Goal: Task Accomplishment & Management: Manage account settings

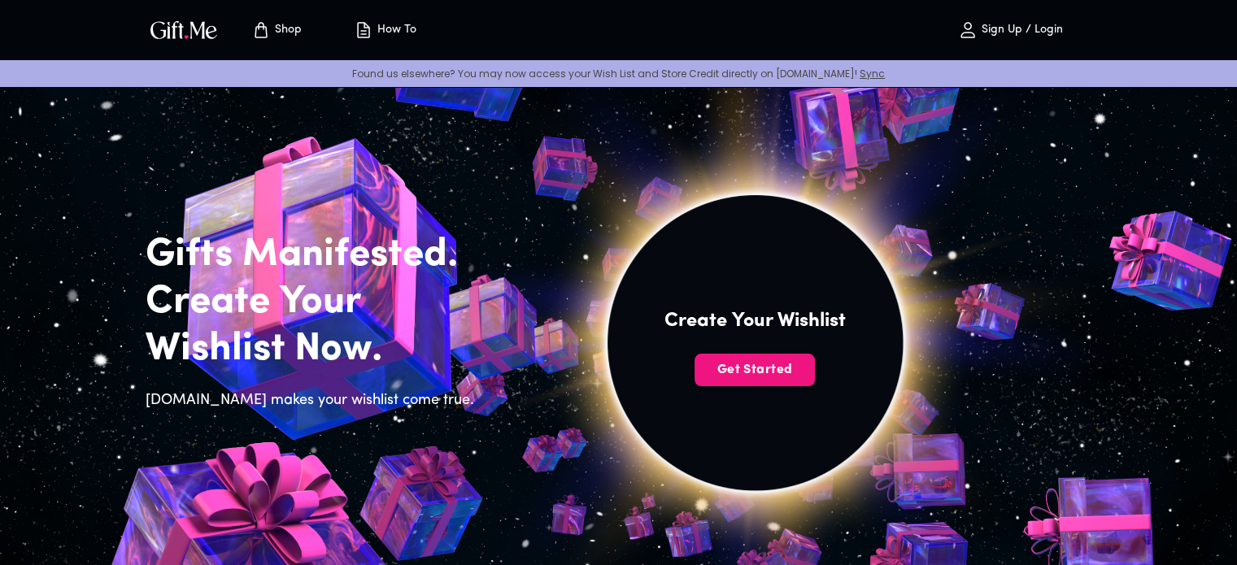
click at [259, 35] on icon "Store page" at bounding box center [261, 30] width 20 height 20
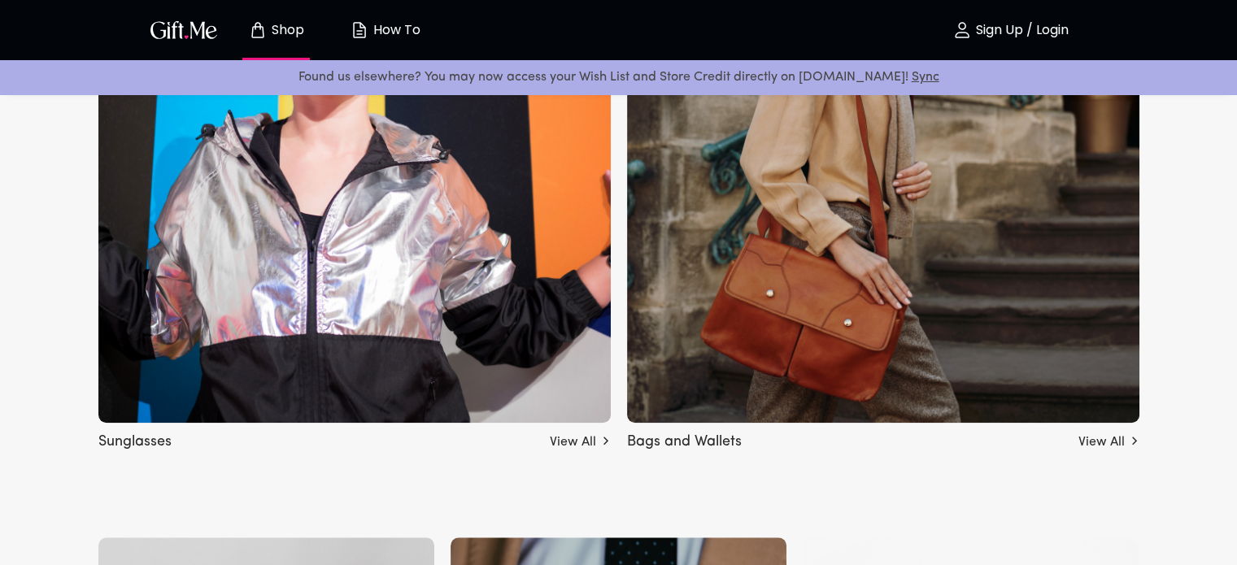
scroll to position [1241, 0]
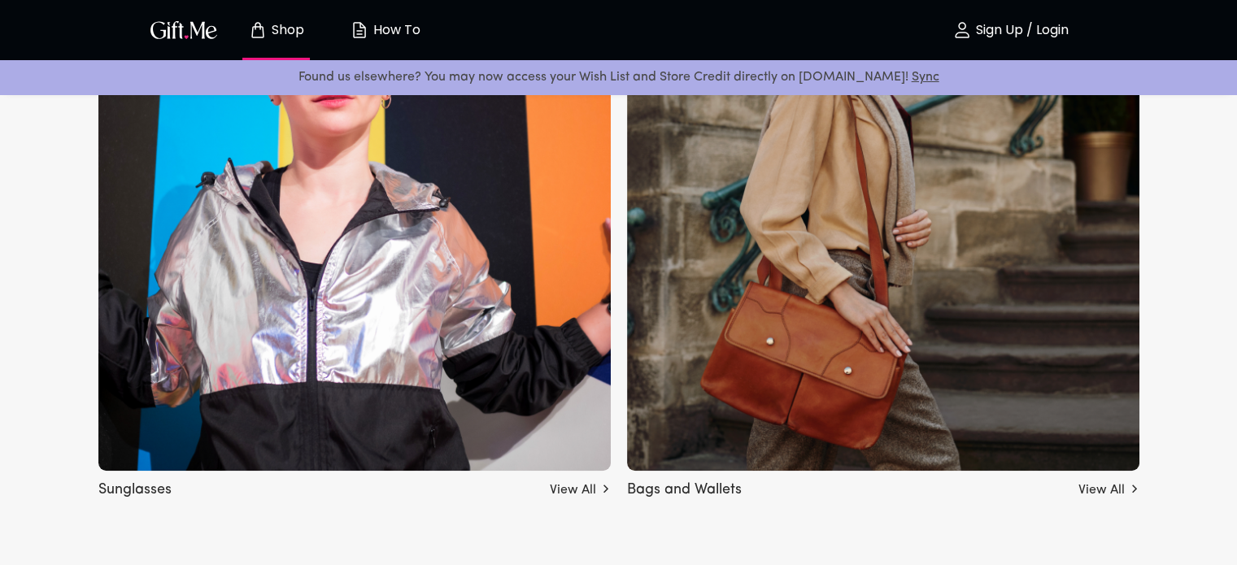
click at [1099, 480] on link "View All" at bounding box center [1108, 487] width 61 height 26
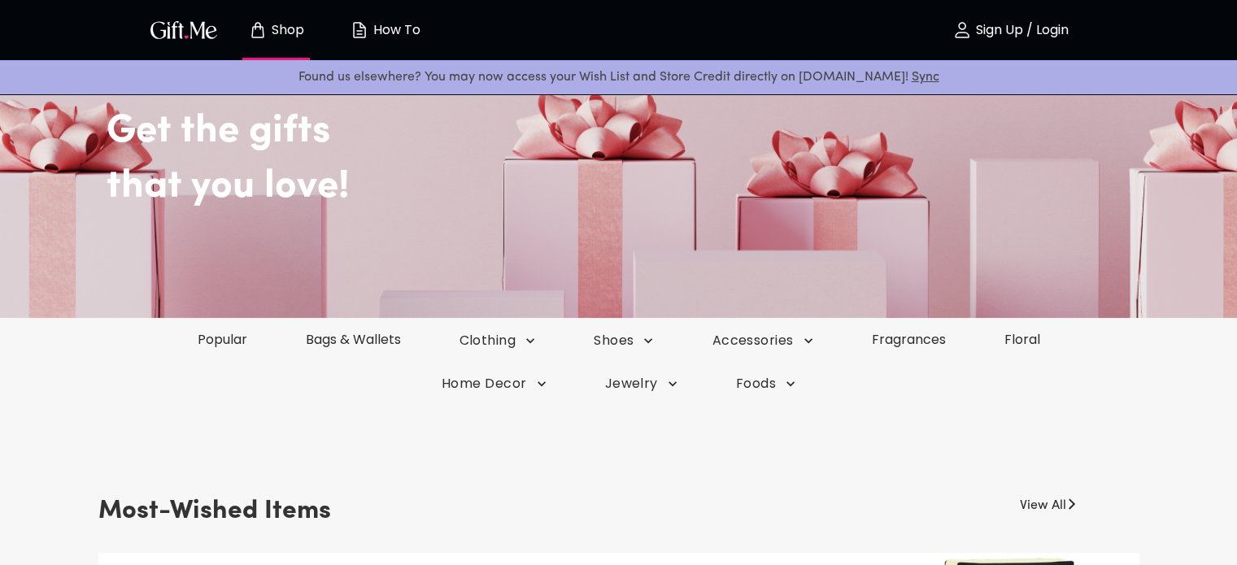
scroll to position [0, 0]
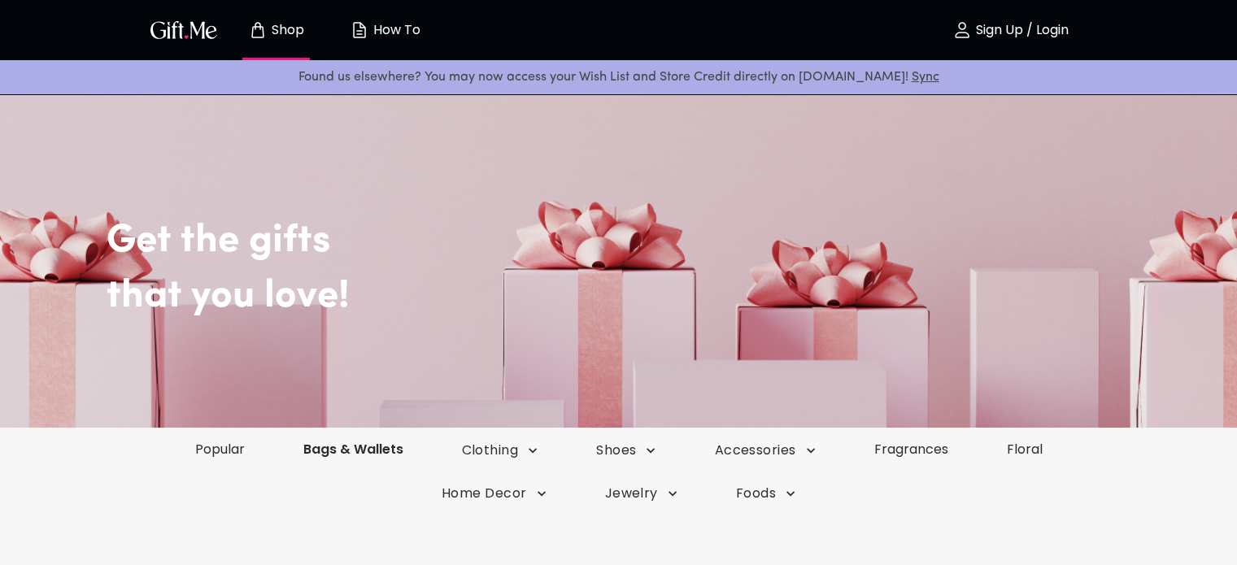
click at [384, 458] on div "Popular Bags & Wallets Clothing Shoes Accessories Fragrances Floral" at bounding box center [618, 450] width 1237 height 44
click at [370, 448] on link "Bags & Wallets" at bounding box center [353, 449] width 159 height 19
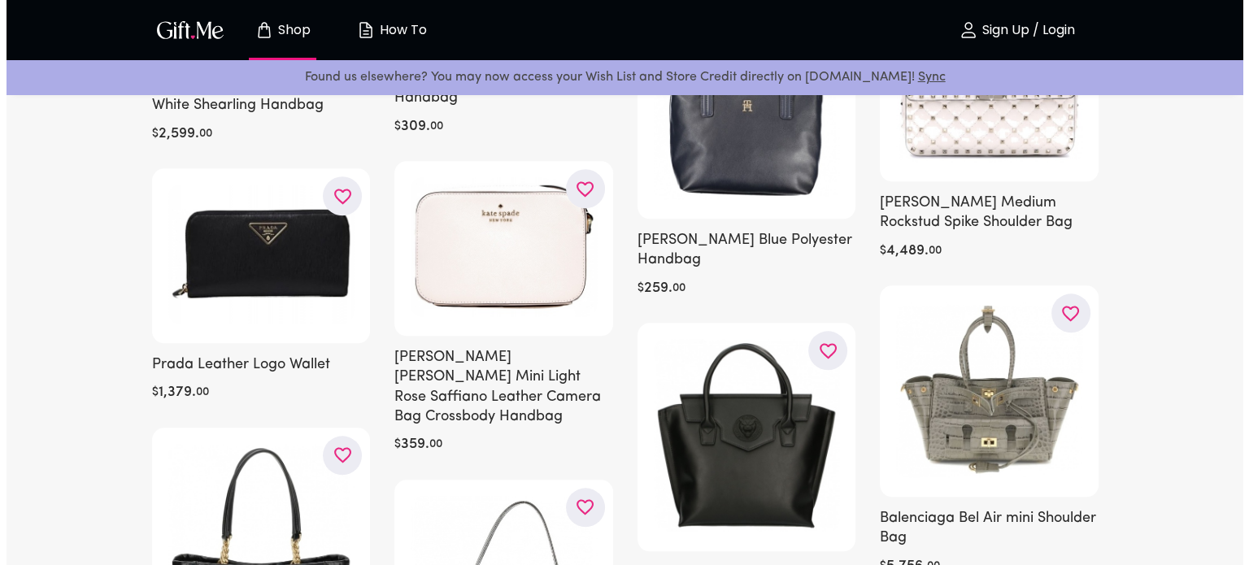
scroll to position [1683, 0]
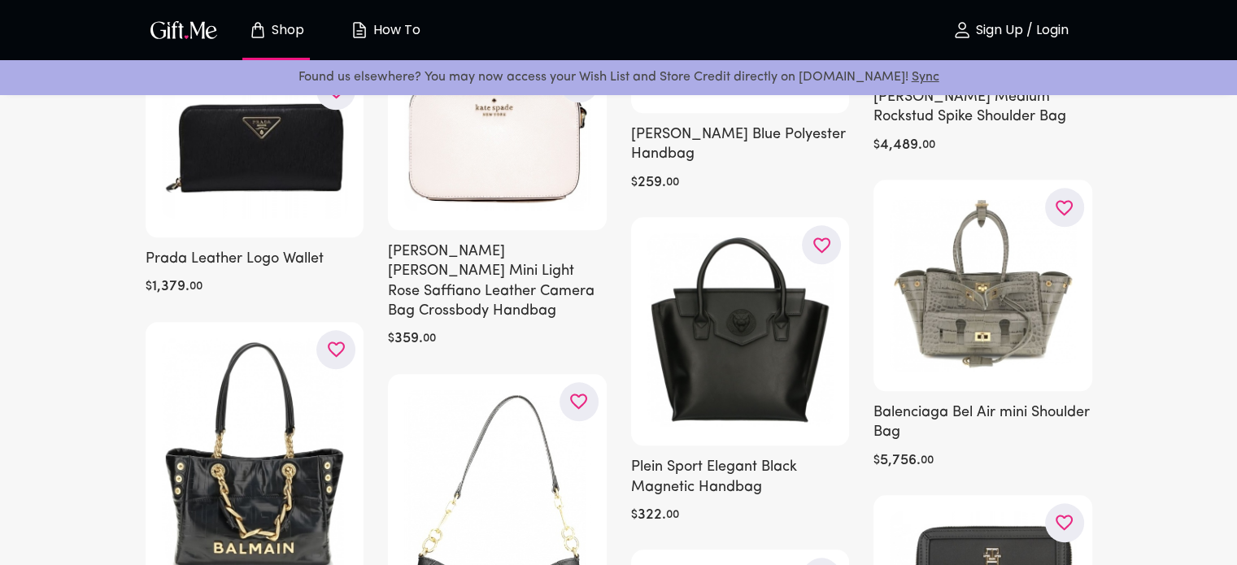
click at [1000, 29] on p "Sign Up / Login" at bounding box center [1020, 31] width 97 height 14
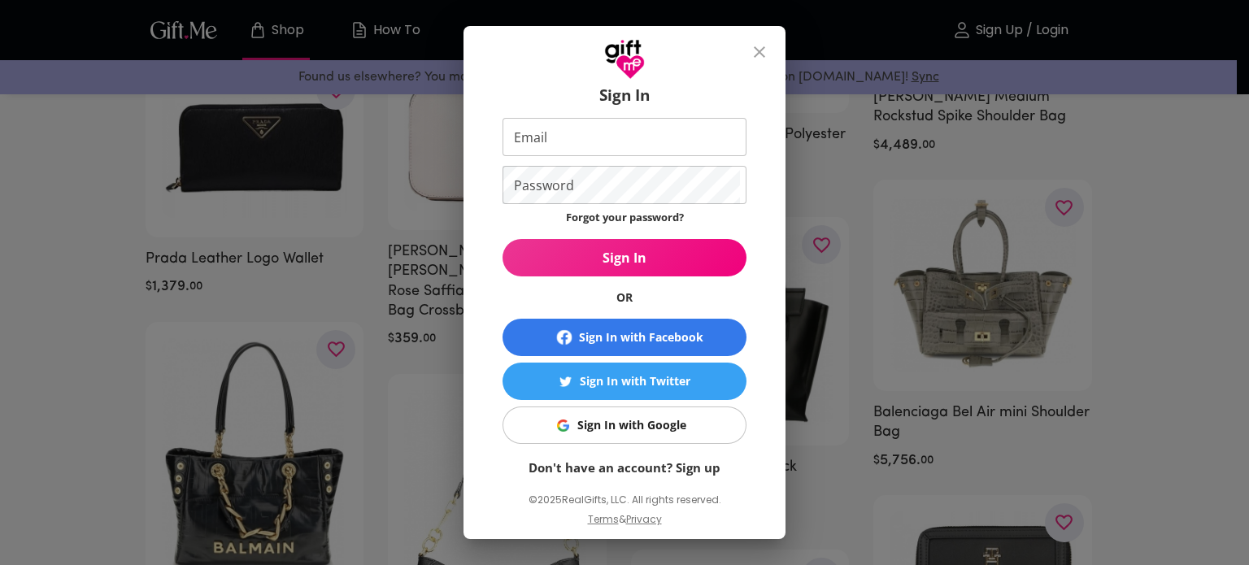
scroll to position [48, 0]
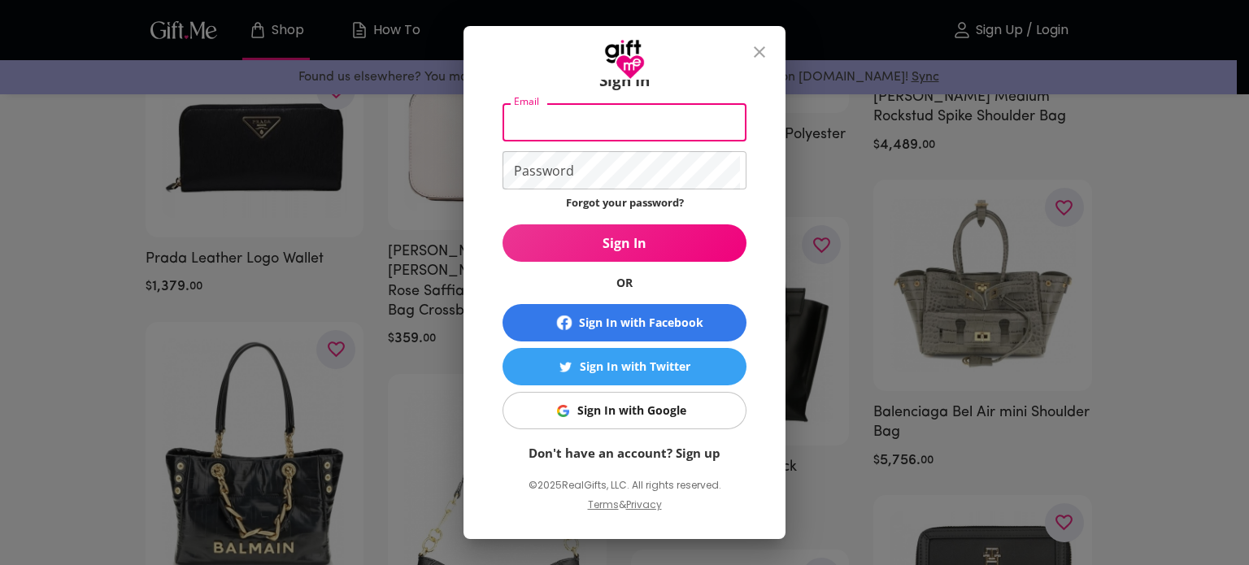
click at [645, 129] on input "Email" at bounding box center [621, 122] width 237 height 38
click at [535, 124] on input "kashmirlove69@gmail.com" at bounding box center [621, 122] width 237 height 38
type input "kasmirlove69@gmail.com"
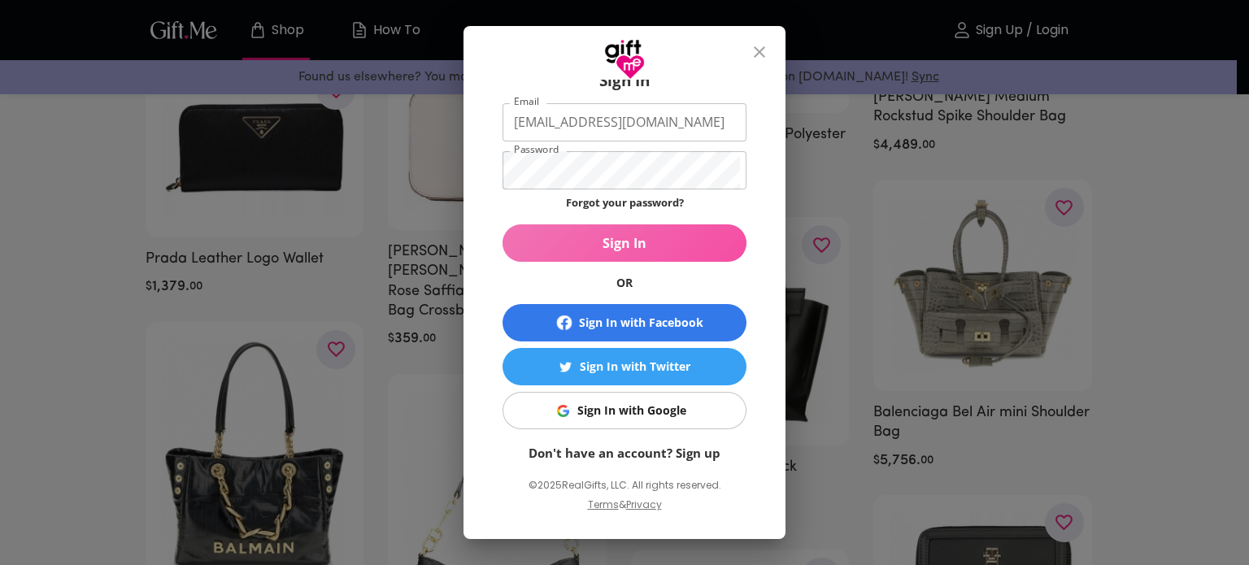
click at [691, 247] on span "Sign In" at bounding box center [625, 243] width 244 height 18
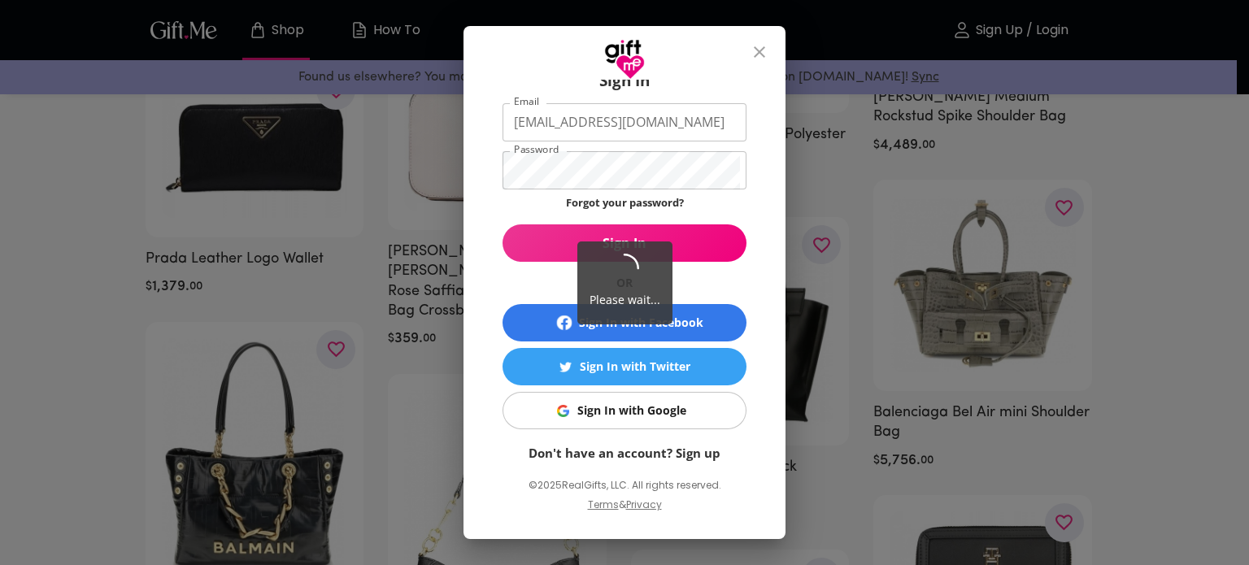
scroll to position [0, 0]
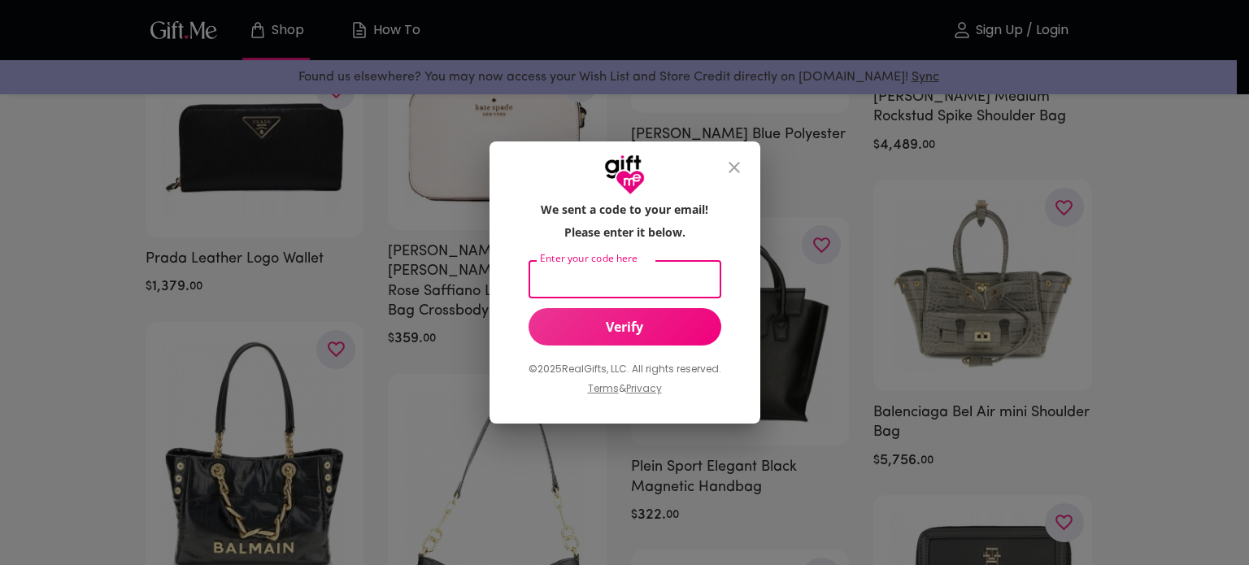
click at [634, 275] on input "Enter your code here" at bounding box center [622, 279] width 186 height 38
paste input "961119"
type input "961119"
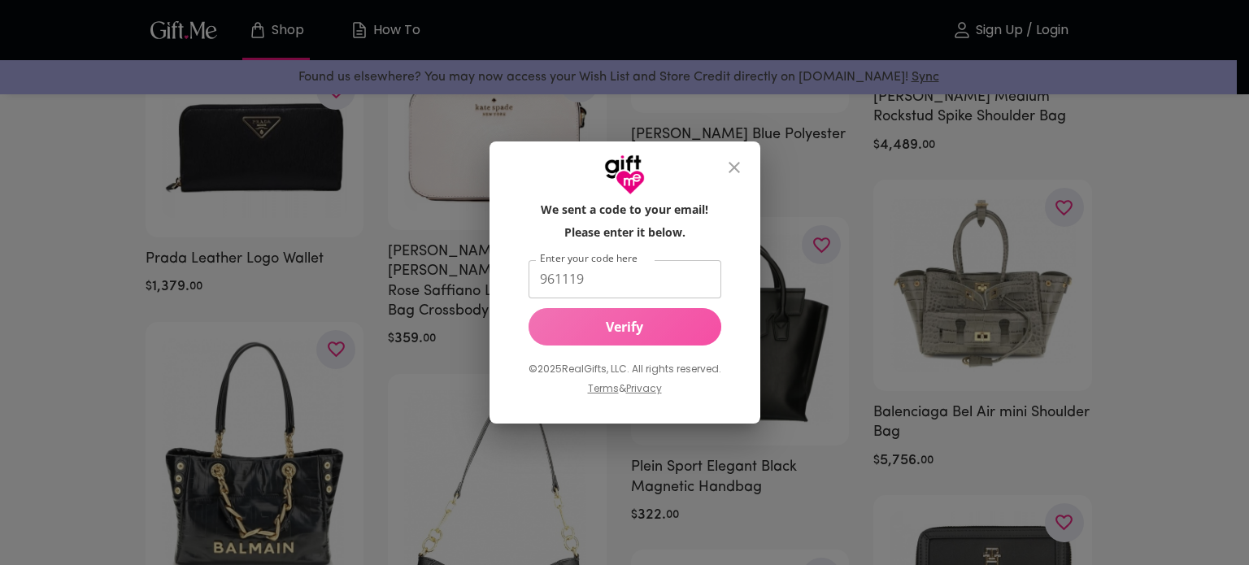
click at [638, 332] on span "Verify" at bounding box center [625, 327] width 193 height 18
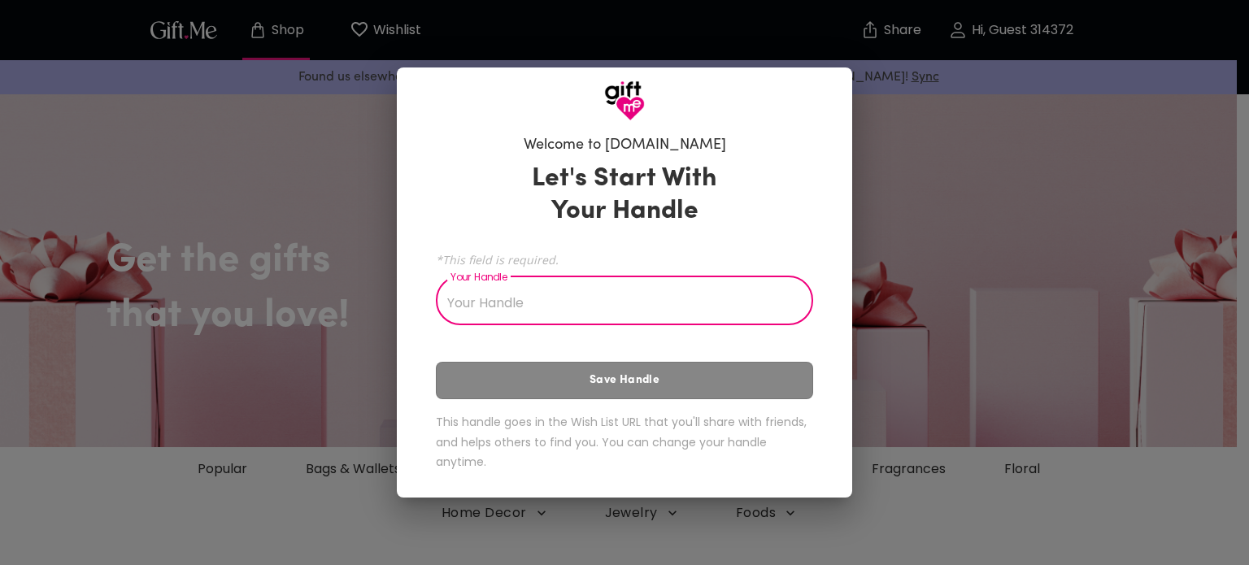
click at [579, 292] on input "Your Handle" at bounding box center [615, 303] width 359 height 46
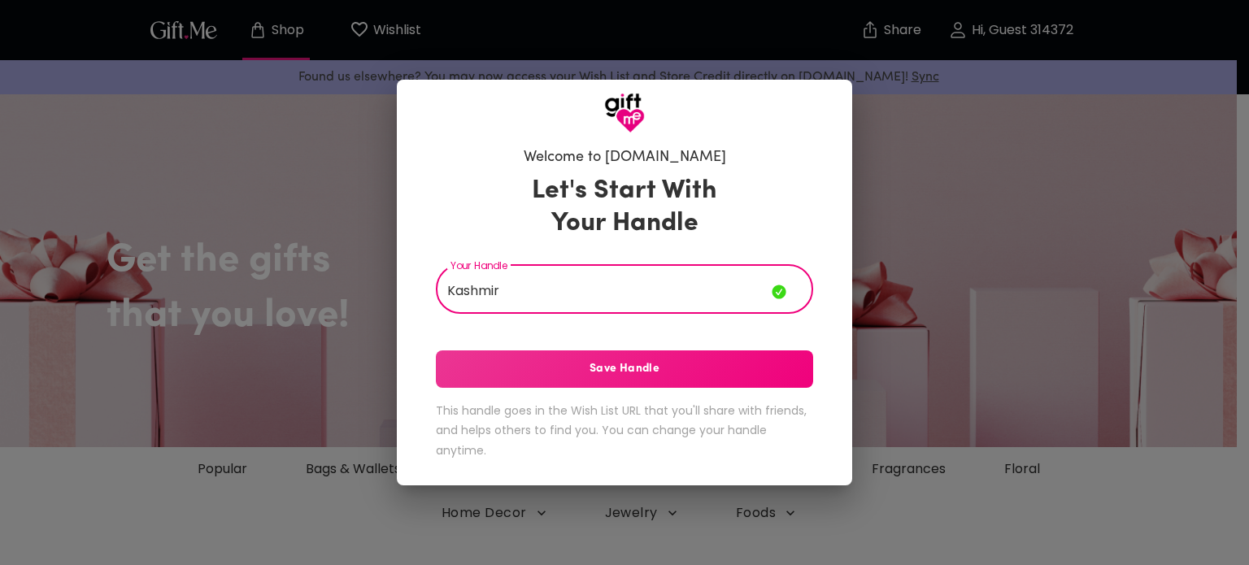
click at [573, 305] on input "Kashmir" at bounding box center [604, 291] width 336 height 46
click at [501, 288] on input "KashmirLove" at bounding box center [604, 291] width 336 height 46
click at [562, 291] on input "Kashmir Love" at bounding box center [604, 291] width 336 height 46
type input "Kashmir"
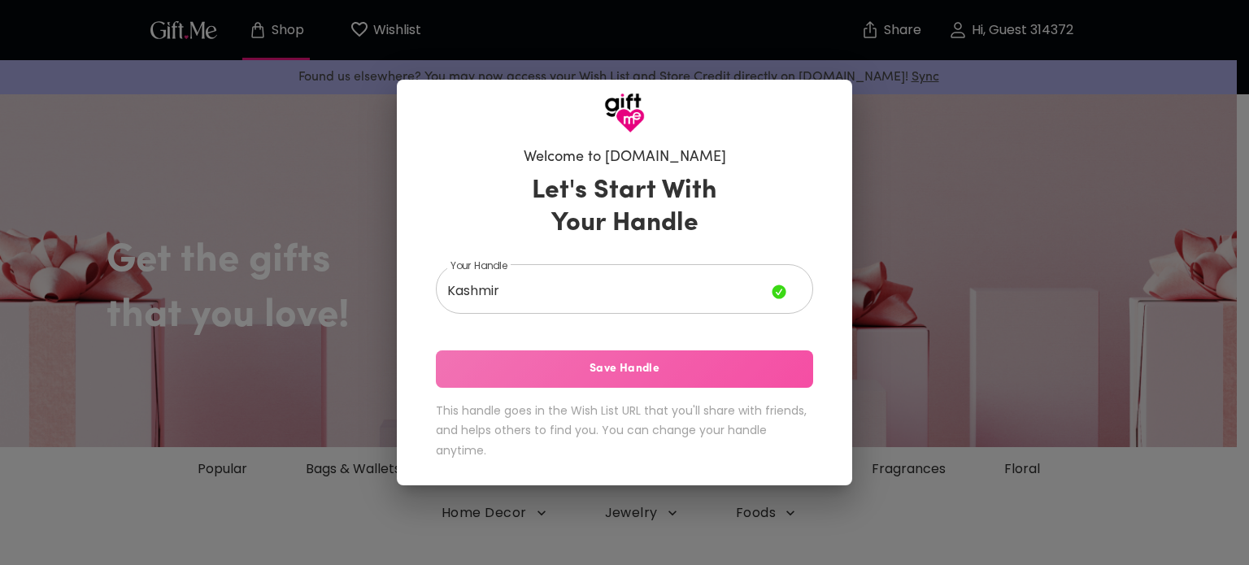
click at [523, 369] on span "Save Handle" at bounding box center [624, 369] width 377 height 18
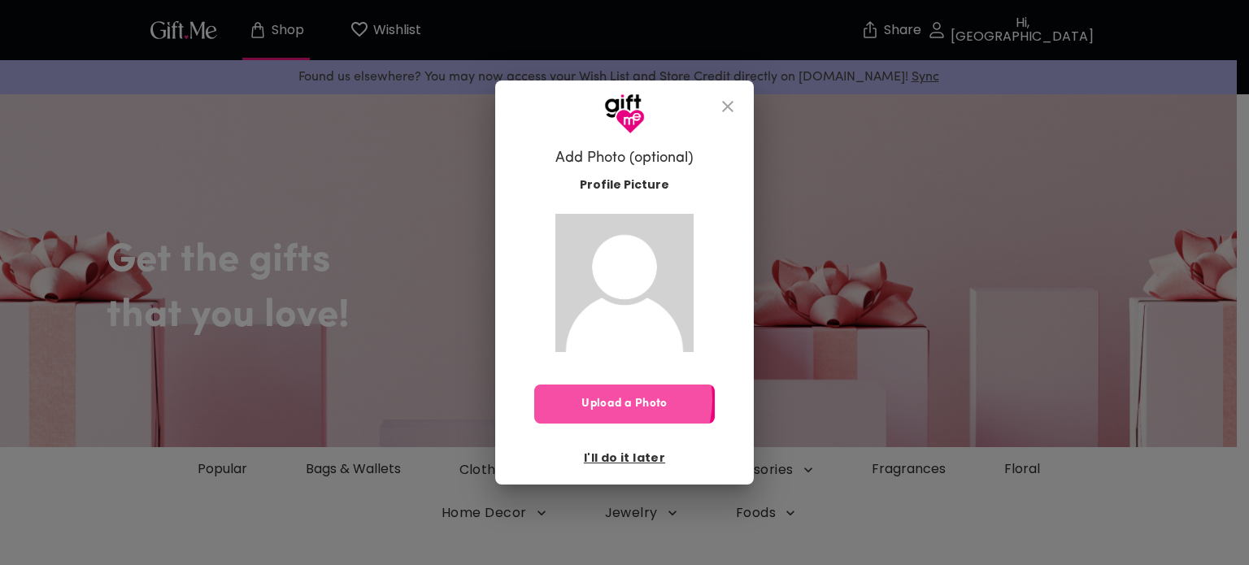
click at [606, 399] on span "Upload a Photo" at bounding box center [624, 404] width 181 height 18
click at [642, 415] on button "Upload a Photo" at bounding box center [624, 404] width 181 height 39
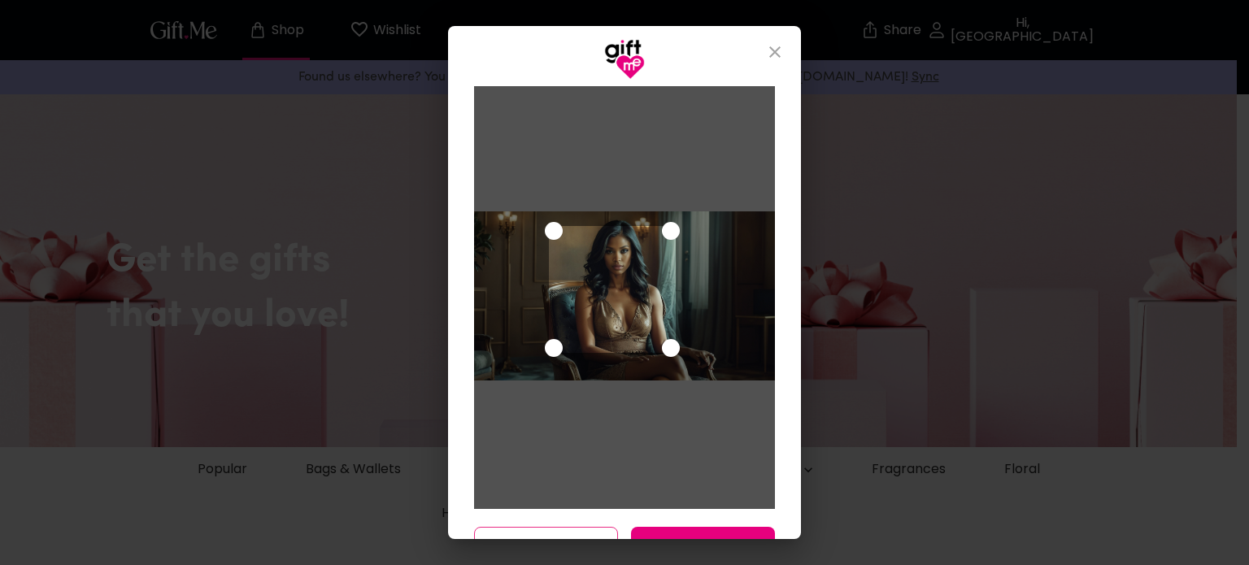
click at [593, 259] on div "Use the arrow keys to move the crop selection area" at bounding box center [612, 289] width 127 height 127
click at [672, 374] on div at bounding box center [624, 295] width 301 height 169
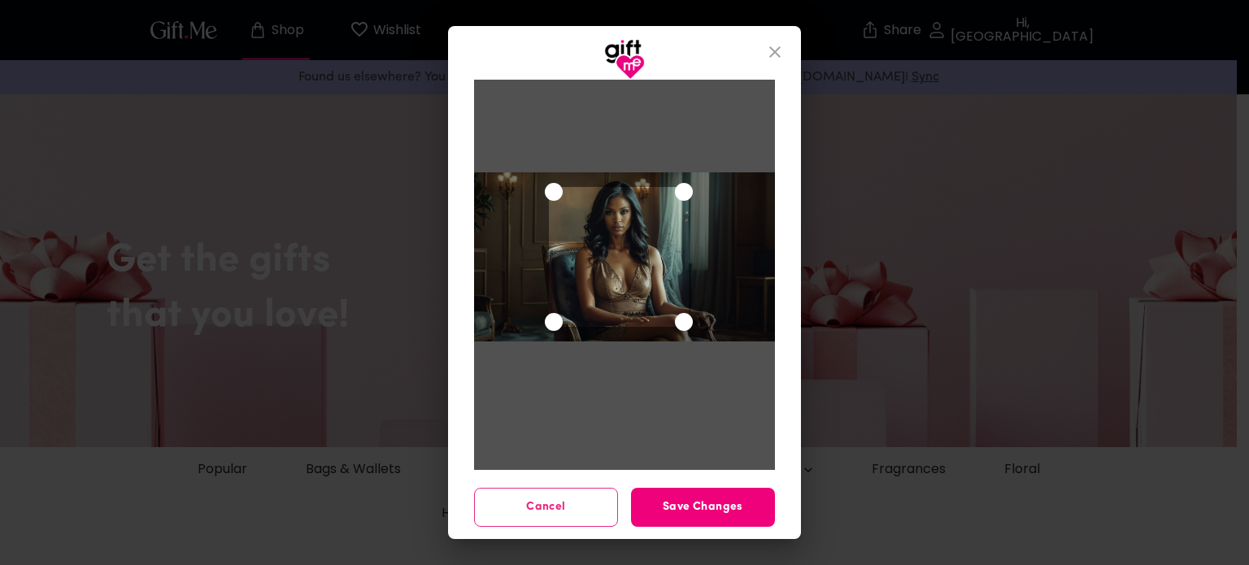
click at [721, 508] on span "Save Changes" at bounding box center [703, 508] width 144 height 18
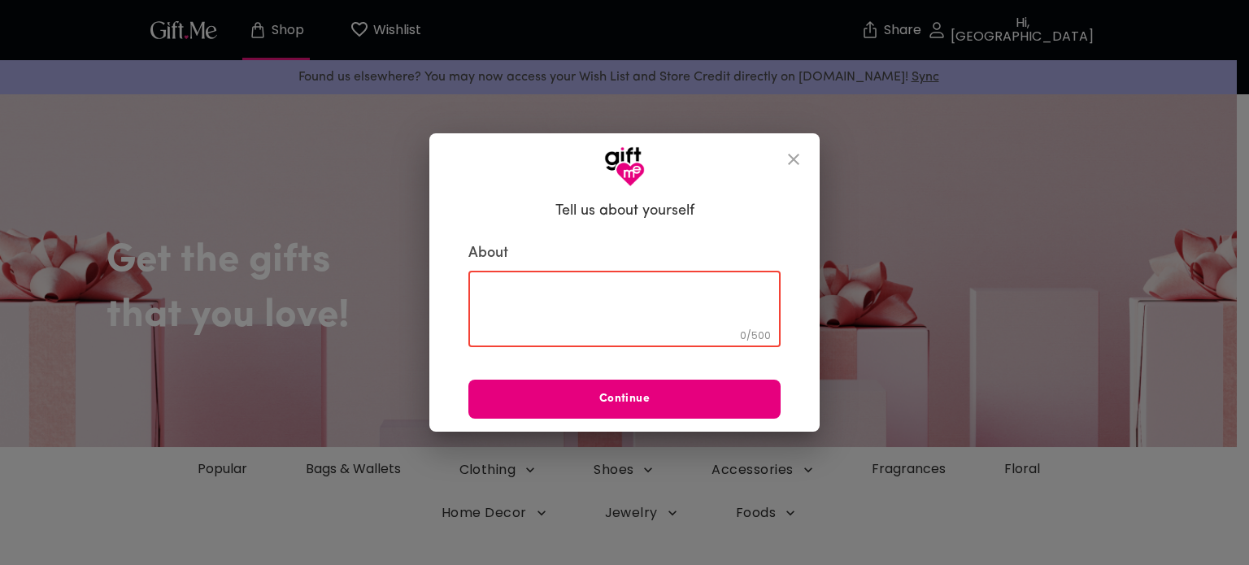
click at [660, 302] on textarea at bounding box center [625, 309] width 290 height 46
click at [586, 311] on textarea at bounding box center [625, 309] width 290 height 46
paste textarea "Kashmir 💎 | Playful & irresistible 😘💋 | Making your day brighter, one gift at a…"
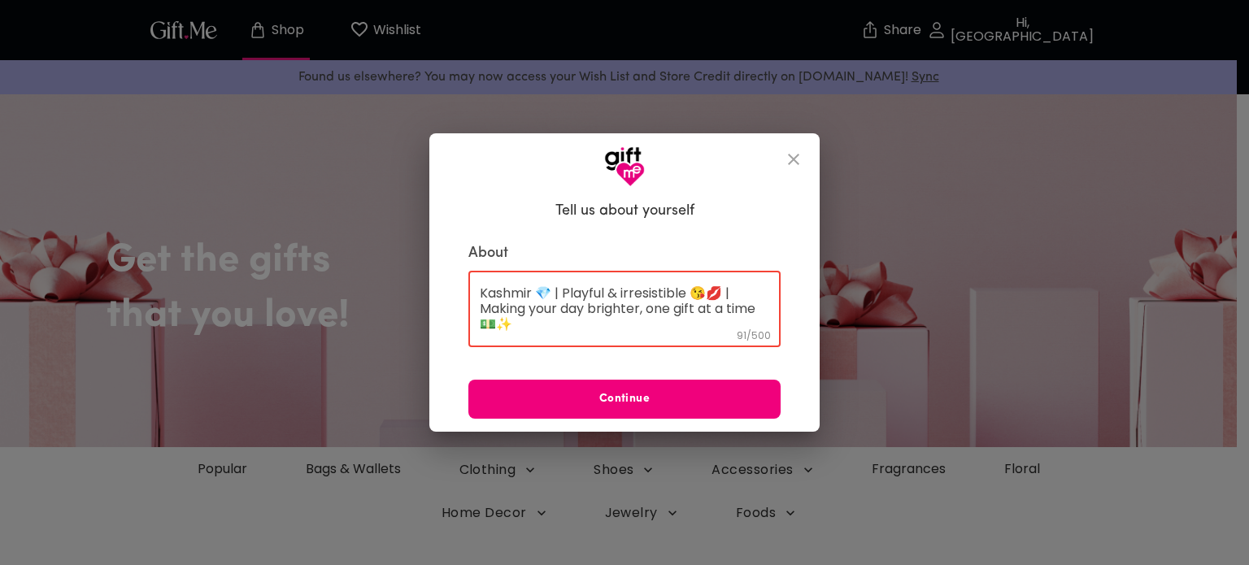
type textarea "Kashmir 💎 | Playful & irresistible 😘💋 | Making your day brighter, one gift at a…"
click at [612, 407] on span "Continue" at bounding box center [624, 399] width 312 height 18
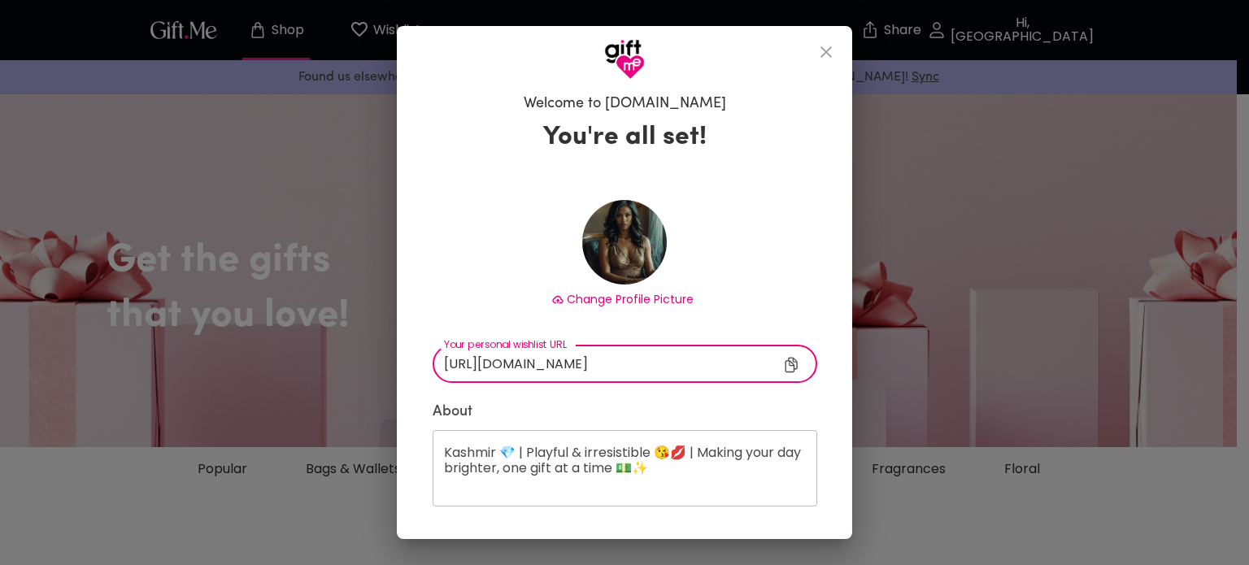
drag, startPoint x: 618, startPoint y: 364, endPoint x: 372, endPoint y: 377, distance: 246.7
click at [372, 377] on div "Welcome to Gift.me You're all set! Change Profile Picture https://gift.me/kashm…" at bounding box center [624, 282] width 1249 height 565
click at [582, 363] on input "https://gift.me/kashmir" at bounding box center [619, 364] width 372 height 38
click at [592, 364] on input "https://gift.me/kashmir" at bounding box center [619, 364] width 372 height 38
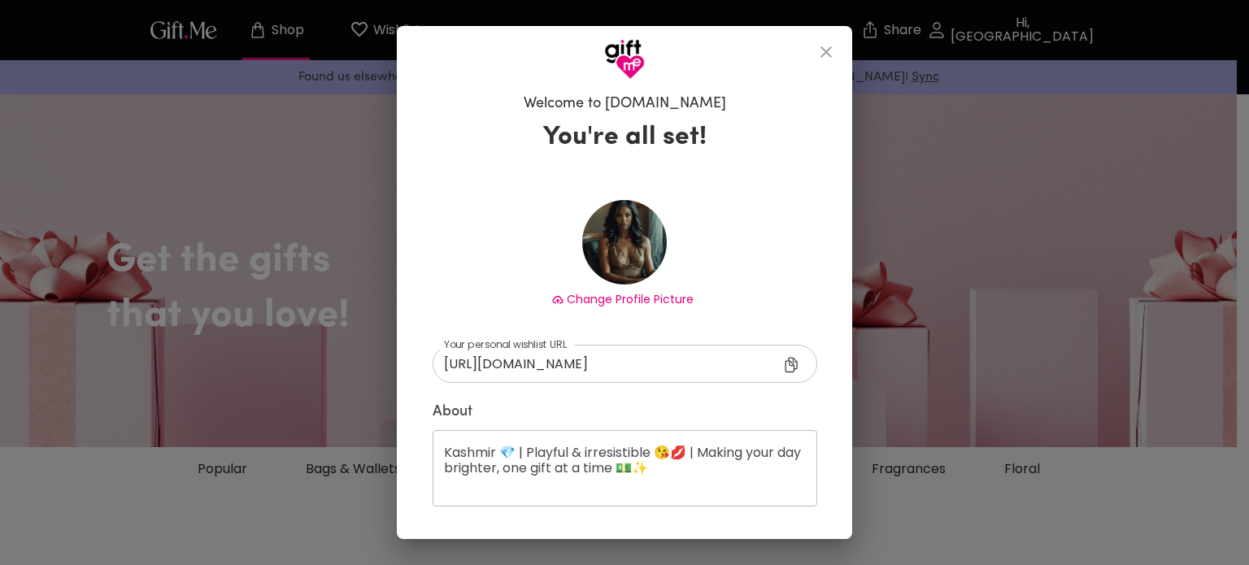
scroll to position [51, 0]
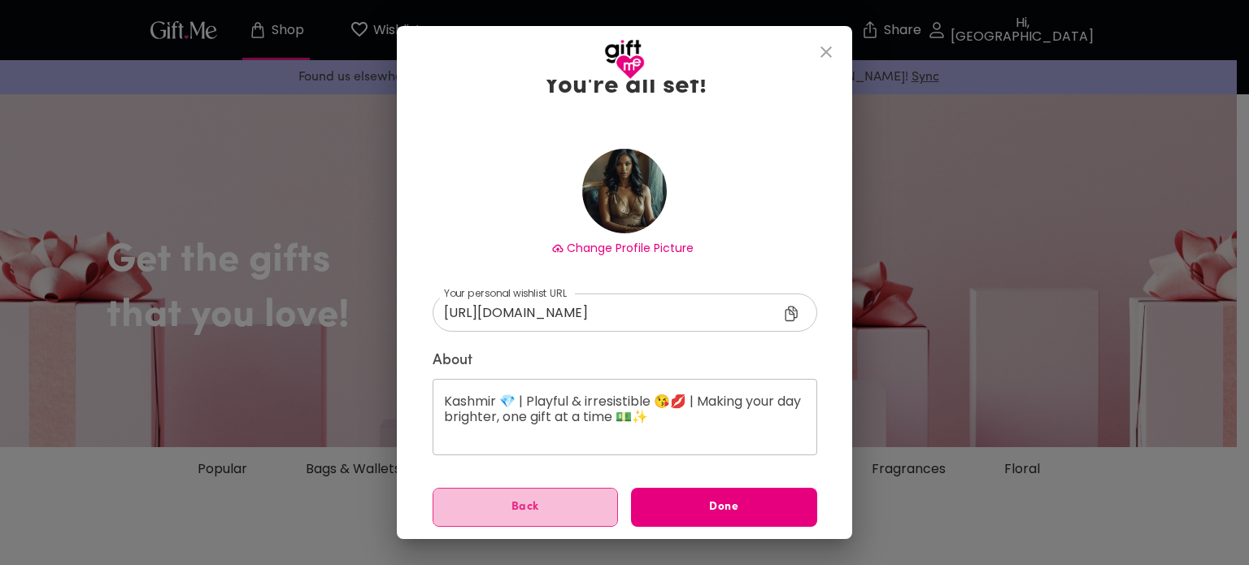
click at [534, 499] on span "Back" at bounding box center [525, 508] width 185 height 18
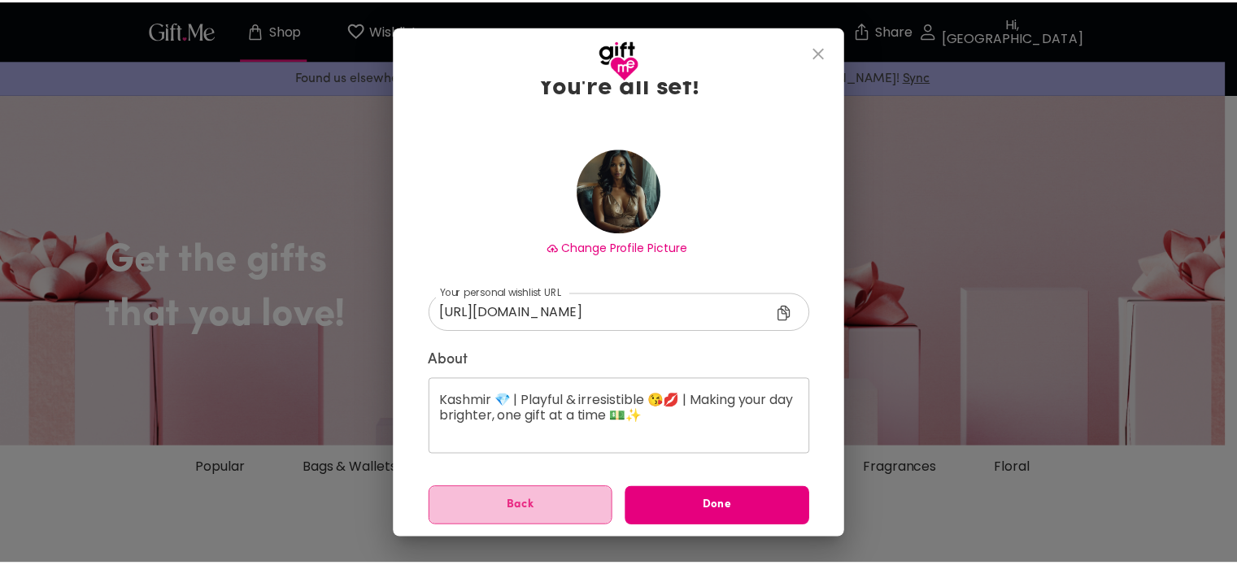
scroll to position [0, 0]
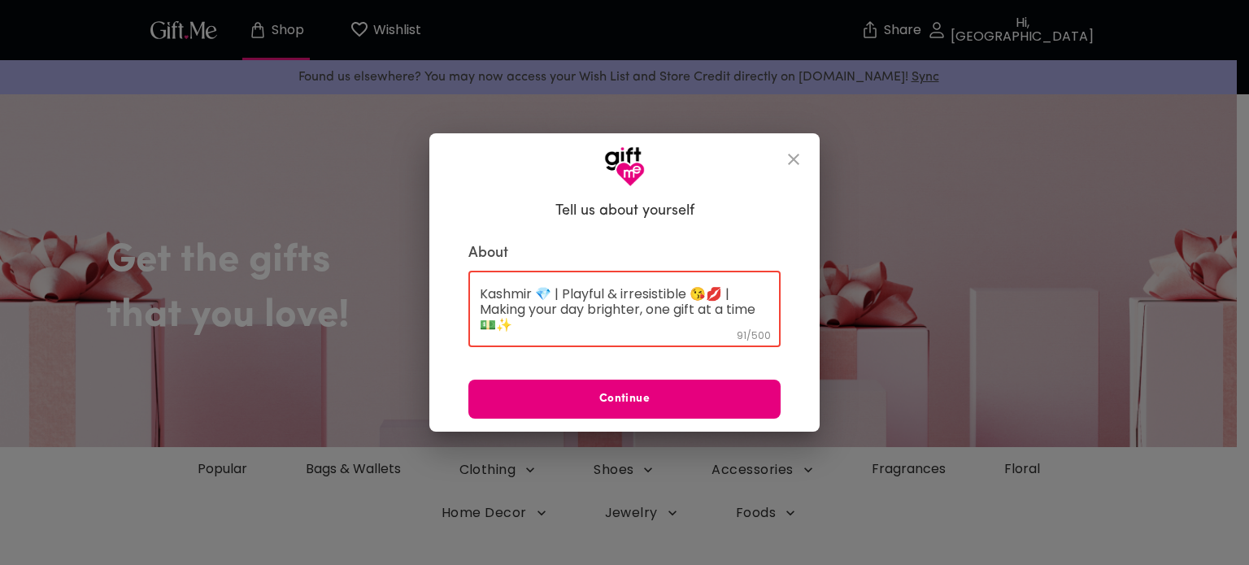
click at [723, 331] on textarea "Kashmir 💎 | Playful & irresistible 😘💋 | Making your day brighter, one gift at a…" at bounding box center [625, 309] width 290 height 46
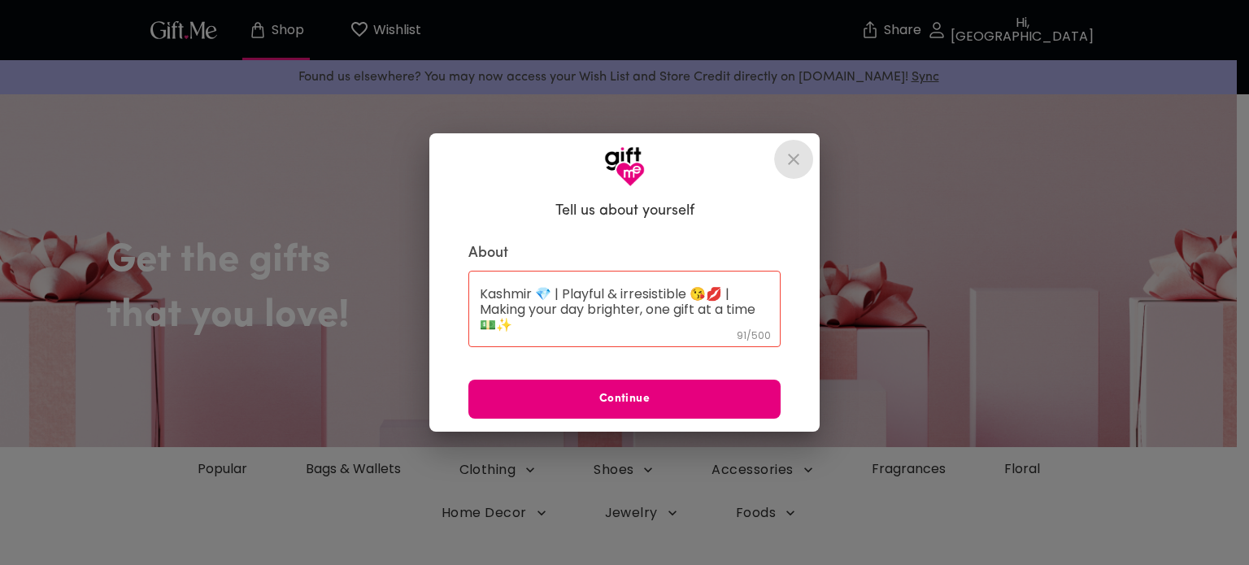
click at [791, 159] on icon "close" at bounding box center [794, 160] width 20 height 20
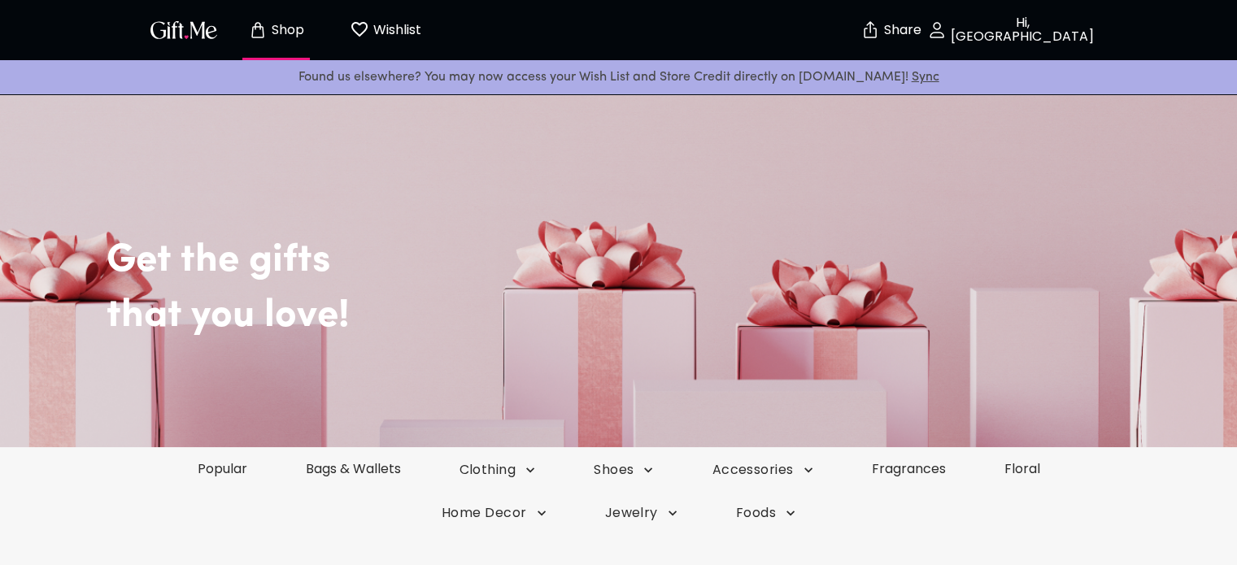
click at [1005, 33] on p "Hi, [GEOGRAPHIC_DATA]" at bounding box center [1020, 30] width 147 height 28
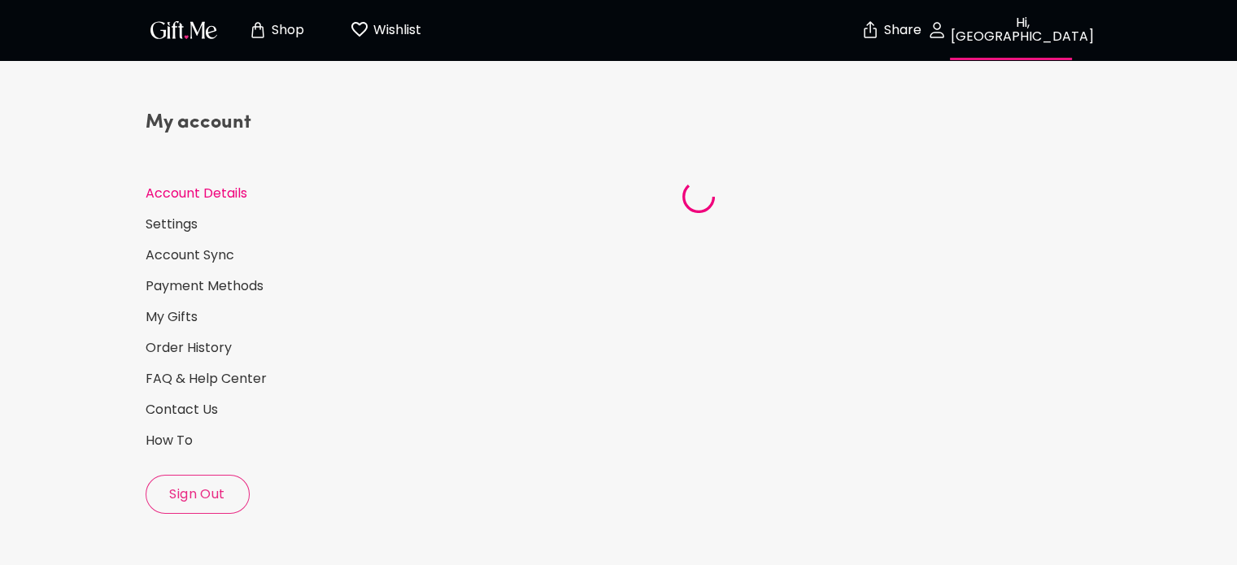
select select "US"
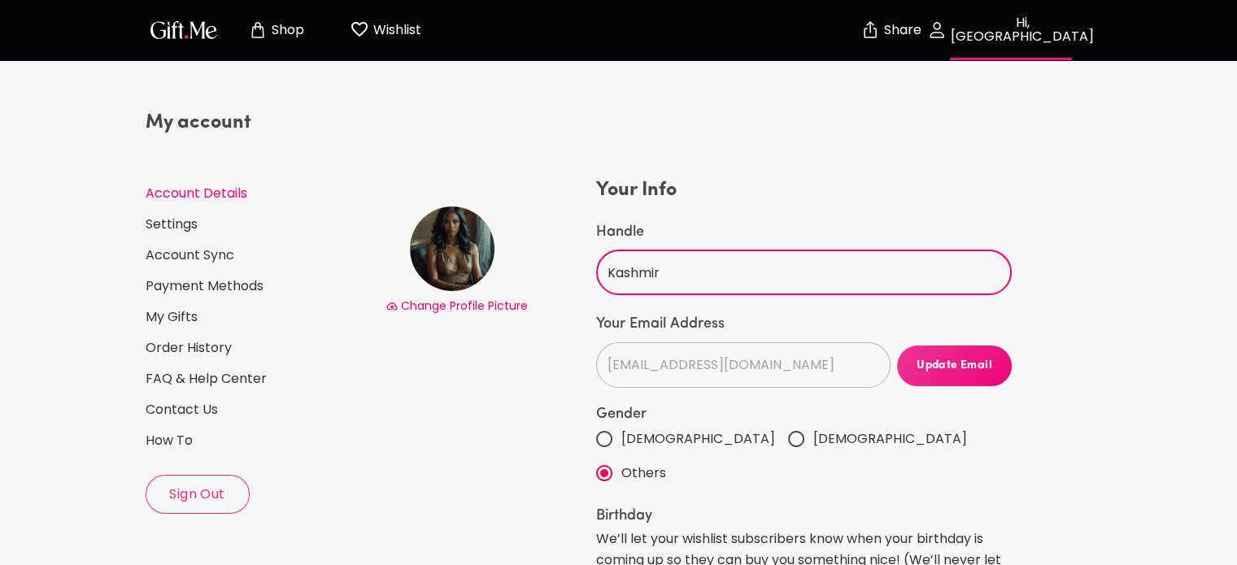
click at [680, 270] on input "Kashmir" at bounding box center [795, 273] width 398 height 46
click at [724, 276] on input "Kashmirlove" at bounding box center [795, 273] width 398 height 46
click at [768, 289] on input "Kashmirlove69" at bounding box center [795, 273] width 398 height 46
type input "Kashmirlove69"
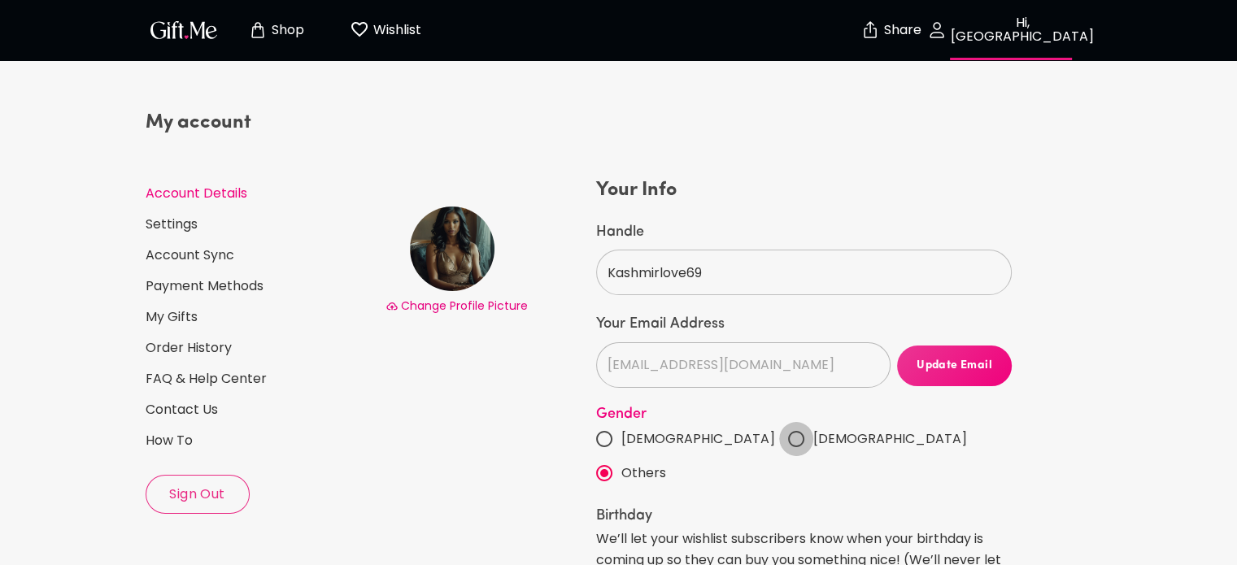
click at [779, 435] on input "Female" at bounding box center [796, 439] width 34 height 34
radio input "true"
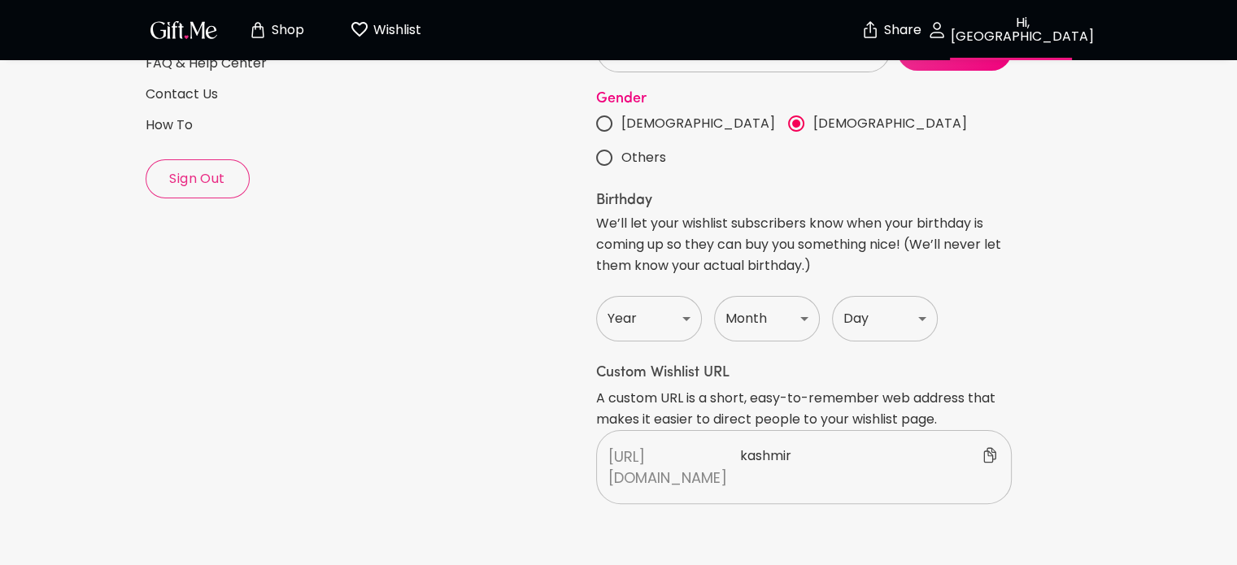
scroll to position [333, 0]
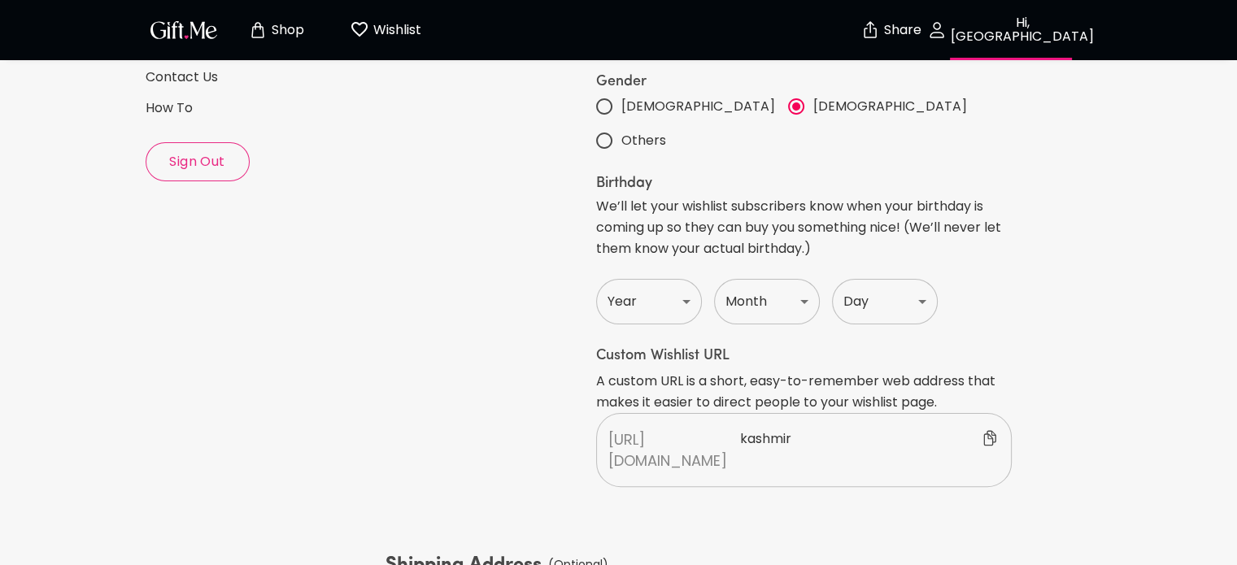
click at [803, 429] on p "kashmir" at bounding box center [869, 450] width 259 height 42
click at [803, 426] on input "text" at bounding box center [850, 438] width 246 height 24
click at [1042, 430] on span "Cancel" at bounding box center [1042, 438] width 44 height 17
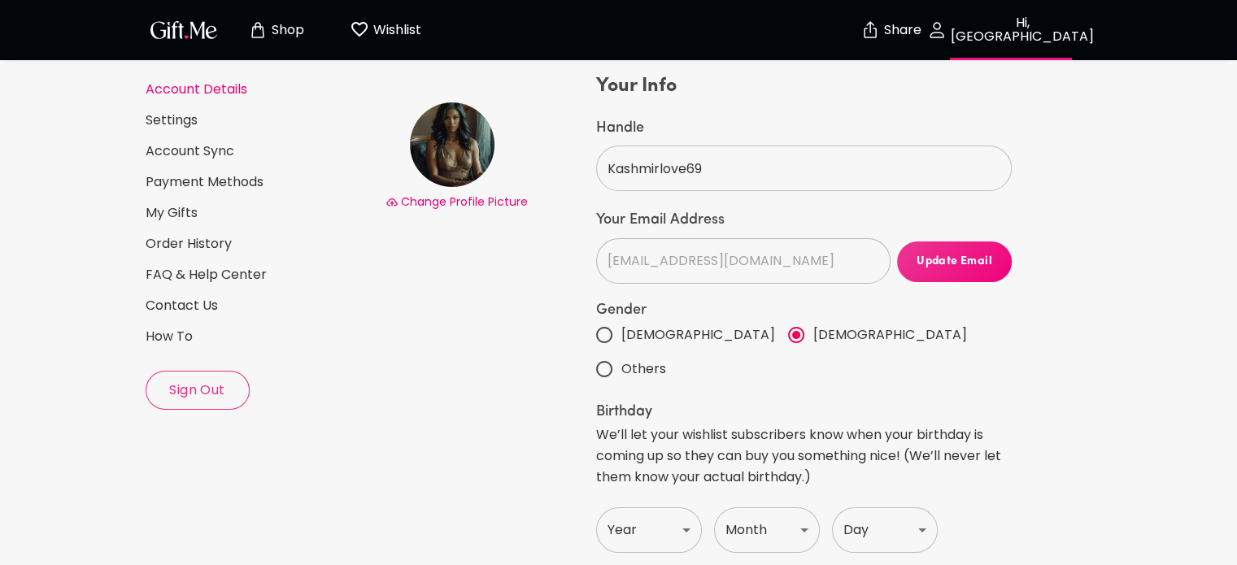
scroll to position [107, 0]
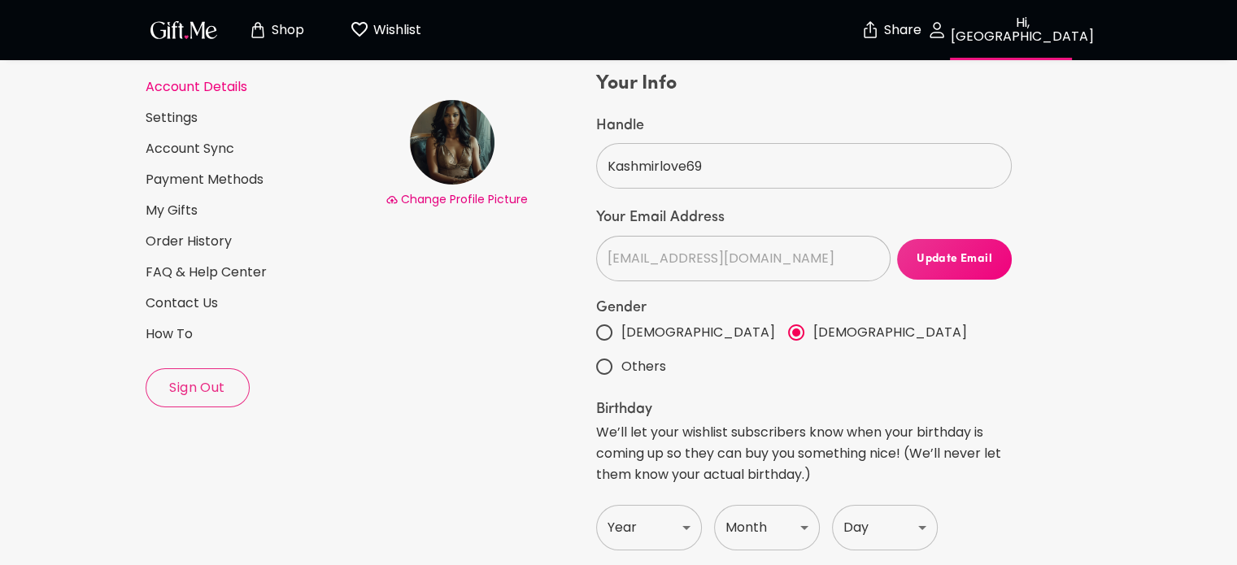
click at [954, 262] on span "Update Email" at bounding box center [954, 259] width 115 height 18
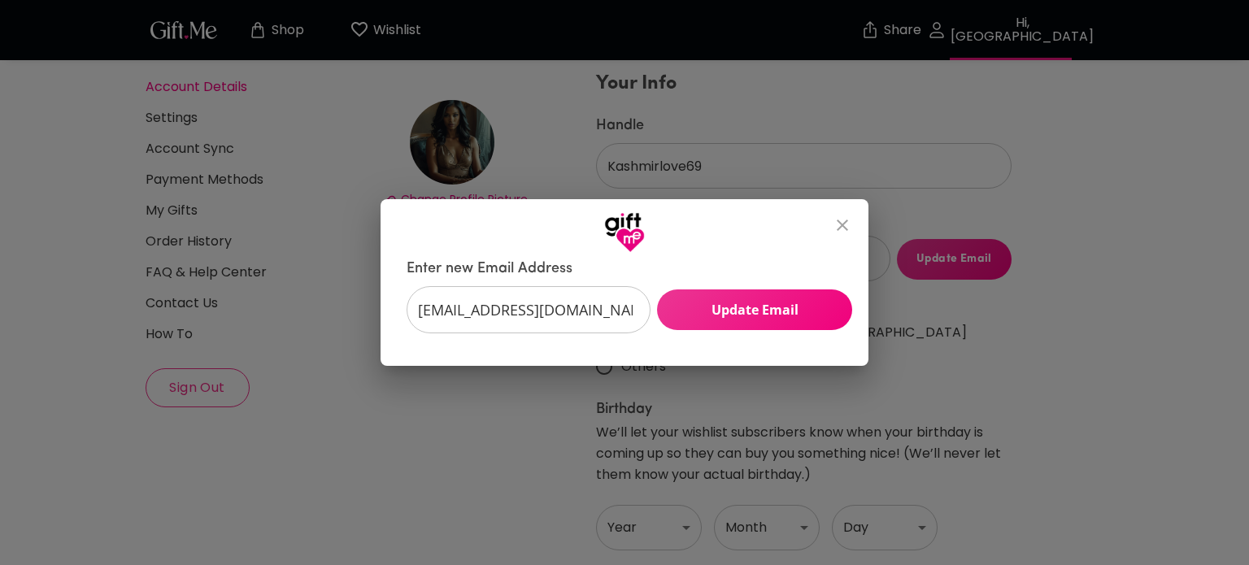
click at [842, 222] on icon "close" at bounding box center [843, 226] width 20 height 20
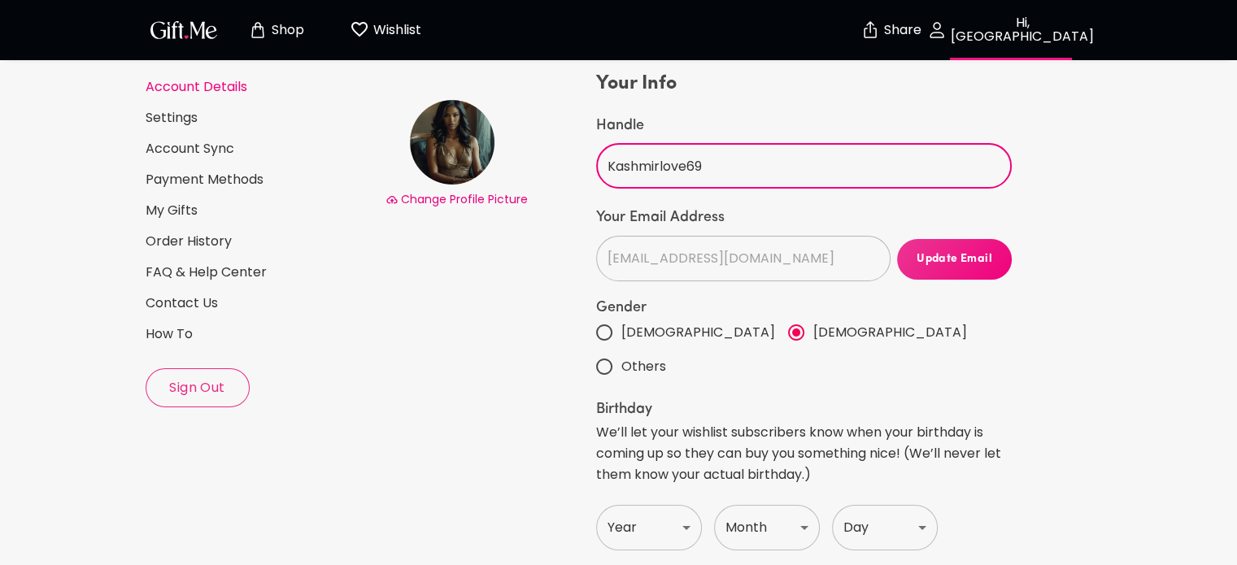
click at [719, 171] on input "Kashmirlove69" at bounding box center [795, 166] width 398 height 46
type input "Kashmir"
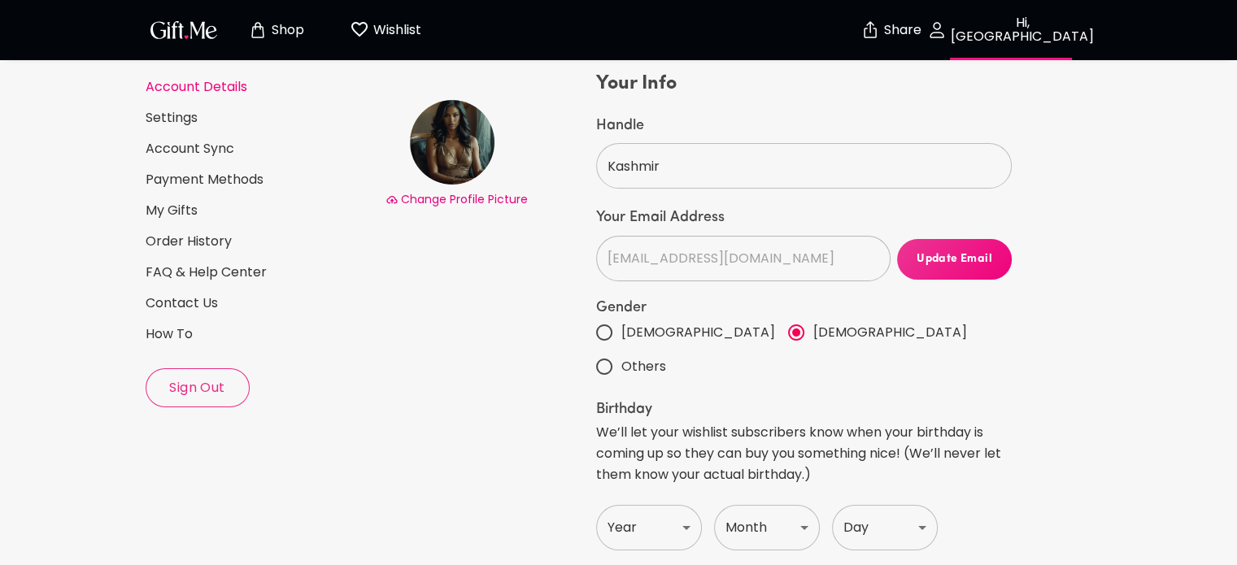
drag, startPoint x: 1234, startPoint y: 204, endPoint x: 1248, endPoint y: 276, distance: 72.9
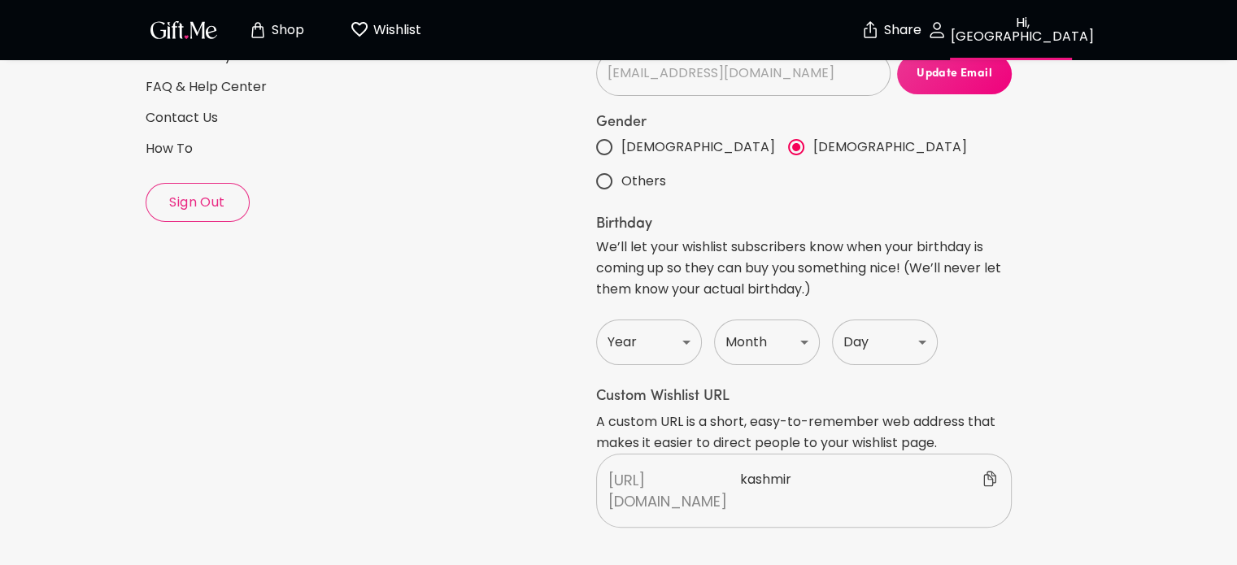
scroll to position [344, 0]
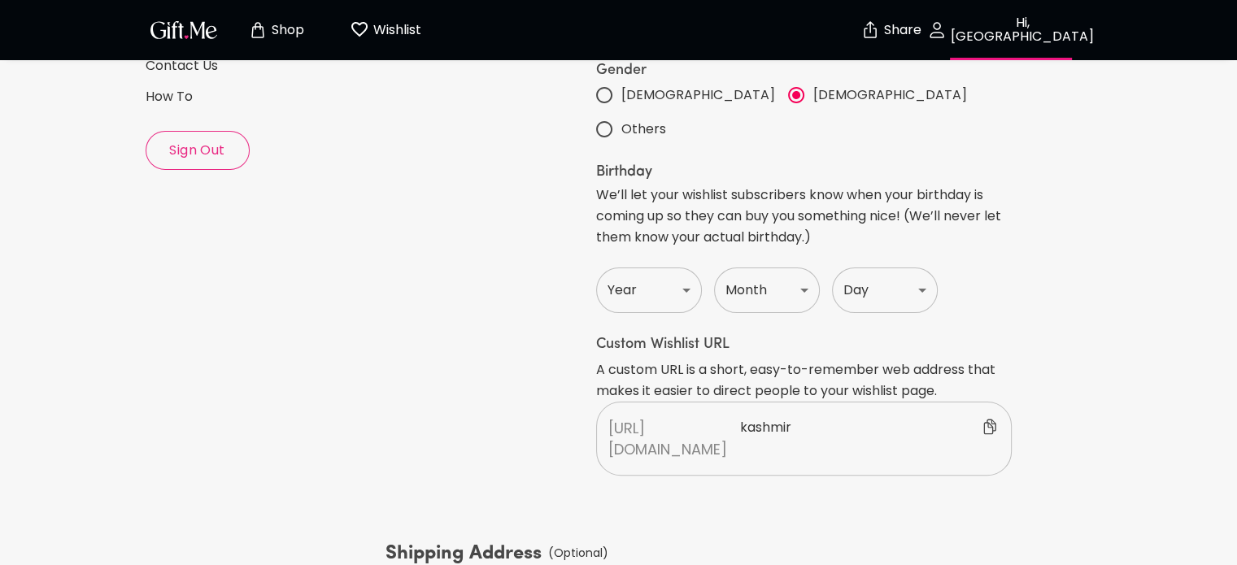
click at [986, 419] on icon at bounding box center [993, 429] width 20 height 20
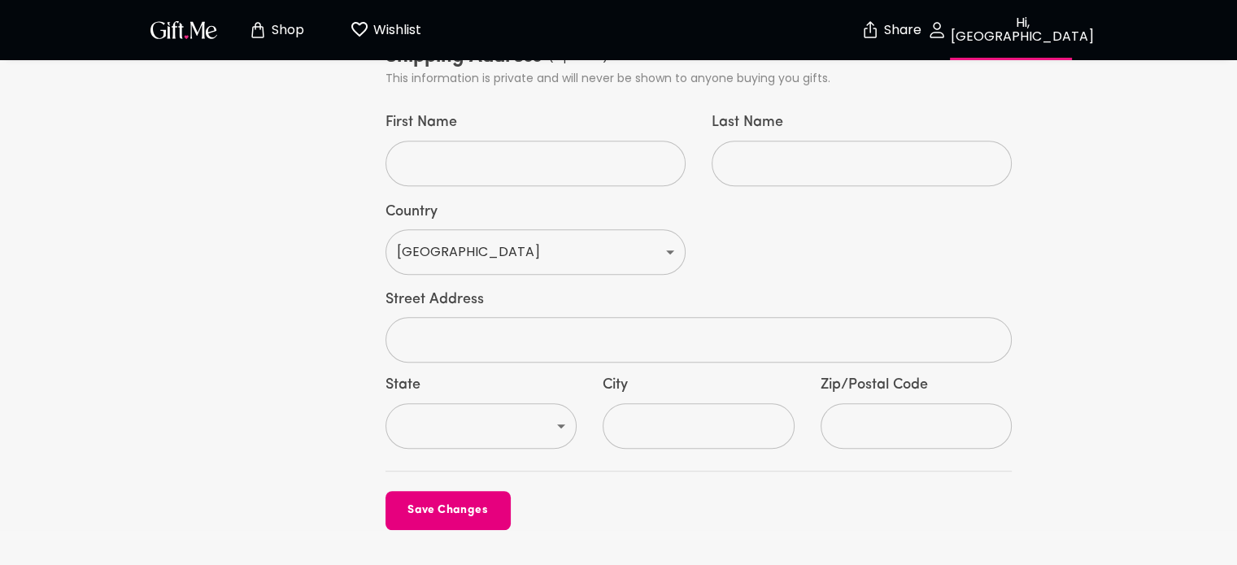
scroll to position [859, 0]
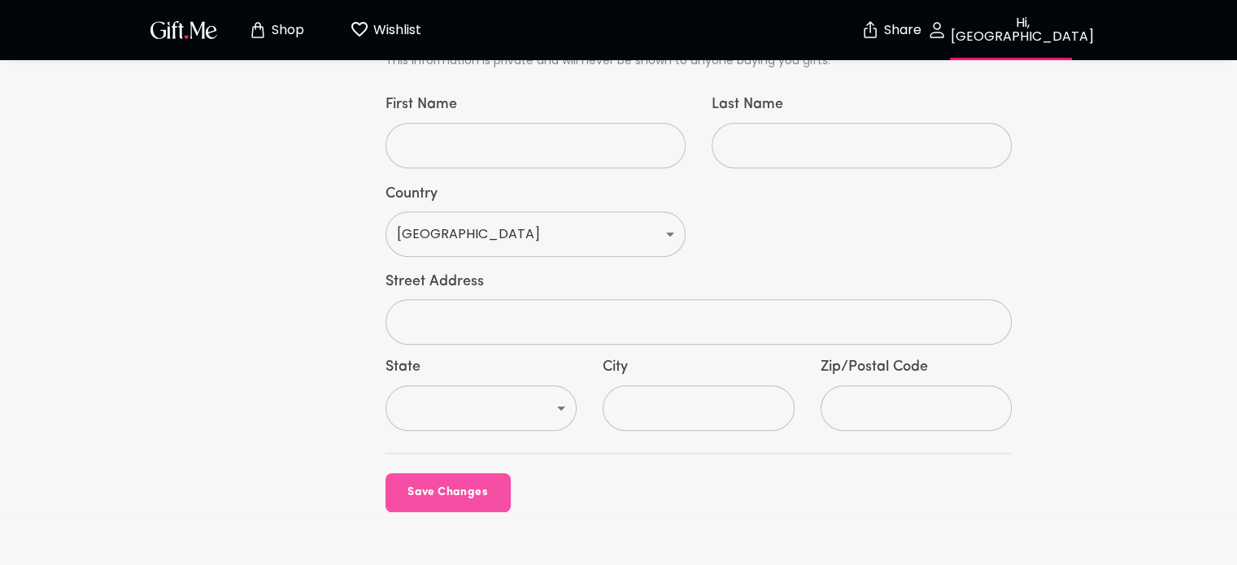
click at [487, 473] on button "Save Changes" at bounding box center [447, 492] width 125 height 39
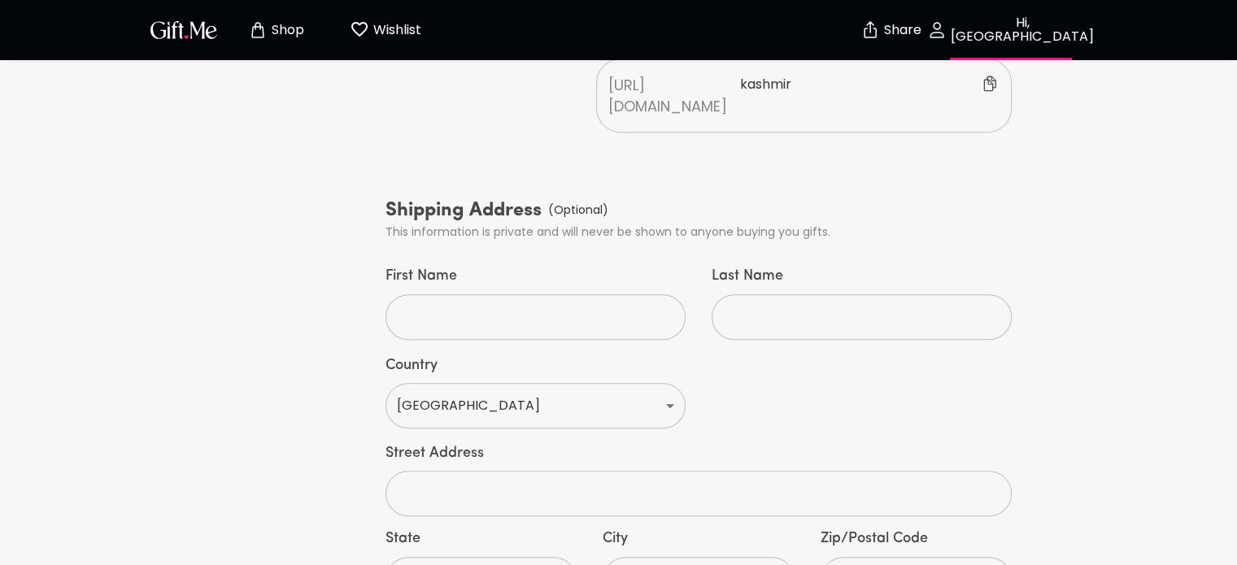
scroll to position [705, 0]
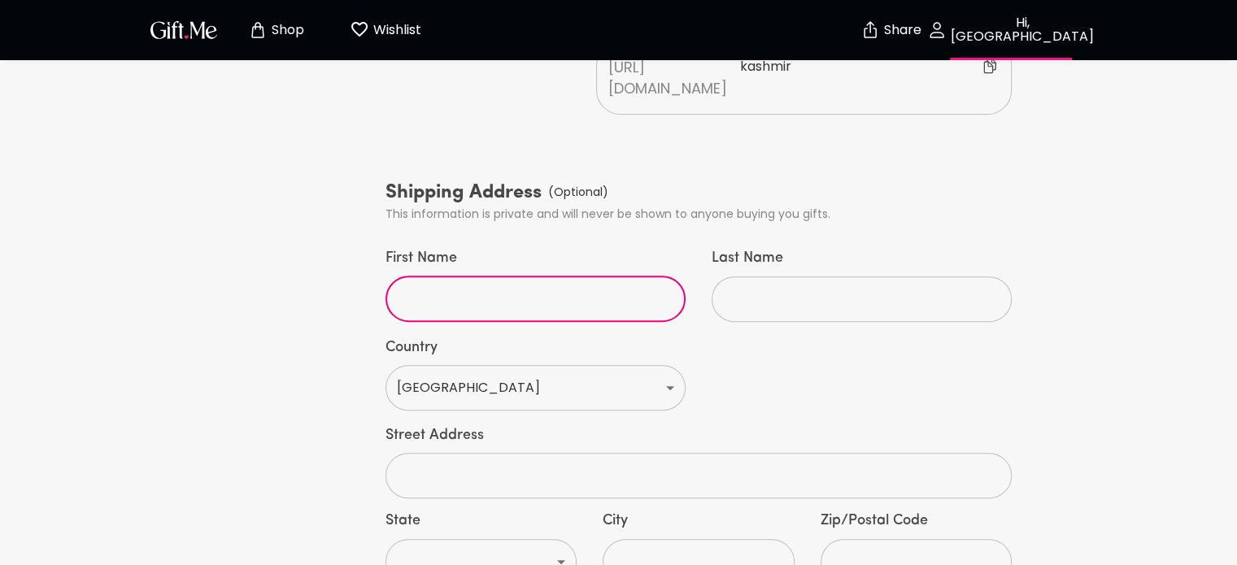
click at [534, 276] on input "First Name" at bounding box center [526, 299] width 282 height 46
type input "Bridget"
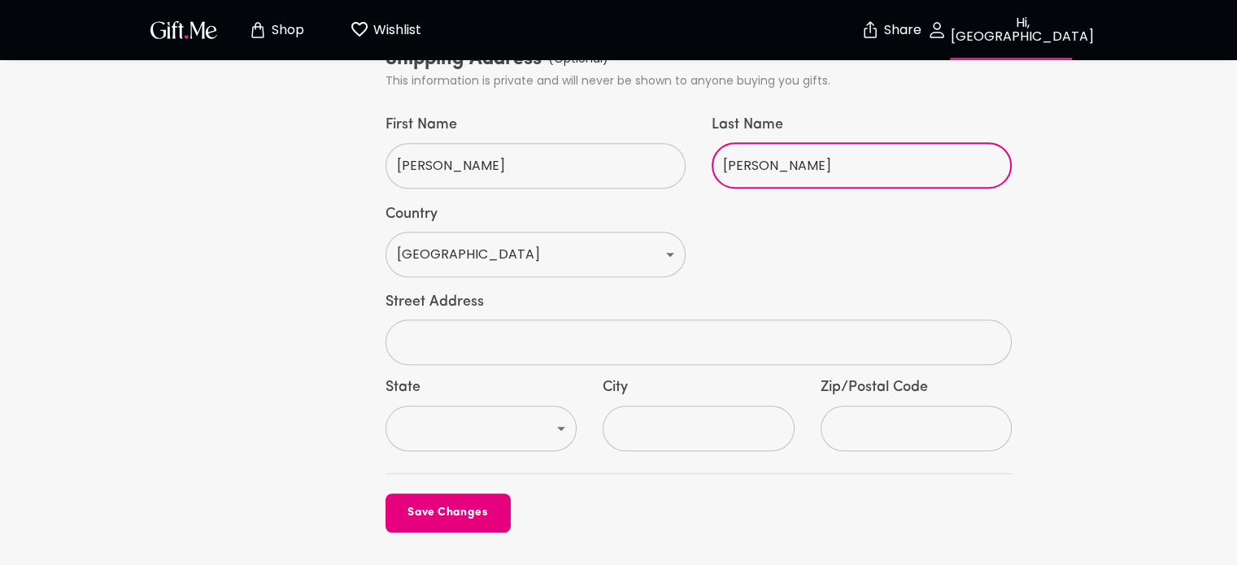
scroll to position [859, 0]
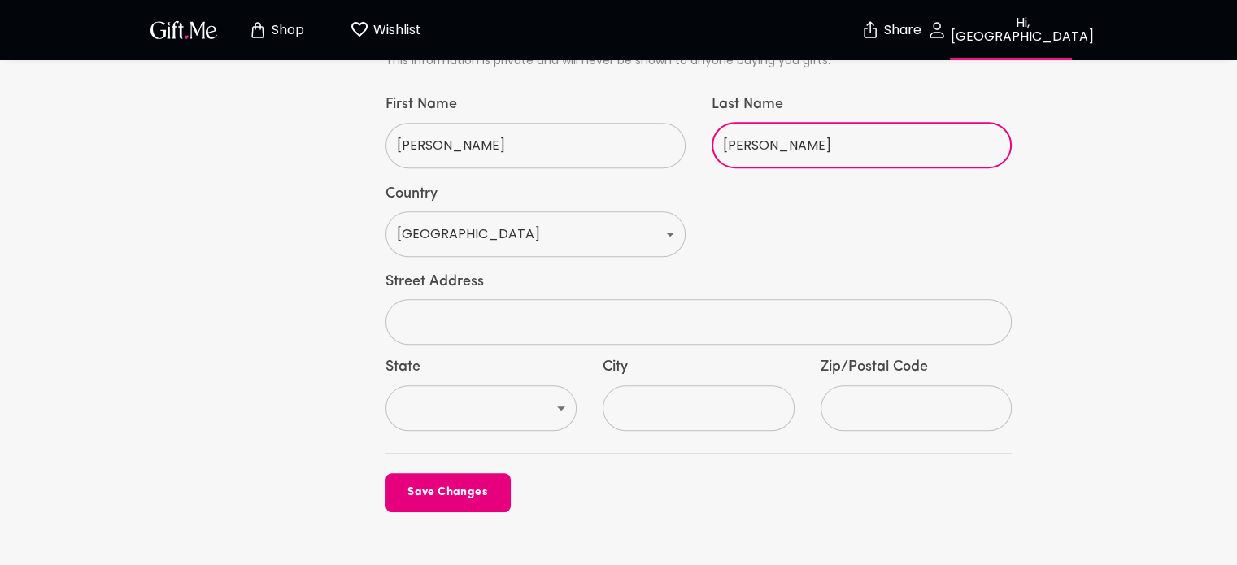
type input "Harris"
click at [660, 299] on input "text" at bounding box center [689, 322] width 609 height 46
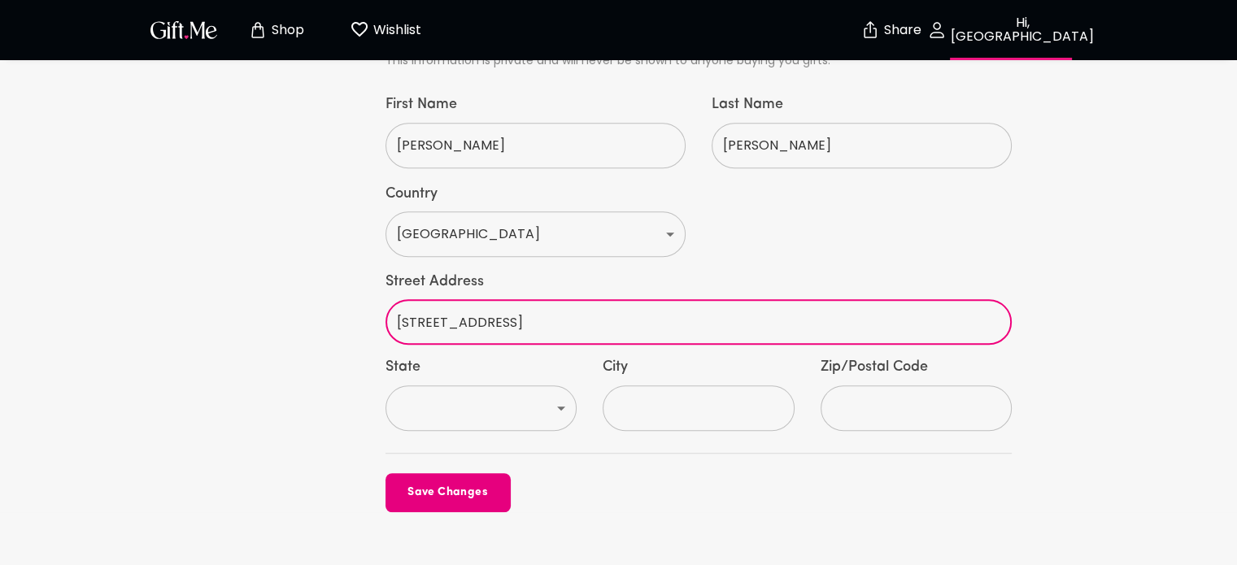
type input "909 Peachtree Ln"
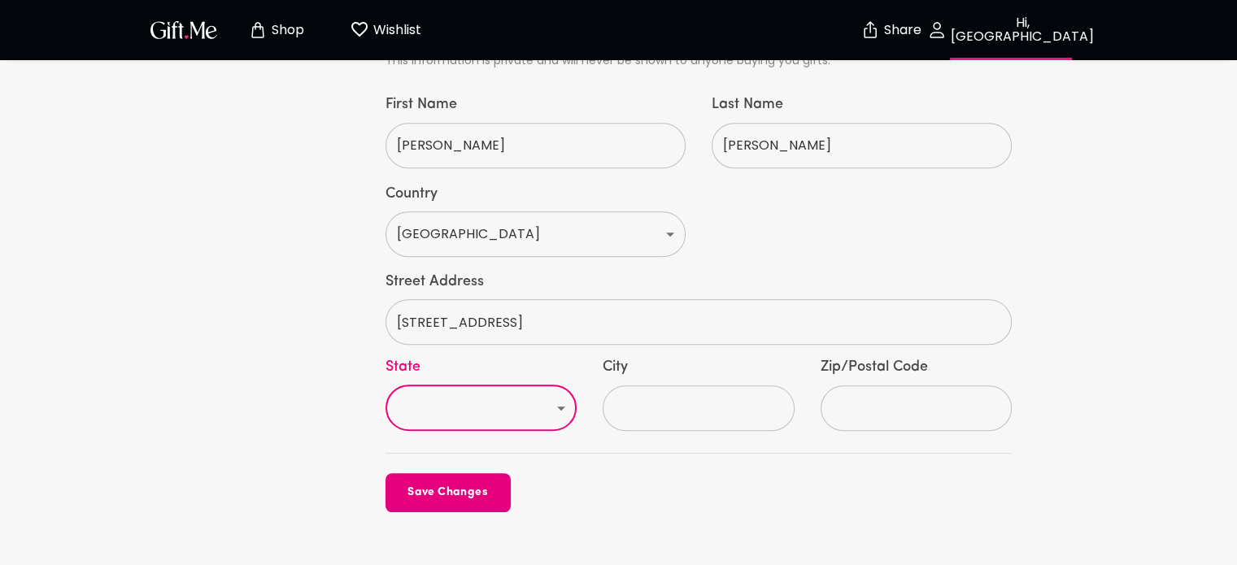
click at [527, 385] on select "AL AK AS AZ AR CA CO CT DE DC FM FL GA GU HI ID IL IN IA KS KY LA ME MH MD MA M…" at bounding box center [481, 408] width 192 height 46
select select "TX"
click at [385, 385] on select "AL AK AS AZ AR CA CO CT DE DC FM FL GA GU HI ID IL IN IA KS KY LA ME MH MD MA M…" at bounding box center [481, 408] width 192 height 46
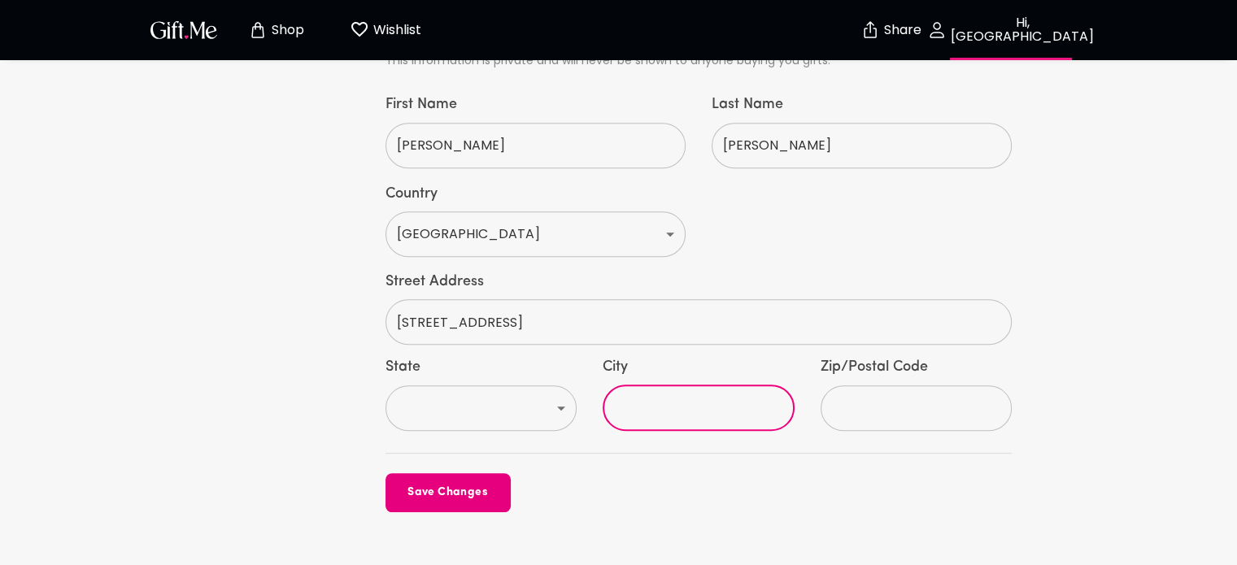
click at [694, 385] on input "City" at bounding box center [690, 408] width 174 height 46
type input "Anna"
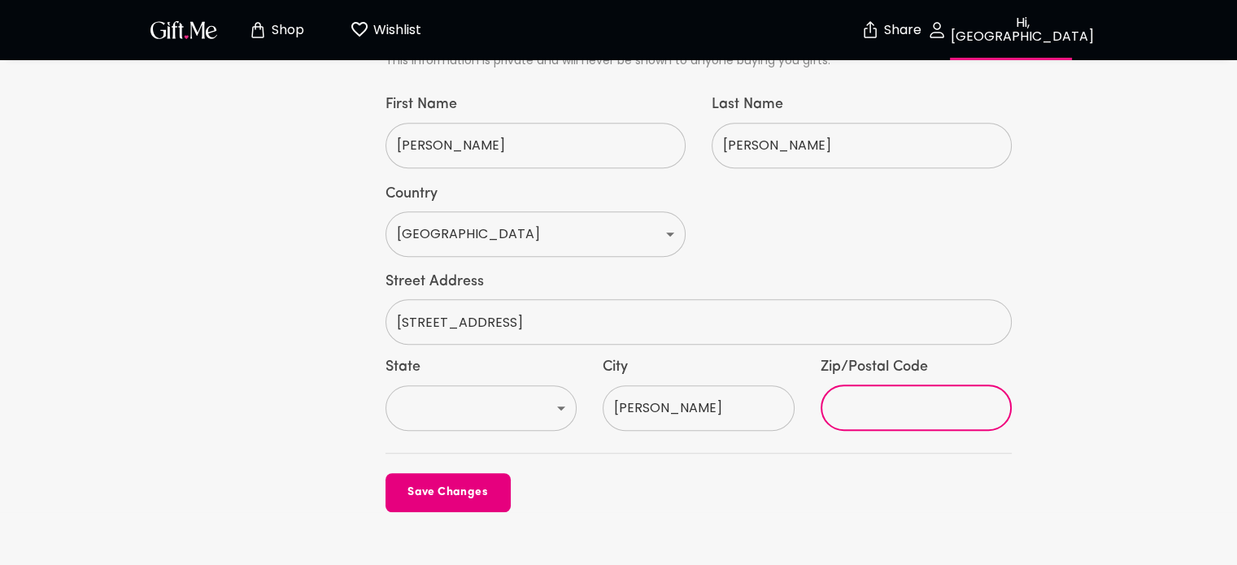
click at [873, 385] on input "text" at bounding box center [908, 408] width 174 height 46
type input "75409"
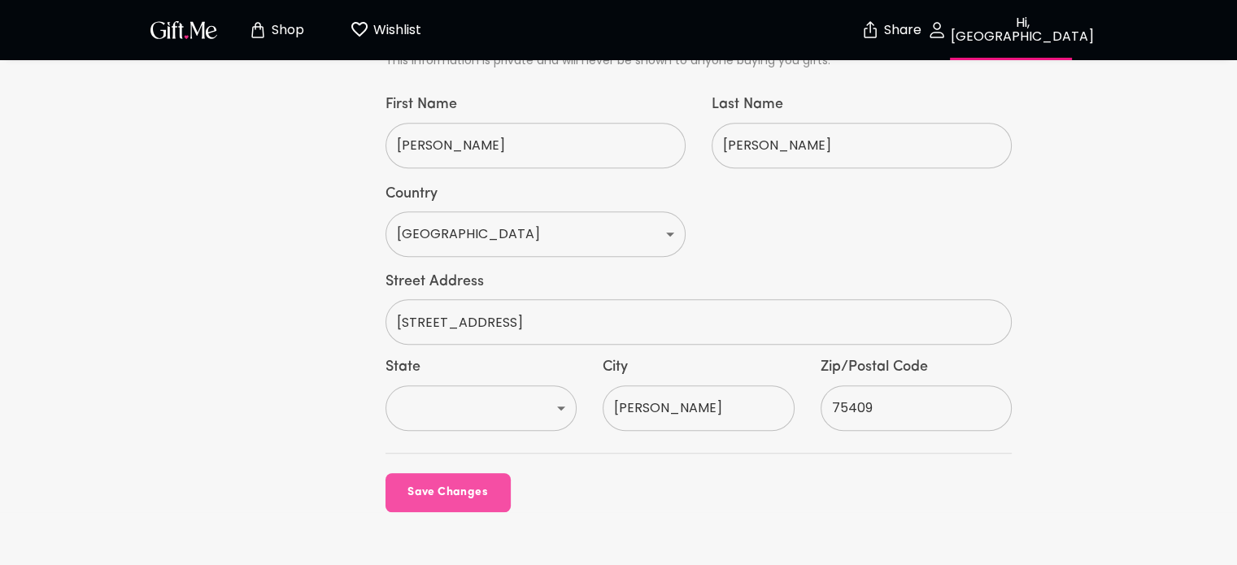
click at [440, 473] on button "Save Changes" at bounding box center [447, 492] width 125 height 39
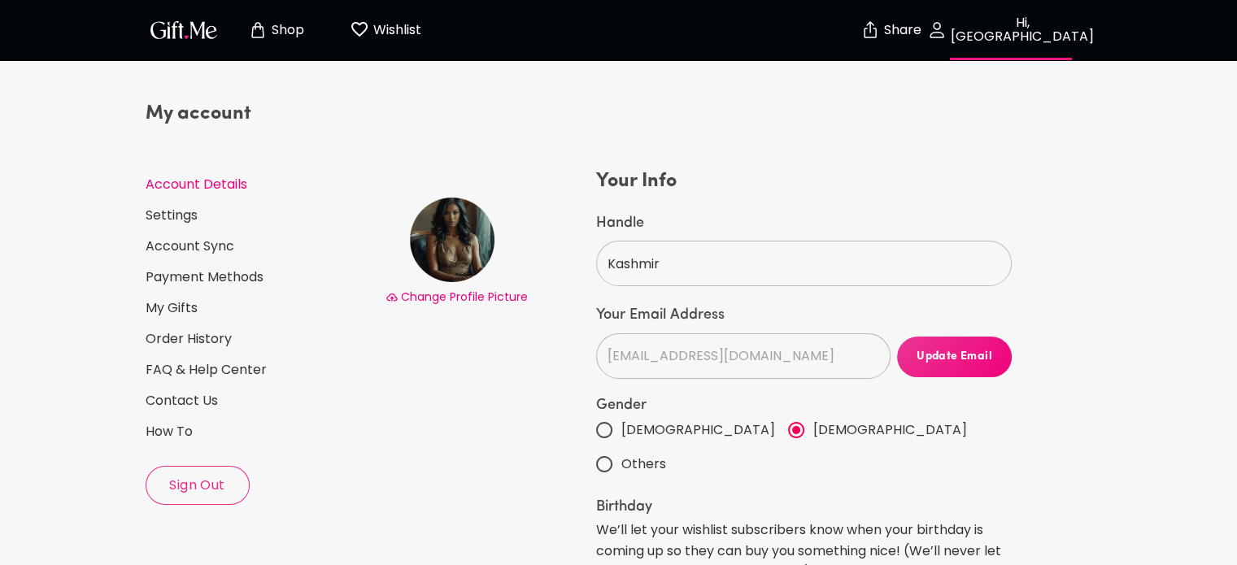
scroll to position [0, 0]
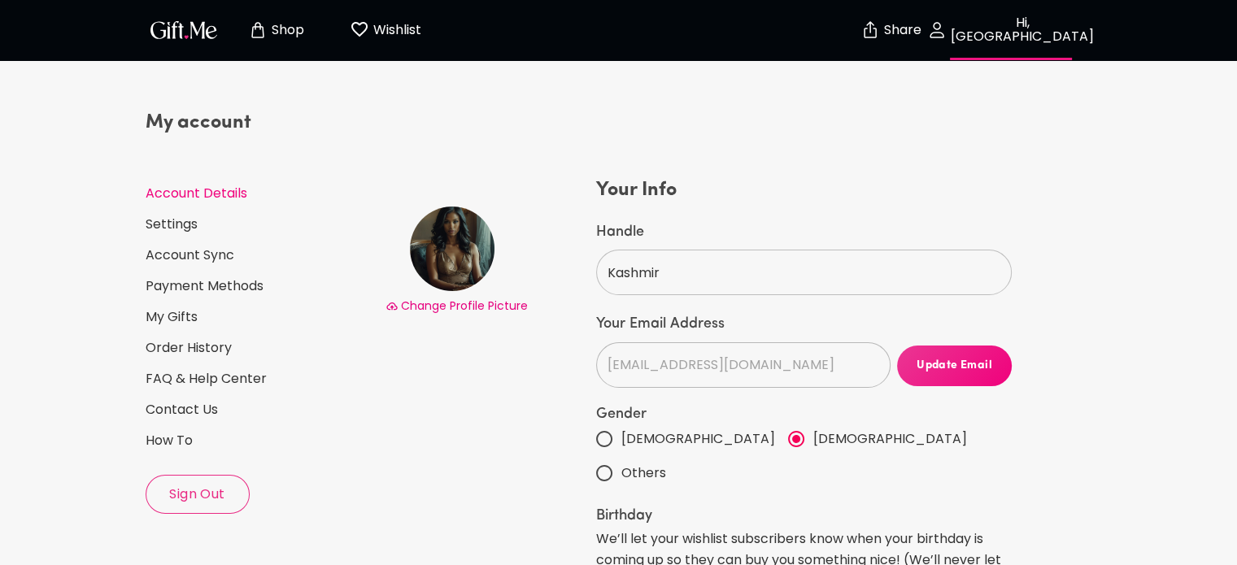
click at [286, 44] on button "Shop" at bounding box center [276, 30] width 89 height 52
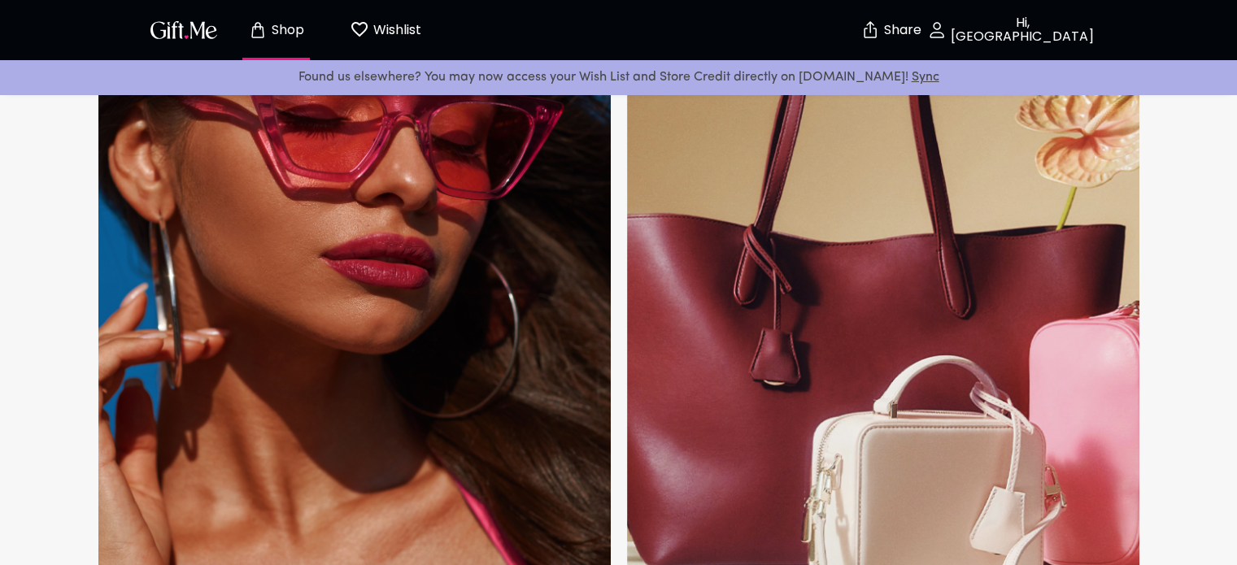
scroll to position [1135, 0]
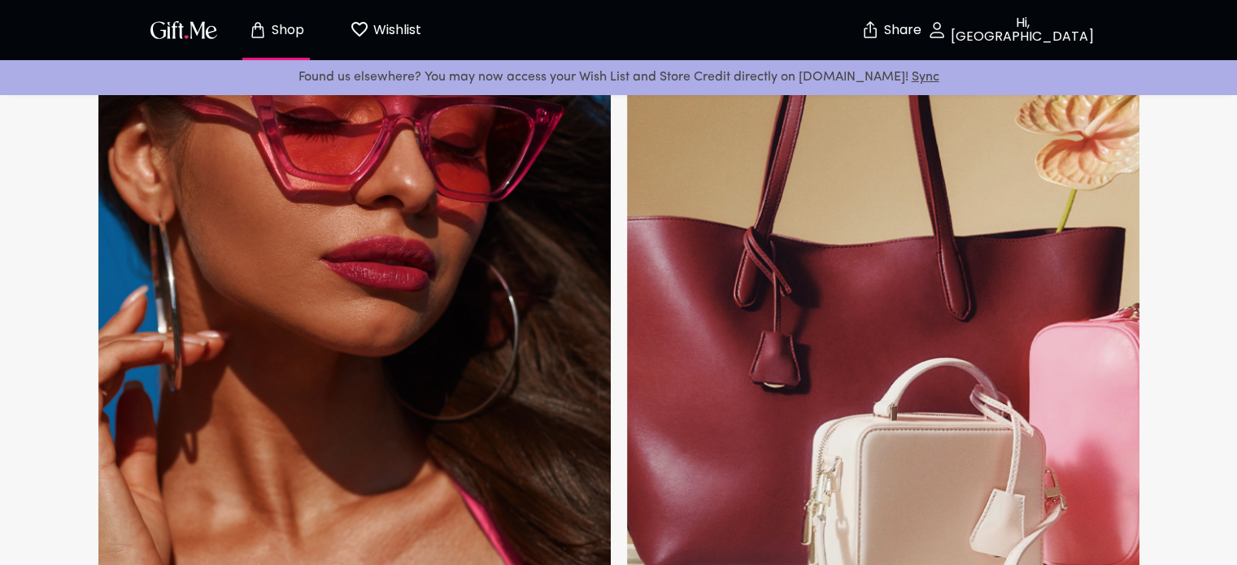
click at [878, 373] on img at bounding box center [883, 315] width 512 height 561
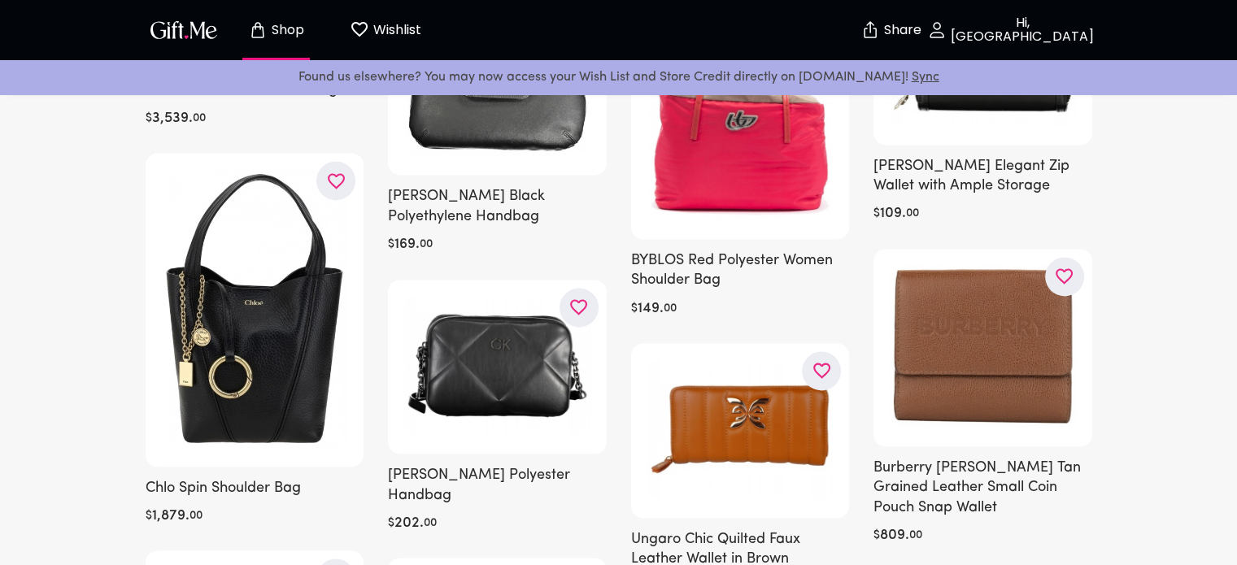
scroll to position [2270, 0]
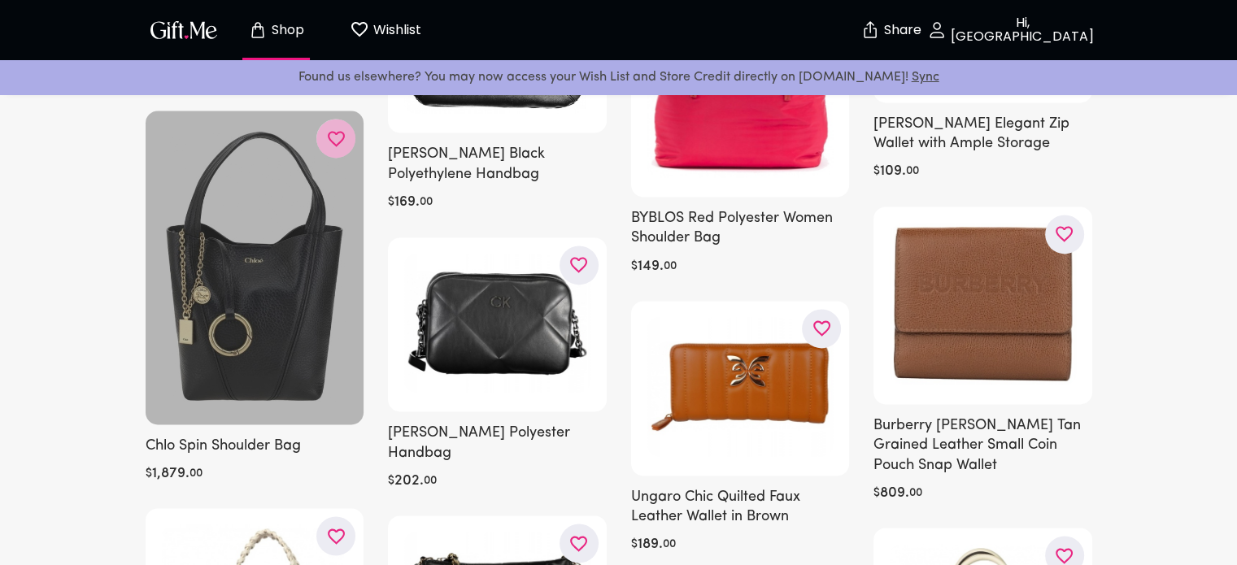
click at [0, 0] on icon "button" at bounding box center [0, 0] width 0 height 0
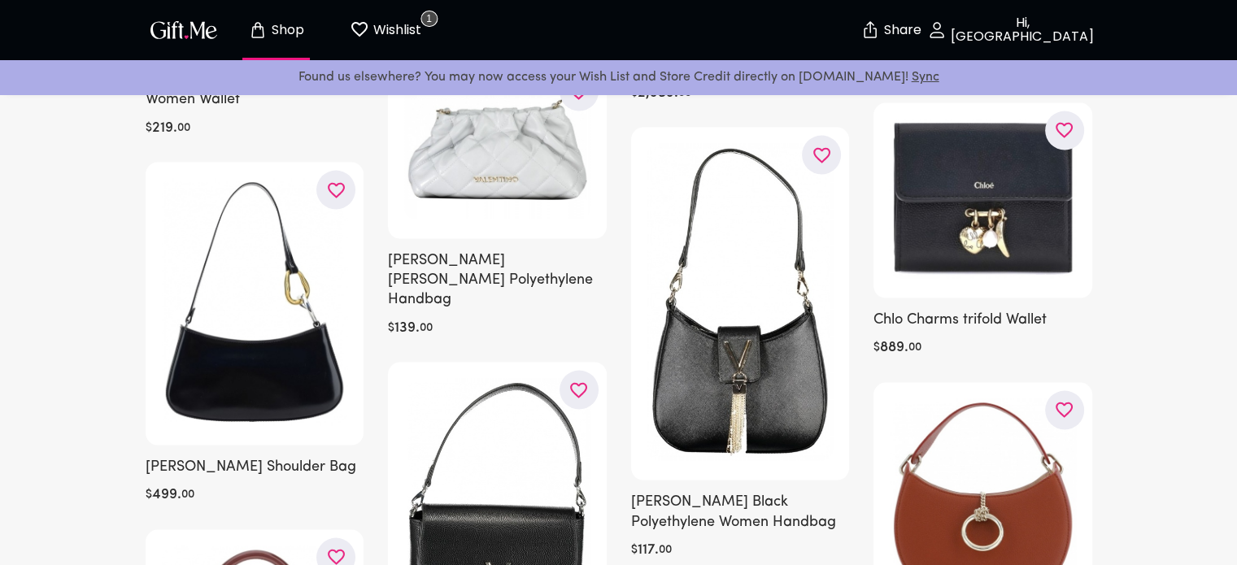
scroll to position [3272, 0]
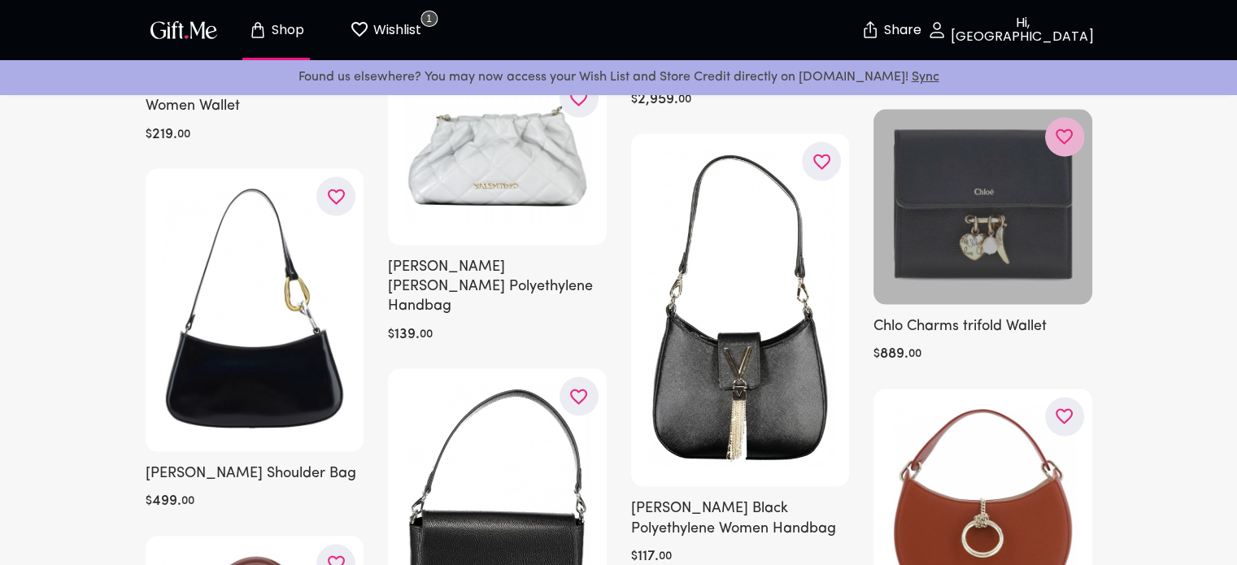
click at [0, 0] on icon "button" at bounding box center [0, 0] width 0 height 0
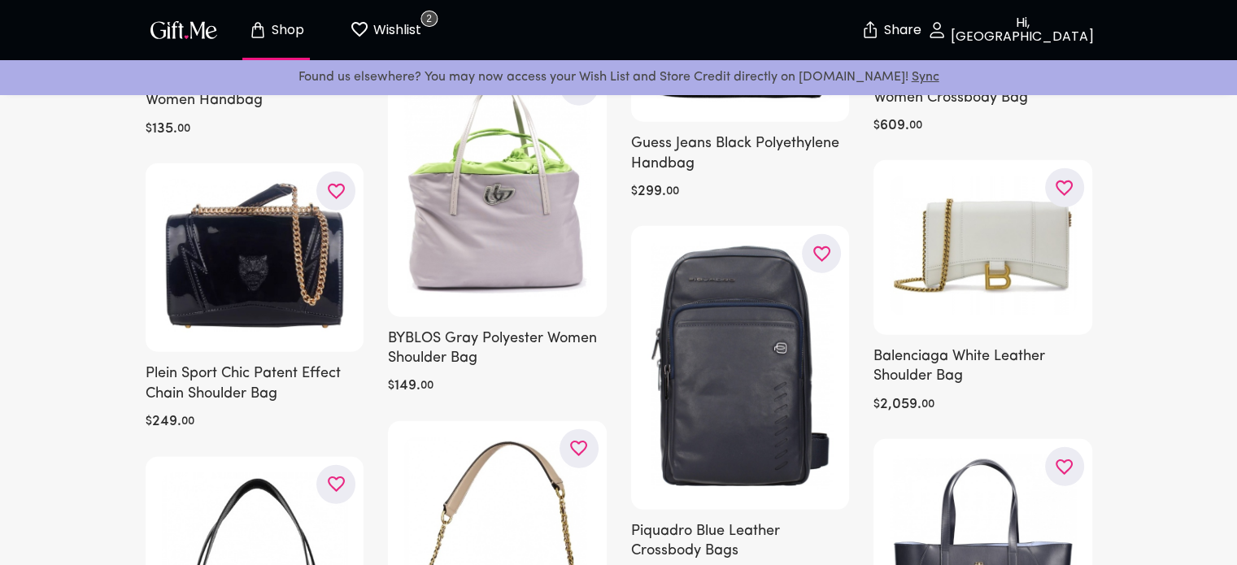
scroll to position [4212, 0]
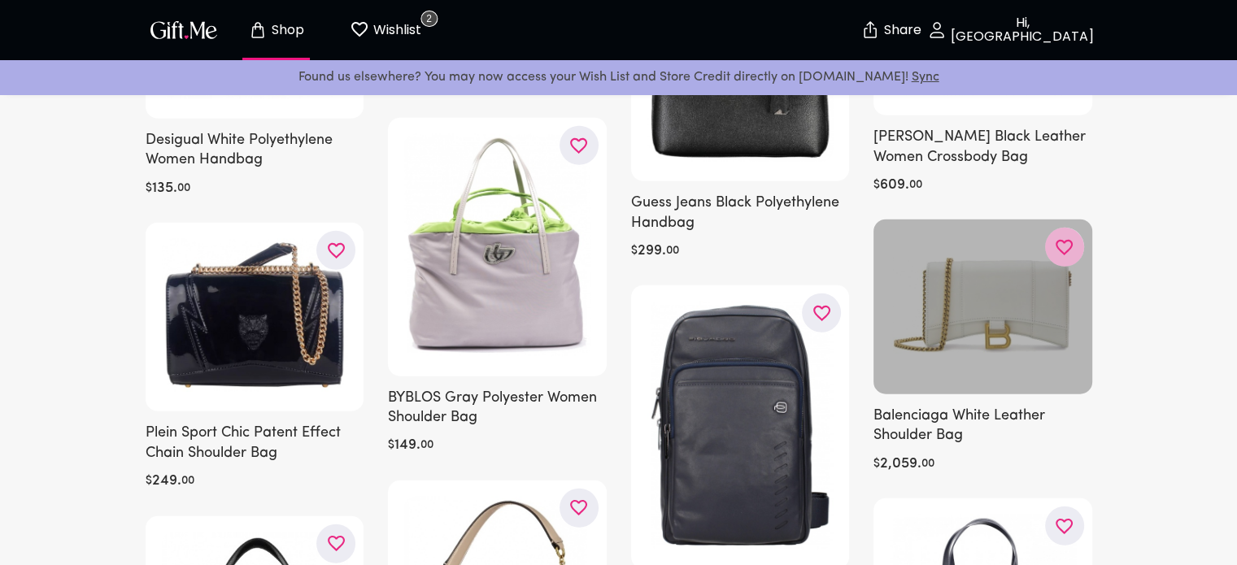
click at [1066, 239] on button "button" at bounding box center [1064, 247] width 39 height 39
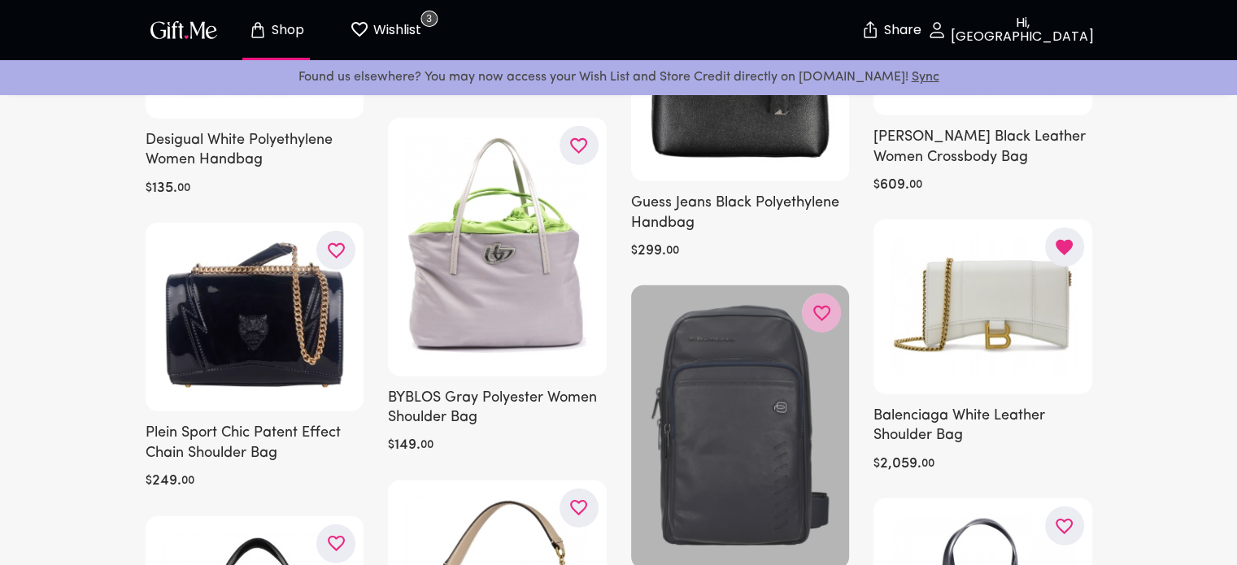
click at [0, 0] on icon "button" at bounding box center [0, 0] width 0 height 0
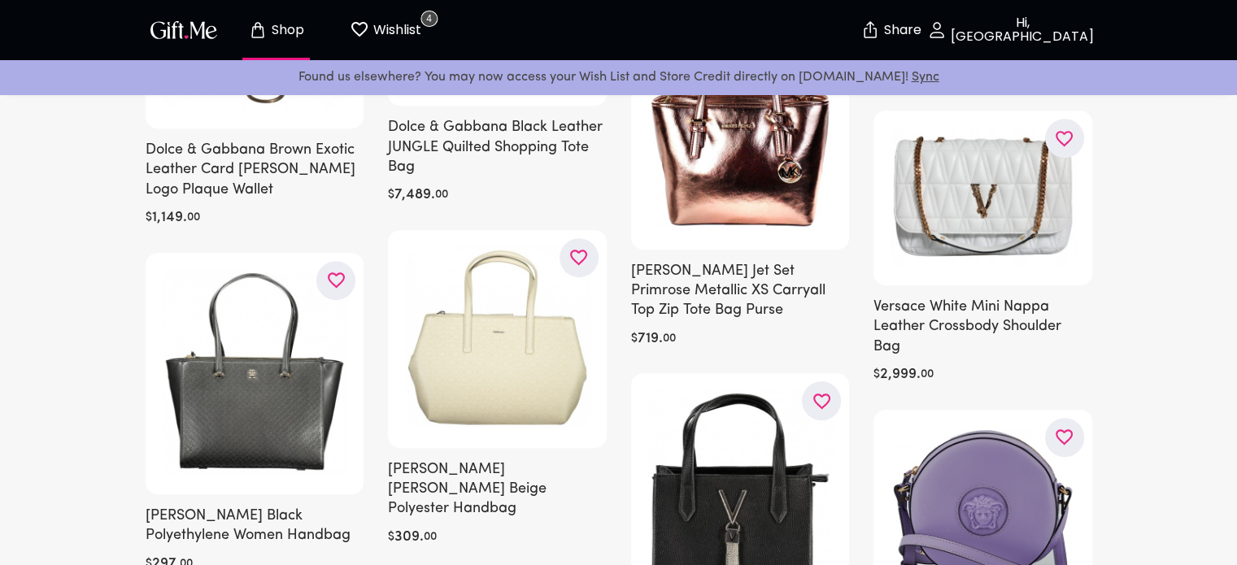
scroll to position [874, 0]
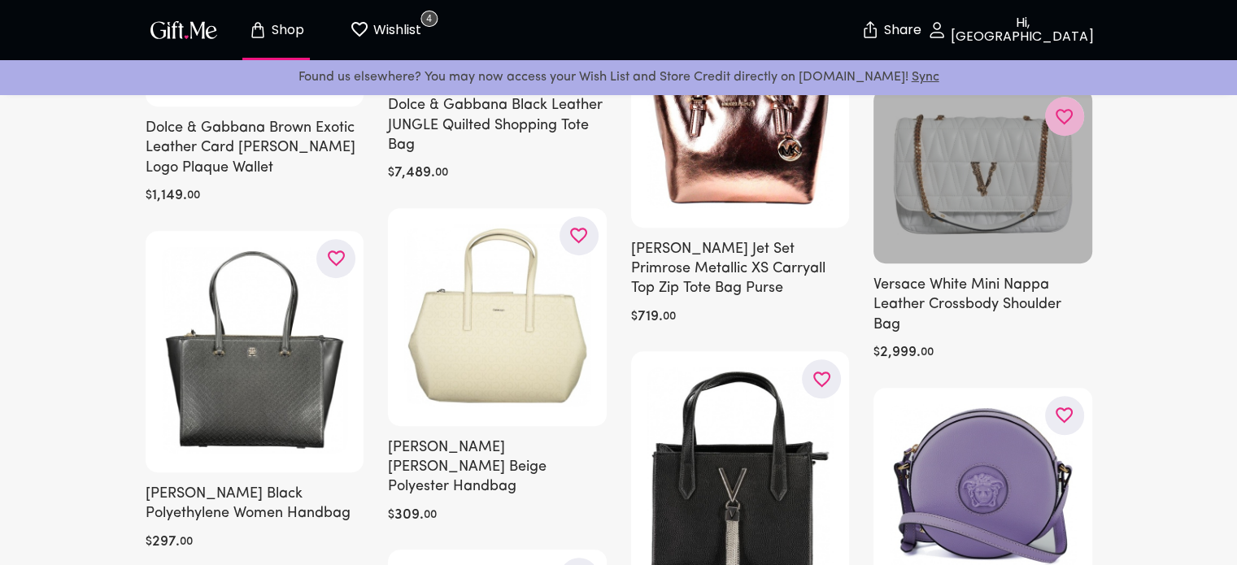
click at [0, 0] on icon "button" at bounding box center [0, 0] width 0 height 0
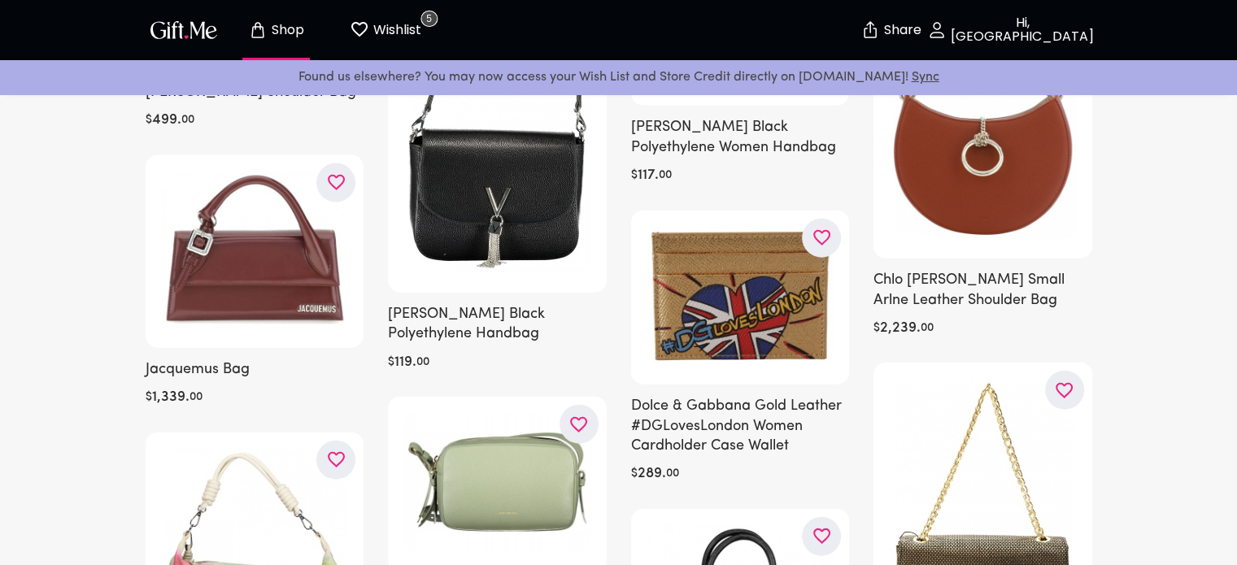
scroll to position [3632, 0]
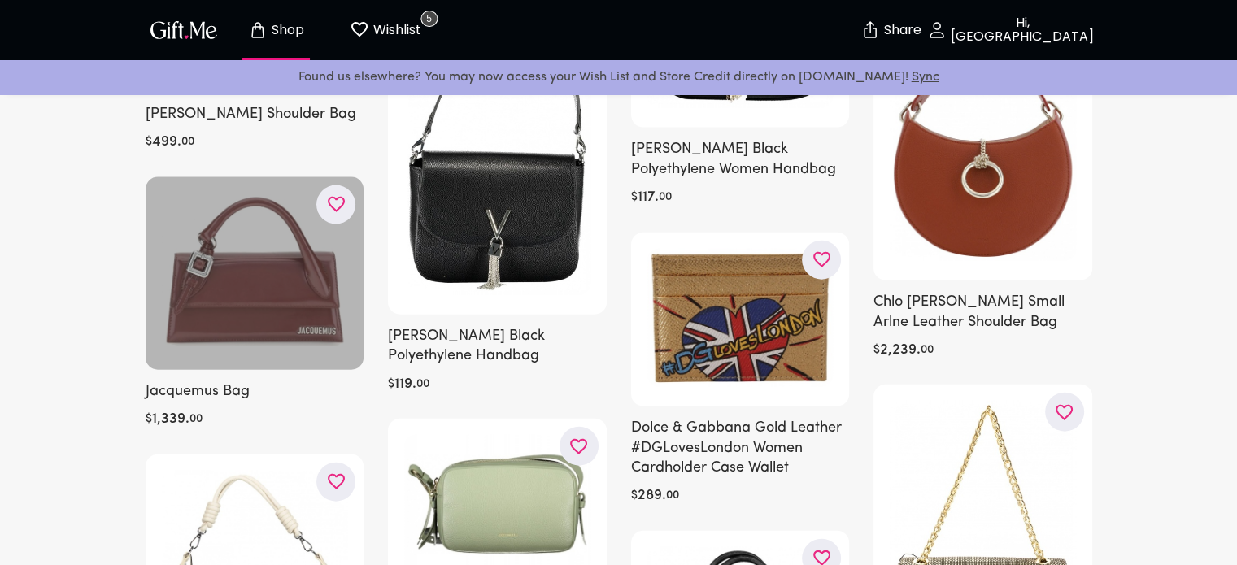
click at [0, 0] on icon "button" at bounding box center [0, 0] width 0 height 0
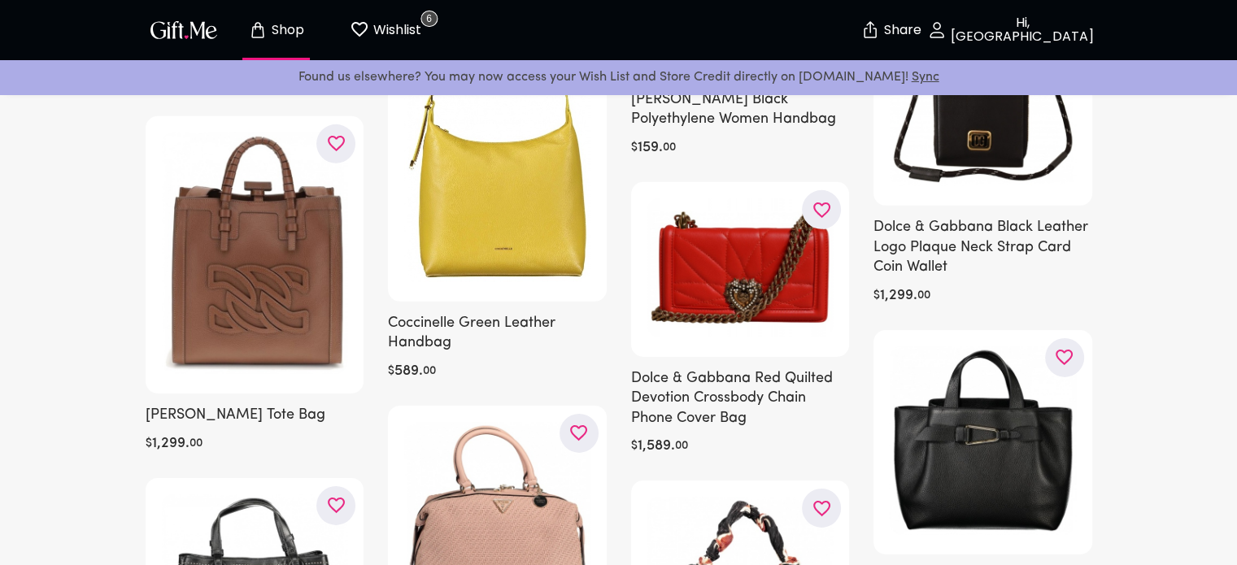
scroll to position [5110, 0]
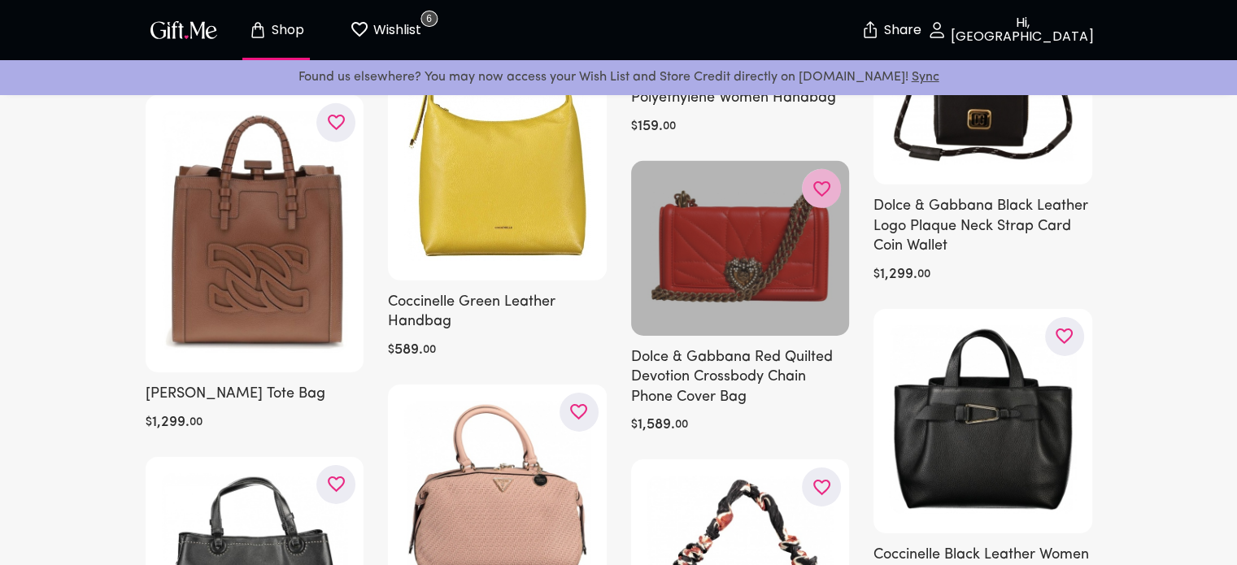
click at [0, 0] on icon "button" at bounding box center [0, 0] width 0 height 0
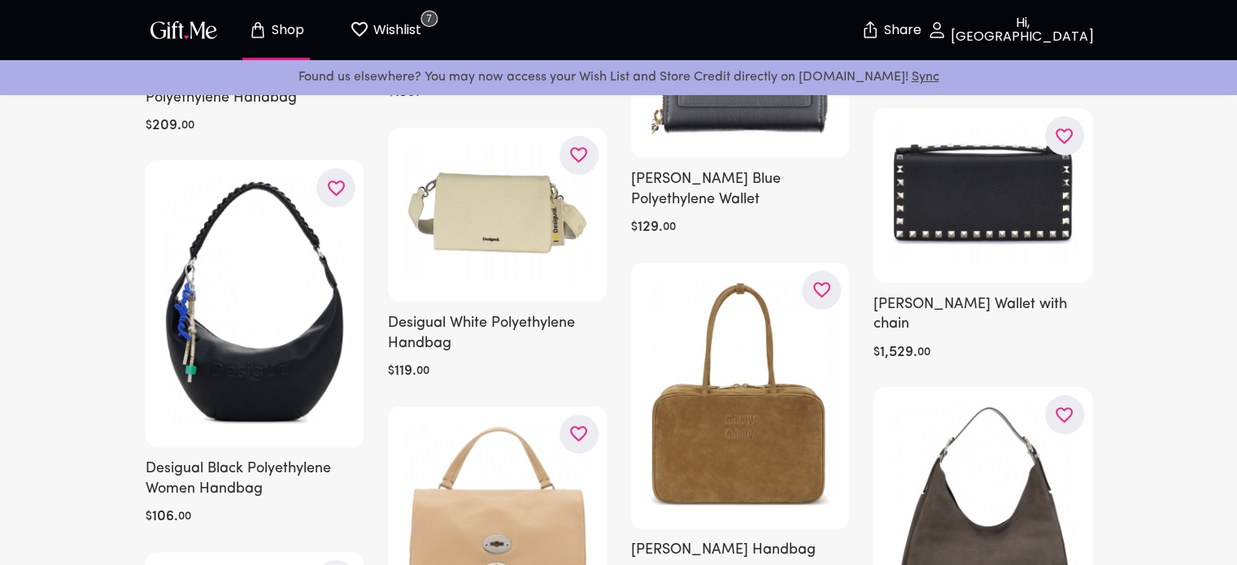
scroll to position [6568, 0]
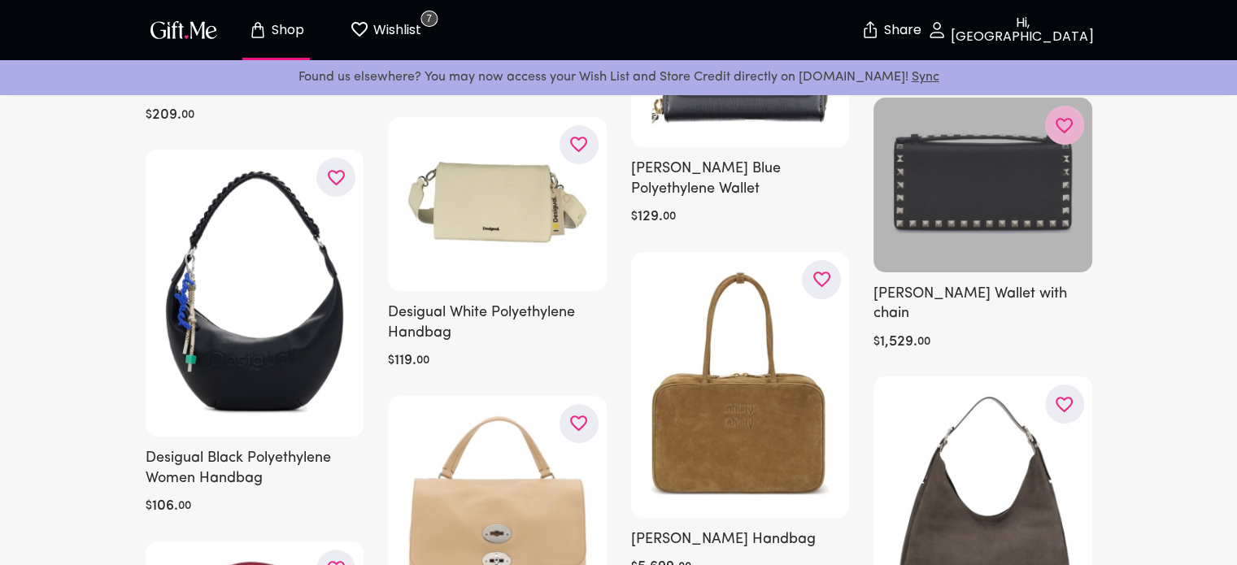
click at [0, 0] on icon "button" at bounding box center [0, 0] width 0 height 0
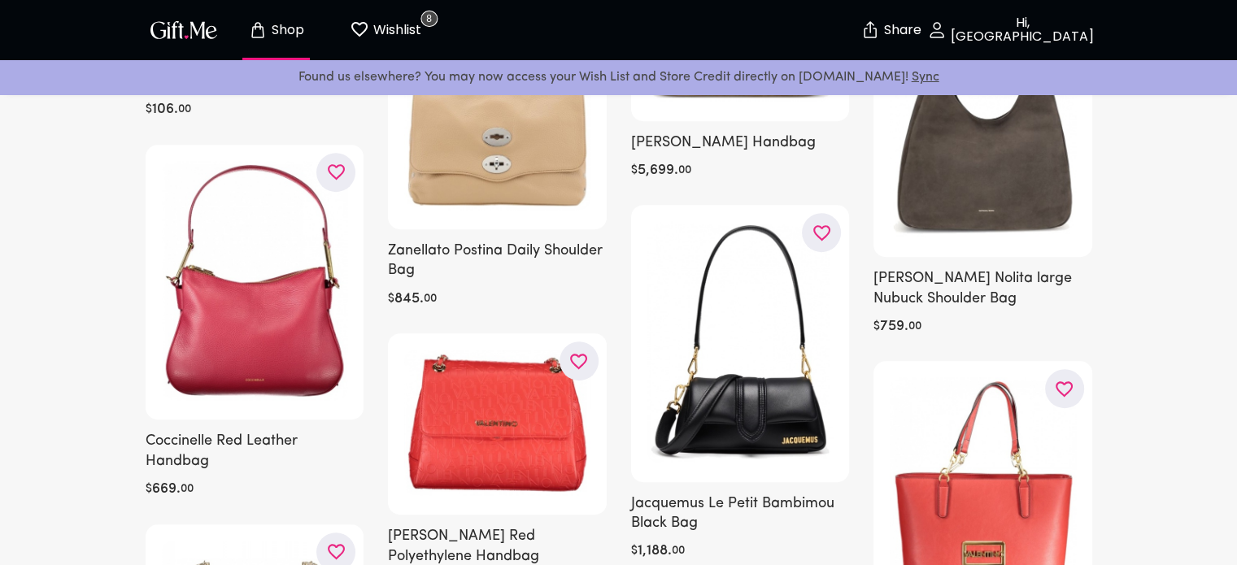
scroll to position [7064, 0]
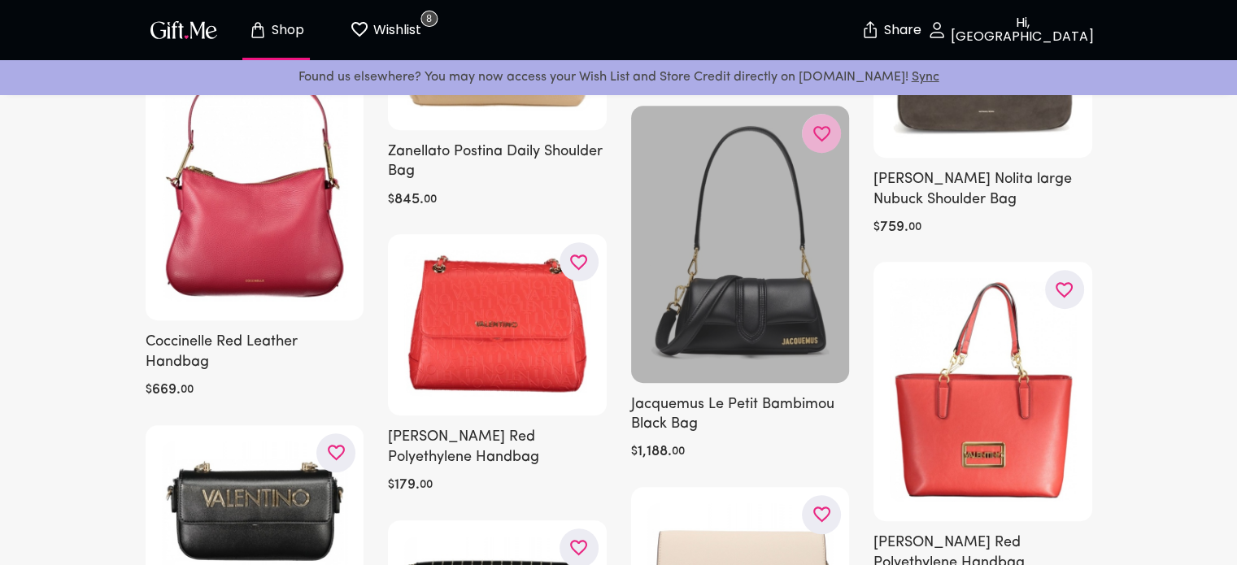
click at [0, 0] on icon "button" at bounding box center [0, 0] width 0 height 0
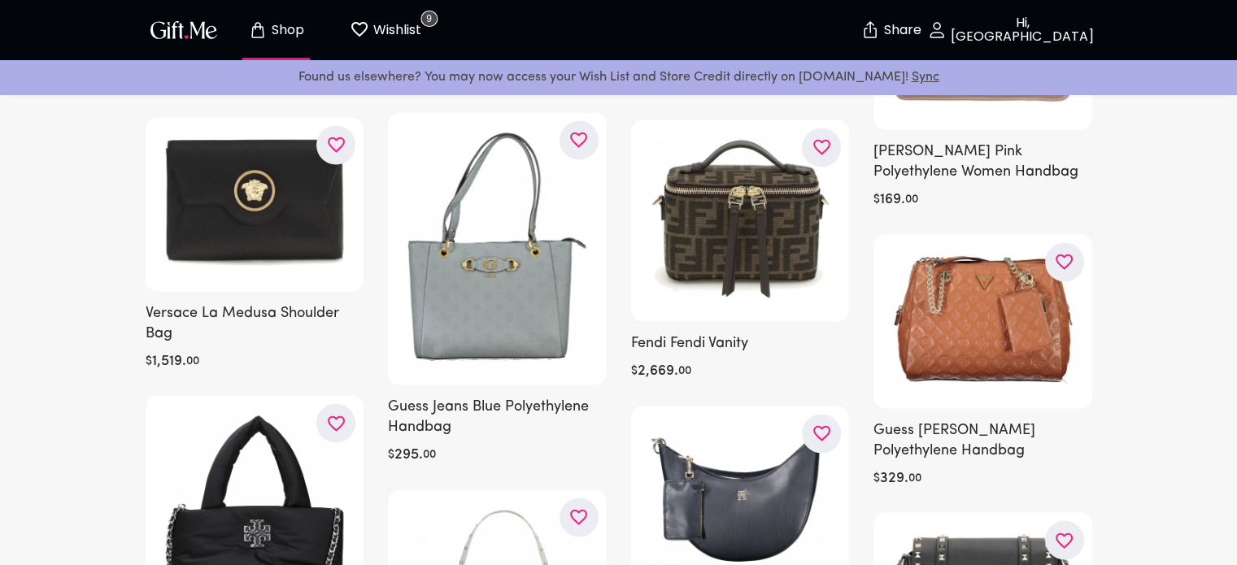
scroll to position [9173, 0]
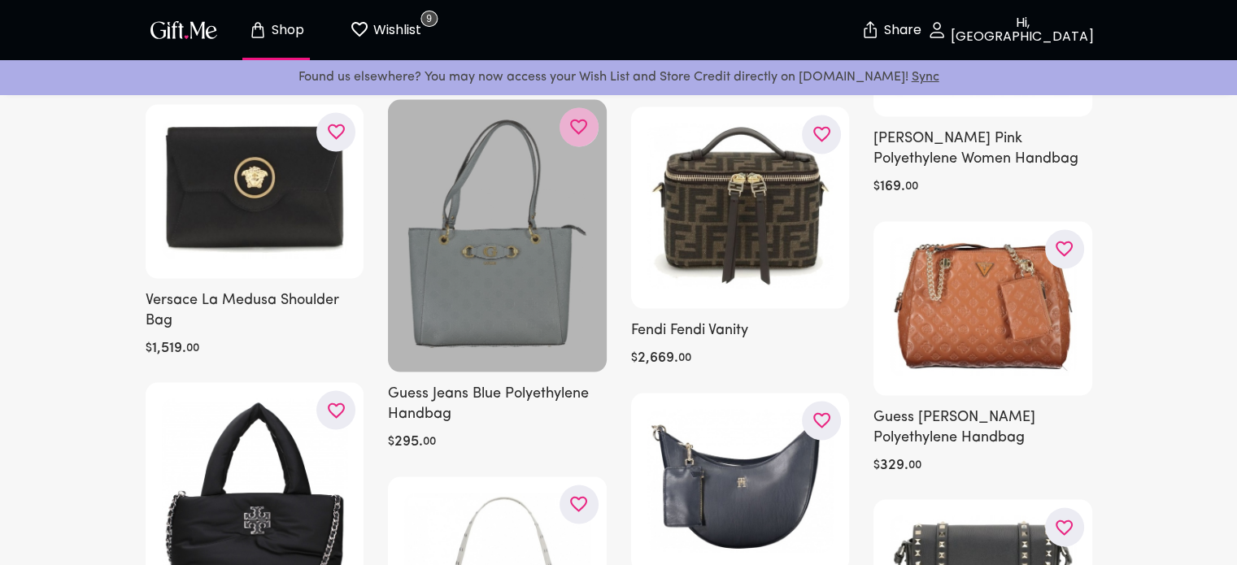
click at [574, 107] on button "button" at bounding box center [578, 126] width 39 height 39
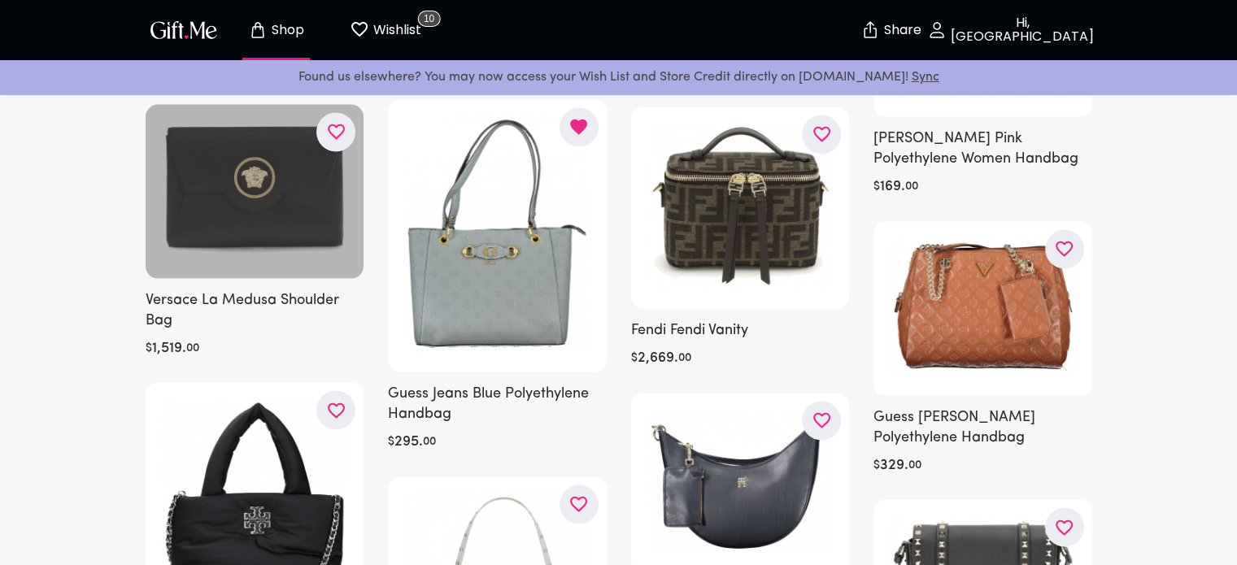
click at [0, 0] on icon "button" at bounding box center [0, 0] width 0 height 0
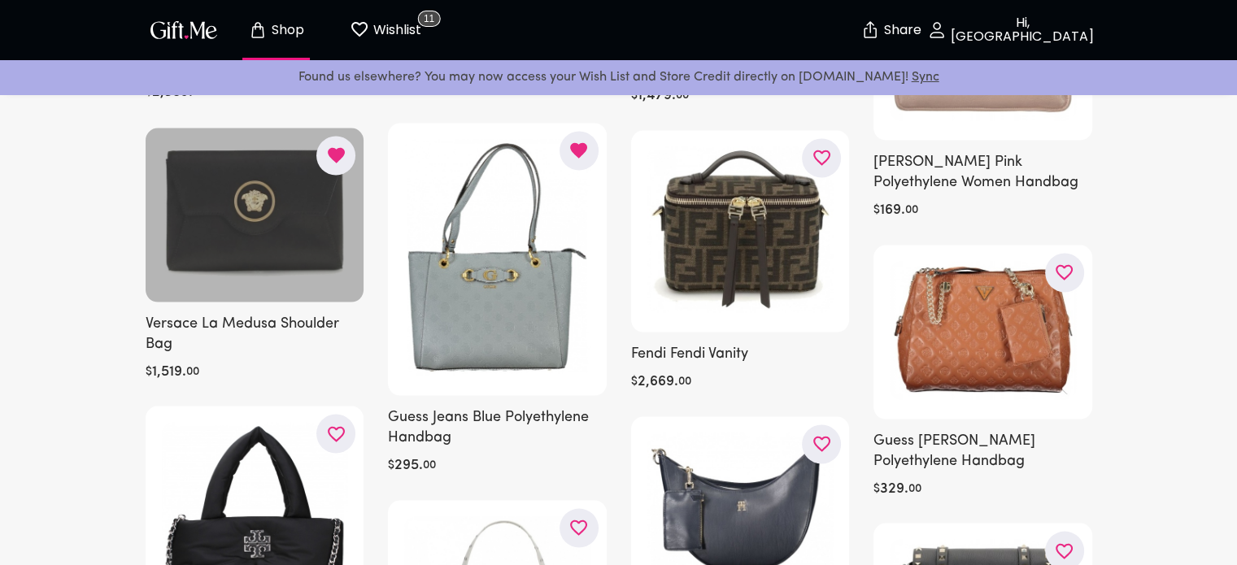
scroll to position [9081, 0]
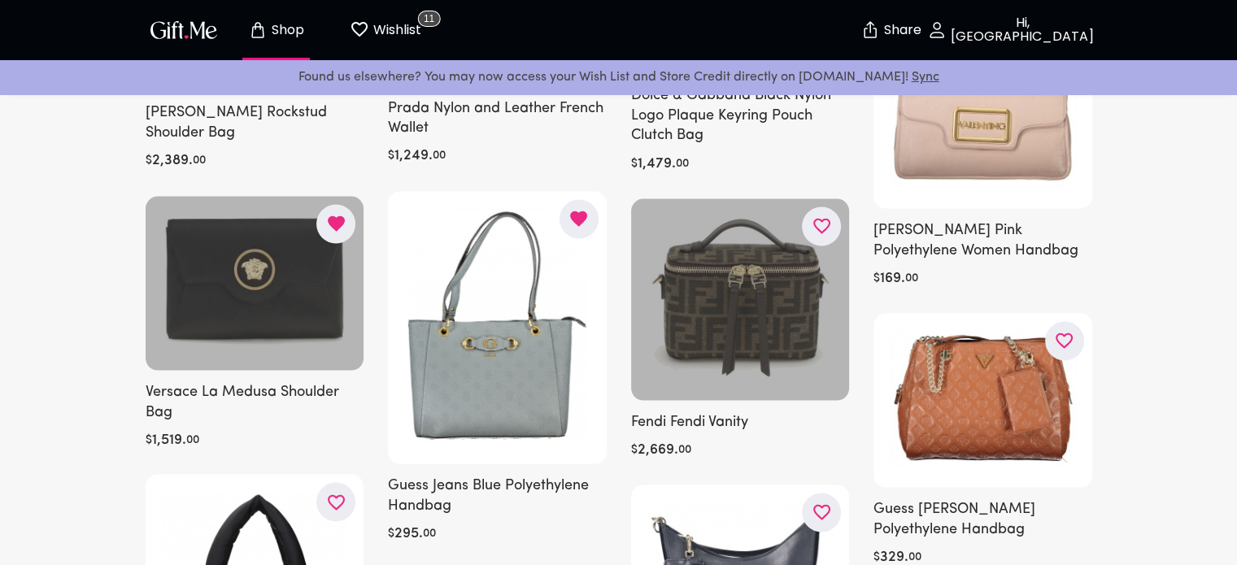
drag, startPoint x: 573, startPoint y: 172, endPoint x: 632, endPoint y: 321, distance: 160.7
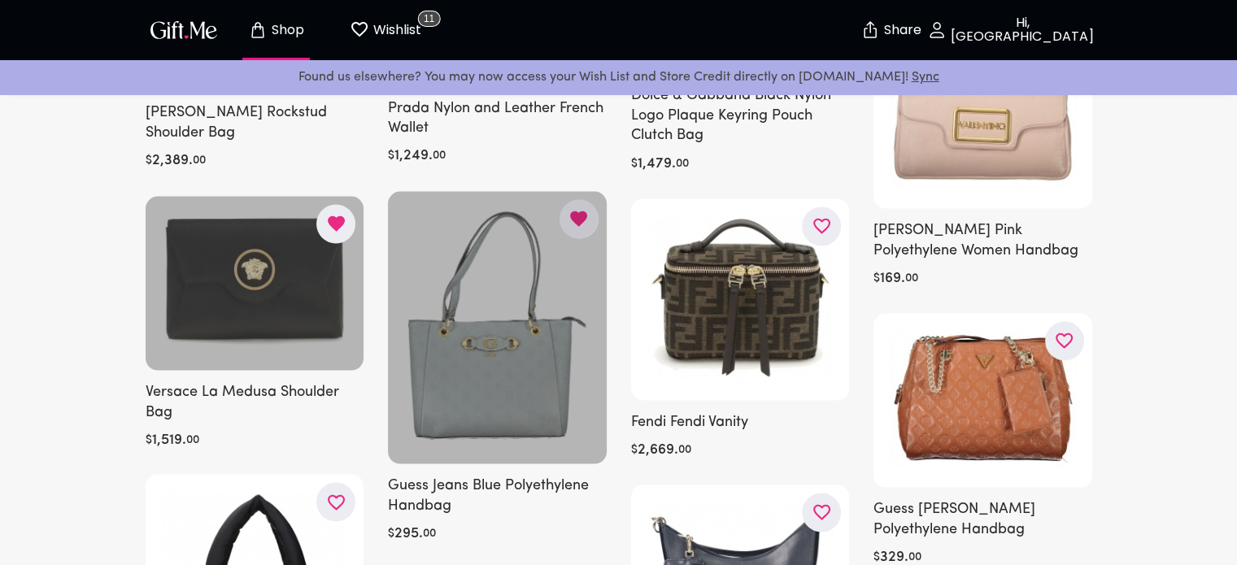
click at [574, 211] on icon "button" at bounding box center [578, 218] width 17 height 15
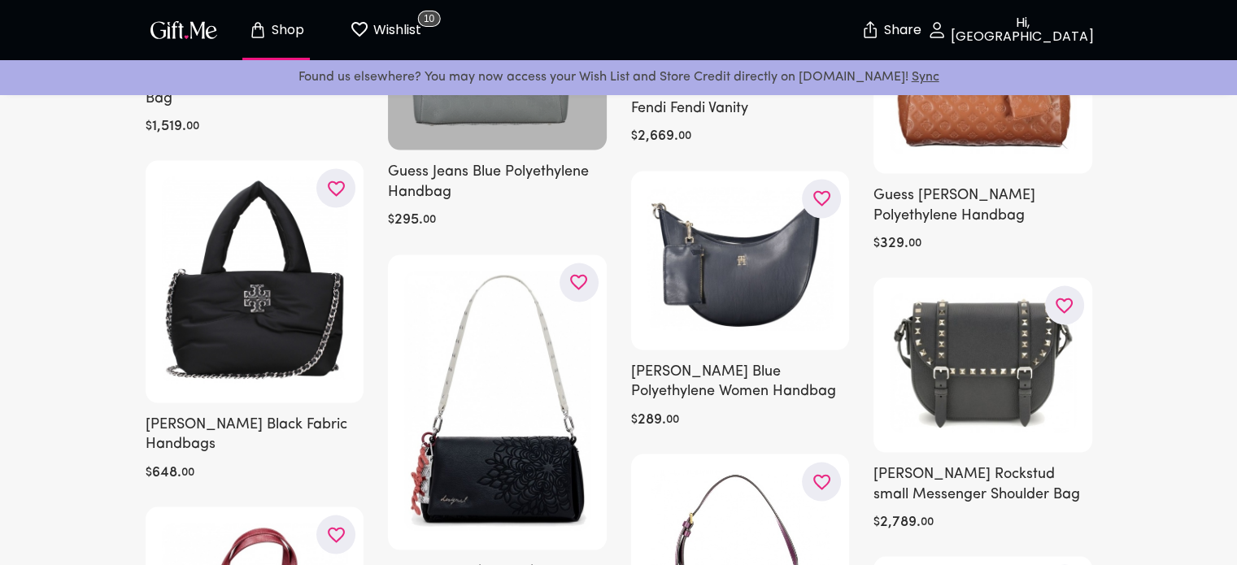
scroll to position [9407, 0]
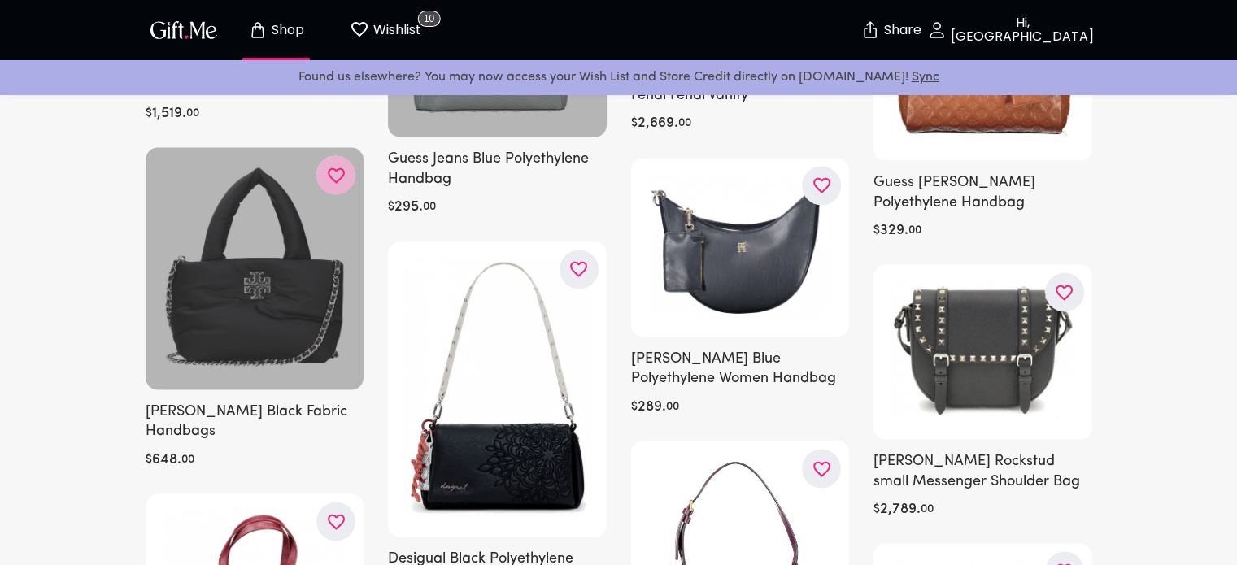
click at [329, 183] on button "button" at bounding box center [335, 175] width 39 height 39
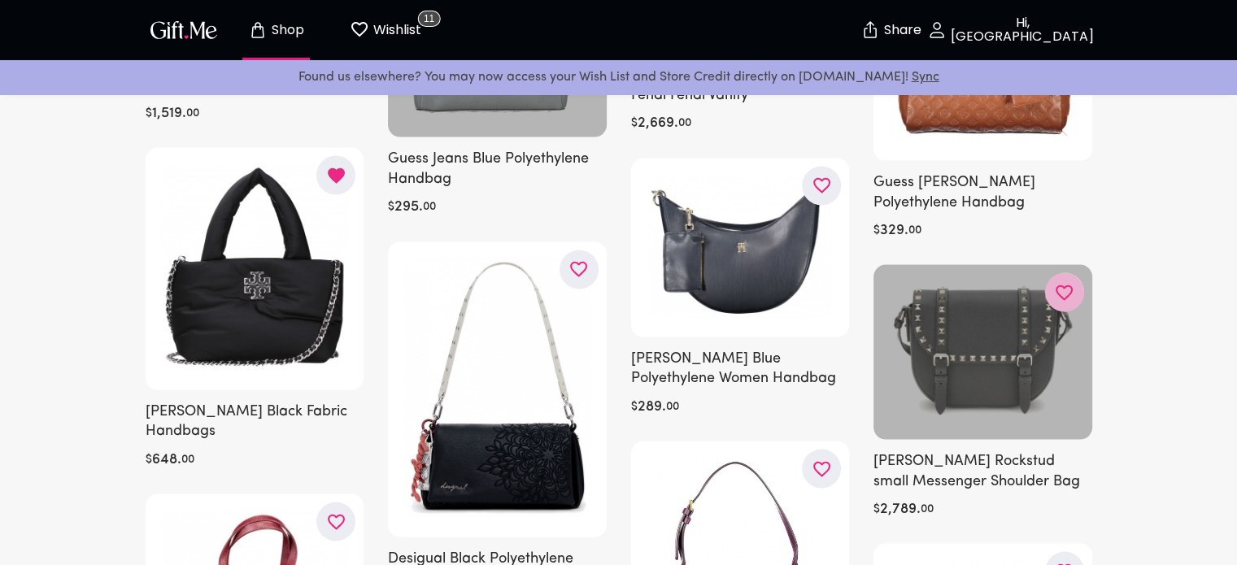
click at [0, 0] on icon "button" at bounding box center [0, 0] width 0 height 0
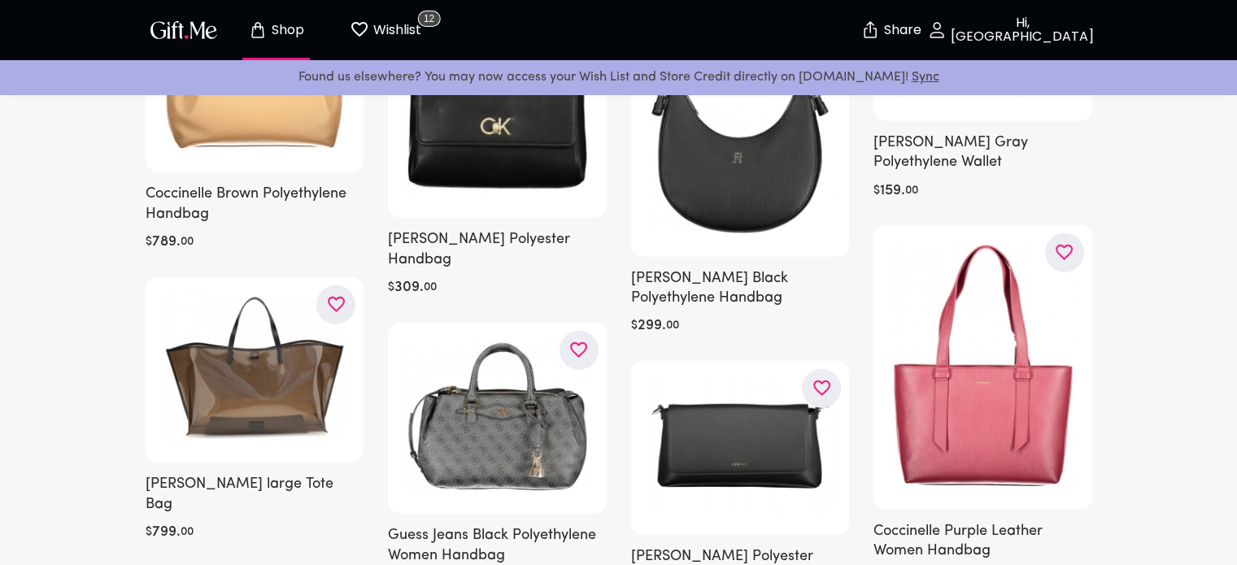
scroll to position [10221, 0]
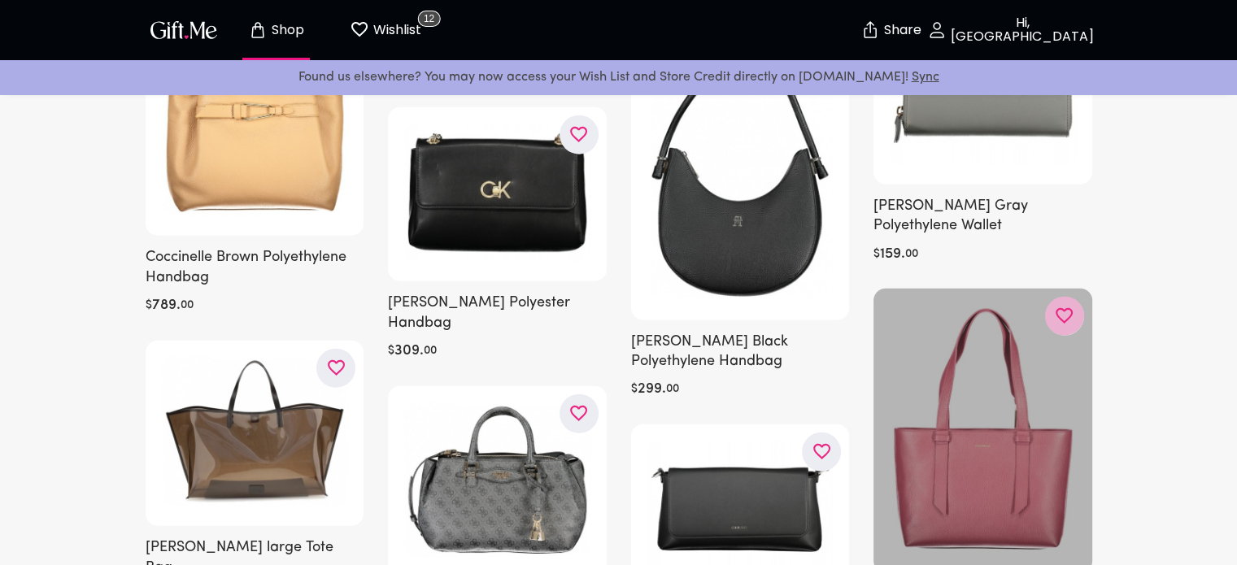
click at [0, 0] on icon "button" at bounding box center [0, 0] width 0 height 0
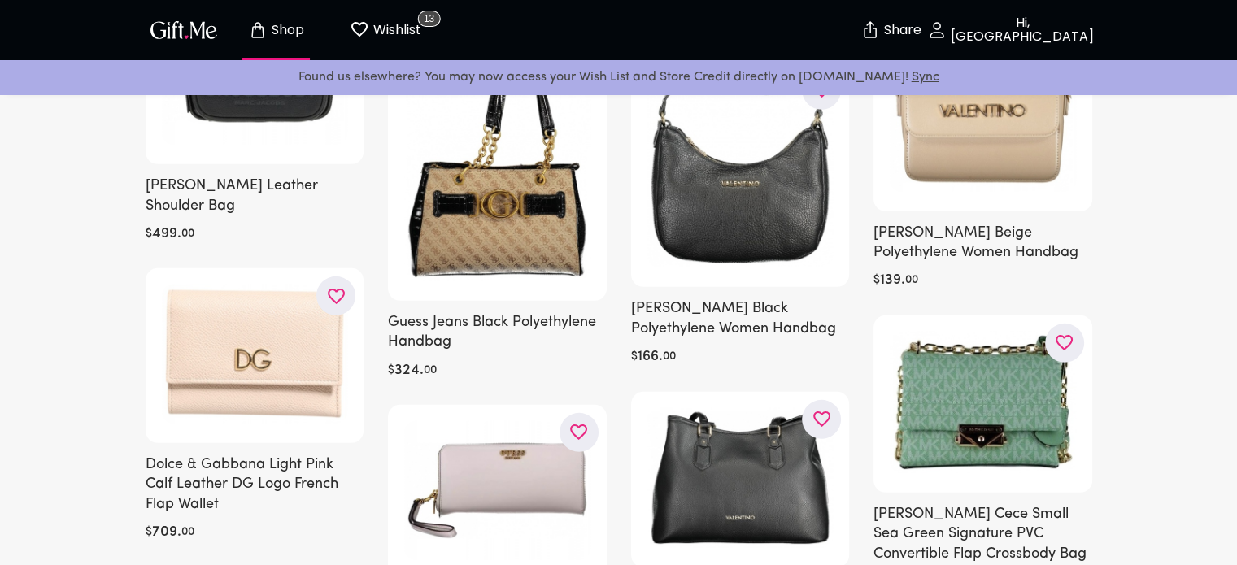
scroll to position [10893, 0]
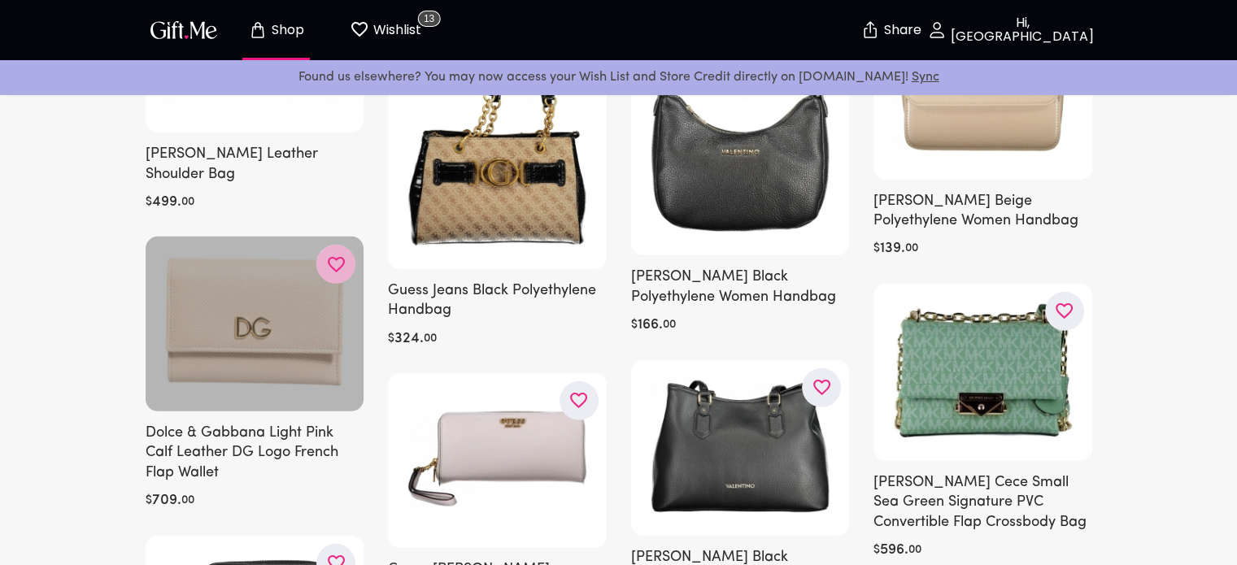
click at [0, 0] on icon "button" at bounding box center [0, 0] width 0 height 0
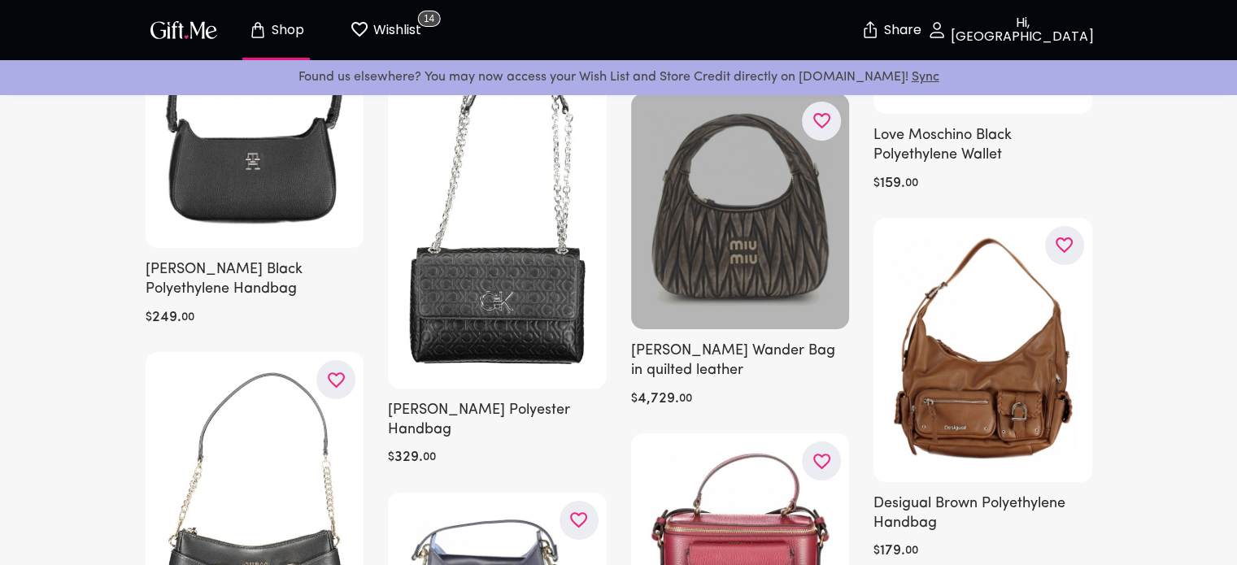
scroll to position [12053, 0]
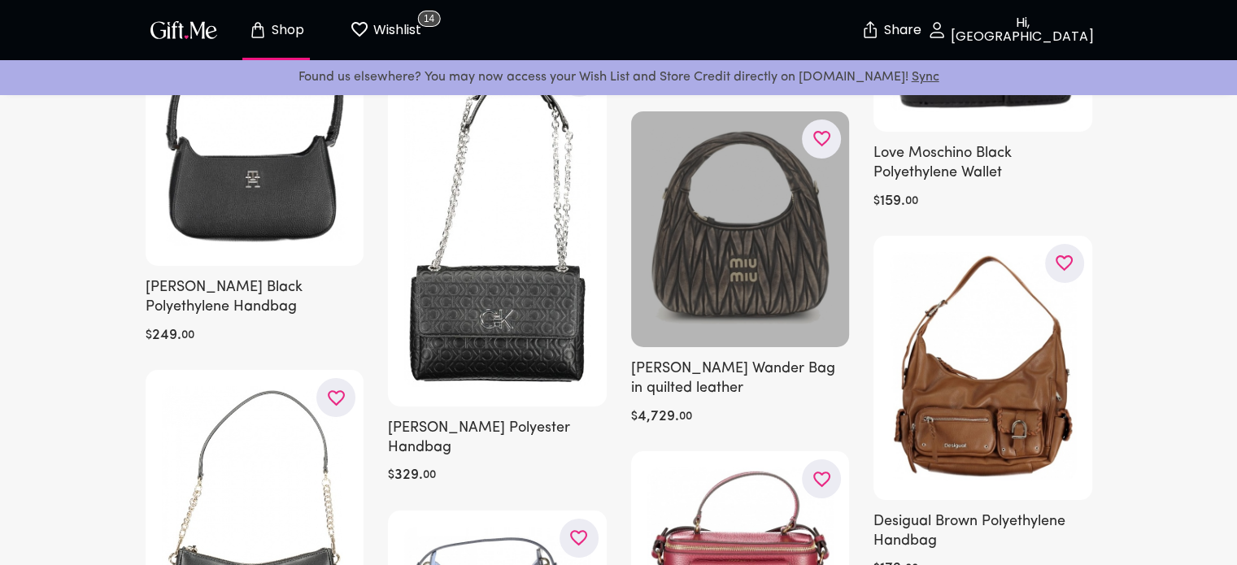
click at [836, 150] on button "button" at bounding box center [821, 139] width 39 height 39
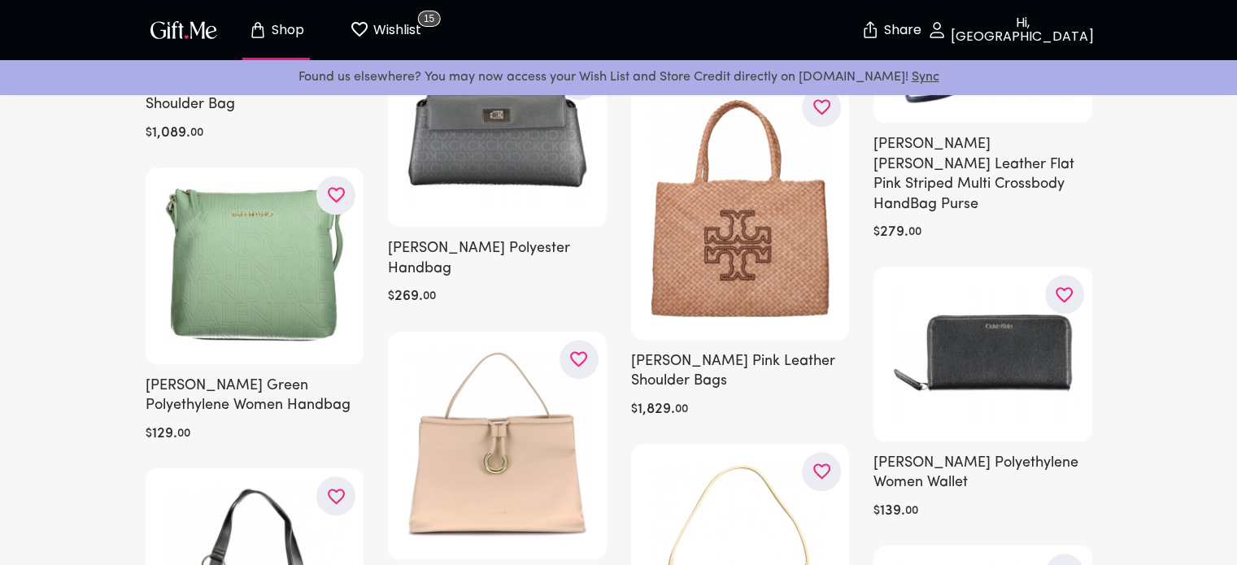
scroll to position [13970, 0]
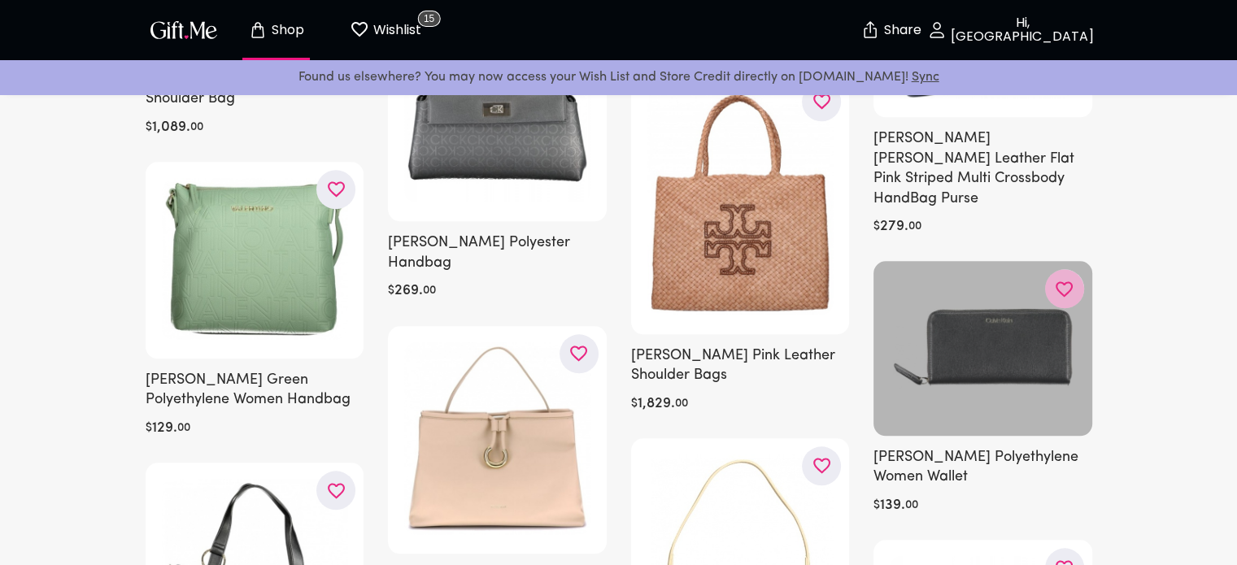
click at [1079, 294] on button "button" at bounding box center [1064, 288] width 39 height 39
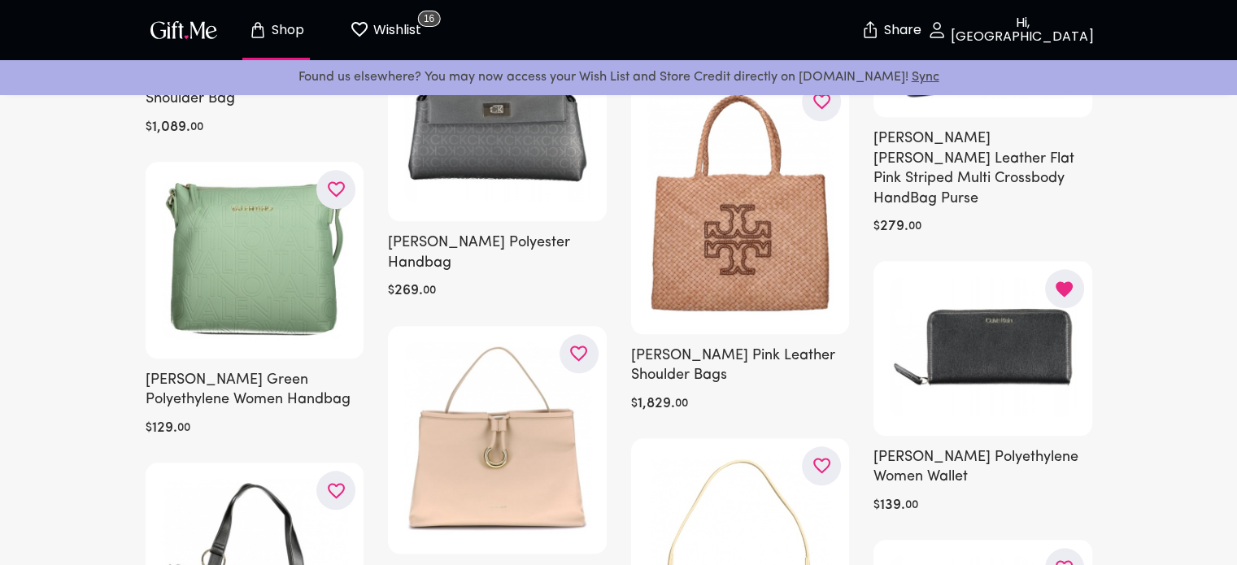
scroll to position [14465, 0]
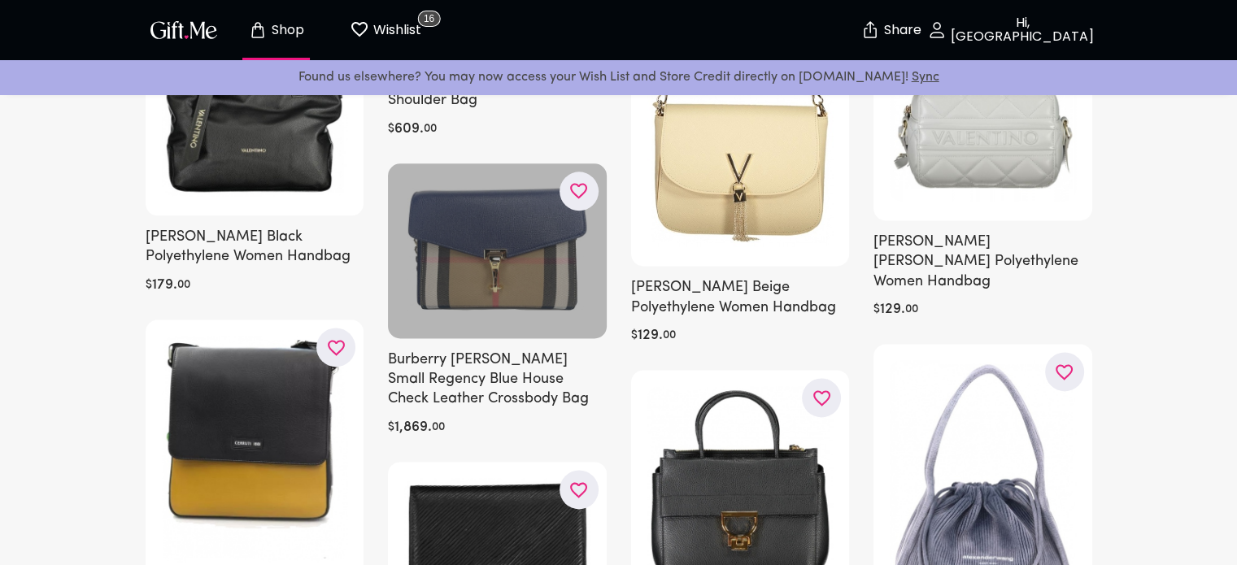
click at [573, 163] on div at bounding box center [497, 250] width 219 height 175
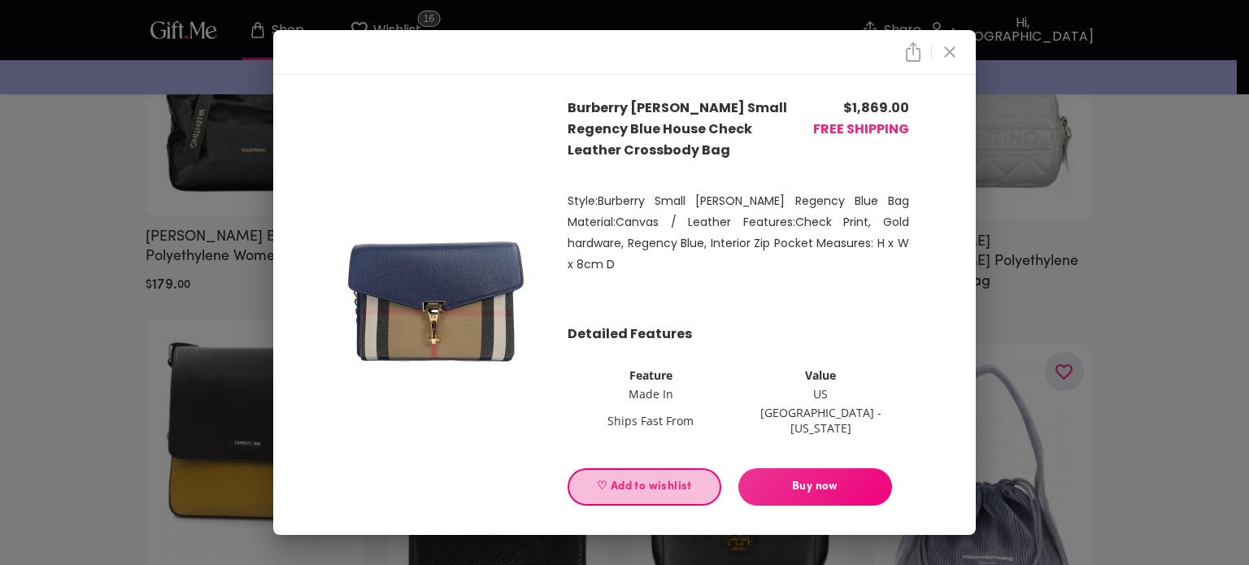
click at [680, 478] on span "♡ Add to wishlist" at bounding box center [644, 487] width 126 height 18
drag, startPoint x: 943, startPoint y: 59, endPoint x: 774, endPoint y: 276, distance: 274.7
click at [774, 276] on div "Burberry Macken Small Regency Blue House Check Leather Crossbody Bag $ 1,869.00…" at bounding box center [624, 282] width 703 height 505
click at [952, 58] on icon "close" at bounding box center [949, 51] width 11 height 11
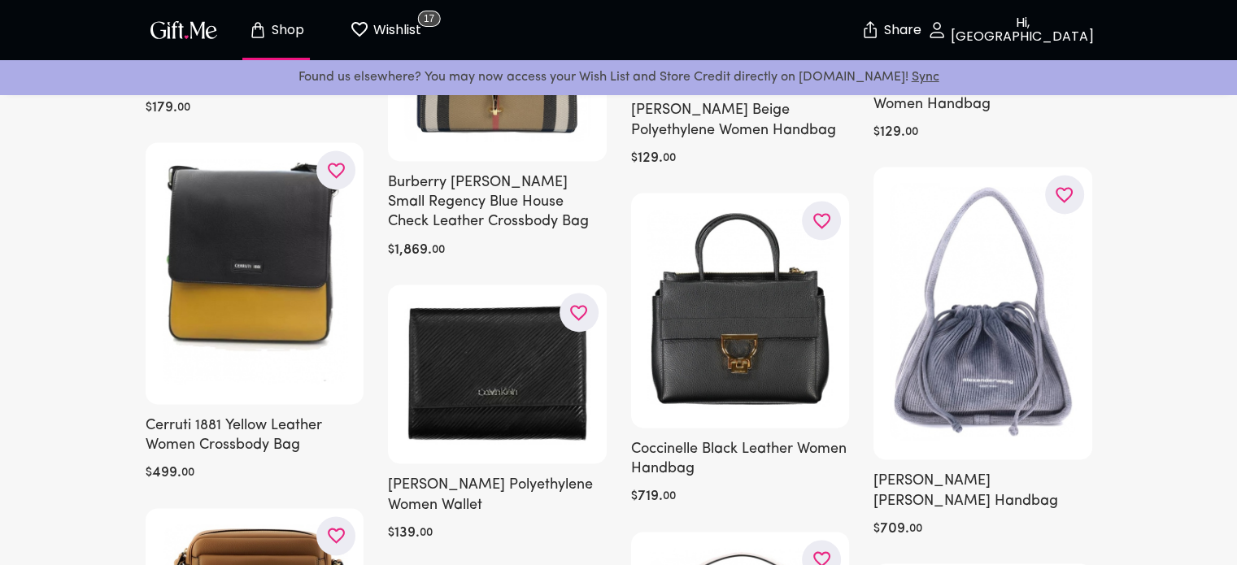
scroll to position [14635, 0]
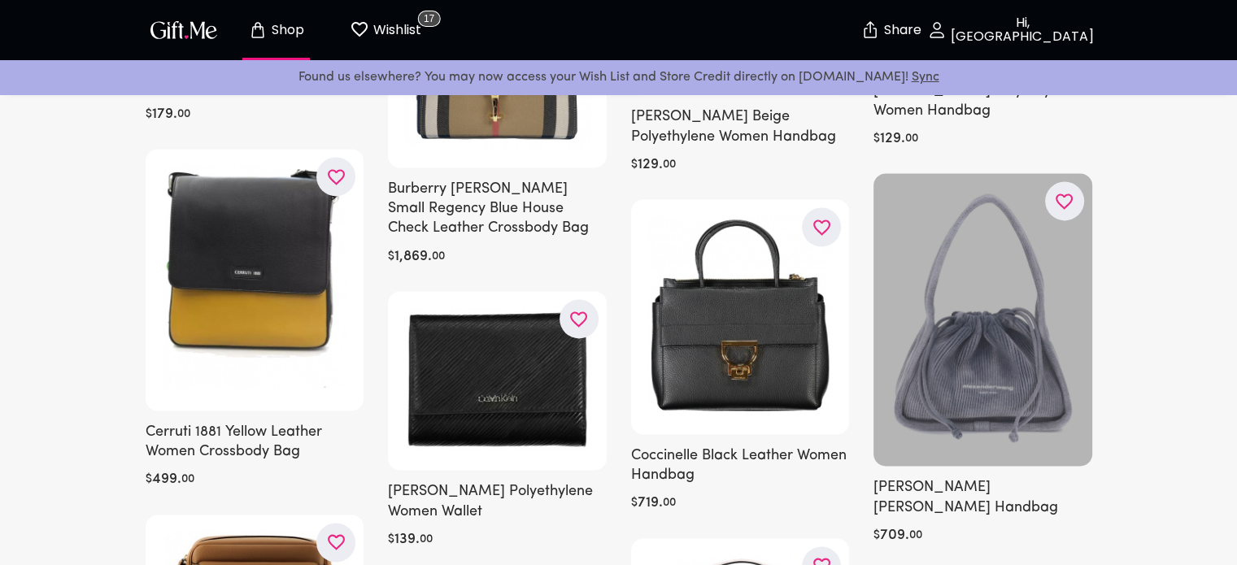
click at [0, 0] on icon "button" at bounding box center [0, 0] width 0 height 0
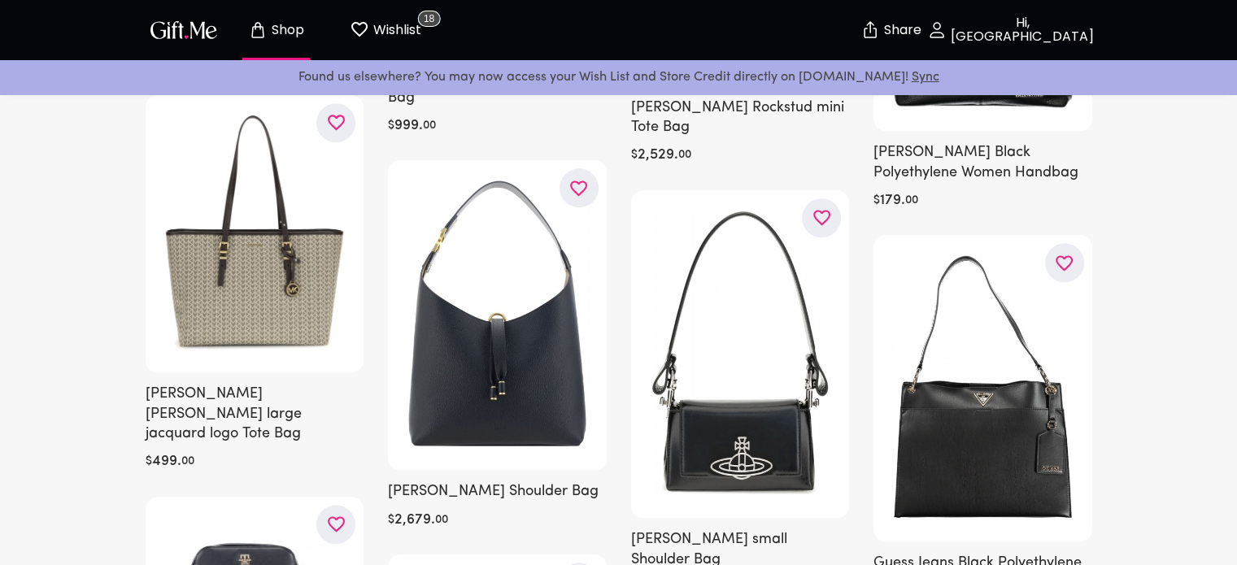
scroll to position [20007, 0]
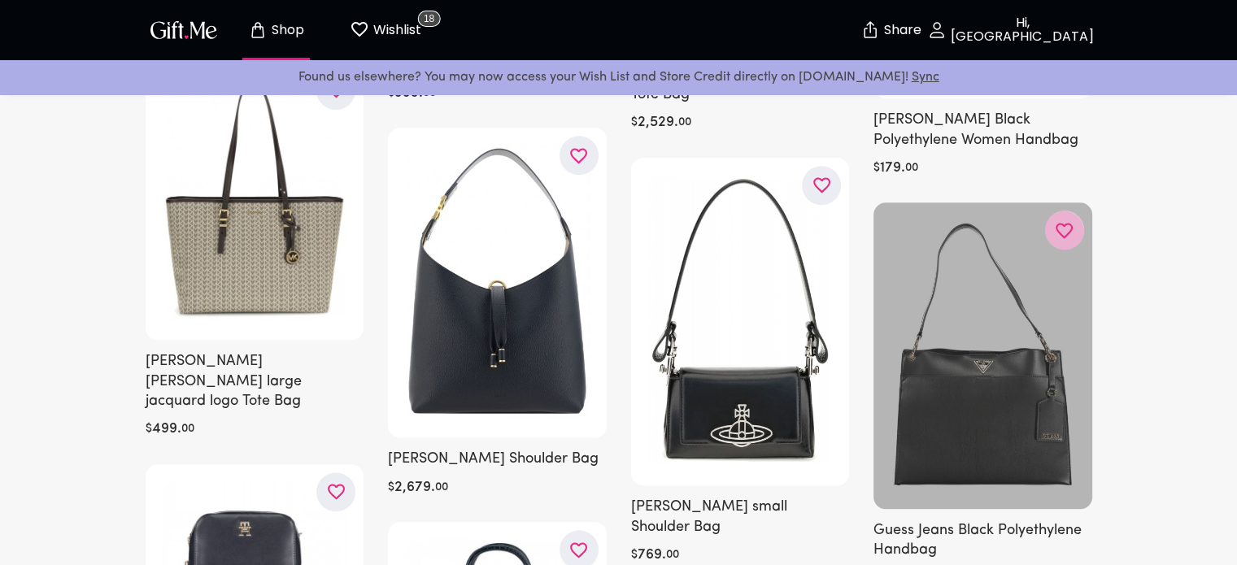
click at [0, 0] on icon "button" at bounding box center [0, 0] width 0 height 0
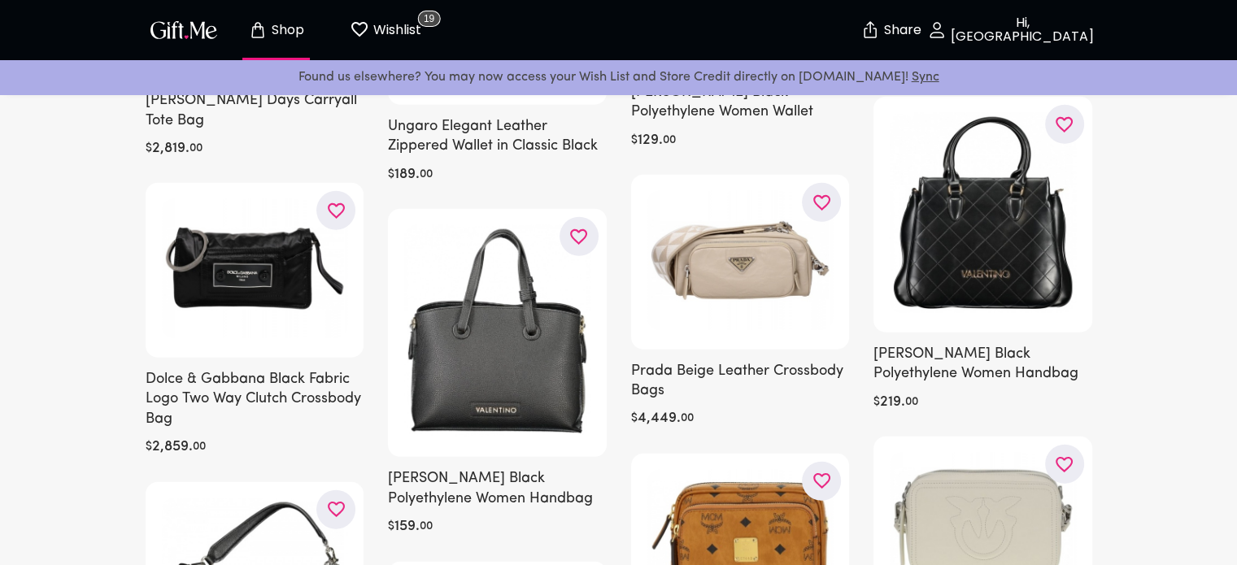
scroll to position [22888, 0]
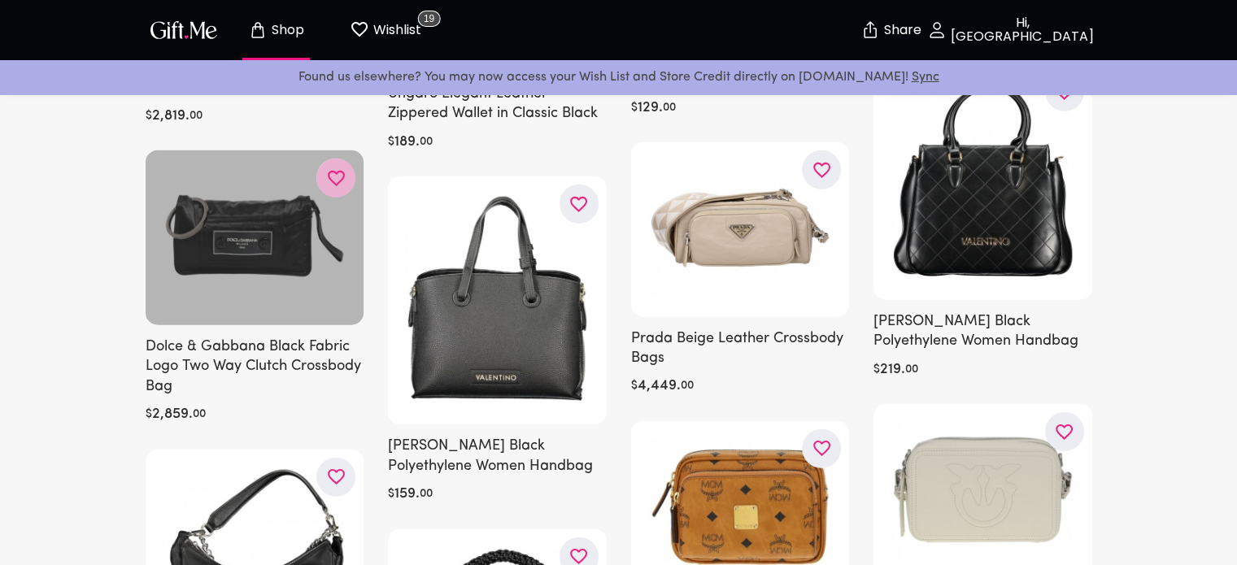
click at [0, 0] on icon "button" at bounding box center [0, 0] width 0 height 0
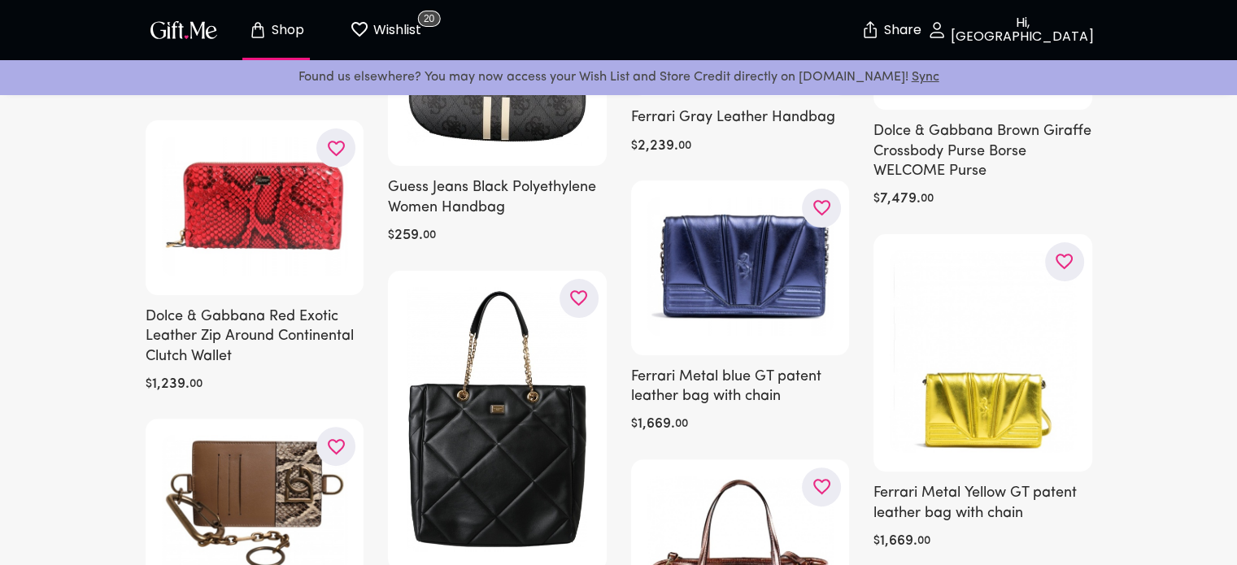
scroll to position [0, 0]
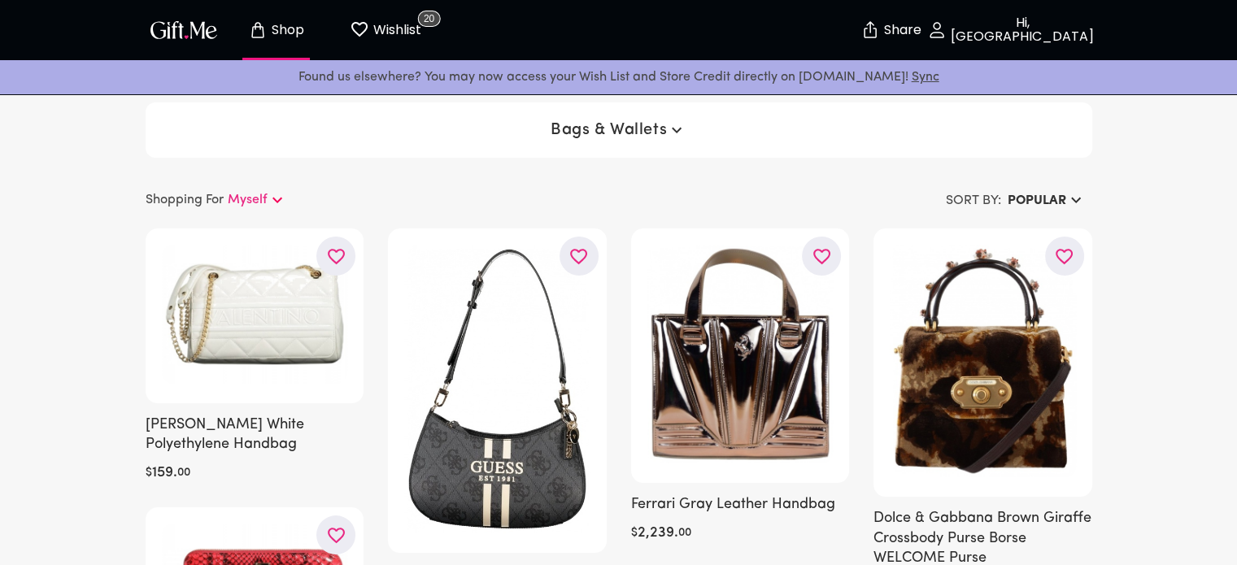
click at [392, 25] on p "Wishlist" at bounding box center [395, 30] width 52 height 21
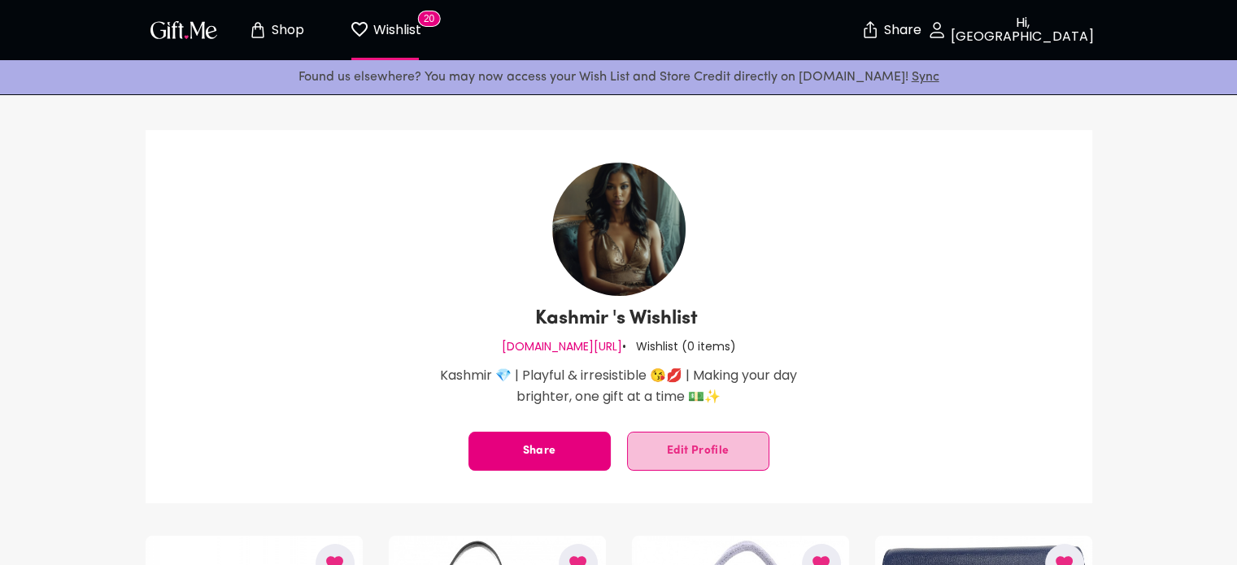
click at [690, 451] on span "Edit Profile" at bounding box center [698, 451] width 141 height 0
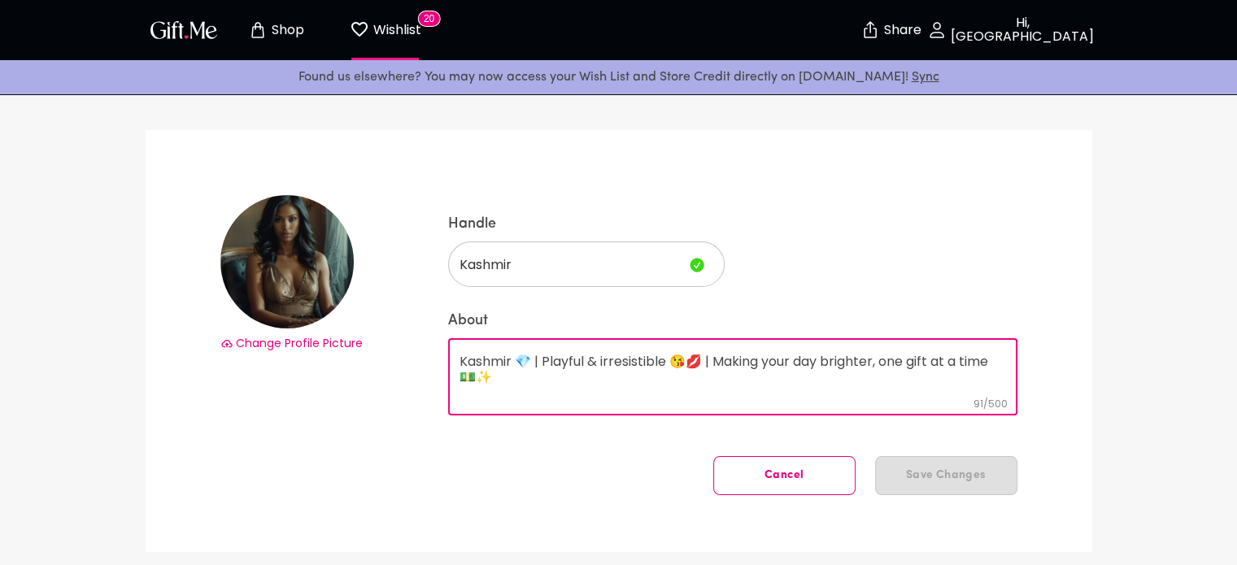
drag, startPoint x: 503, startPoint y: 382, endPoint x: 451, endPoint y: 358, distance: 56.7
click at [451, 358] on div "Kashmir 💎 | Playful & irresistible 😘💋 | Making your day brighter, one gift at a…" at bounding box center [732, 377] width 569 height 76
paste textarea "I love smiles, laughter, and happy surprises 😘💋 Always thrilled to receive your…"
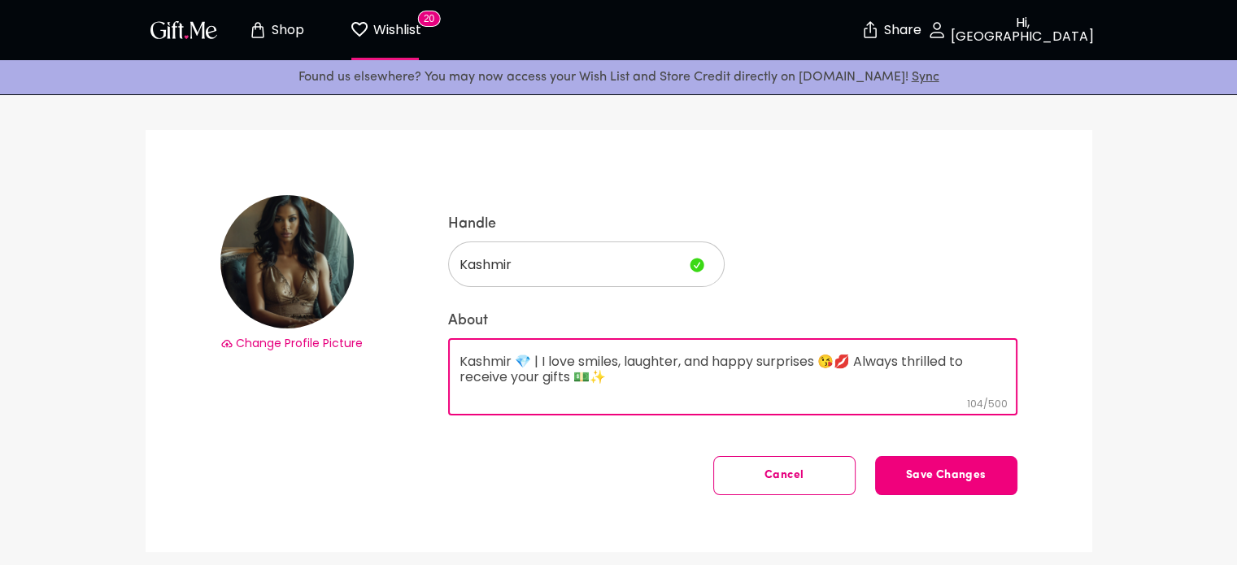
type textarea "Kashmir 💎 | I love smiles, laughter, and happy surprises 😘💋 Always thrilled to …"
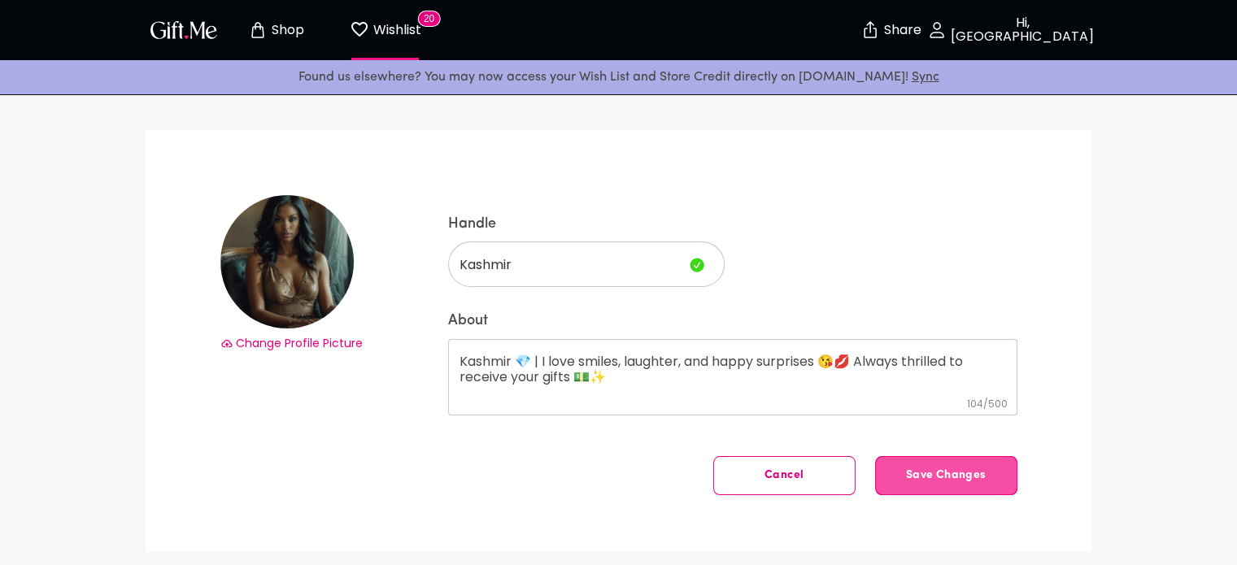
click at [939, 466] on button "Save Changes" at bounding box center [946, 475] width 142 height 39
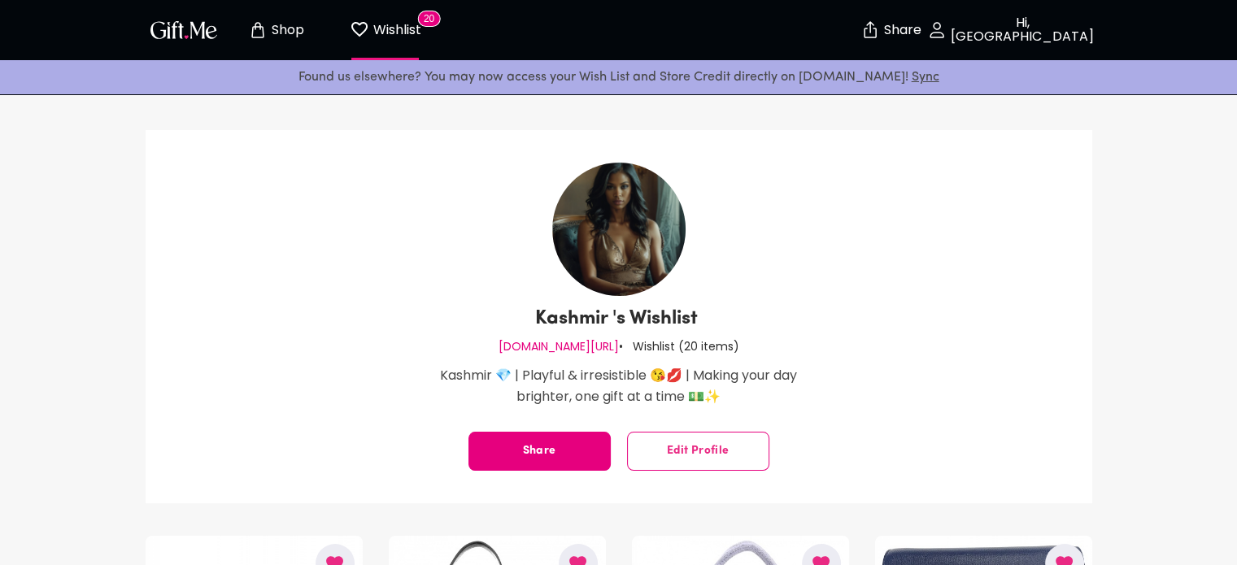
click at [283, 33] on p "Shop" at bounding box center [286, 31] width 37 height 14
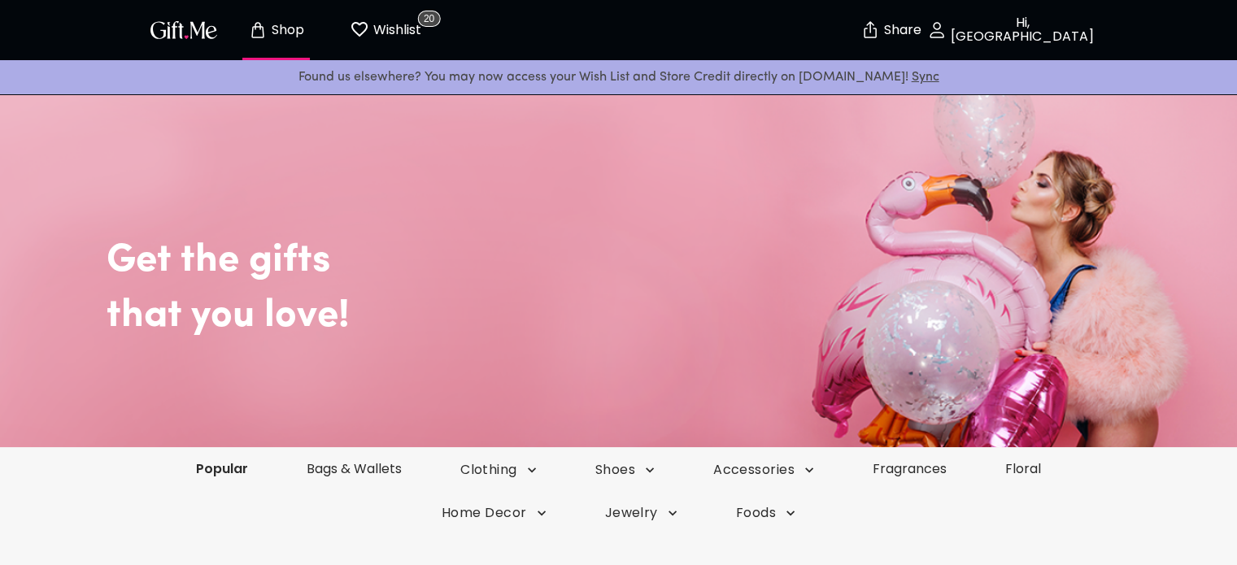
click at [219, 468] on link "Popular" at bounding box center [222, 468] width 111 height 19
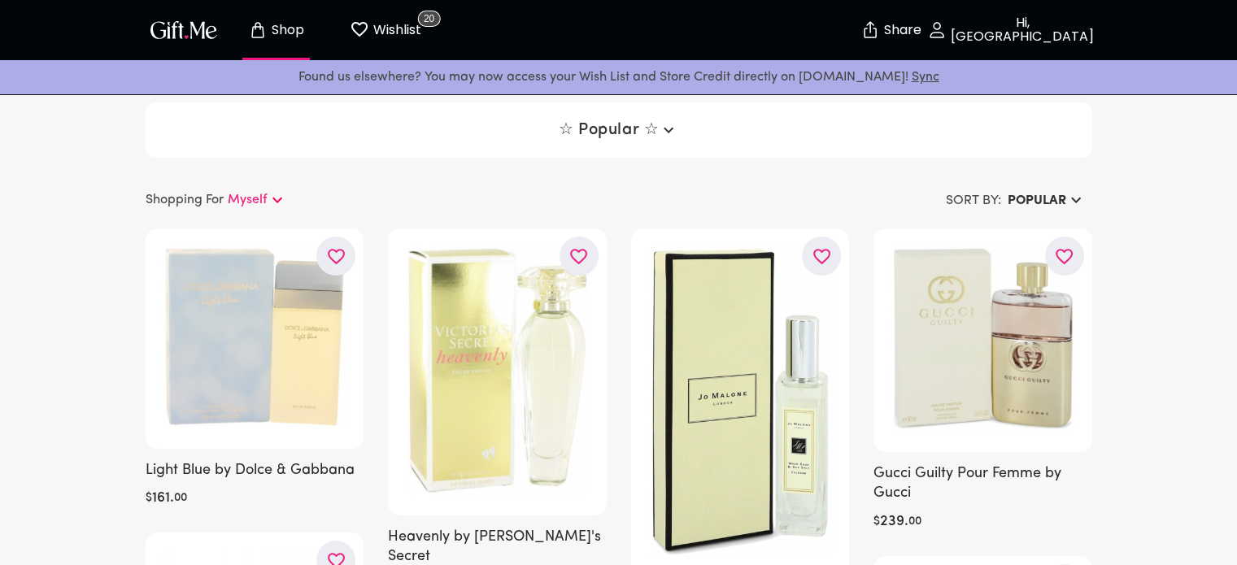
click at [261, 41] on button "Shop" at bounding box center [276, 30] width 89 height 52
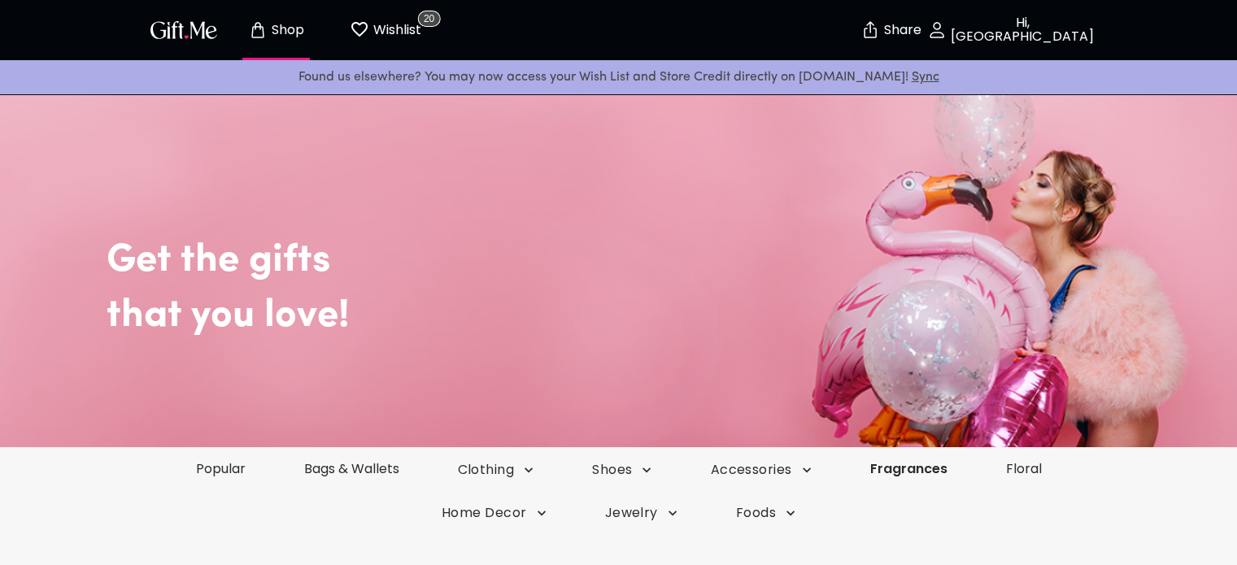
click at [899, 464] on link "Fragrances" at bounding box center [909, 468] width 136 height 19
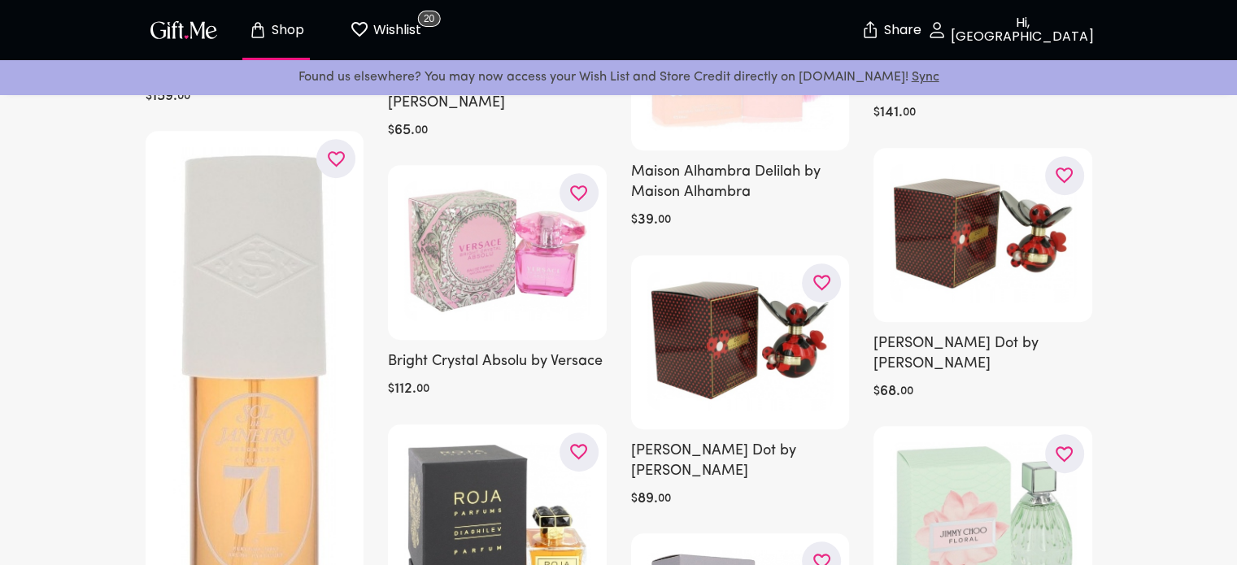
scroll to position [768, 0]
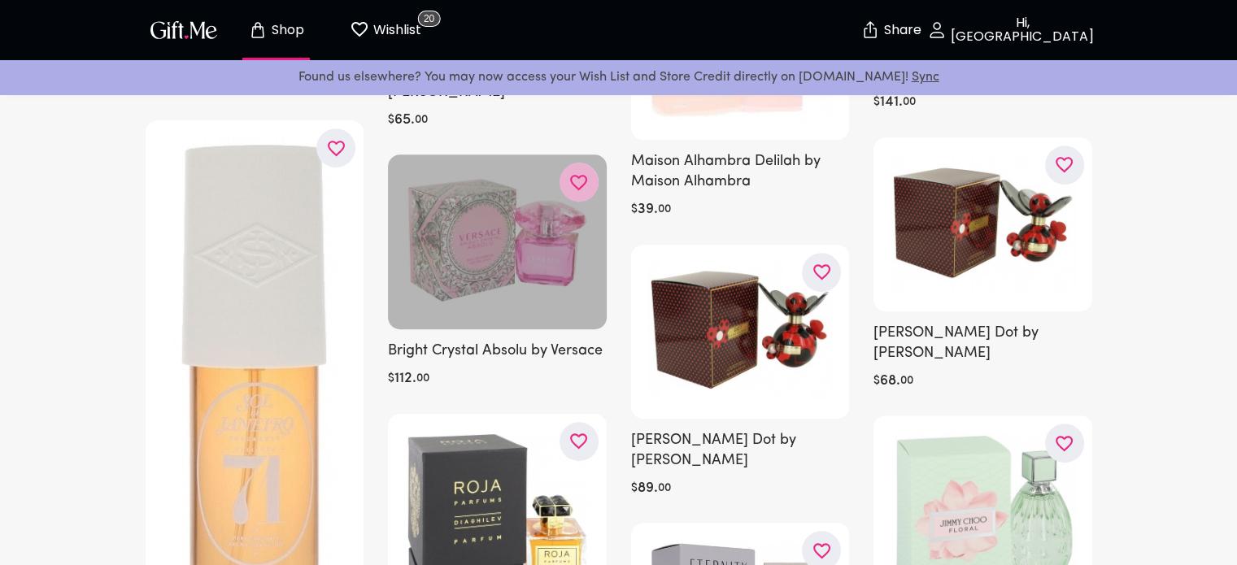
click at [575, 175] on button "button" at bounding box center [578, 182] width 39 height 39
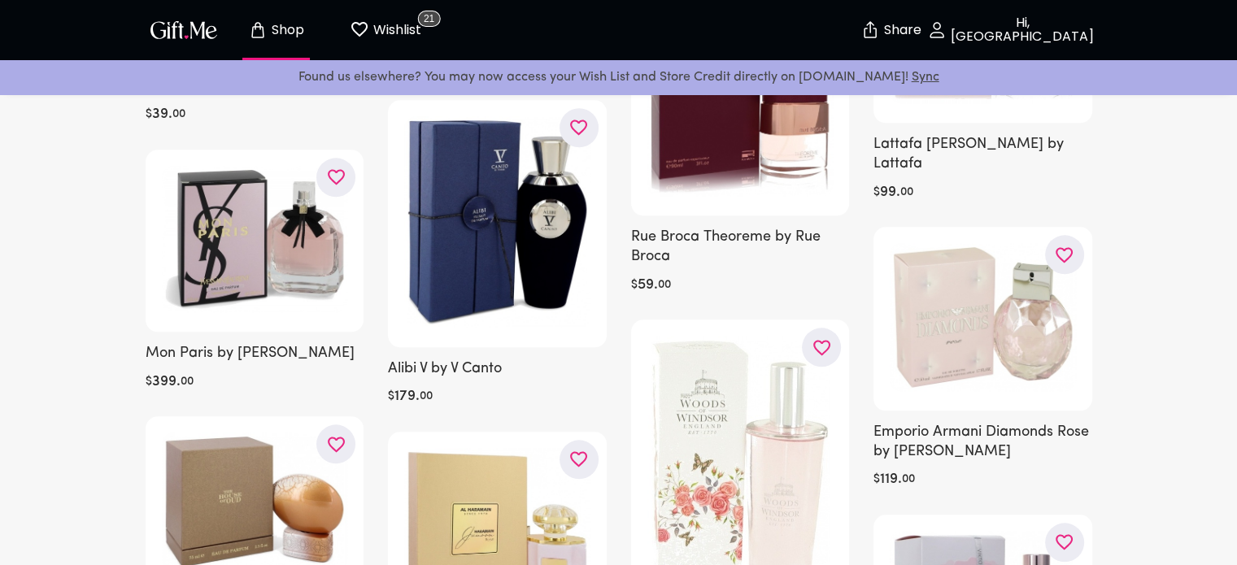
scroll to position [1696, 0]
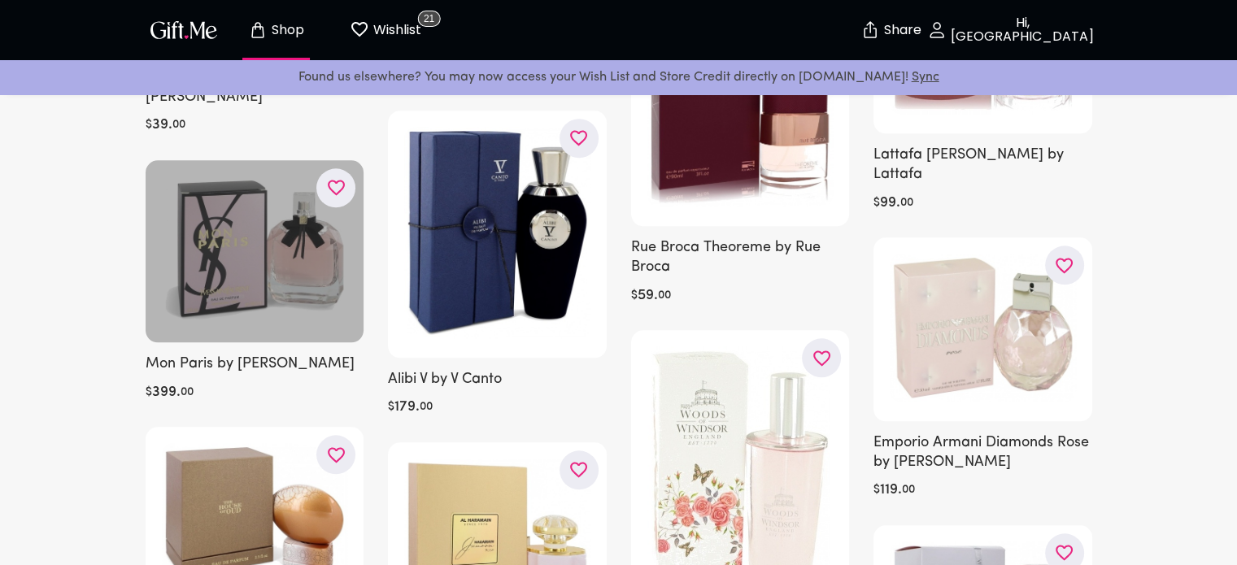
click at [348, 174] on button "button" at bounding box center [335, 187] width 39 height 39
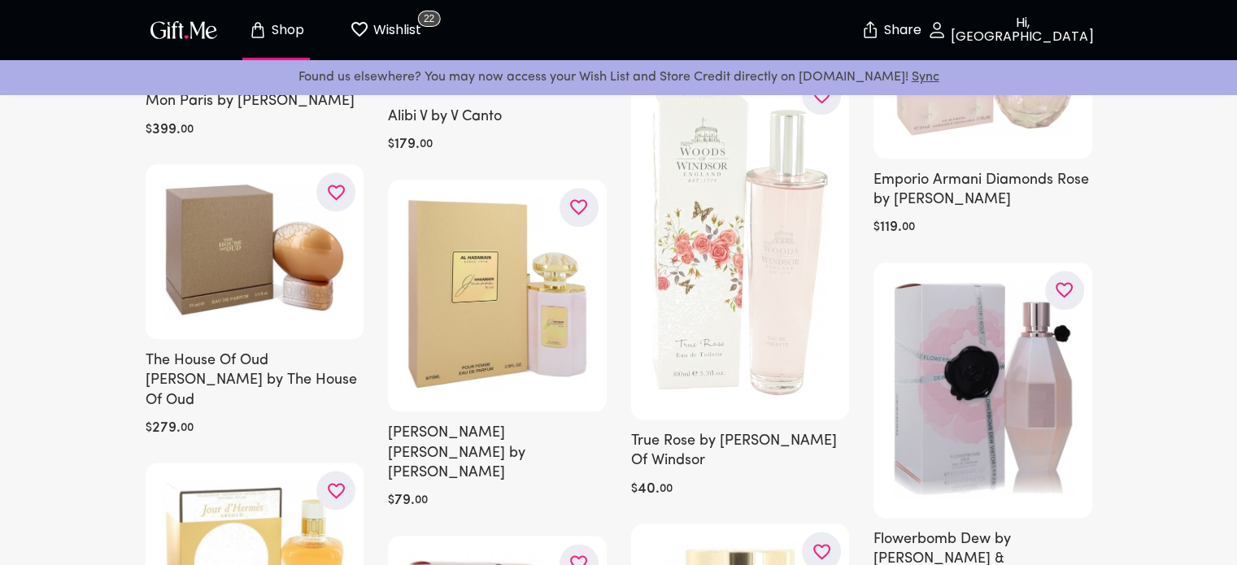
scroll to position [2010, 0]
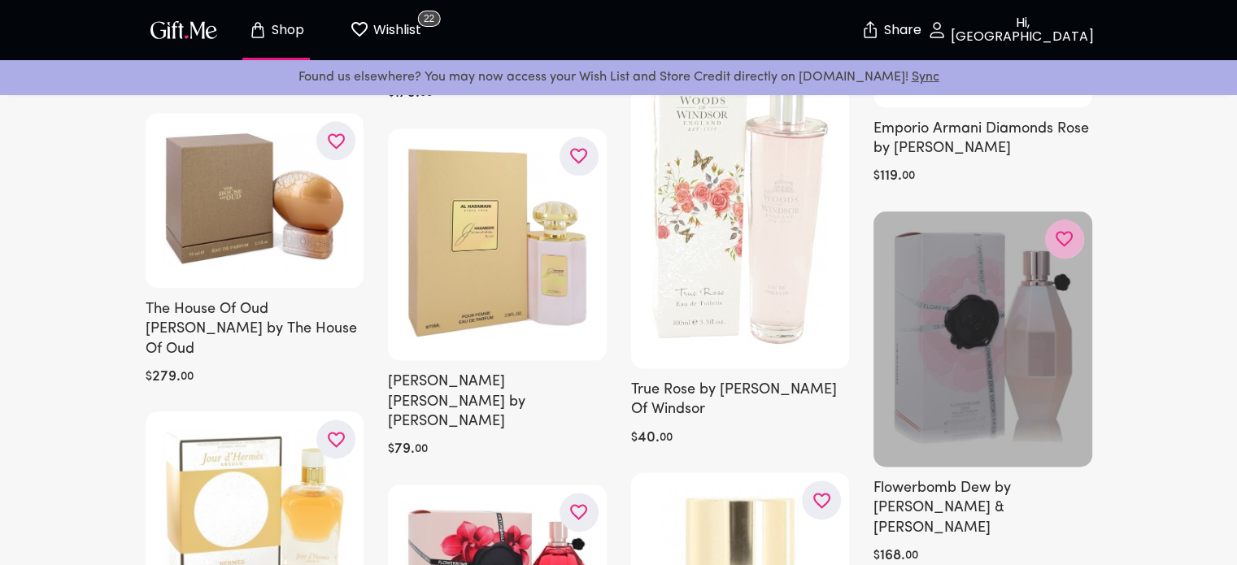
click at [0, 0] on icon "button" at bounding box center [0, 0] width 0 height 0
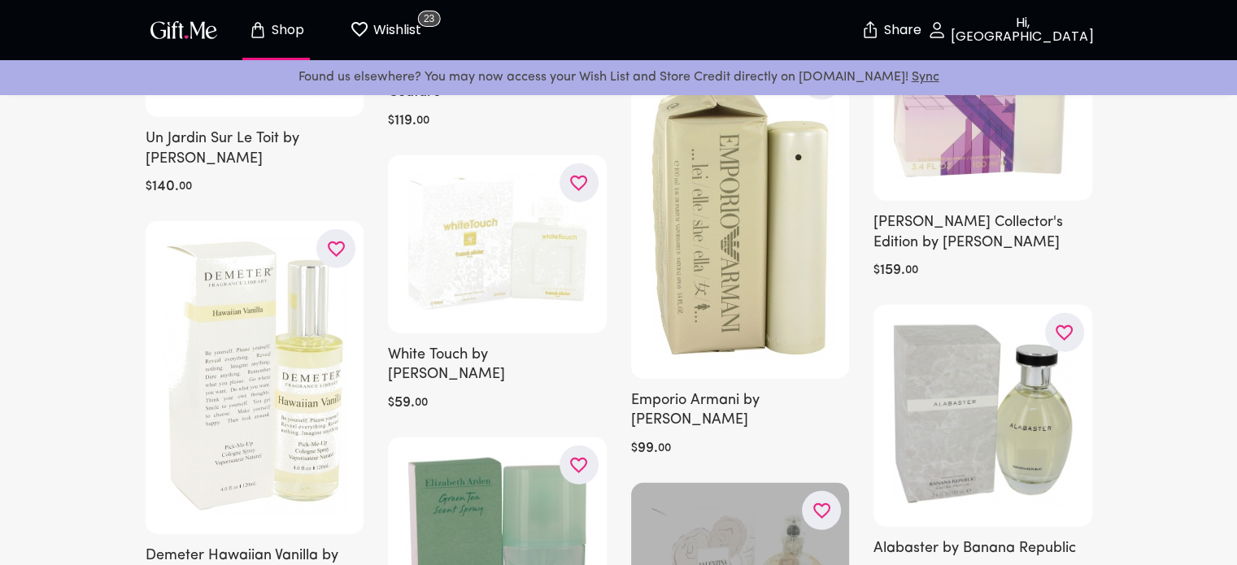
scroll to position [4014, 0]
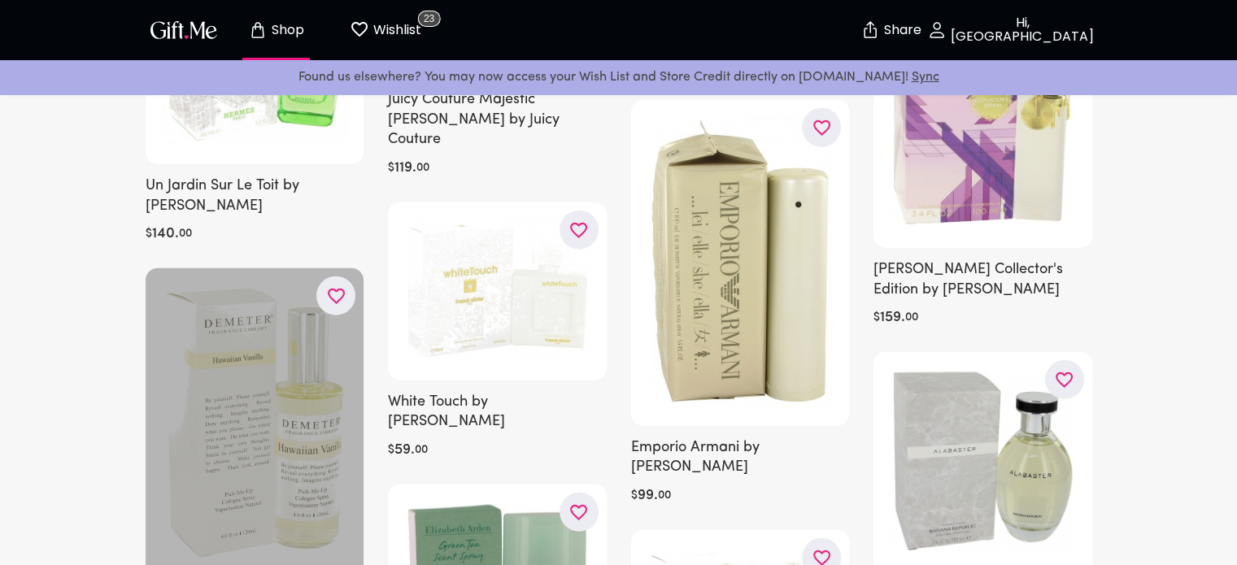
click at [324, 276] on button "button" at bounding box center [335, 295] width 39 height 39
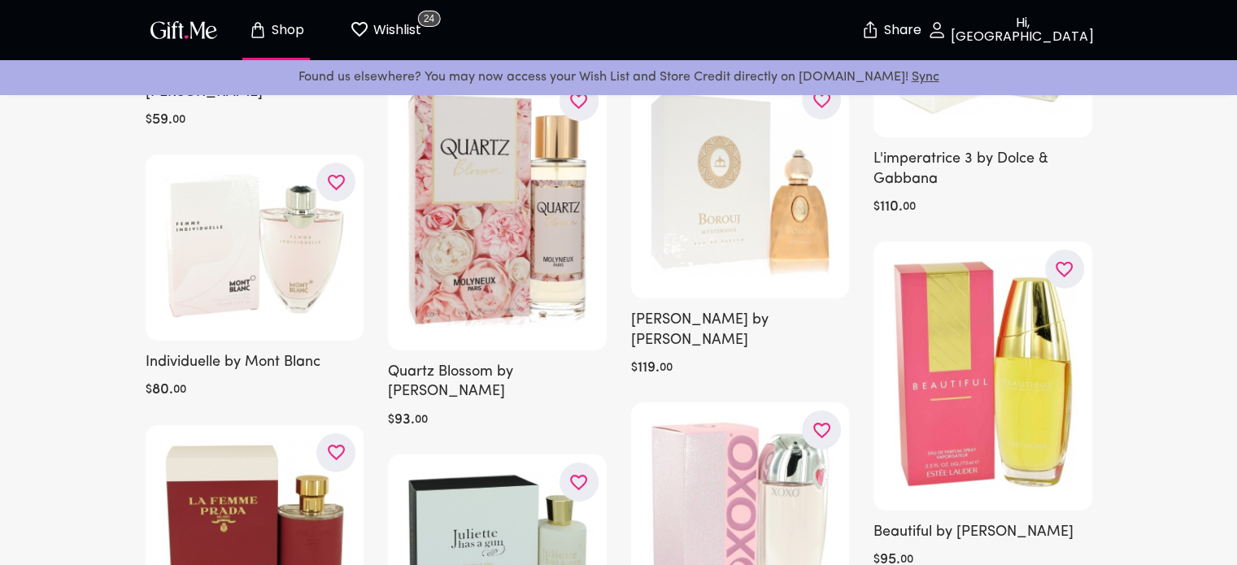
scroll to position [11490, 0]
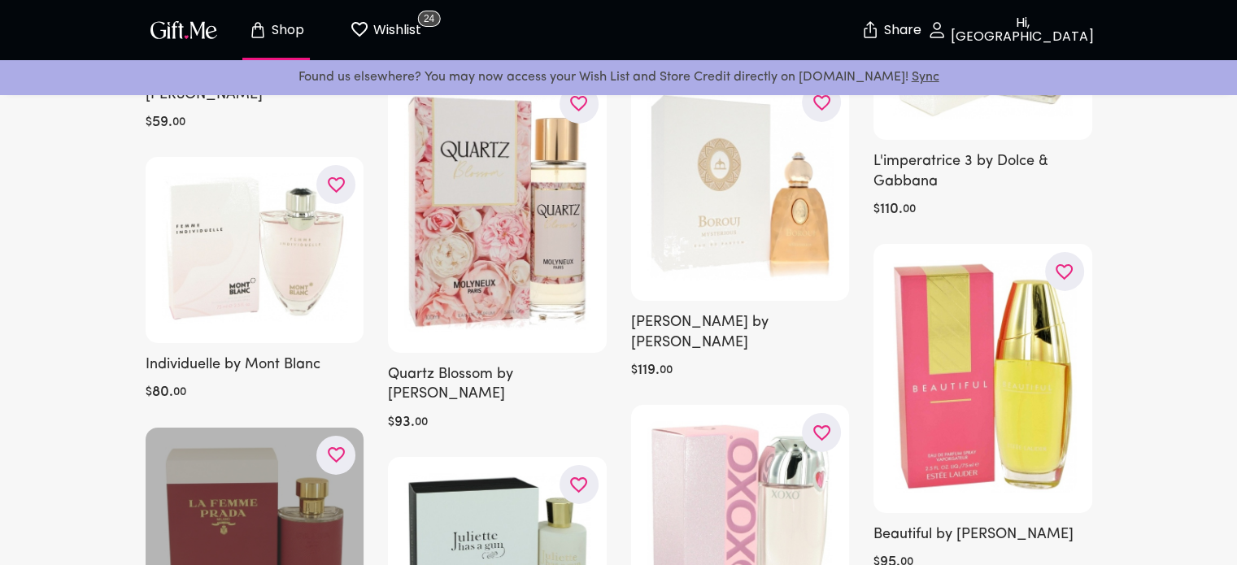
click at [0, 0] on icon "button" at bounding box center [0, 0] width 0 height 0
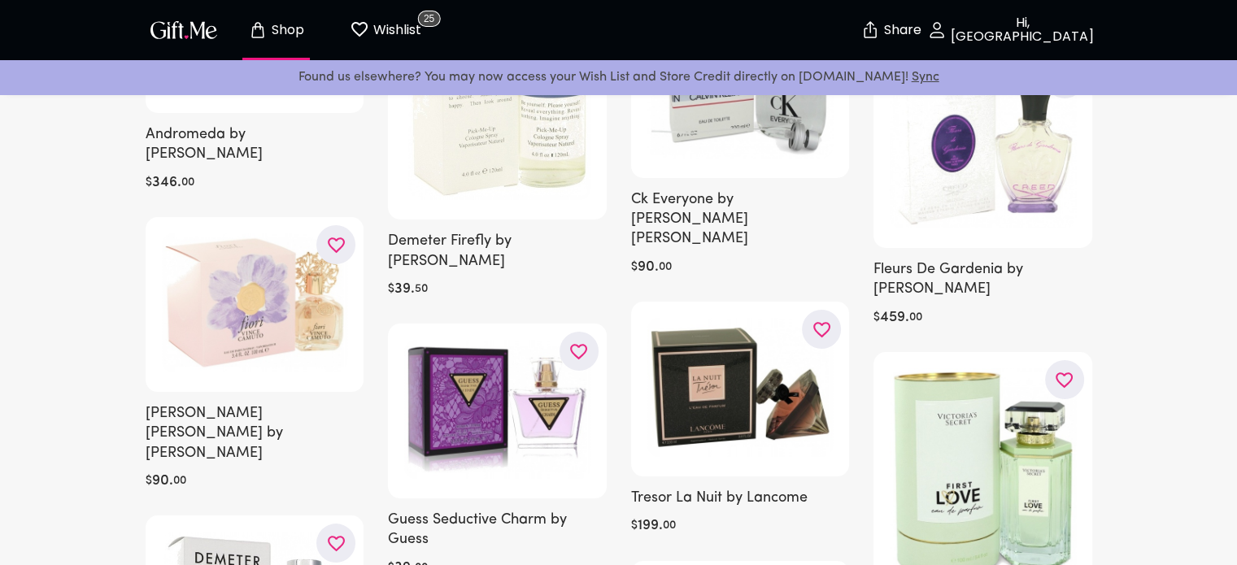
scroll to position [18409, 0]
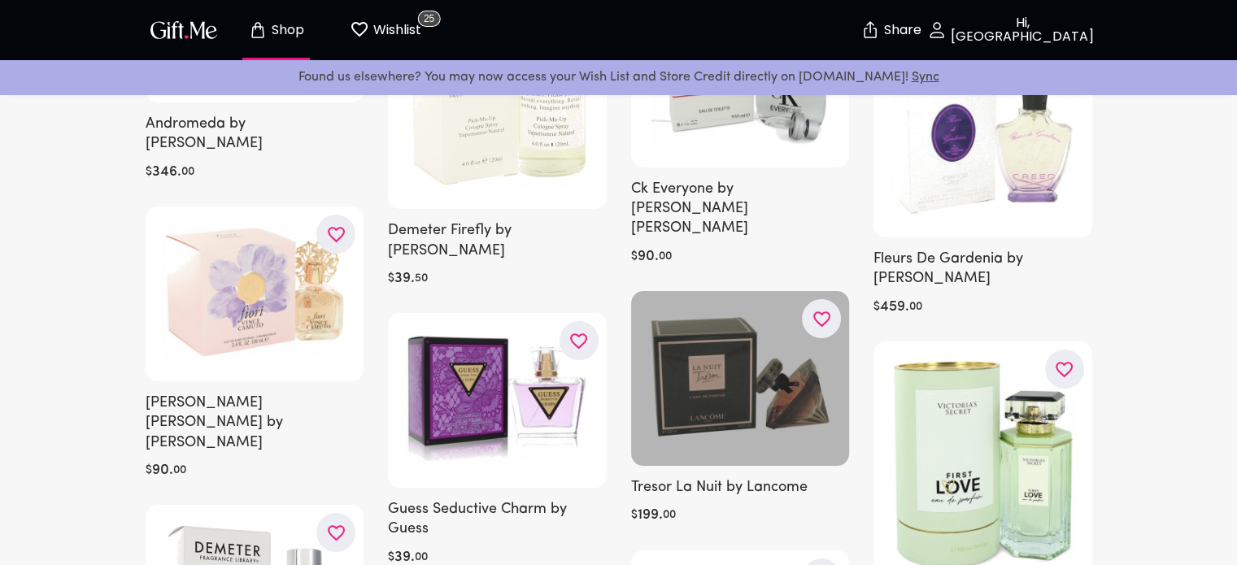
click at [740, 291] on div at bounding box center [740, 378] width 219 height 175
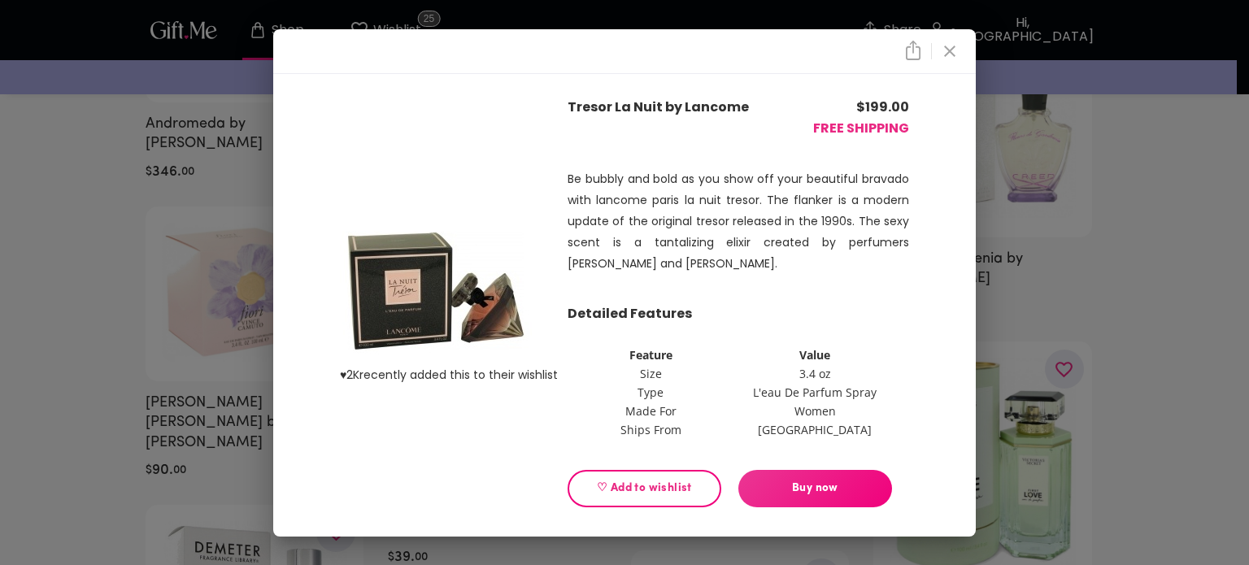
click at [915, 133] on div "♥ 2K recently added this to their wishlist Tresor La Nuit by Lancome $ 199.00 F…" at bounding box center [624, 302] width 651 height 443
click at [956, 63] on button "close" at bounding box center [950, 51] width 28 height 28
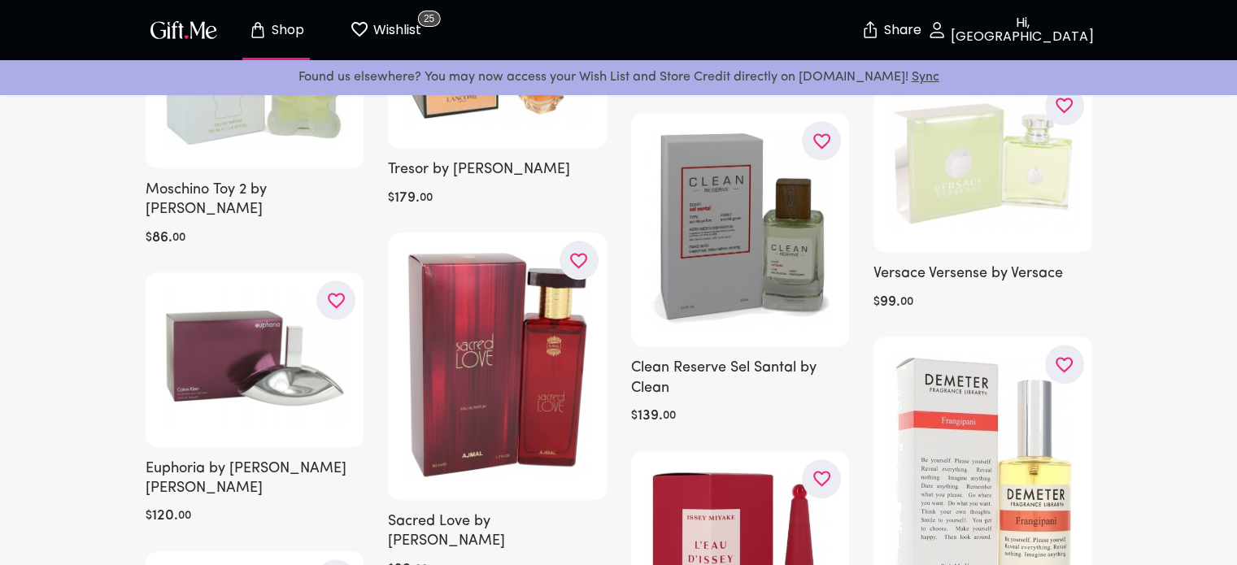
scroll to position [20017, 0]
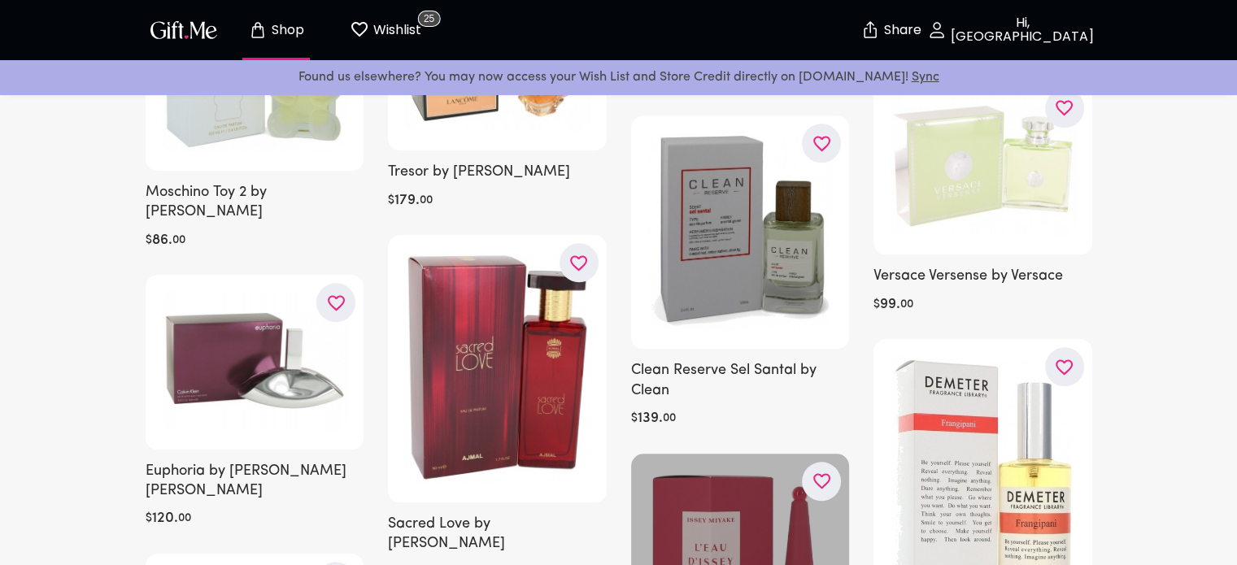
click at [0, 0] on icon "button" at bounding box center [0, 0] width 0 height 0
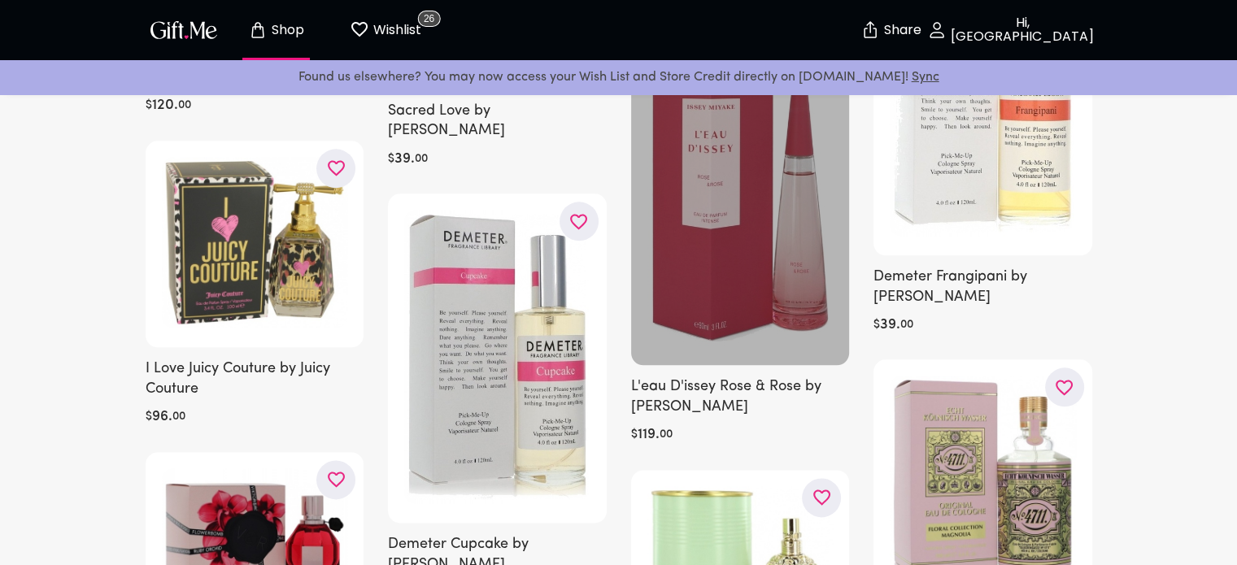
scroll to position [20435, 0]
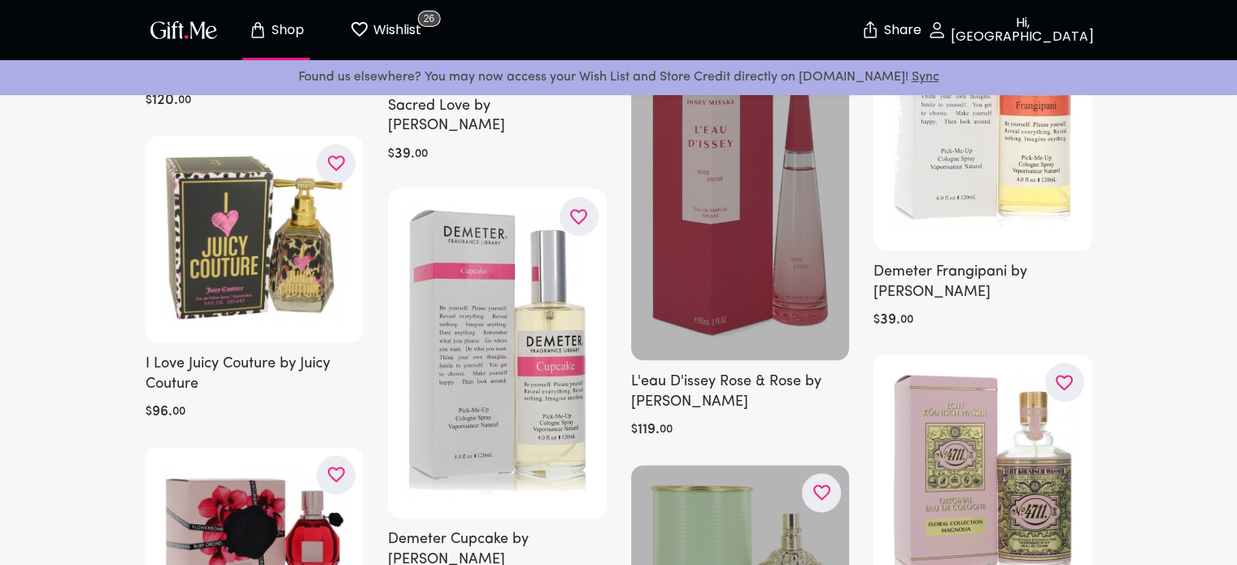
click at [0, 0] on icon "button" at bounding box center [0, 0] width 0 height 0
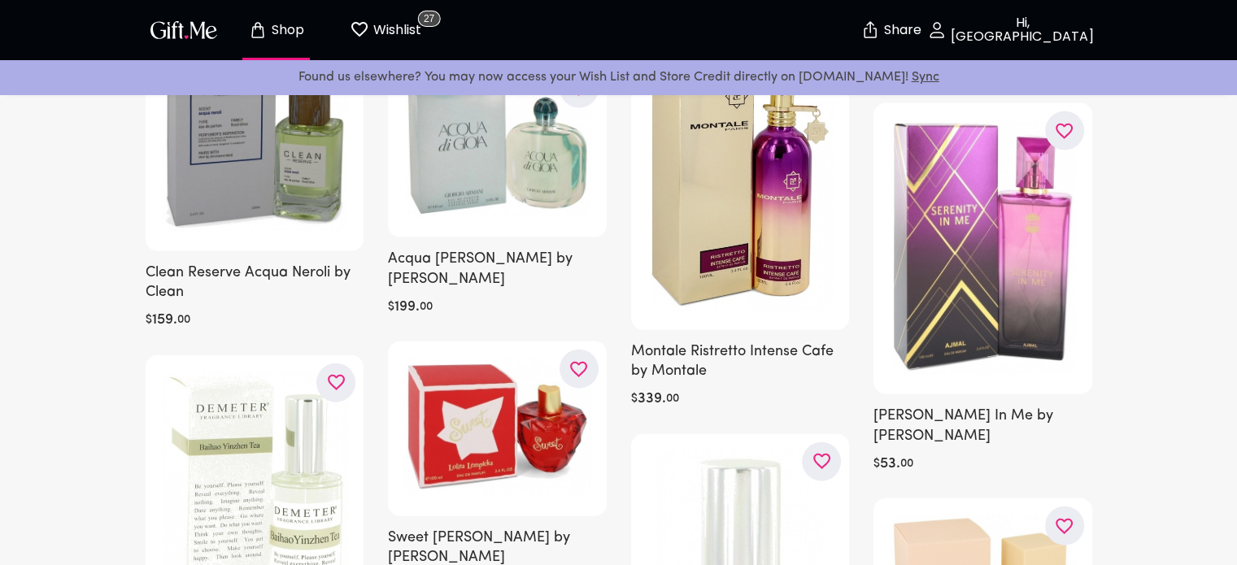
scroll to position [22044, 0]
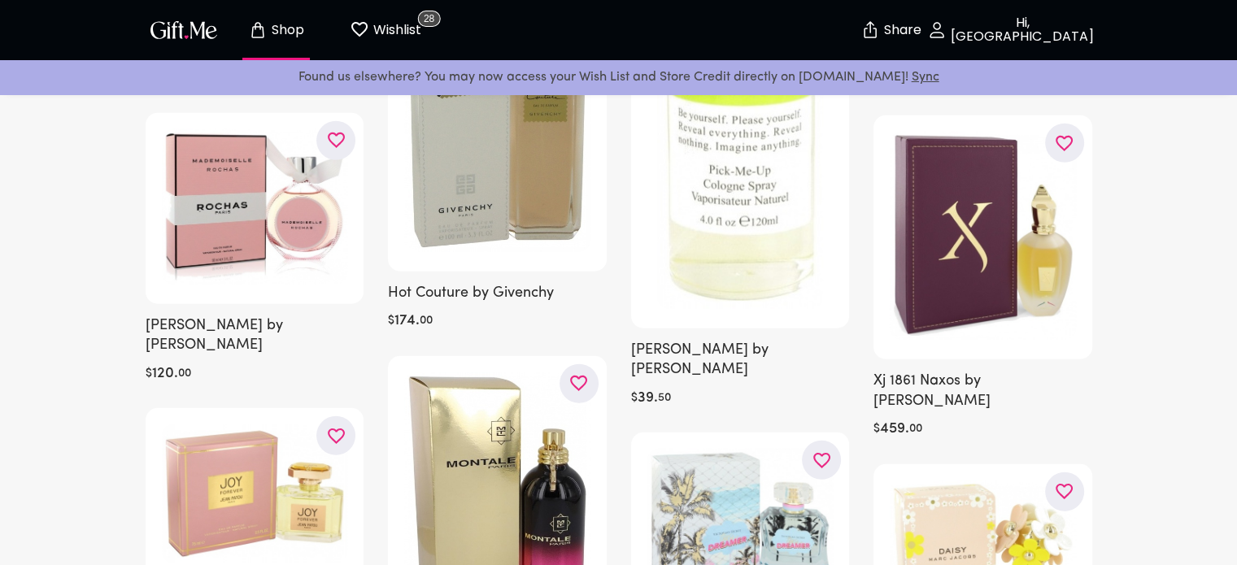
scroll to position [22791, 0]
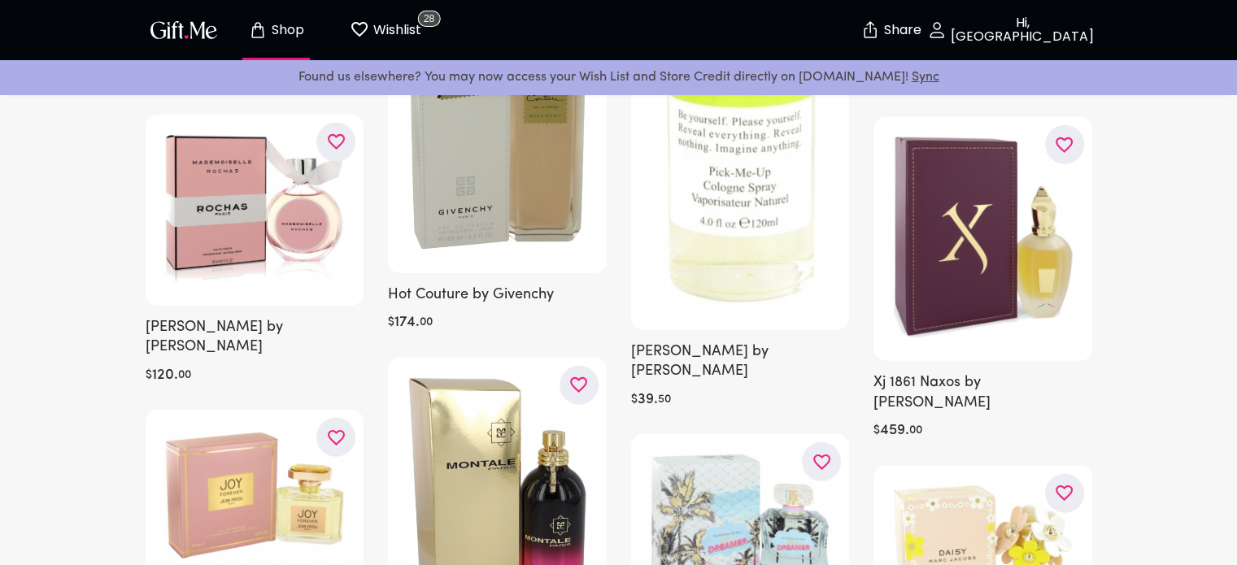
click at [281, 30] on p "Shop" at bounding box center [286, 31] width 37 height 14
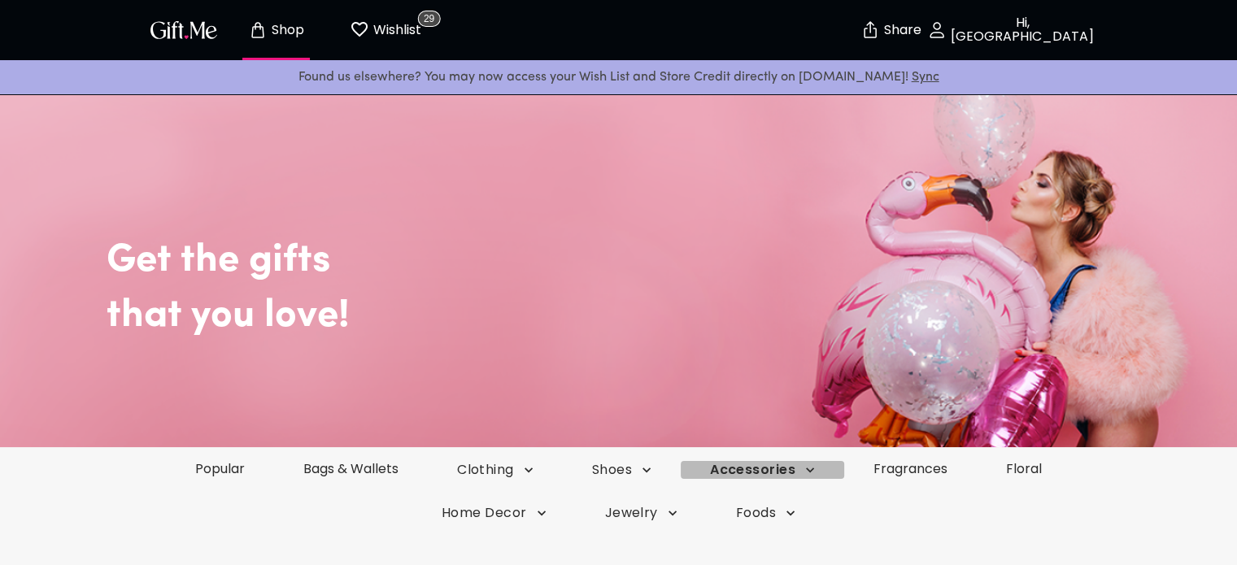
click at [790, 471] on span "Accessories" at bounding box center [762, 470] width 105 height 18
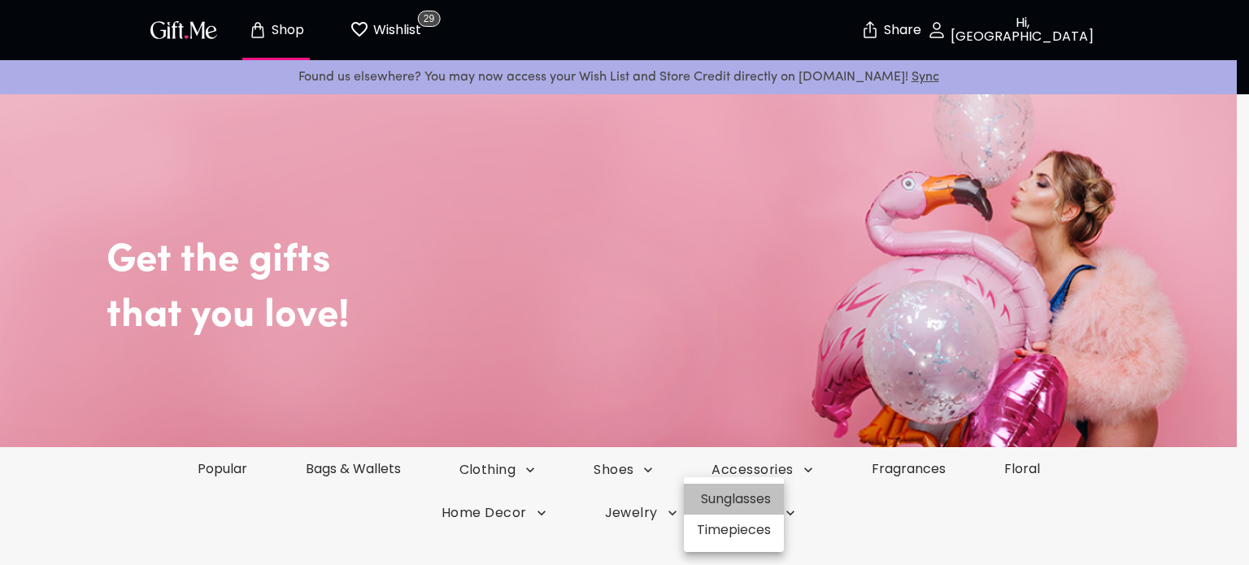
click at [764, 497] on li "Sunglasses" at bounding box center [734, 499] width 100 height 31
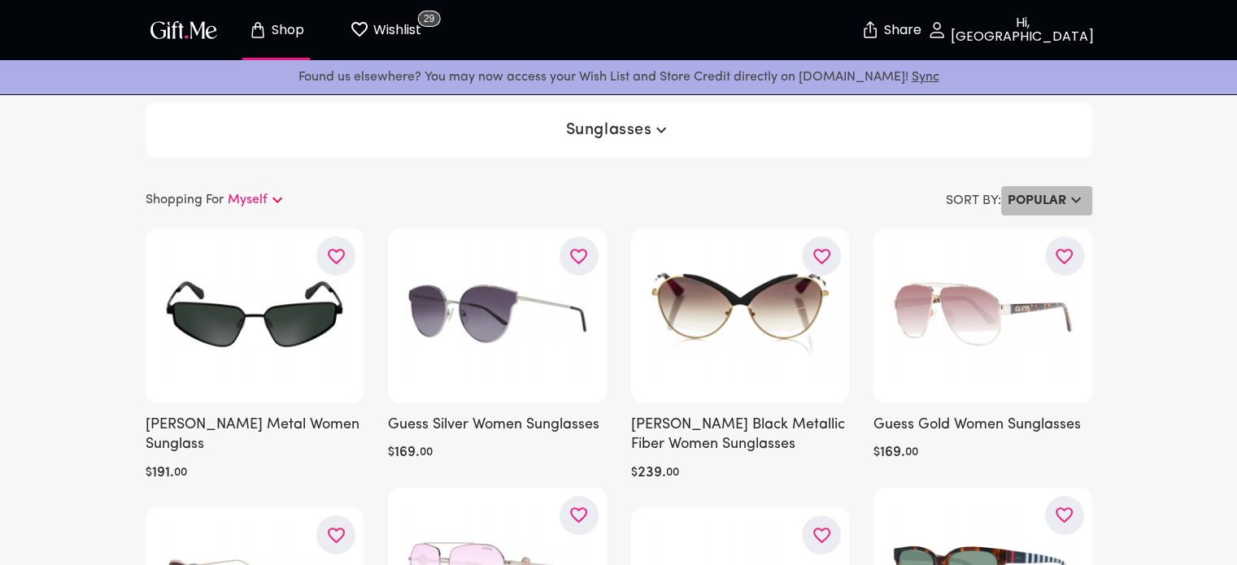
click at [1071, 202] on icon "button" at bounding box center [1076, 200] width 20 height 20
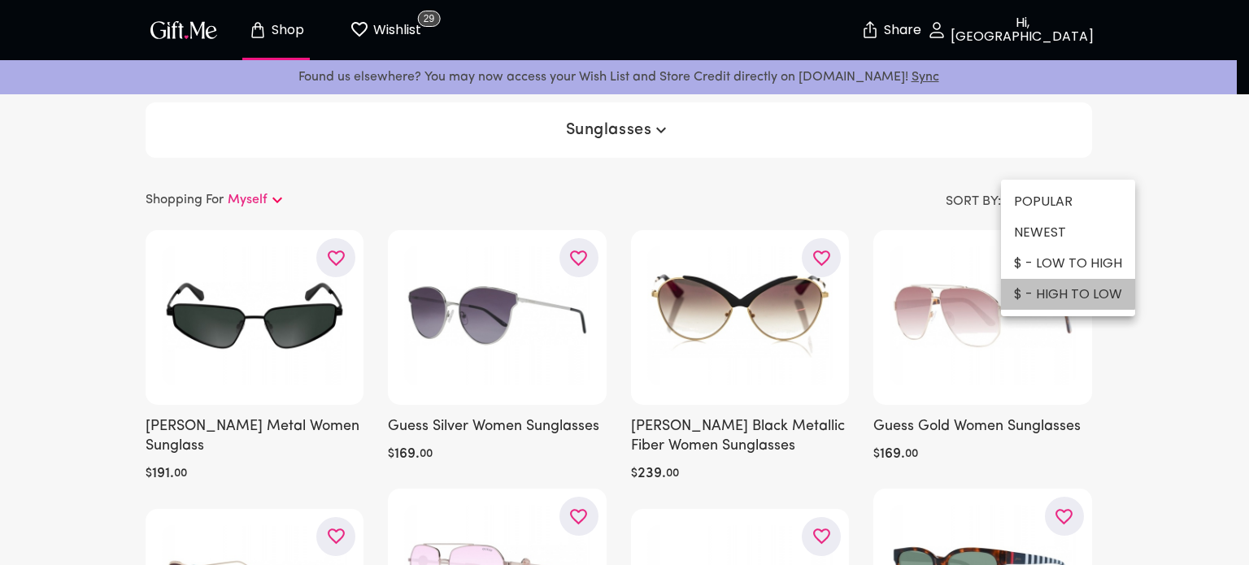
click at [1062, 293] on li "$ - HIGH TO LOW" at bounding box center [1068, 294] width 134 height 31
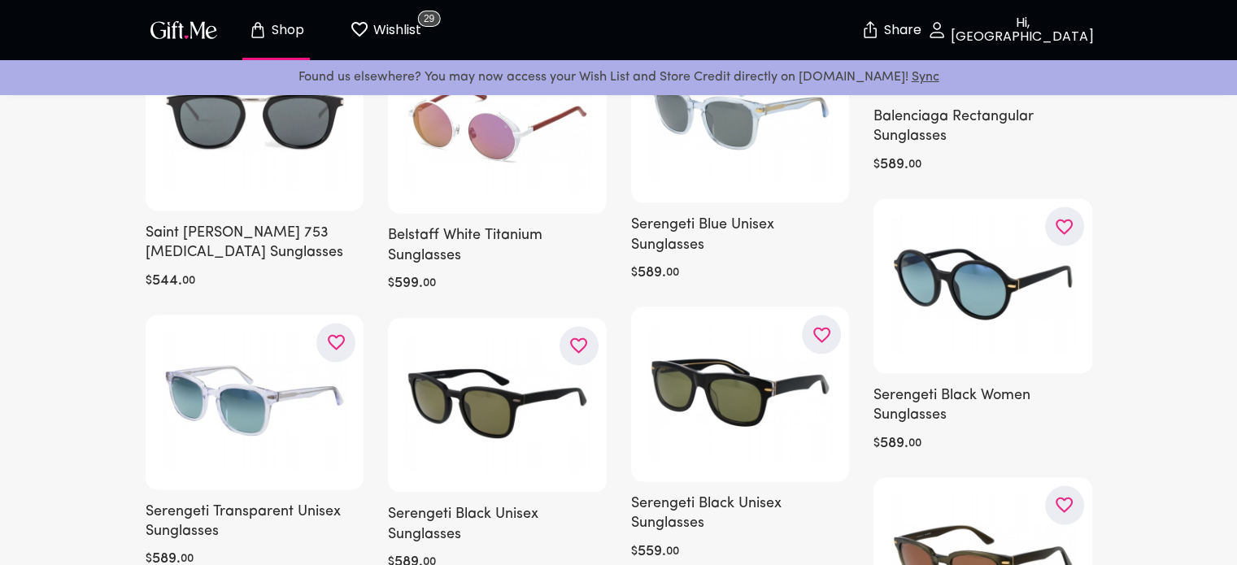
scroll to position [9525, 0]
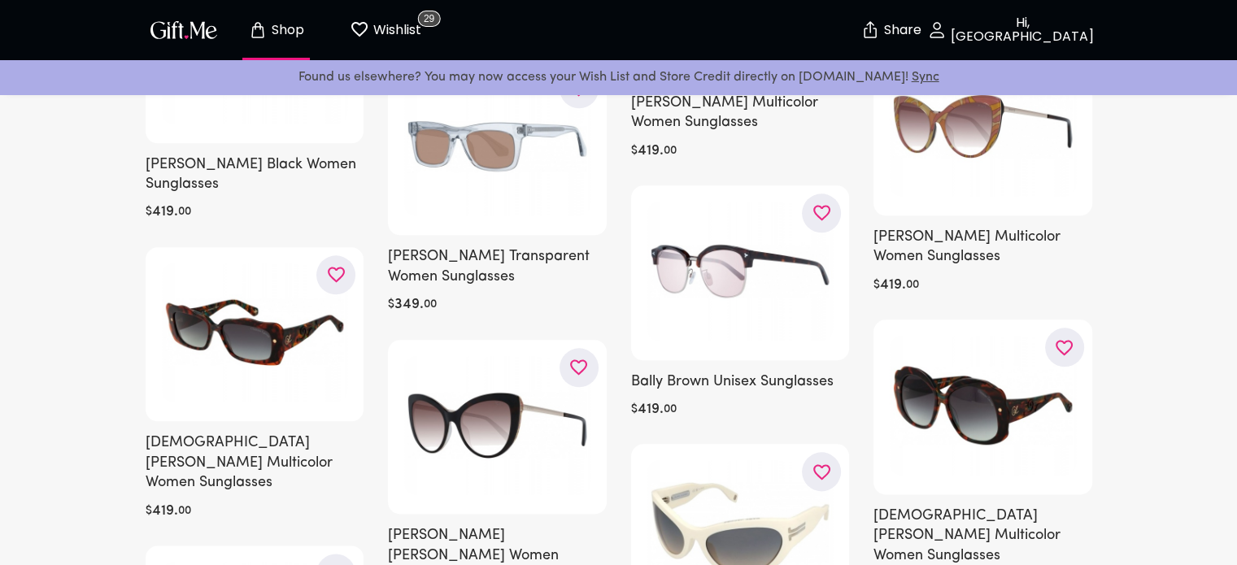
scroll to position [20897, 0]
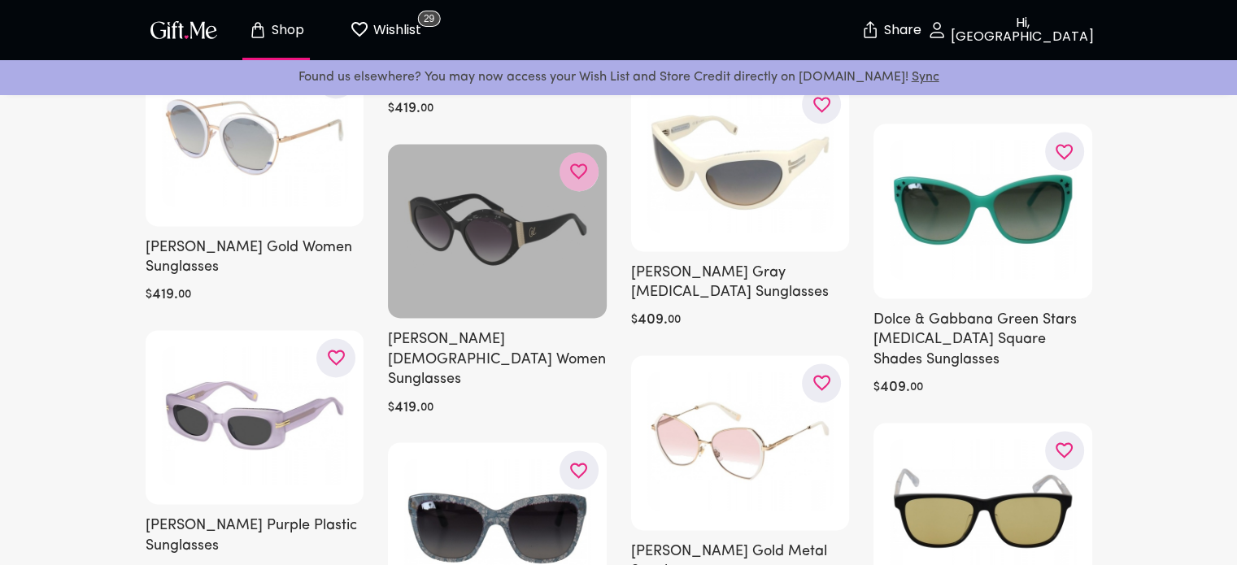
click at [0, 0] on icon "button" at bounding box center [0, 0] width 0 height 0
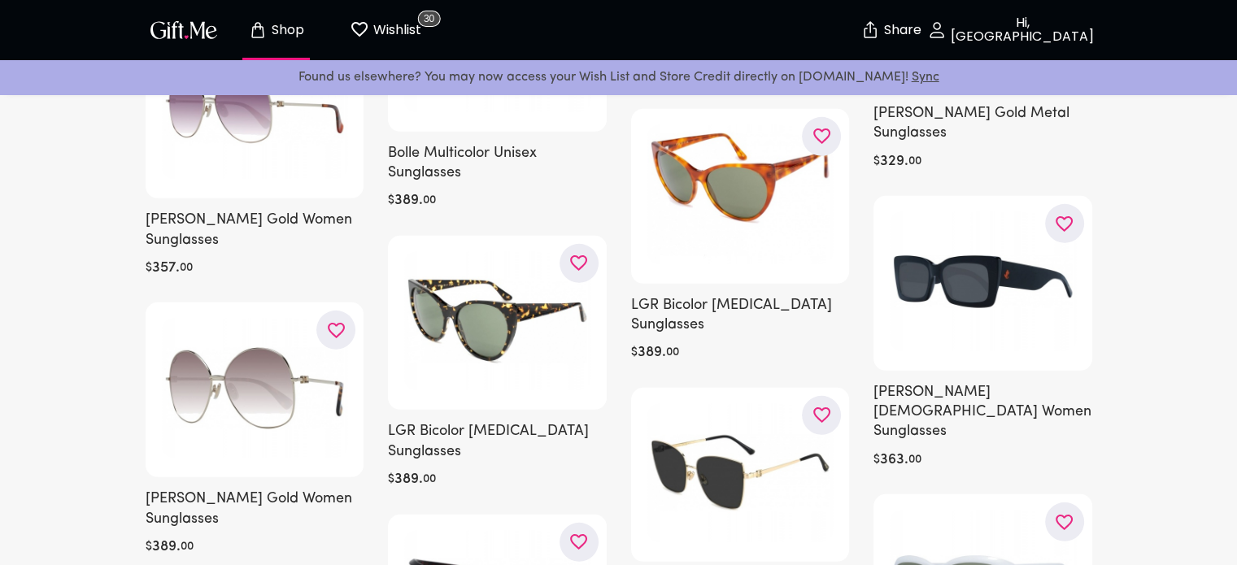
scroll to position [23395, 0]
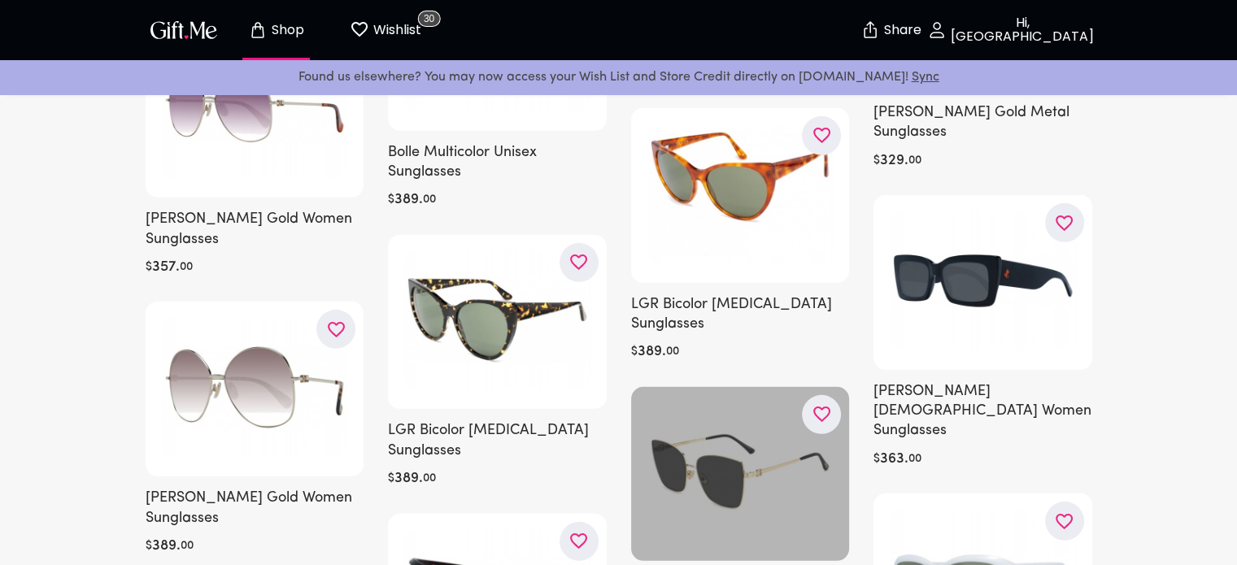
click at [724, 387] on div at bounding box center [740, 474] width 219 height 175
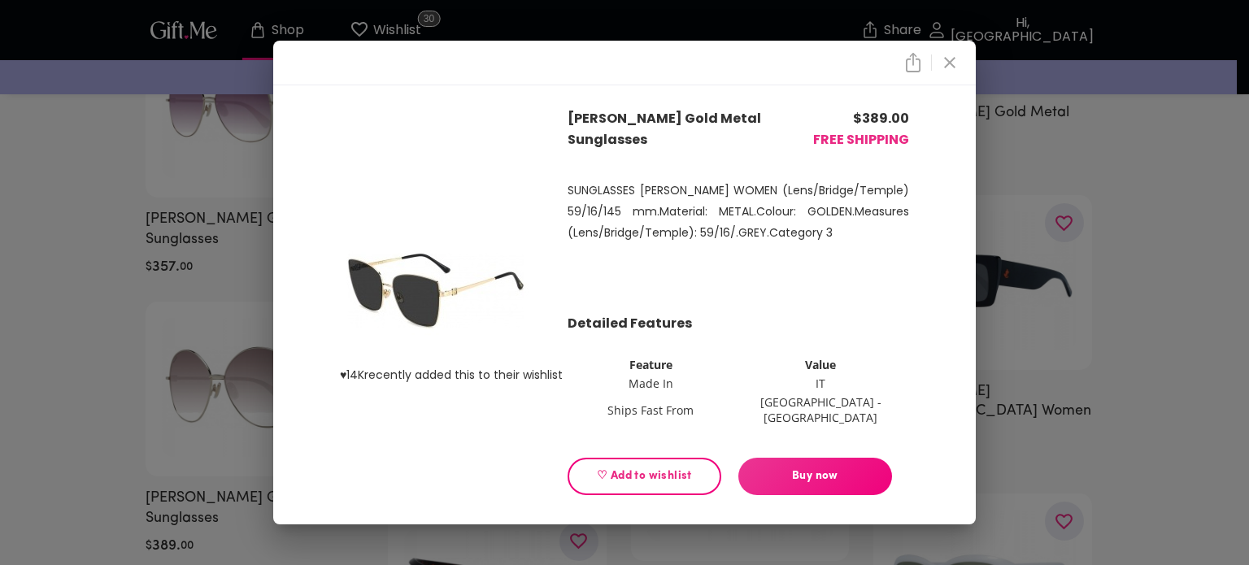
click at [438, 308] on img at bounding box center [436, 291] width 192 height 146
click at [673, 469] on span "♡ Add to wishlist" at bounding box center [644, 477] width 126 height 18
click at [953, 76] on button "close" at bounding box center [950, 63] width 28 height 28
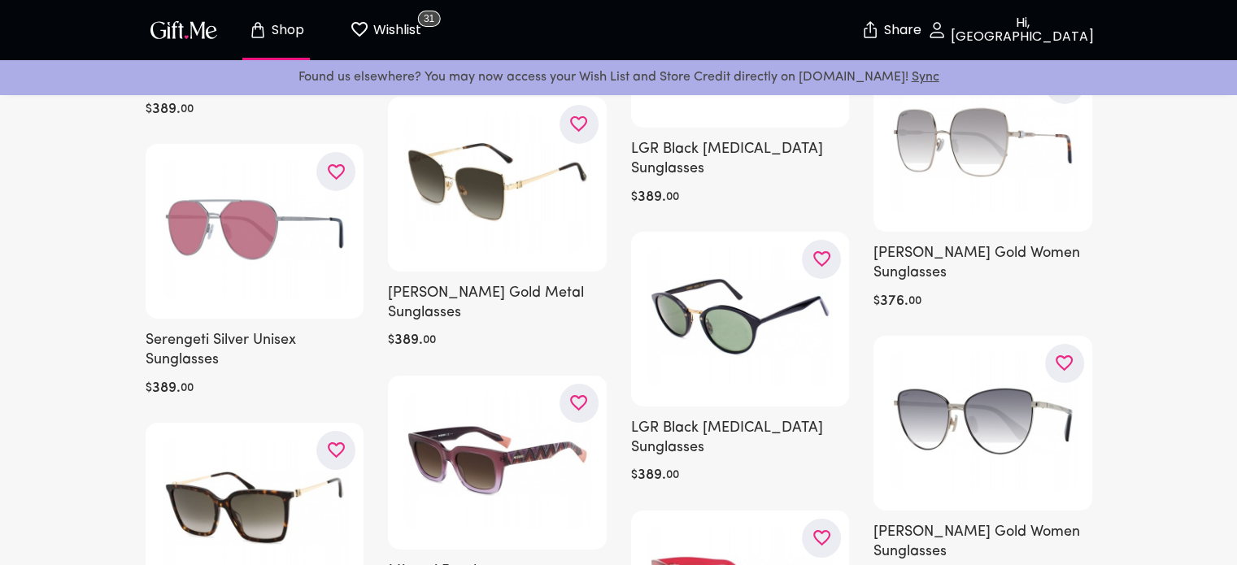
scroll to position [24143, 0]
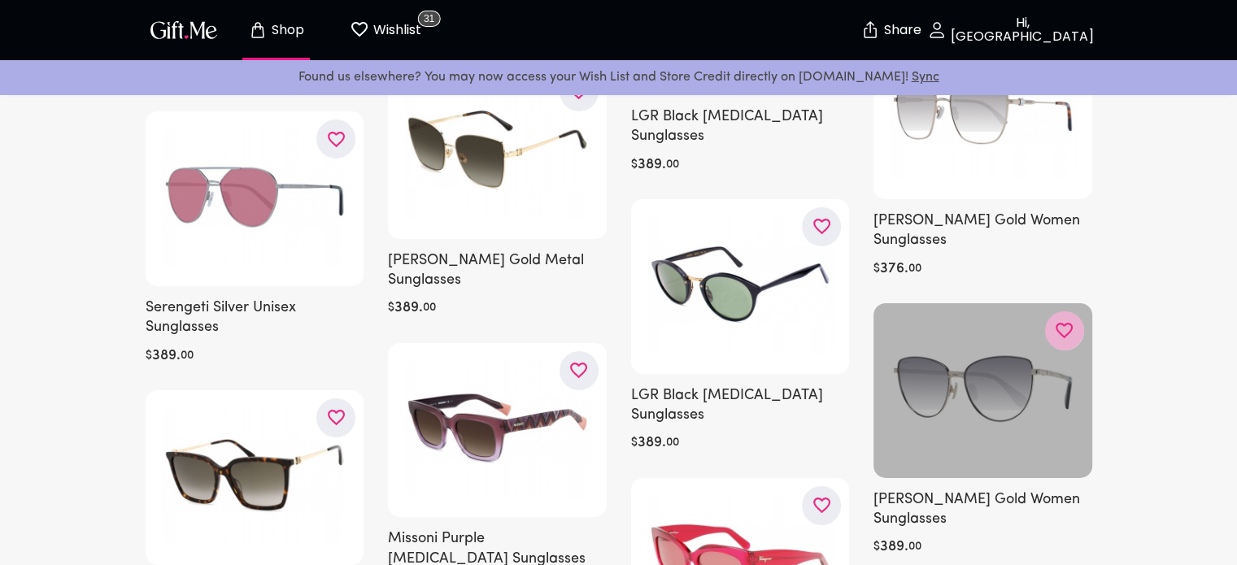
click at [0, 0] on icon "button" at bounding box center [0, 0] width 0 height 0
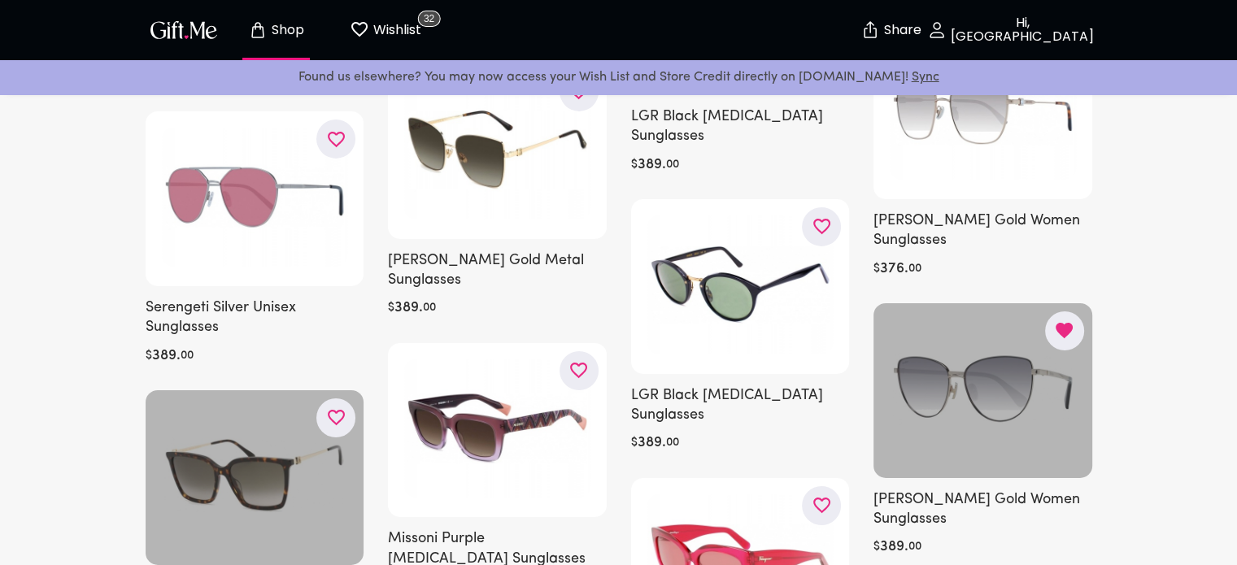
click at [0, 0] on icon "button" at bounding box center [0, 0] width 0 height 0
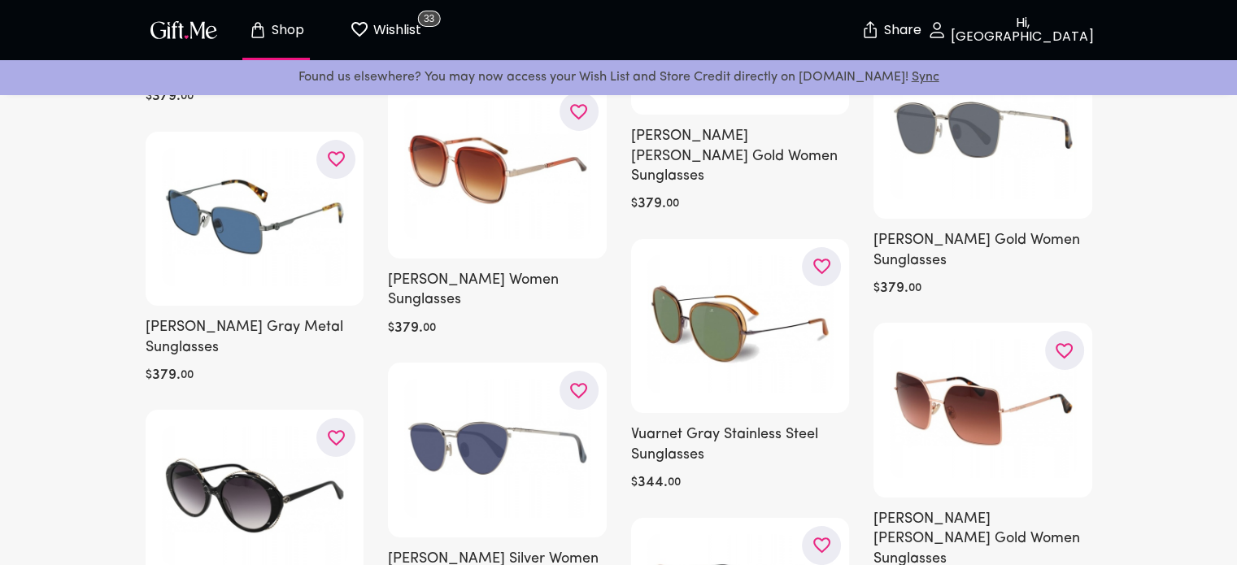
scroll to position [24966, 0]
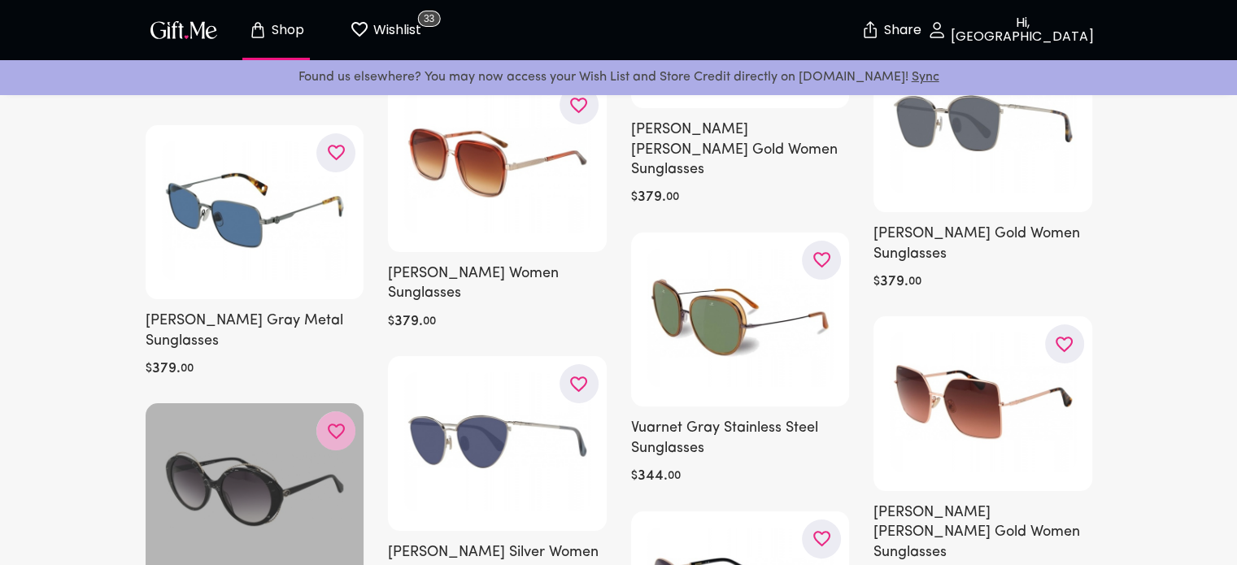
click at [343, 411] on button "button" at bounding box center [335, 430] width 39 height 39
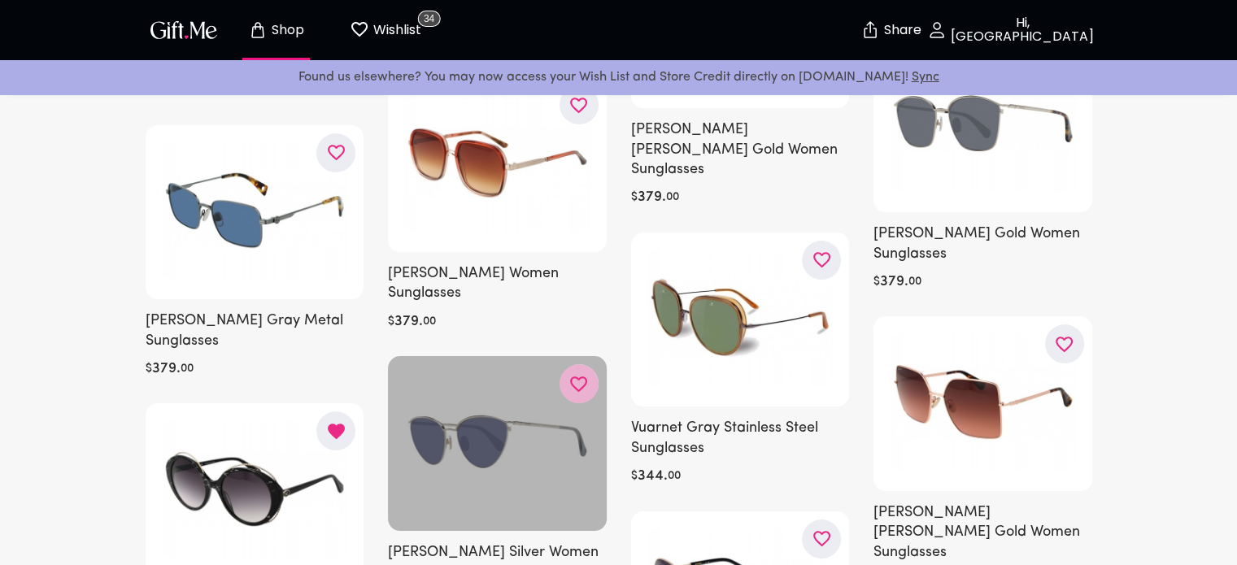
click at [595, 364] on button "button" at bounding box center [578, 383] width 39 height 39
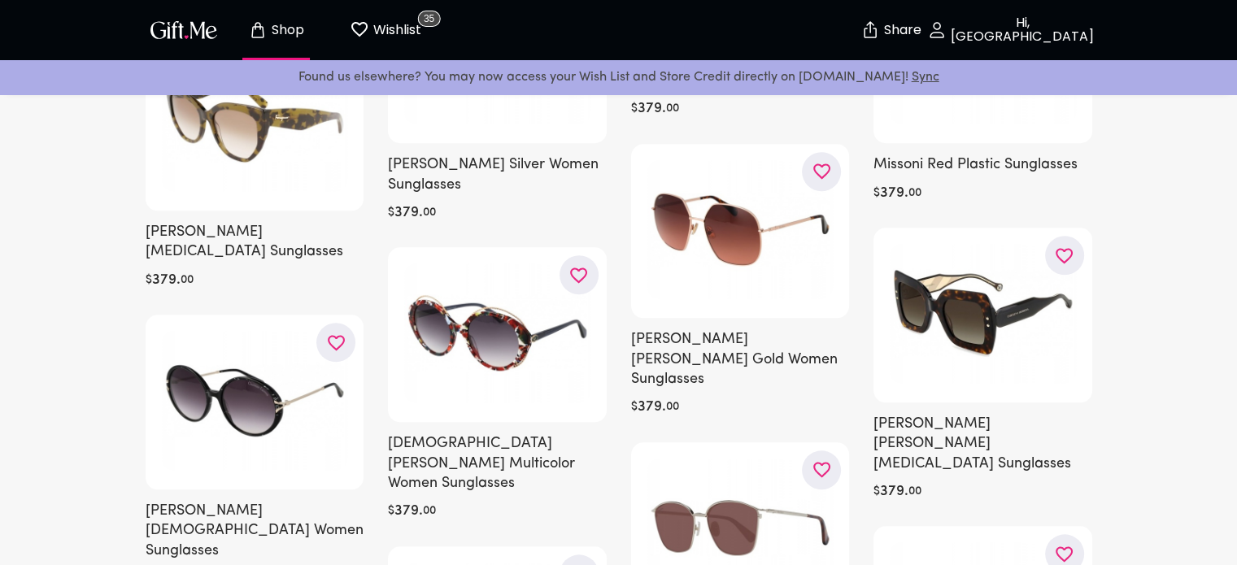
scroll to position [26212, 0]
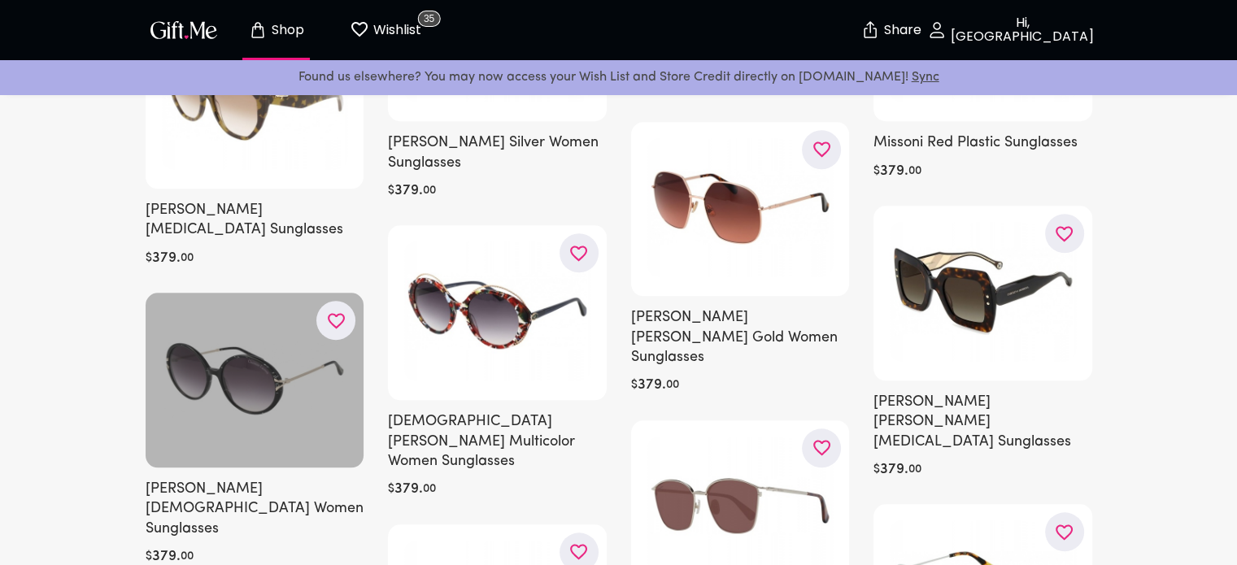
click at [277, 293] on div at bounding box center [255, 380] width 219 height 175
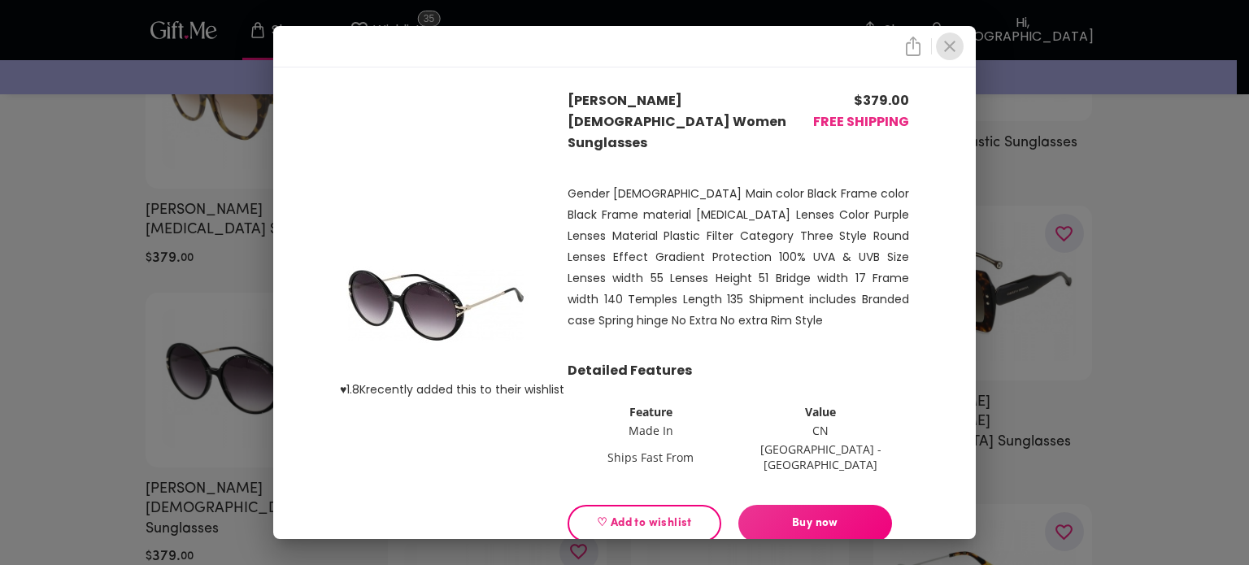
click at [947, 54] on icon "close" at bounding box center [950, 47] width 20 height 20
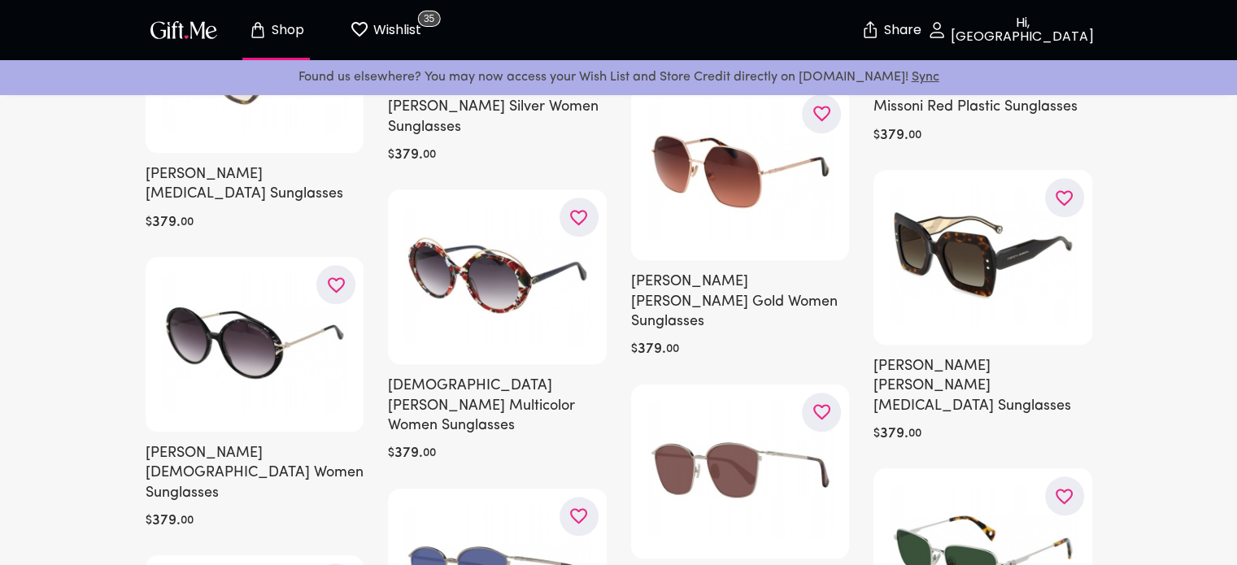
scroll to position [26706, 0]
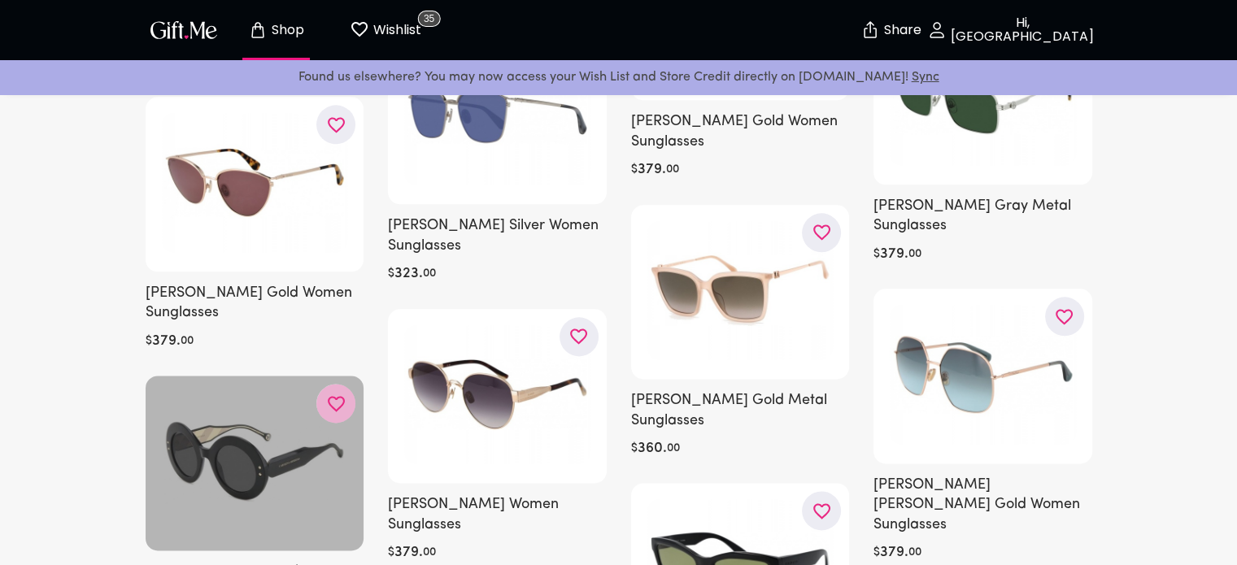
click at [0, 0] on icon "button" at bounding box center [0, 0] width 0 height 0
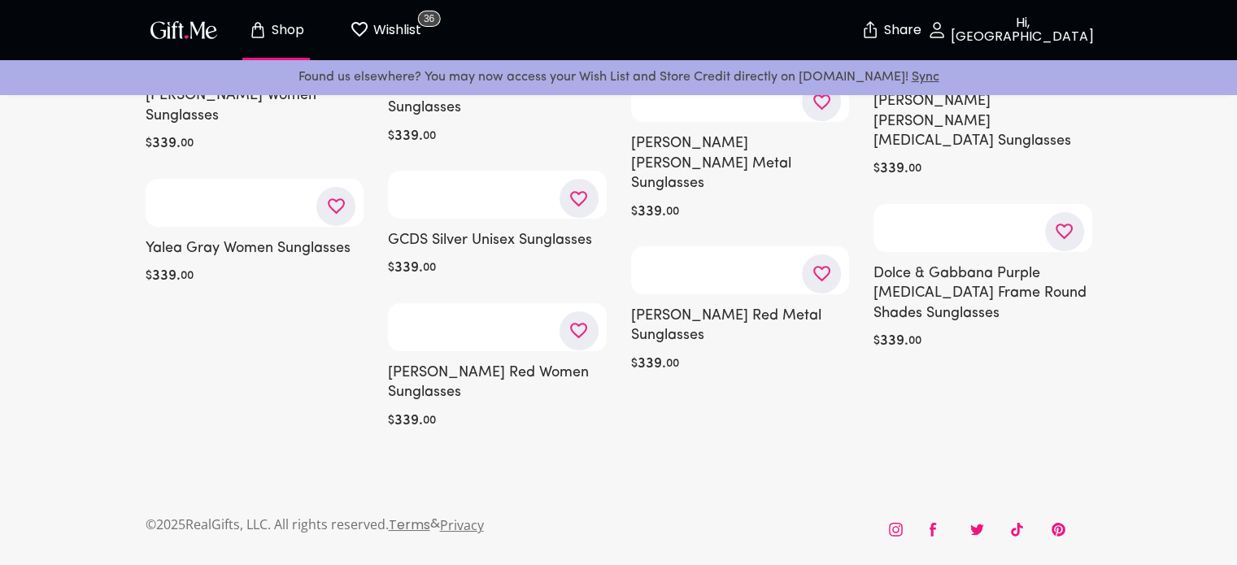
scroll to position [31313, 0]
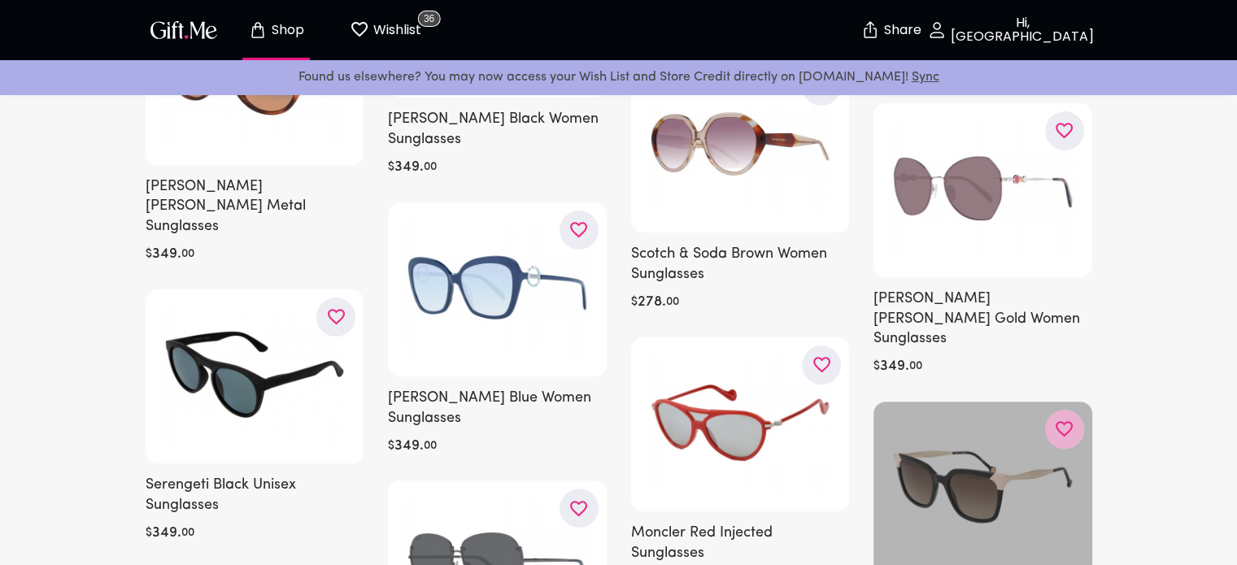
click at [0, 0] on icon "button" at bounding box center [0, 0] width 0 height 0
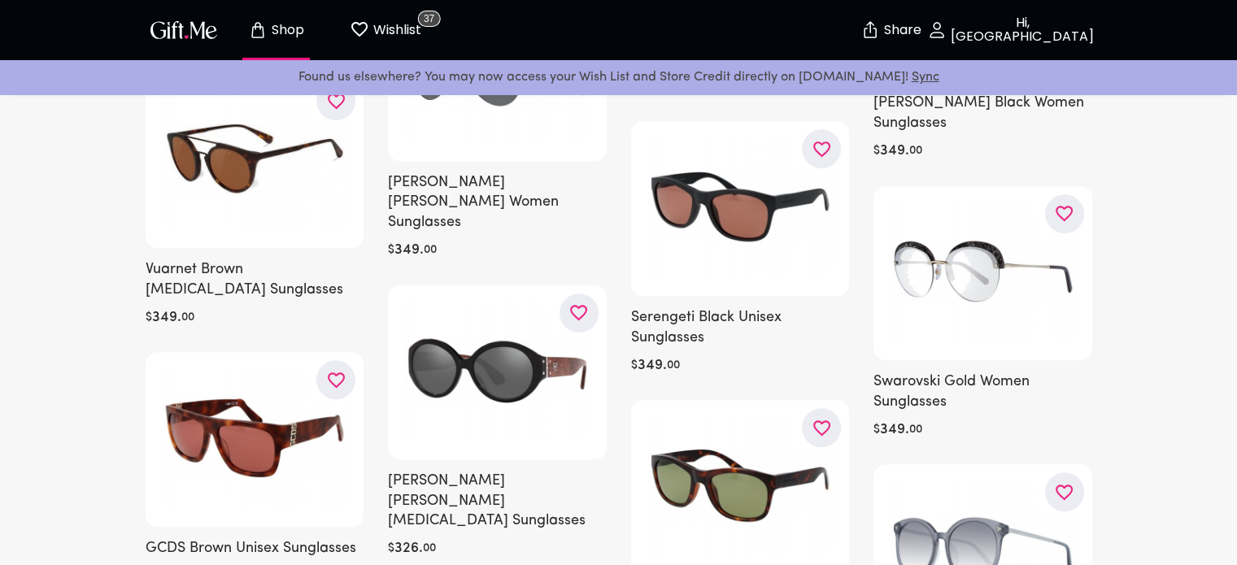
click at [280, 24] on p "Shop" at bounding box center [286, 31] width 37 height 14
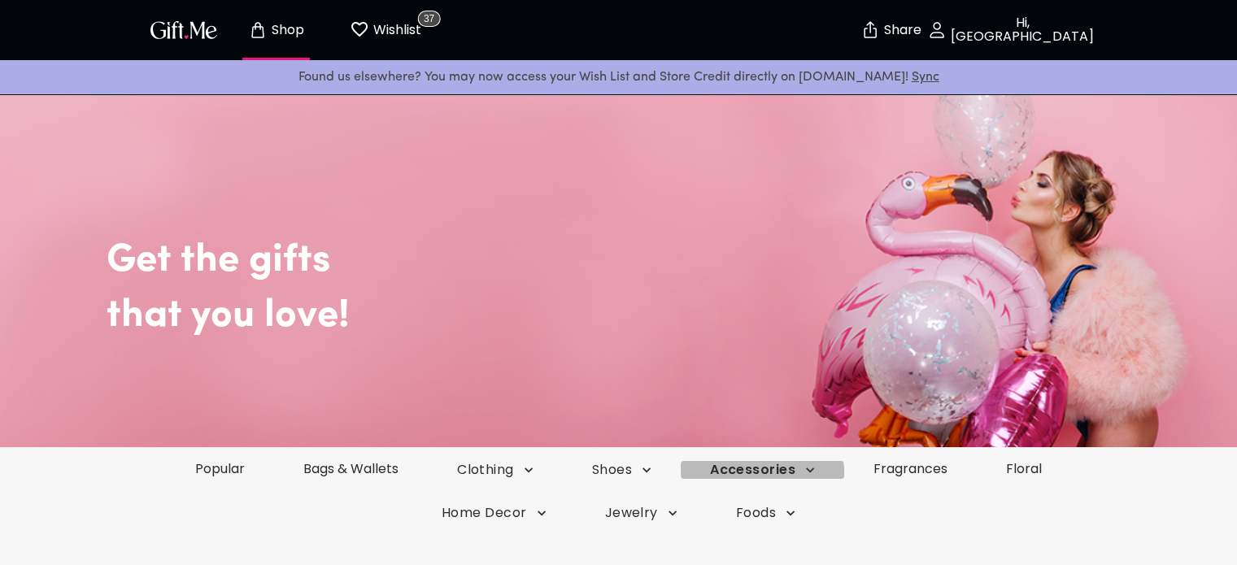
click at [764, 474] on span "Accessories" at bounding box center [762, 470] width 105 height 18
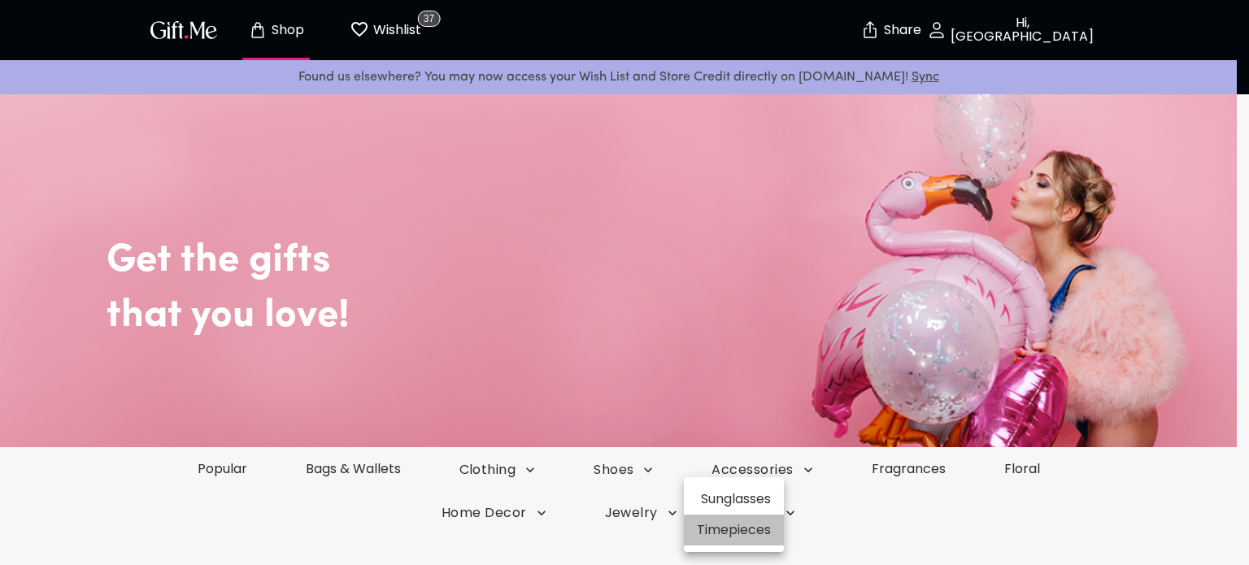
click at [734, 532] on li "Timepieces" at bounding box center [734, 530] width 100 height 31
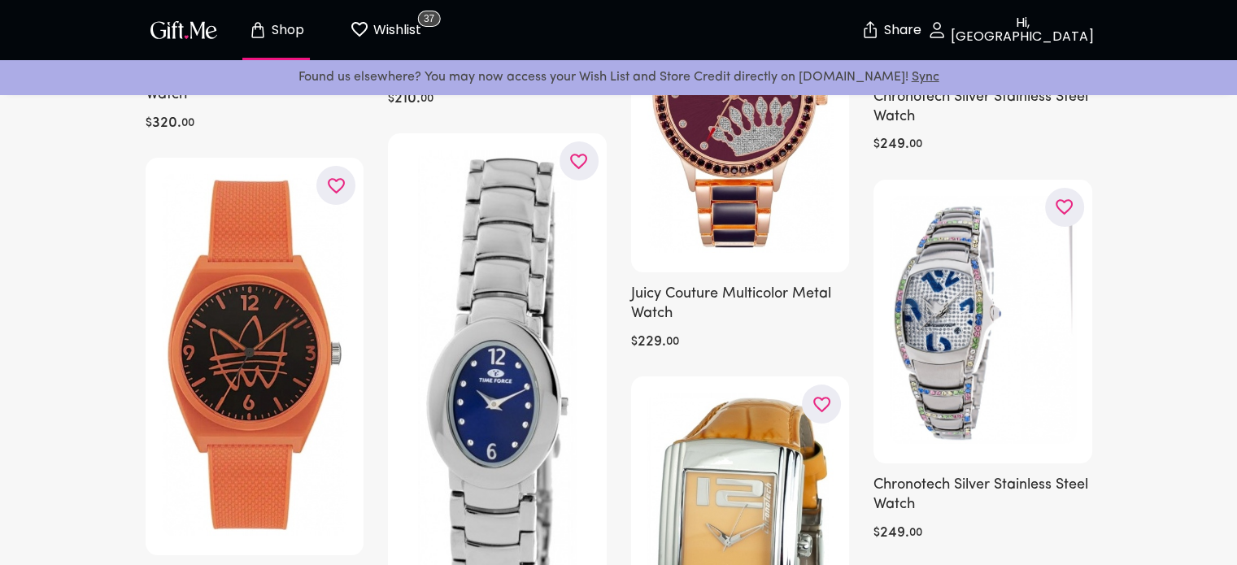
scroll to position [6237, 0]
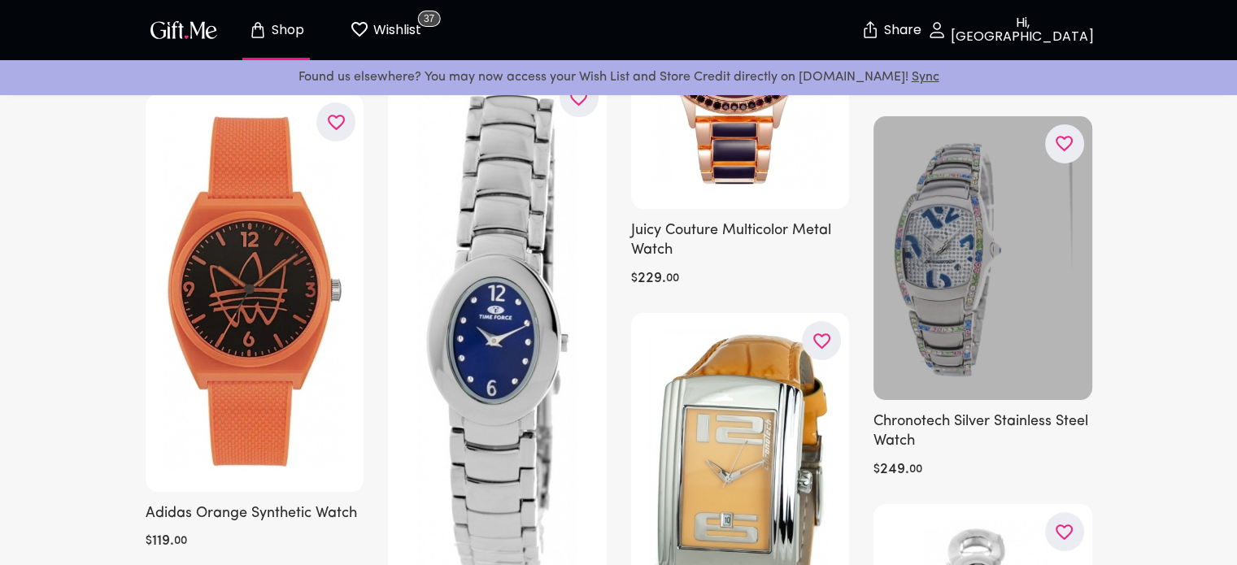
click at [1013, 317] on div at bounding box center [982, 258] width 219 height 284
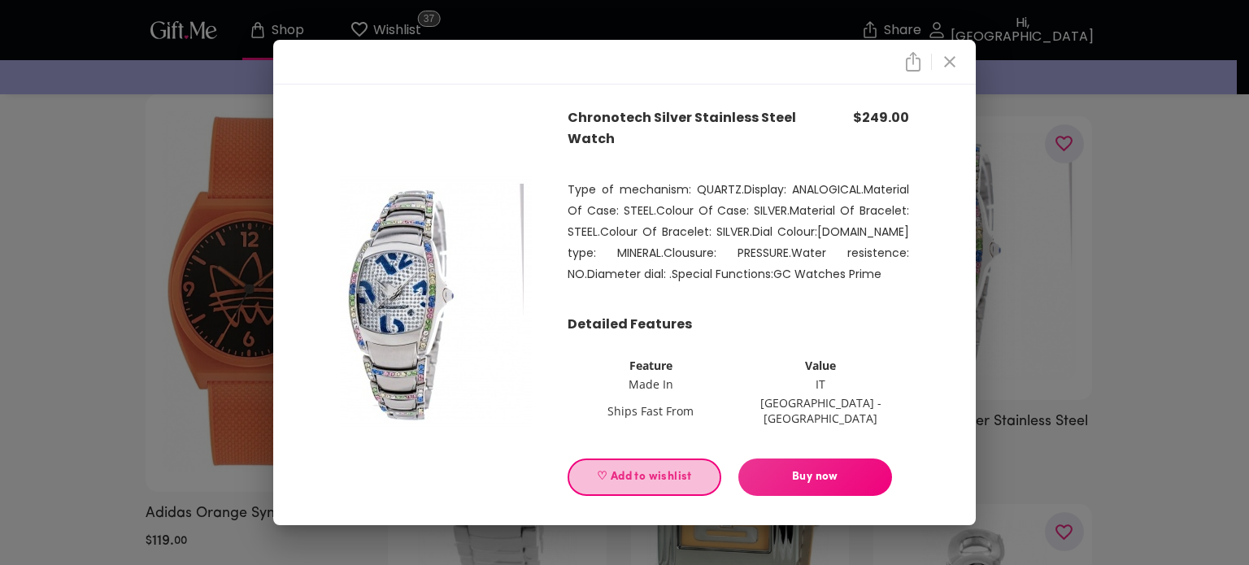
click at [686, 471] on span "♡ Add to wishlist" at bounding box center [644, 477] width 126 height 18
click at [949, 72] on icon "close" at bounding box center [950, 62] width 20 height 20
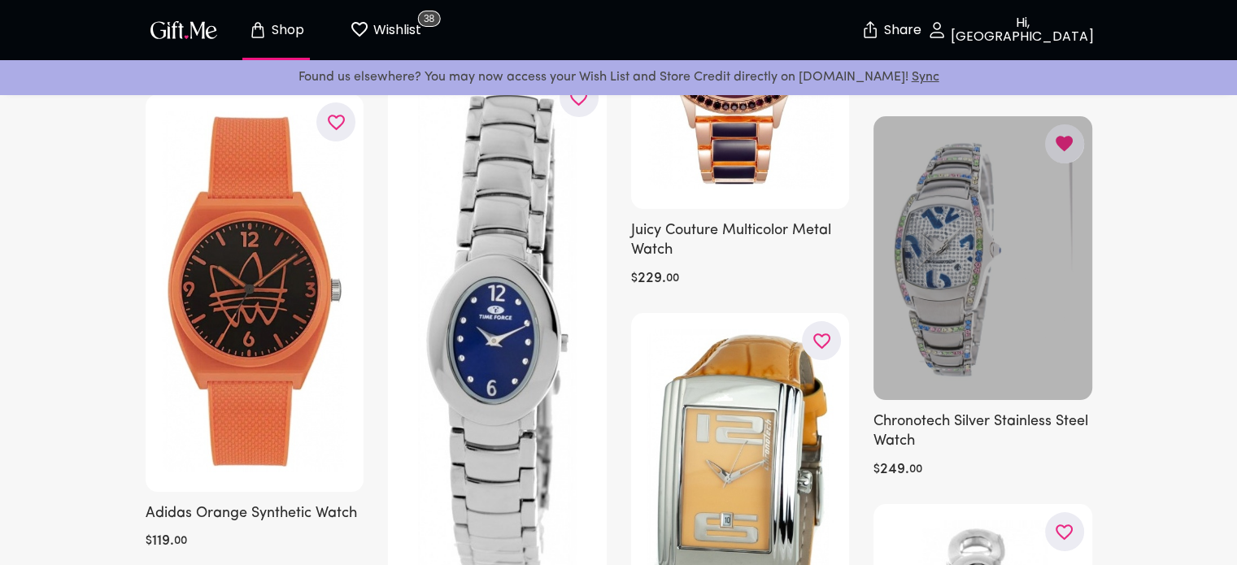
click at [1058, 151] on icon "button" at bounding box center [1064, 143] width 17 height 15
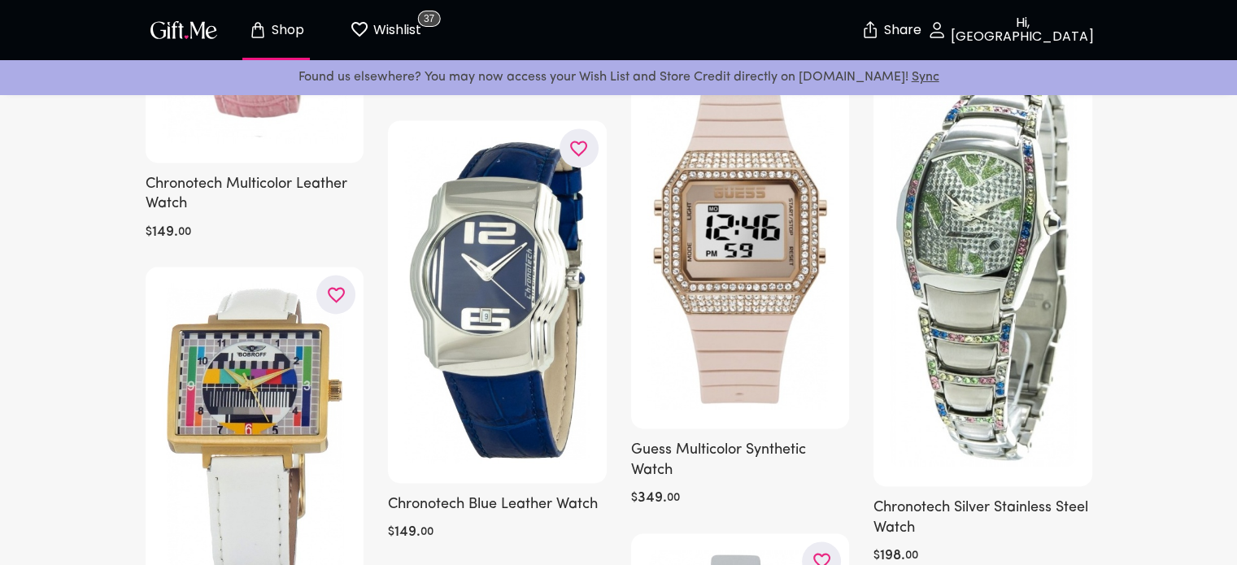
scroll to position [21454, 0]
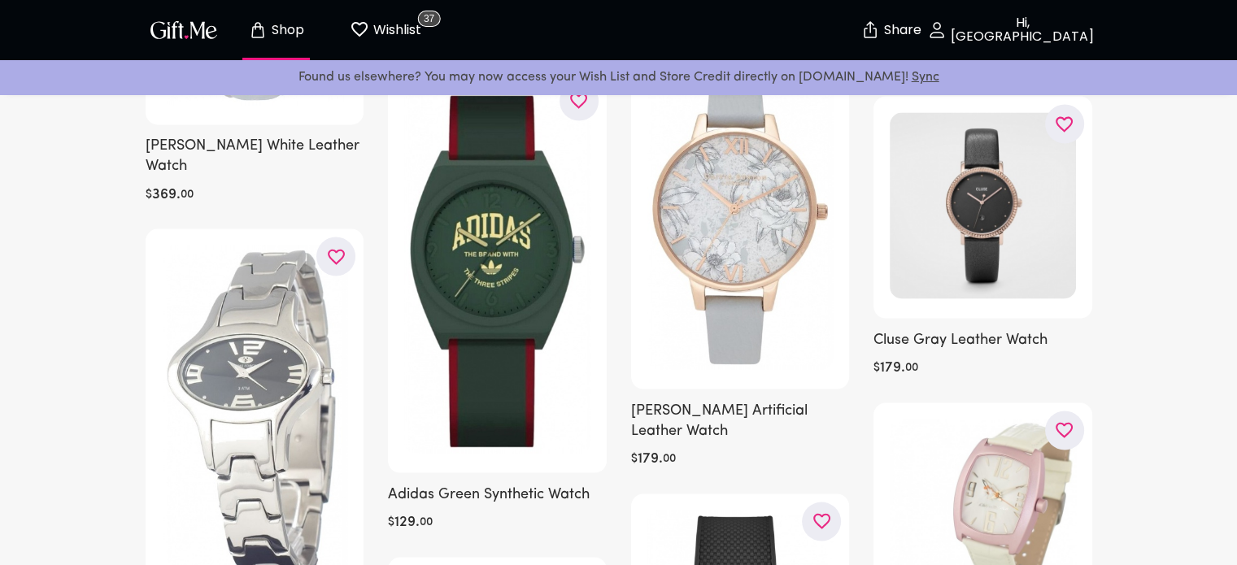
click at [280, 37] on p "Shop" at bounding box center [286, 31] width 37 height 14
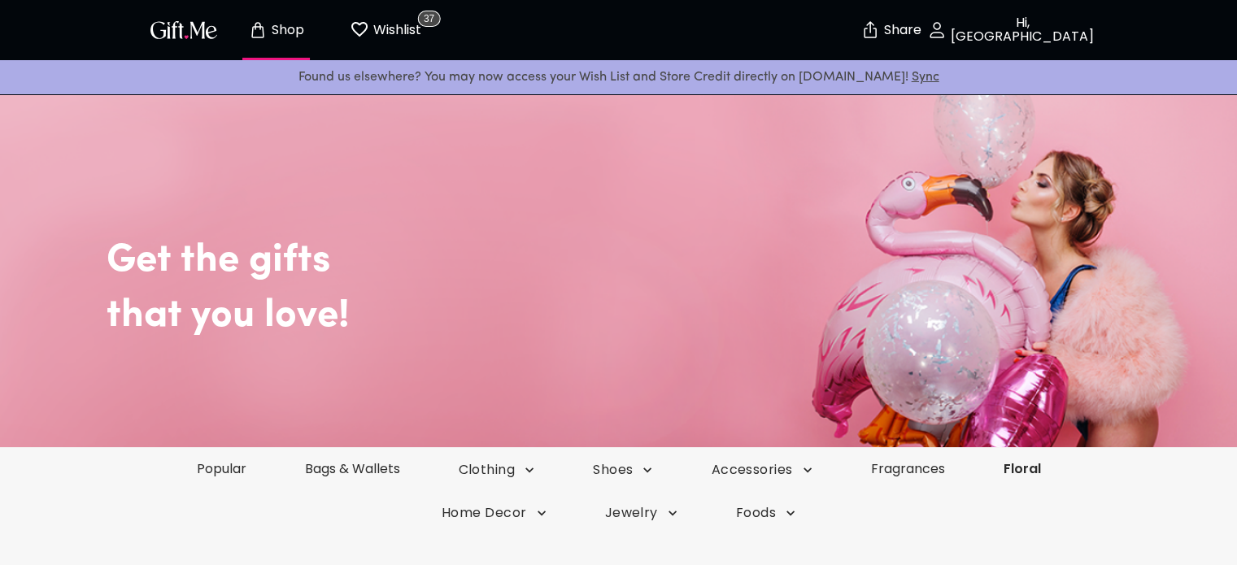
click at [1028, 464] on link "Floral" at bounding box center [1022, 468] width 96 height 19
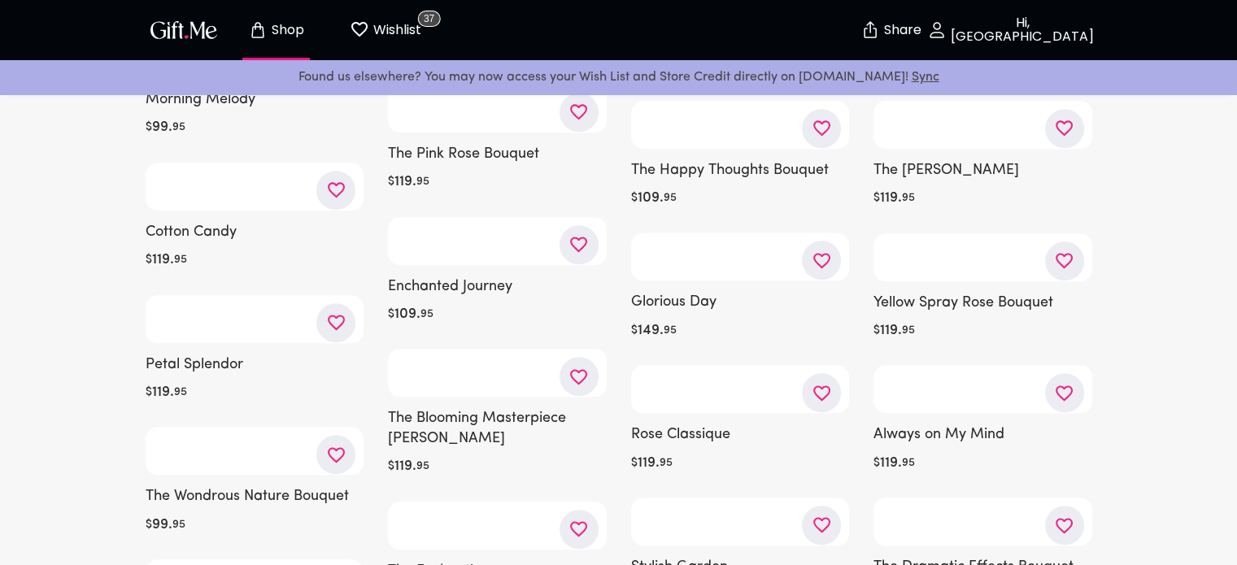
scroll to position [1326, 0]
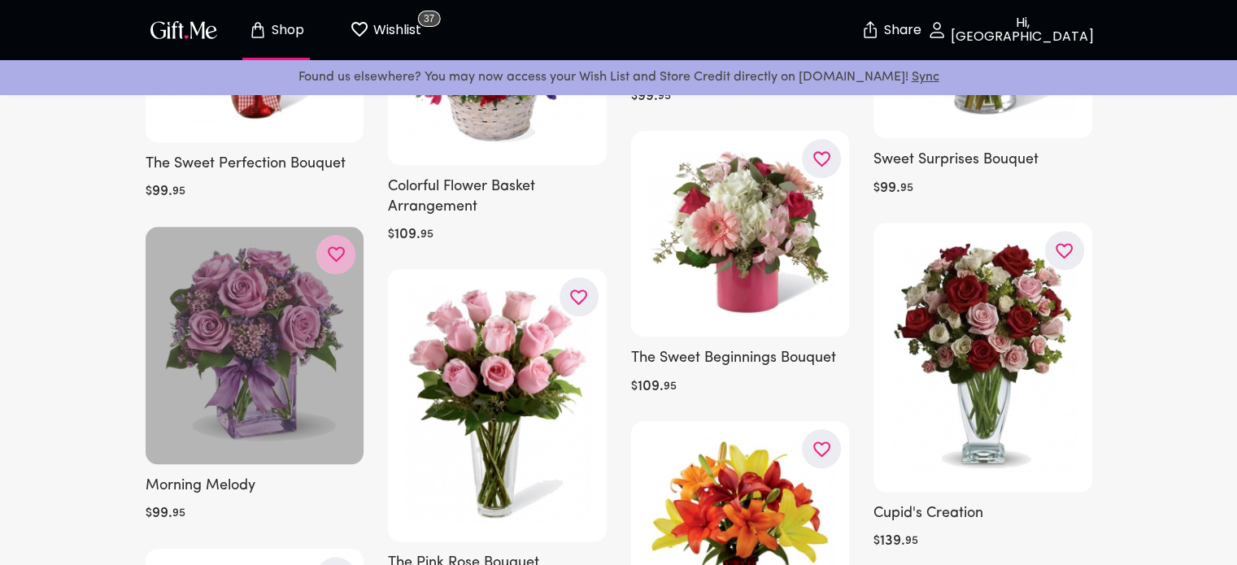
click at [0, 0] on icon "button" at bounding box center [0, 0] width 0 height 0
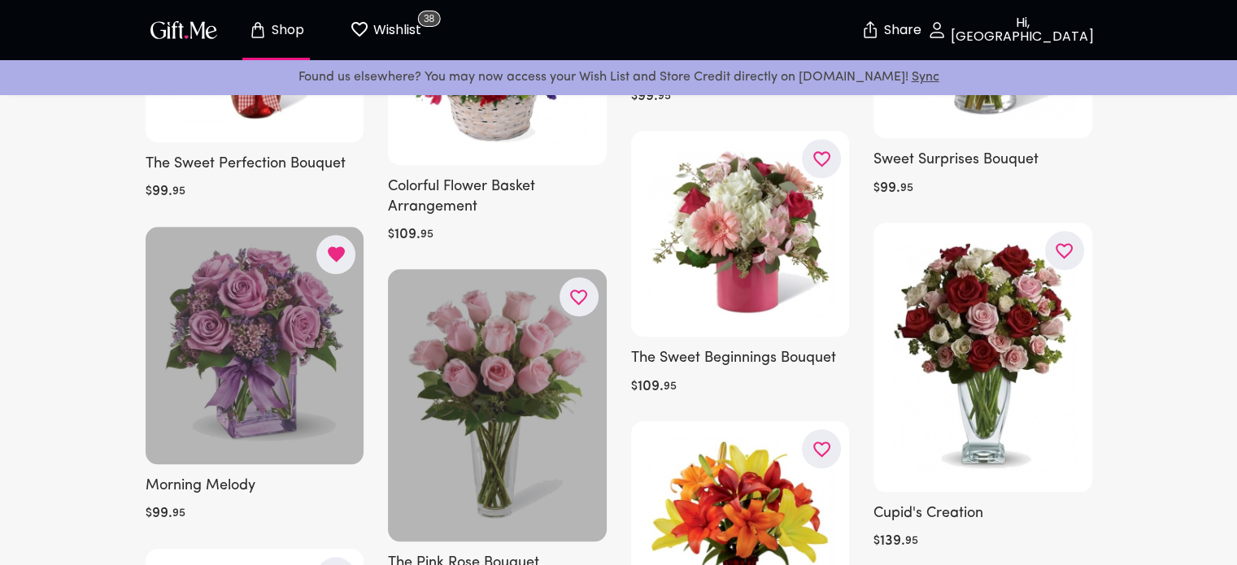
click at [0, 0] on icon "button" at bounding box center [0, 0] width 0 height 0
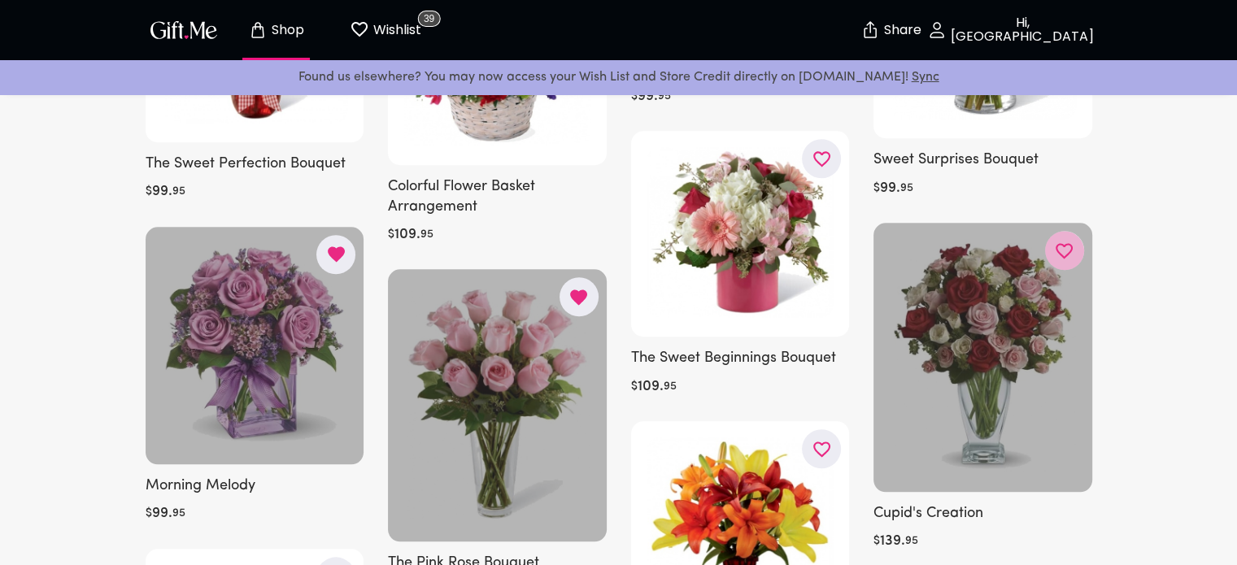
click at [0, 0] on icon "button" at bounding box center [0, 0] width 0 height 0
click at [1069, 242] on icon "button" at bounding box center [1064, 251] width 20 height 20
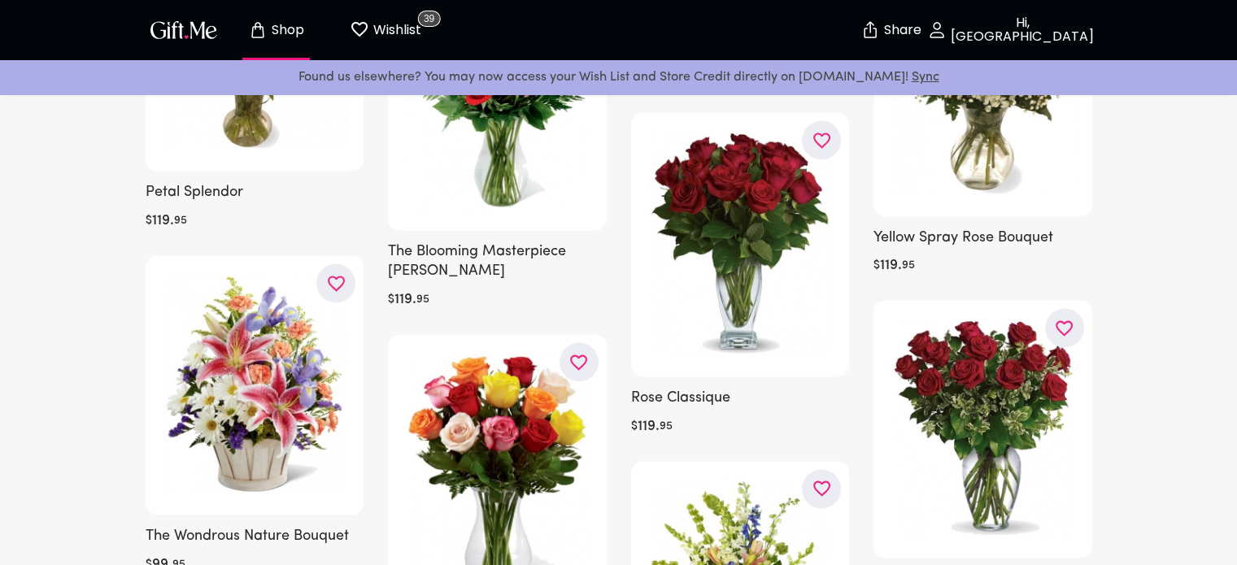
scroll to position [2277, 0]
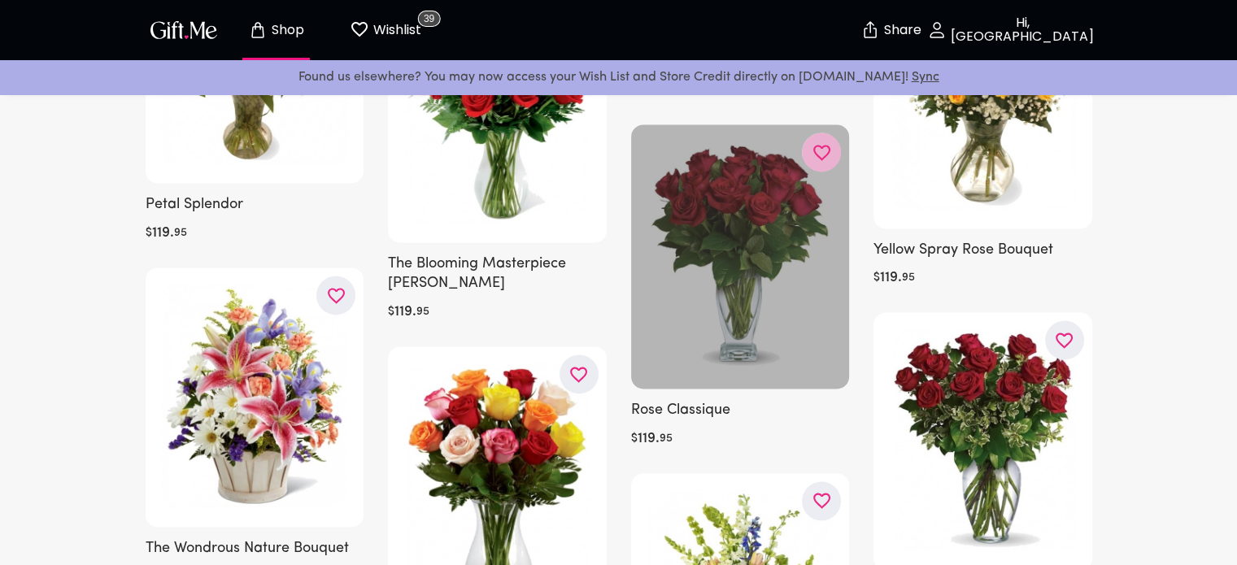
click at [0, 0] on icon "button" at bounding box center [0, 0] width 0 height 0
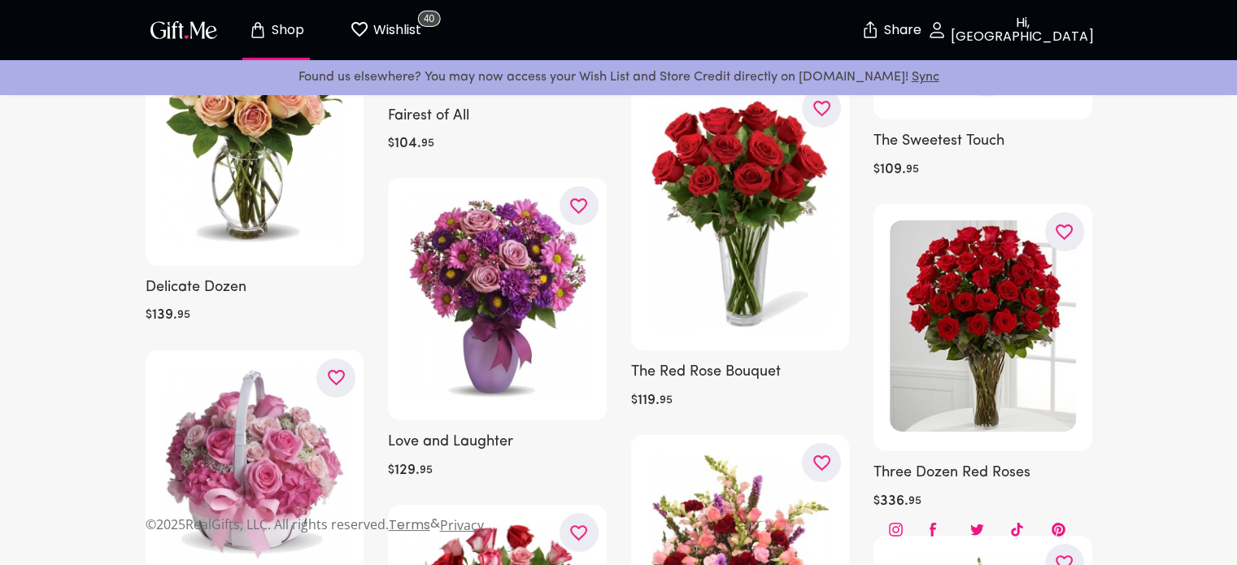
scroll to position [5698, 0]
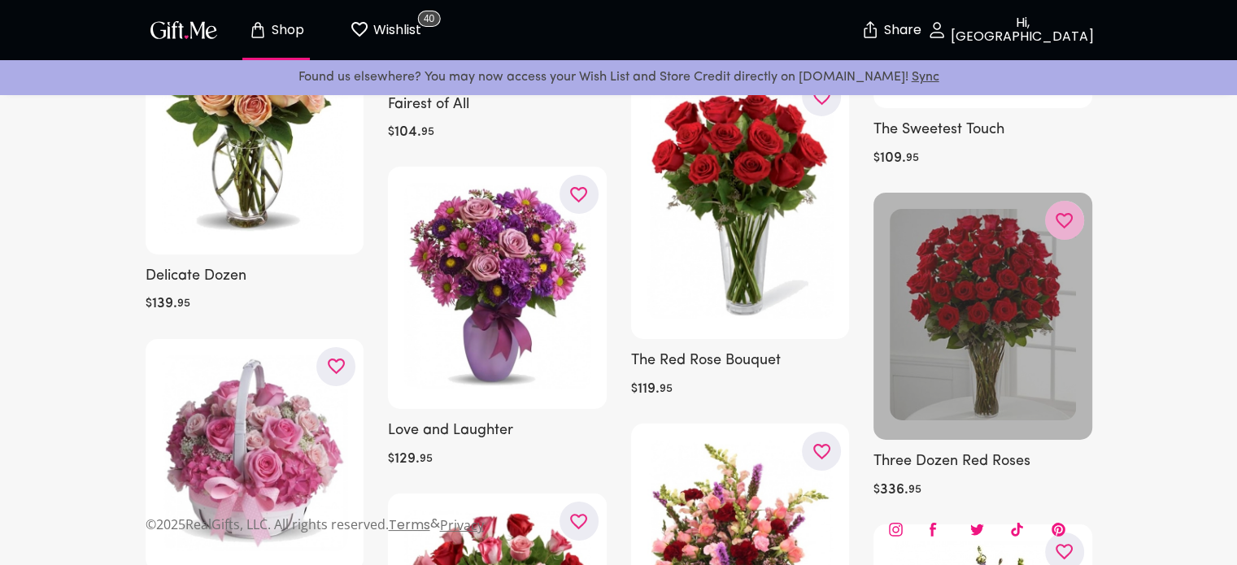
click at [1077, 235] on button "button" at bounding box center [1064, 220] width 39 height 39
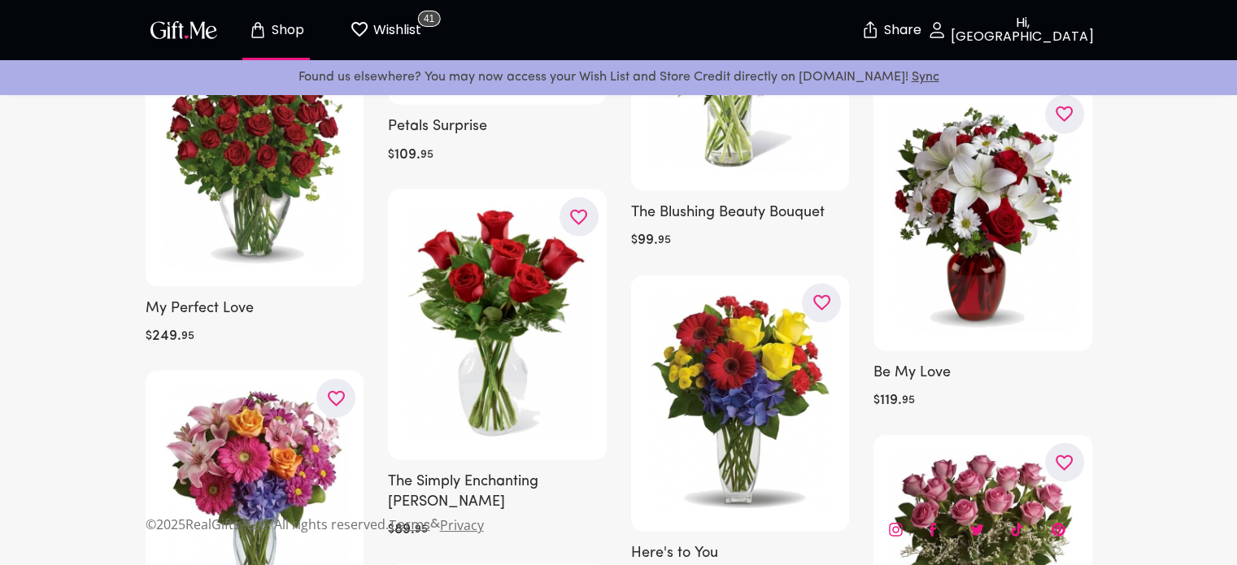
scroll to position [3488, 0]
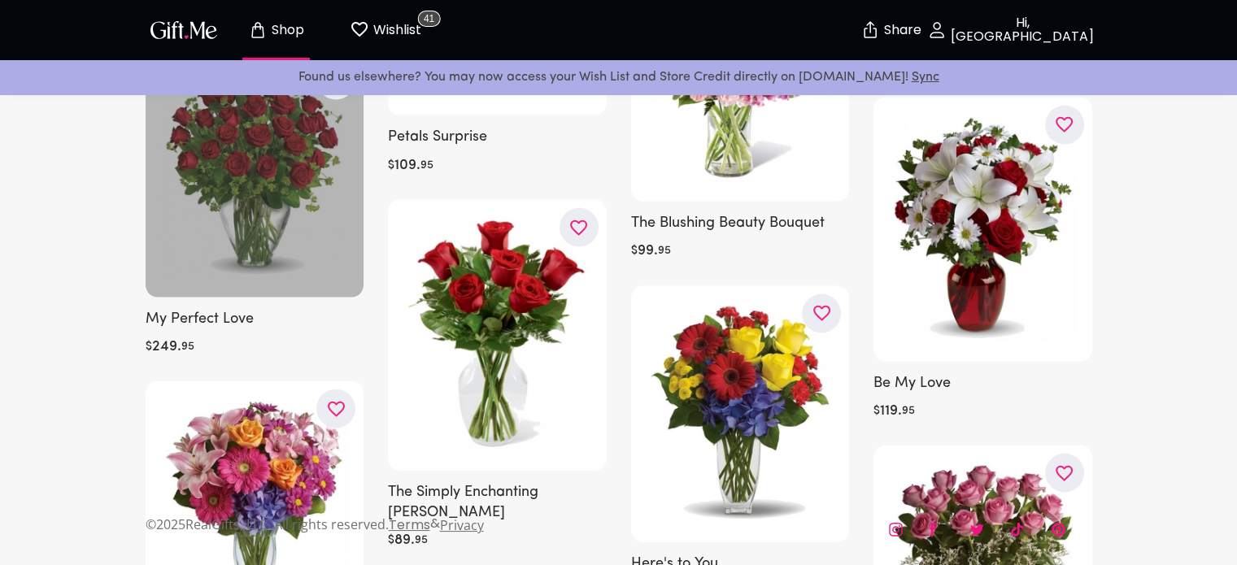
click at [314, 225] on div at bounding box center [255, 175] width 219 height 245
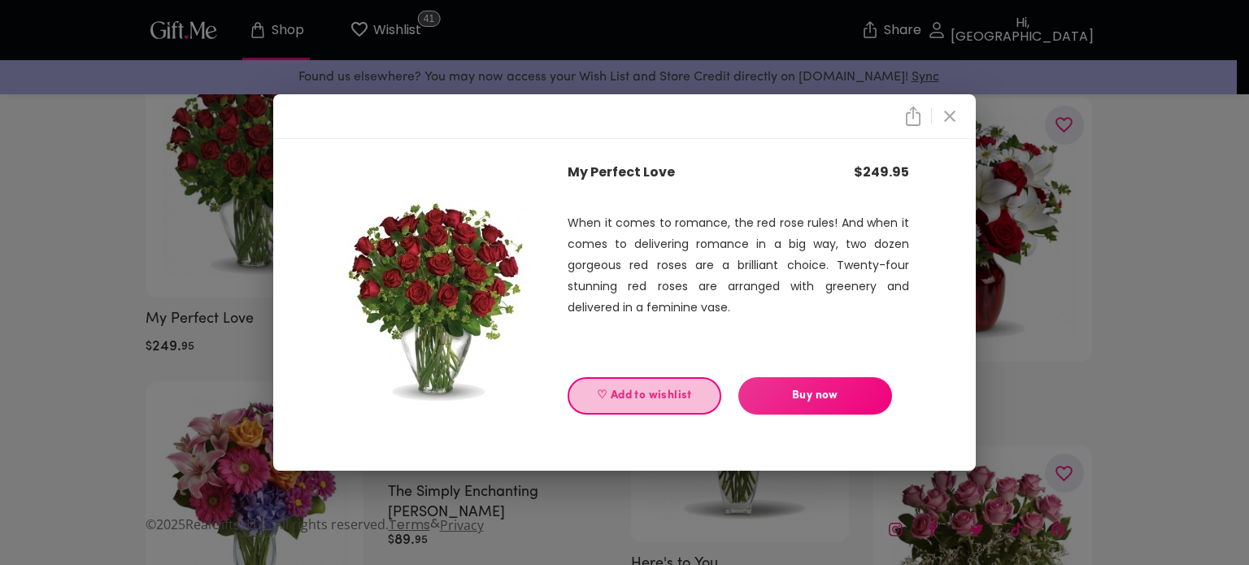
click at [668, 403] on span "♡ Add to wishlist" at bounding box center [644, 396] width 126 height 18
click at [618, 394] on span "♡ Added to wishlist" at bounding box center [644, 396] width 126 height 18
click at [652, 394] on span "♡ Add to wishlist" at bounding box center [644, 396] width 126 height 18
click at [946, 111] on icon "close" at bounding box center [949, 116] width 11 height 11
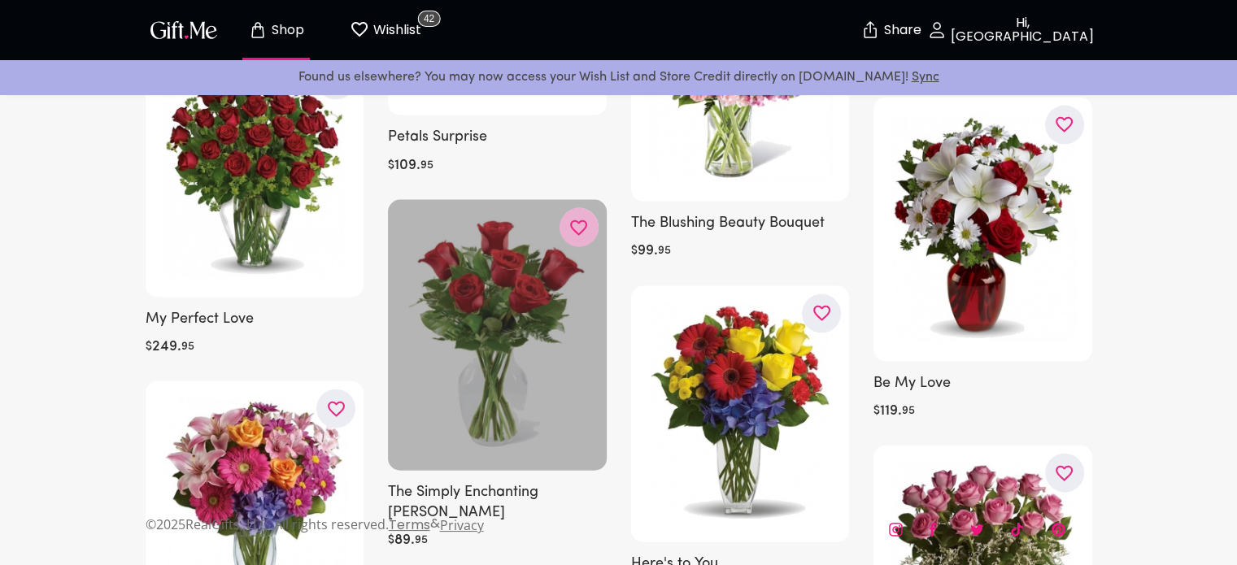
click at [0, 0] on icon "button" at bounding box center [0, 0] width 0 height 0
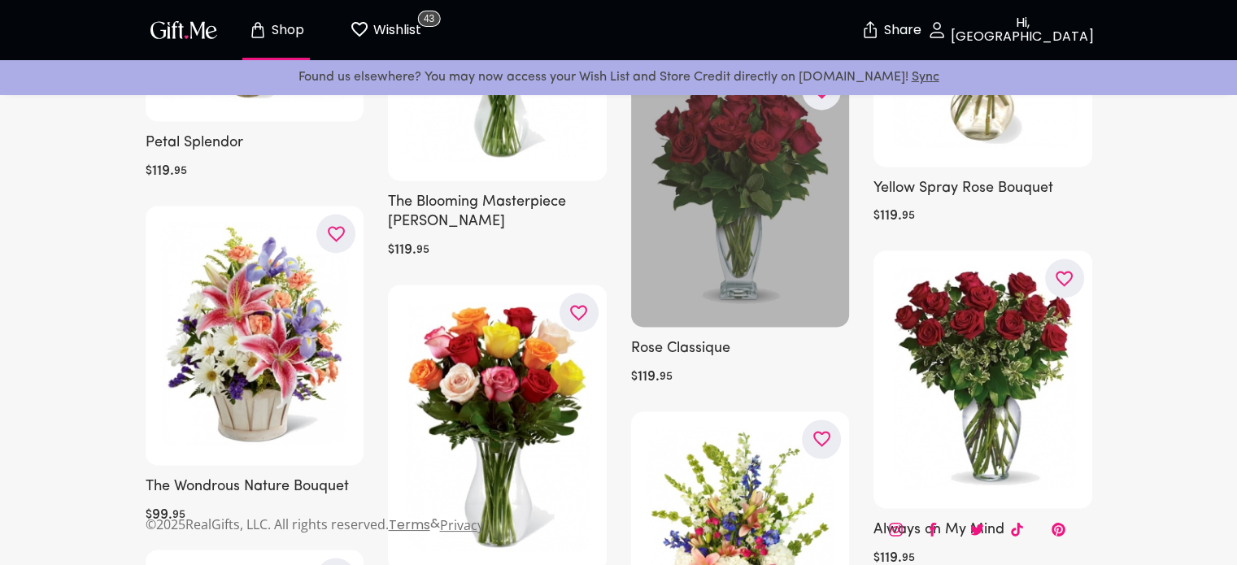
scroll to position [2349, 0]
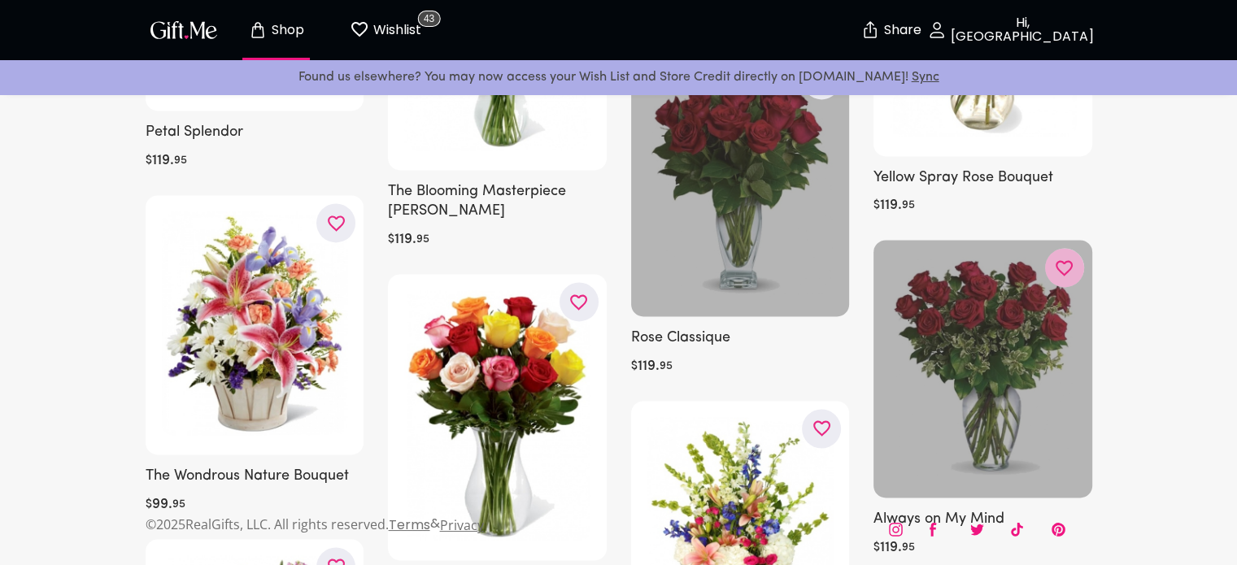
click at [0, 0] on icon "button" at bounding box center [0, 0] width 0 height 0
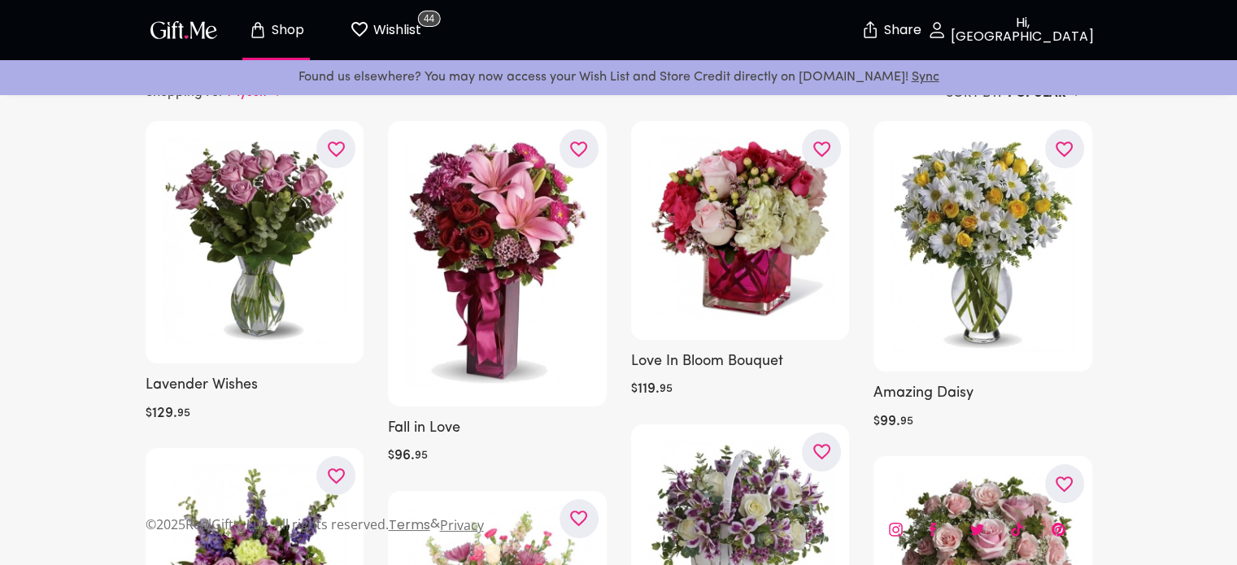
scroll to position [119, 0]
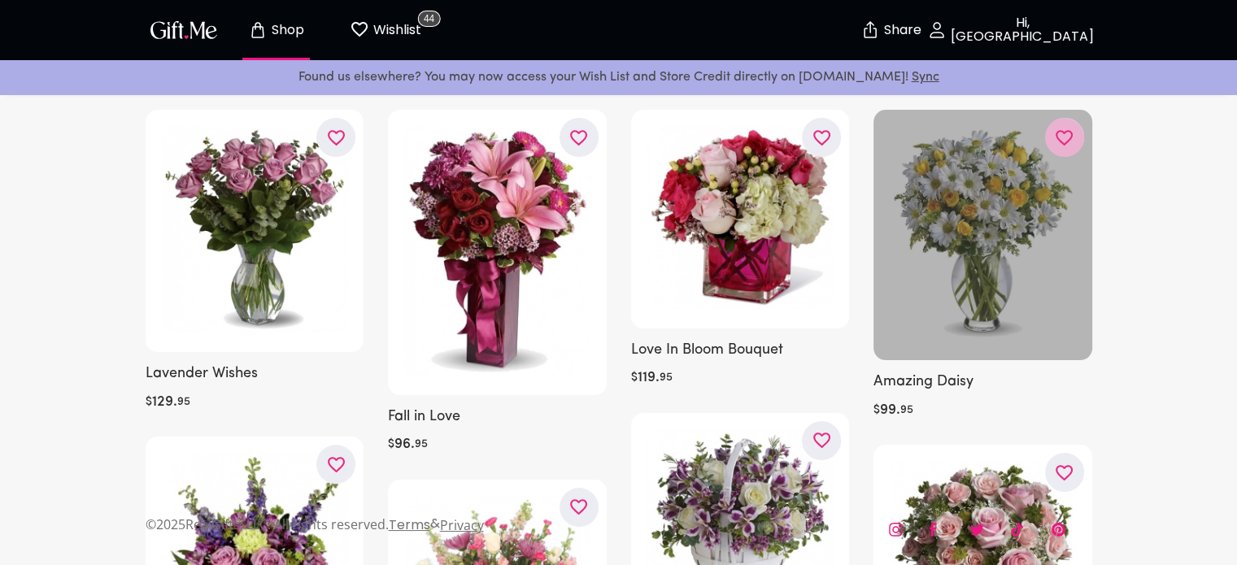
click at [0, 0] on icon "button" at bounding box center [0, 0] width 0 height 0
click at [291, 36] on p "Shop" at bounding box center [286, 31] width 37 height 14
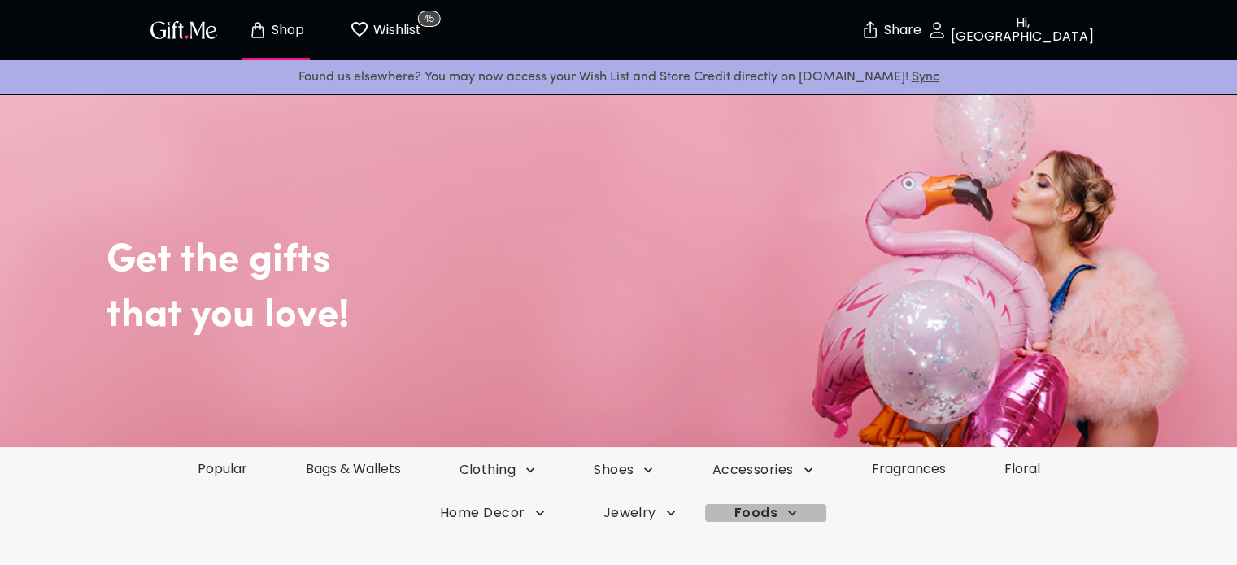
click at [784, 514] on icon "button" at bounding box center [792, 513] width 16 height 16
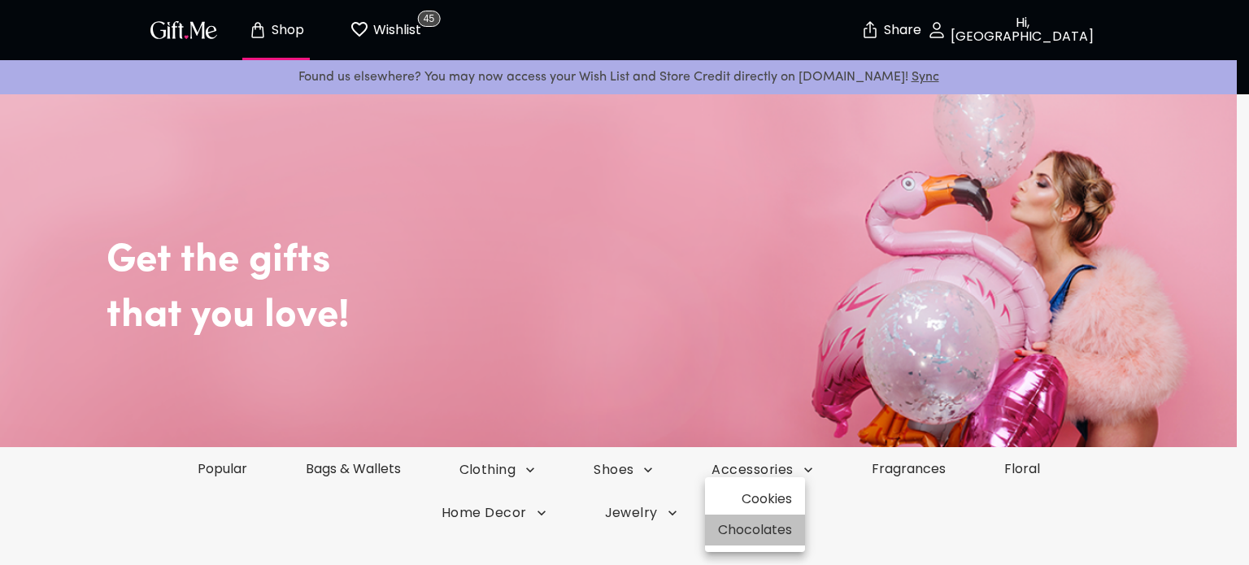
click at [772, 533] on li "Chocolates" at bounding box center [755, 530] width 100 height 31
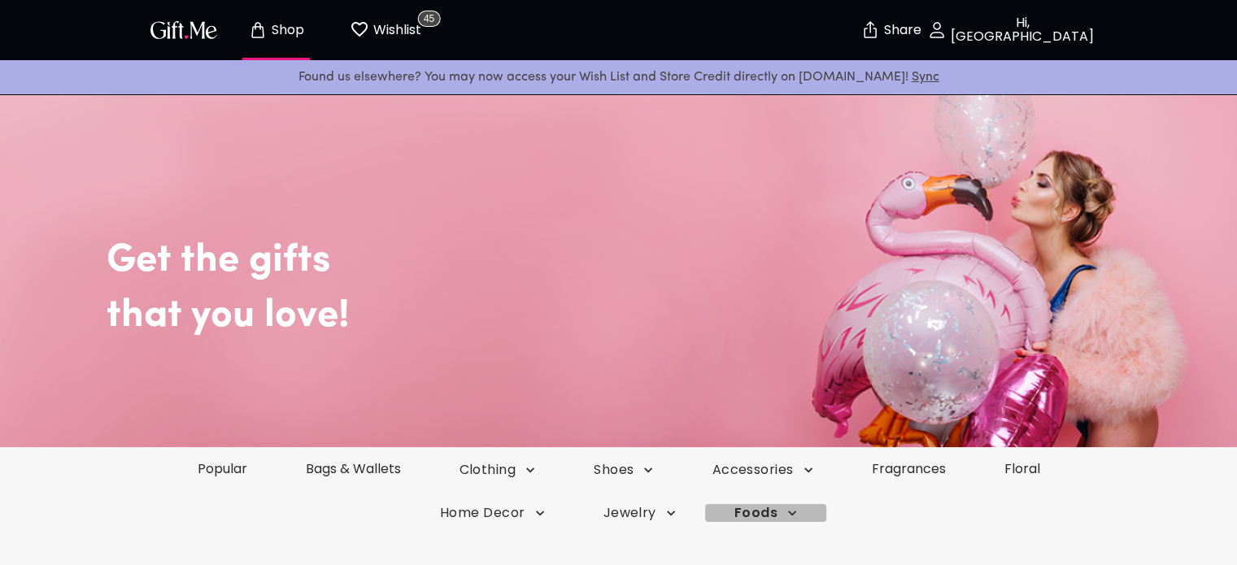
click at [768, 512] on span "Foods" at bounding box center [765, 513] width 63 height 18
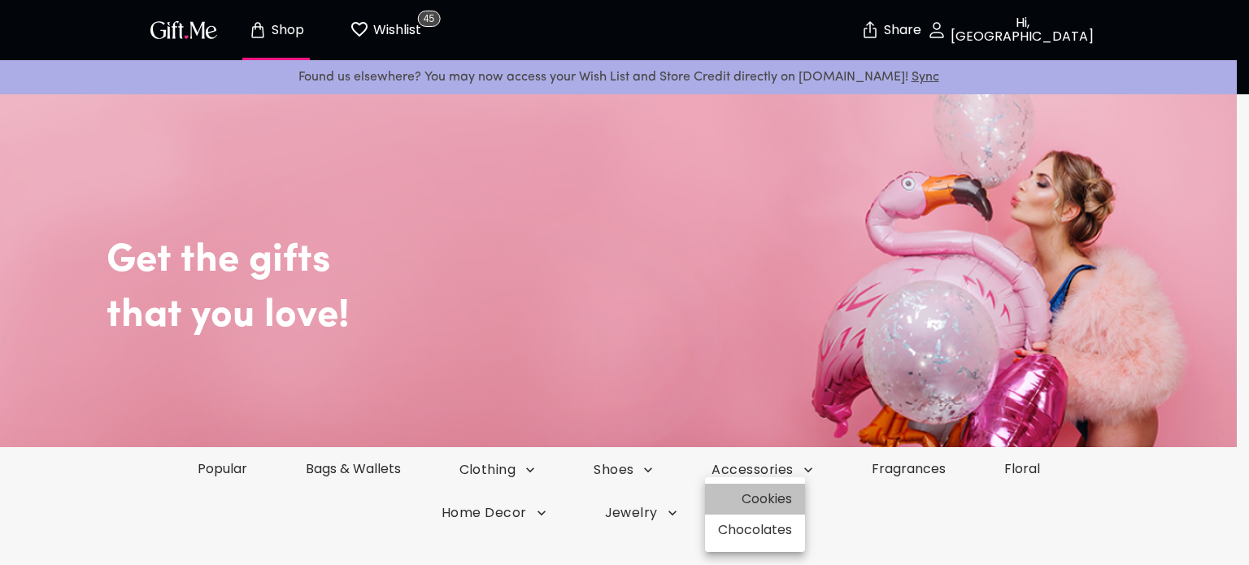
click at [767, 499] on li "Cookies" at bounding box center [755, 499] width 100 height 31
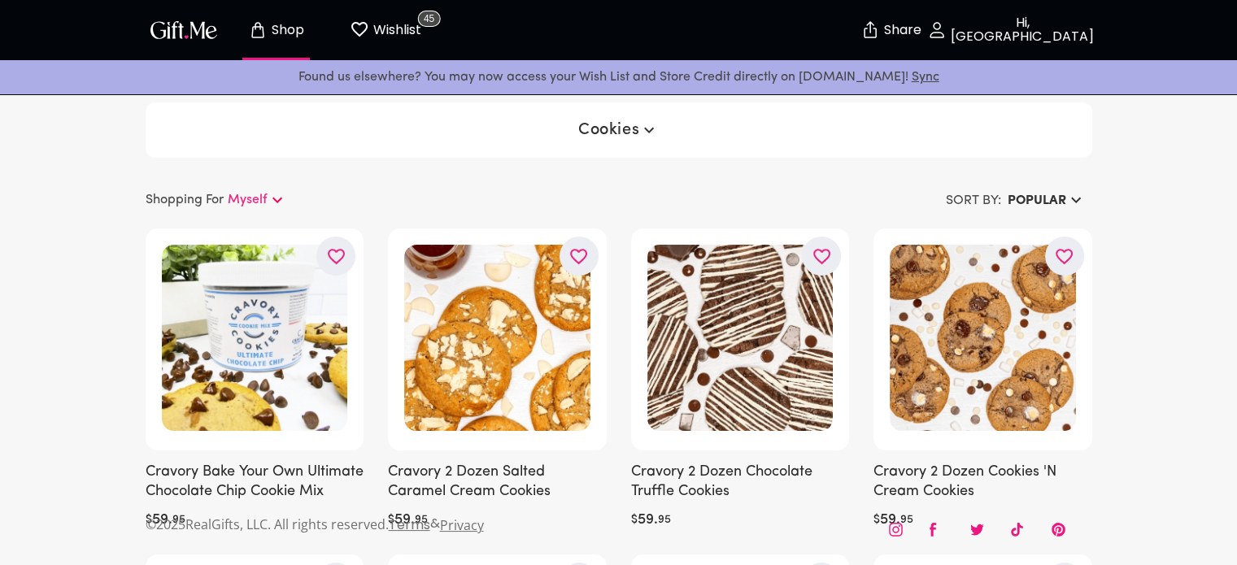
drag, startPoint x: 1236, startPoint y: 170, endPoint x: 1239, endPoint y: 185, distance: 14.8
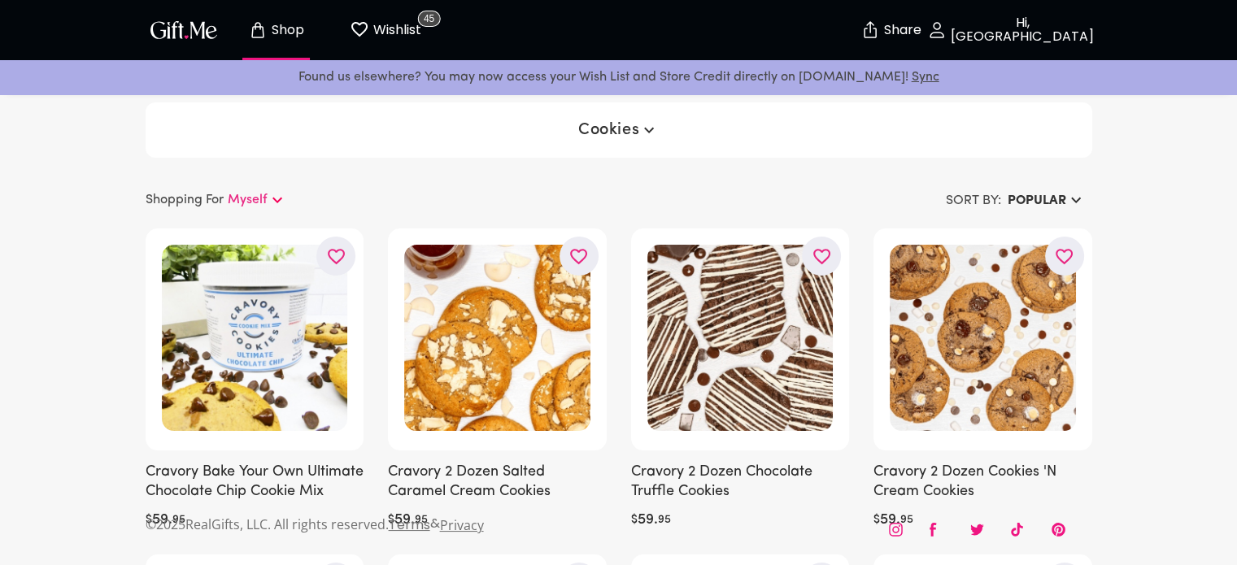
scroll to position [106, 0]
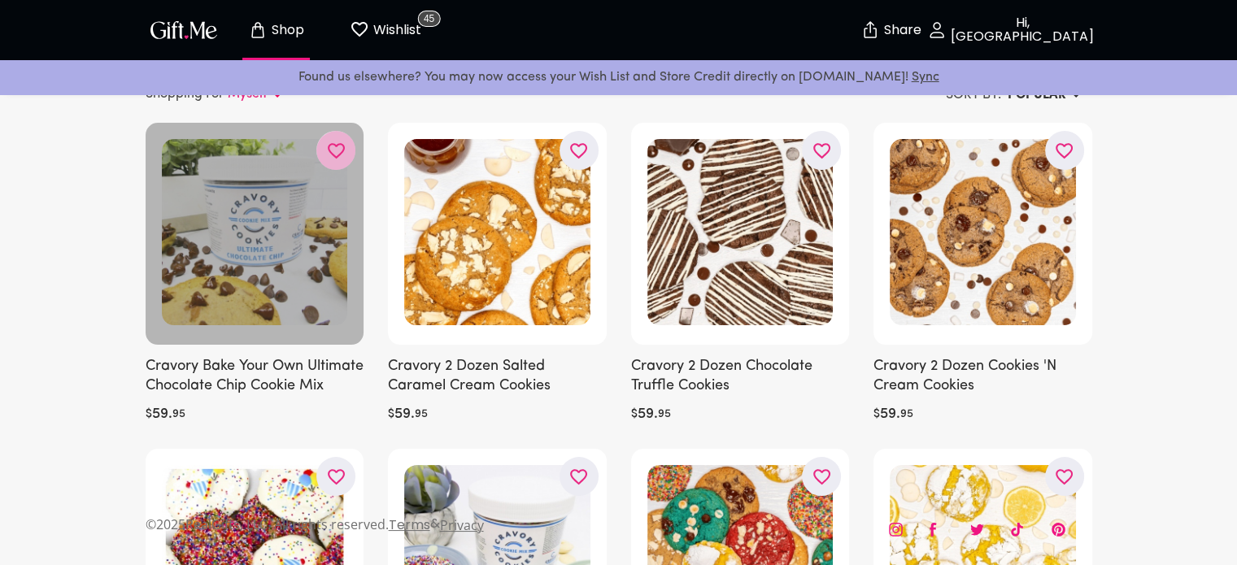
click at [0, 0] on icon "button" at bounding box center [0, 0] width 0 height 0
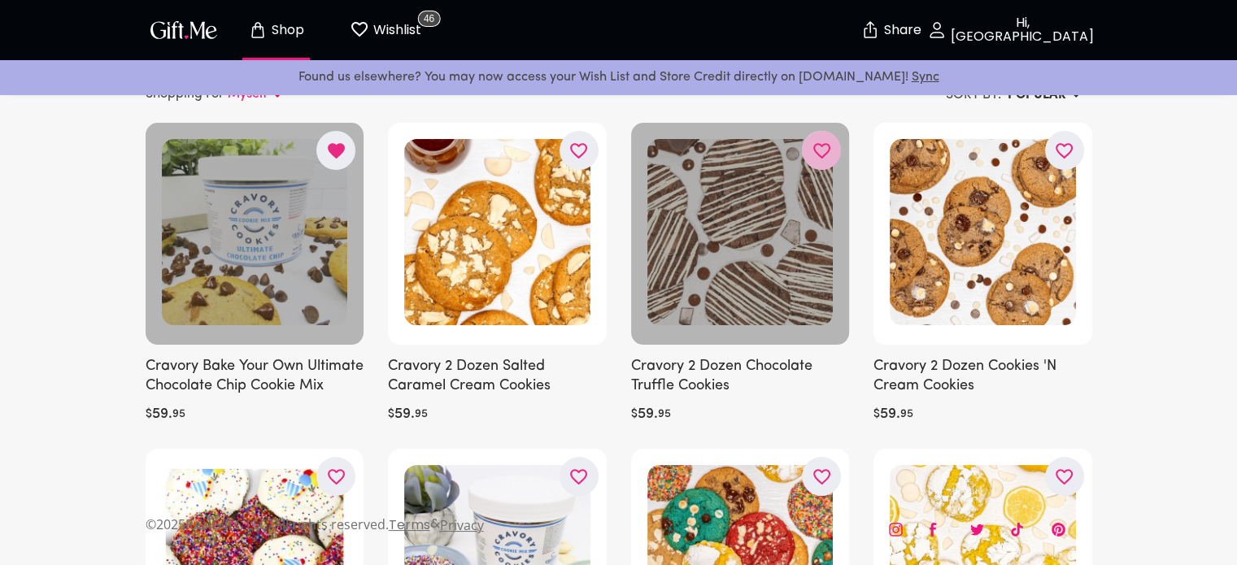
click at [0, 0] on icon "button" at bounding box center [0, 0] width 0 height 0
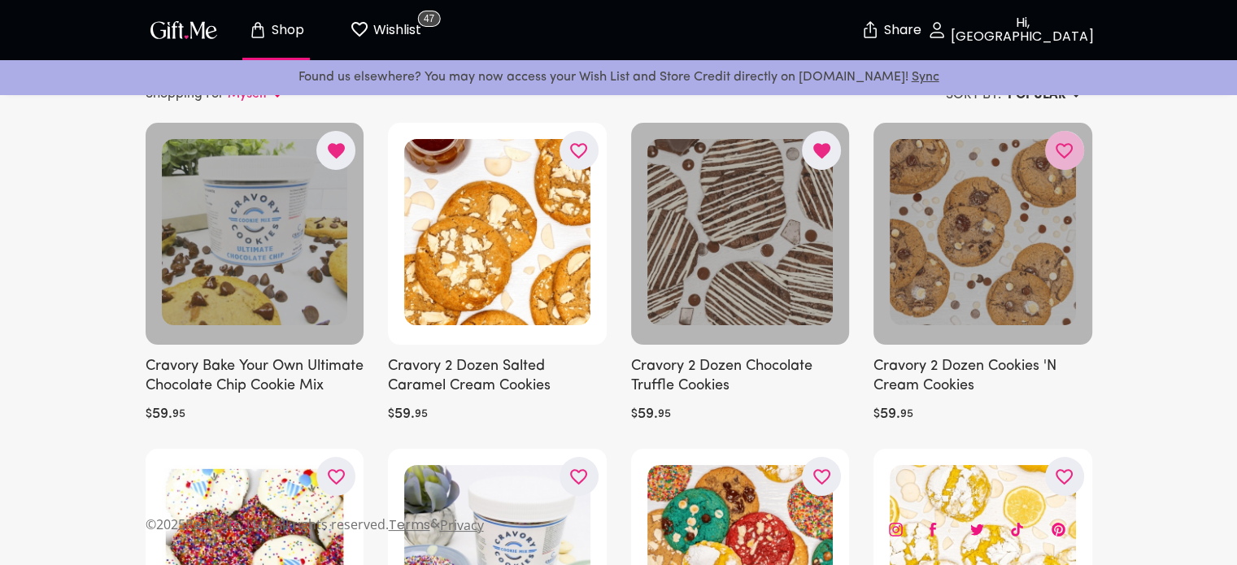
click at [1067, 162] on button "button" at bounding box center [1064, 150] width 39 height 39
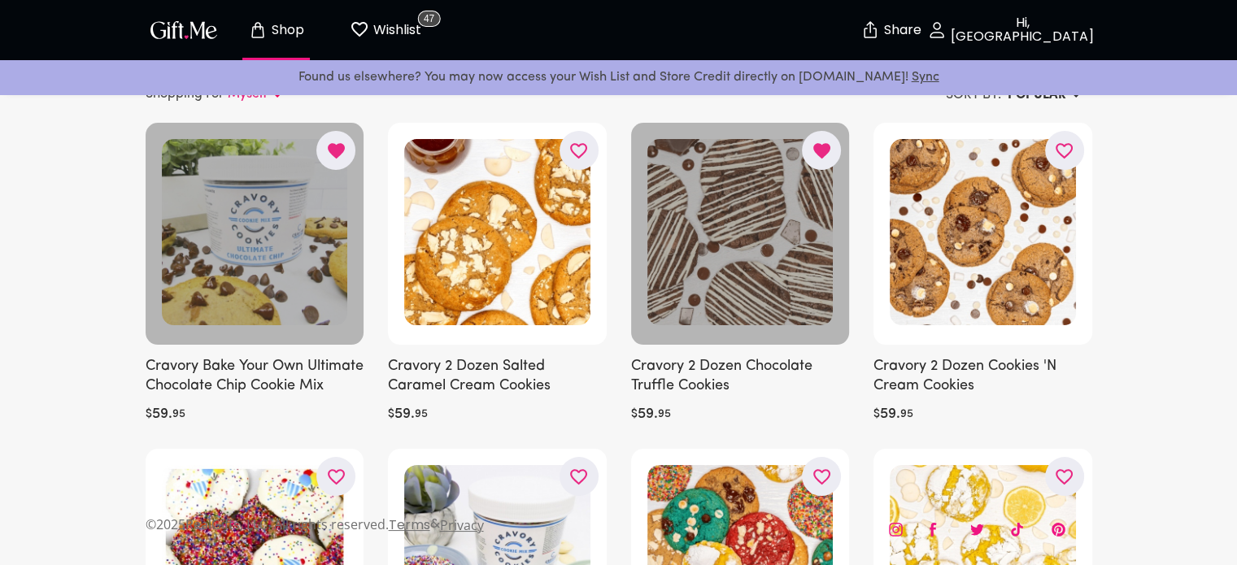
drag, startPoint x: 1067, startPoint y: 162, endPoint x: 1213, endPoint y: 201, distance: 151.5
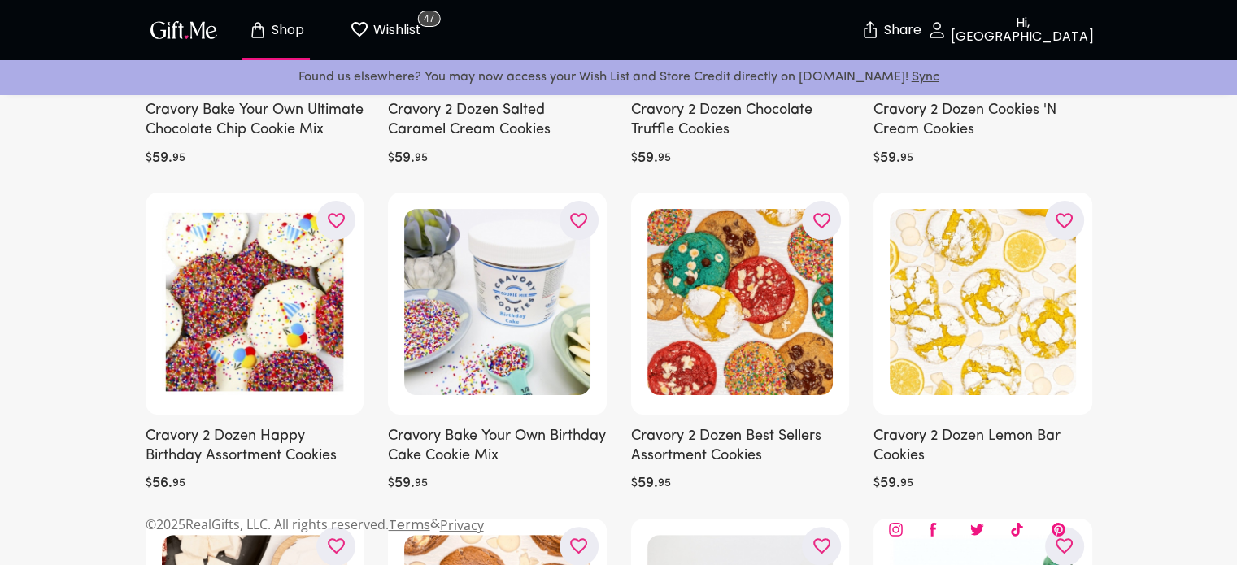
scroll to position [366, 0]
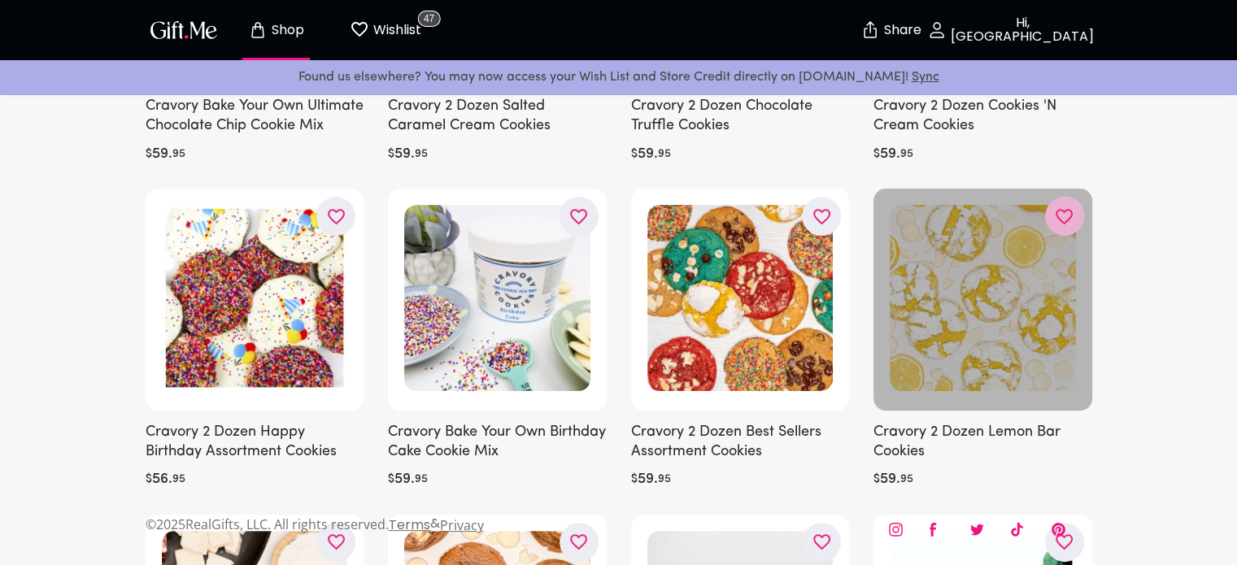
click at [0, 0] on icon "button" at bounding box center [0, 0] width 0 height 0
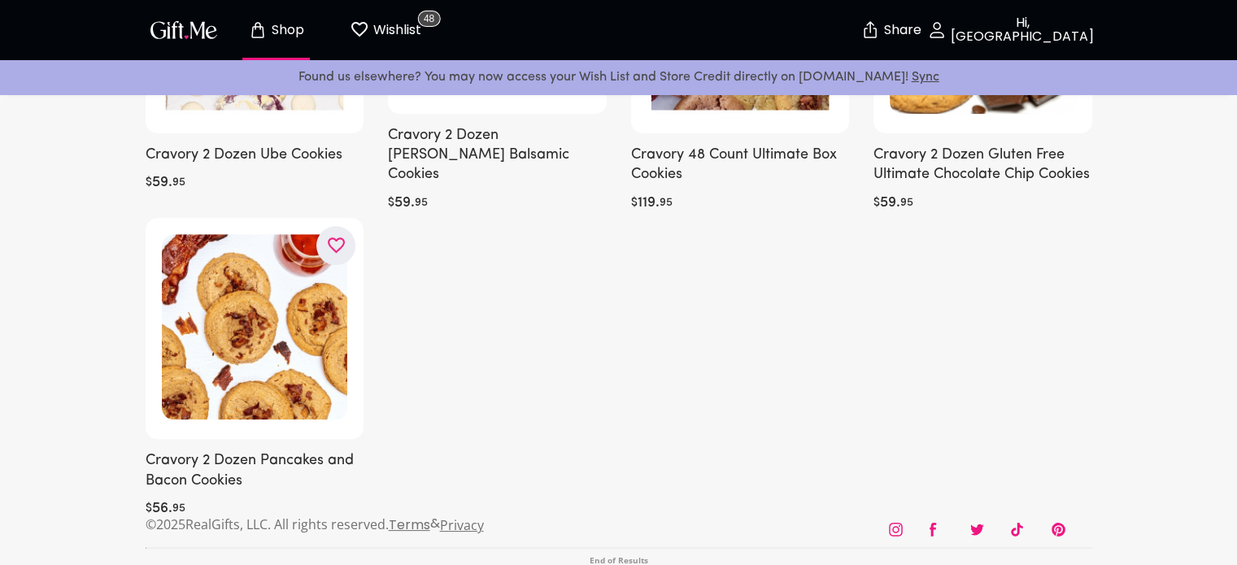
scroll to position [1290, 0]
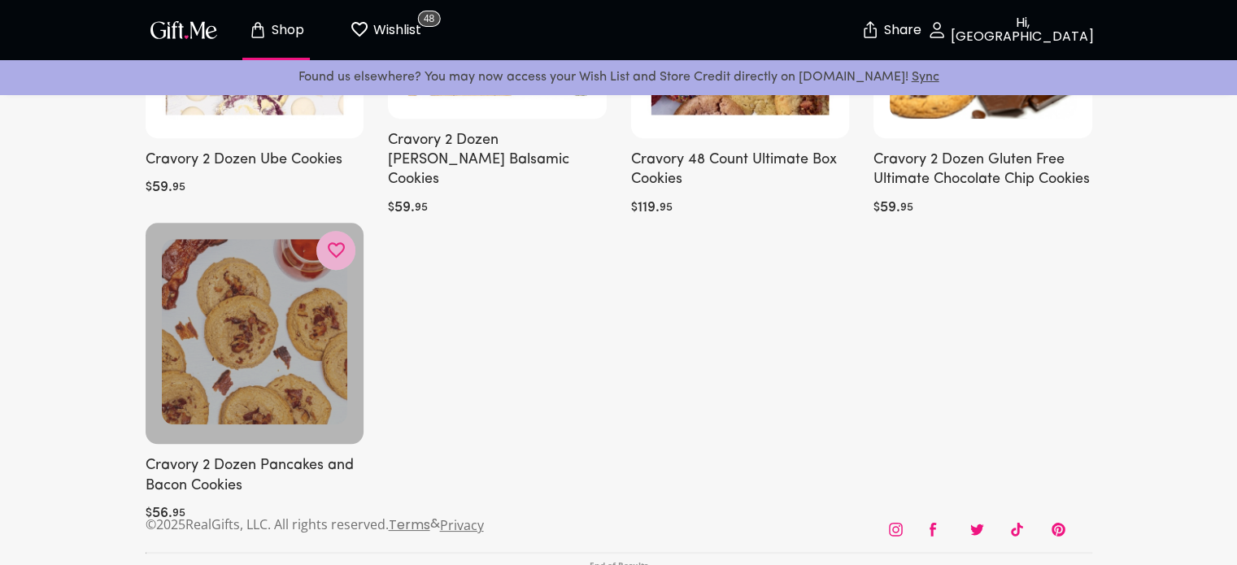
click at [0, 0] on icon "button" at bounding box center [0, 0] width 0 height 0
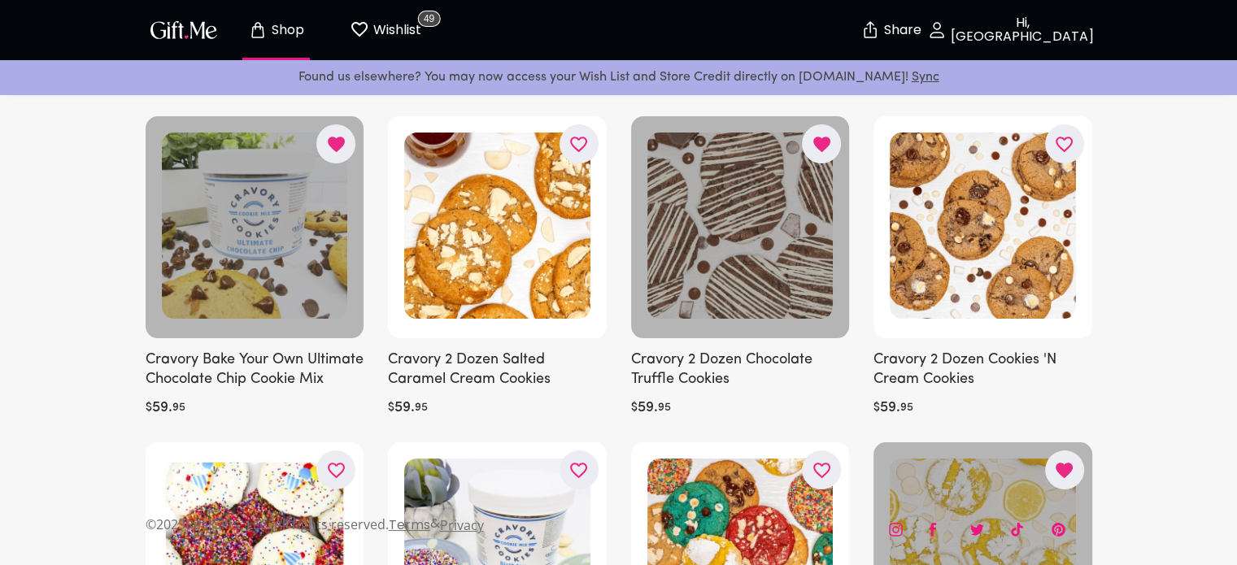
scroll to position [0, 0]
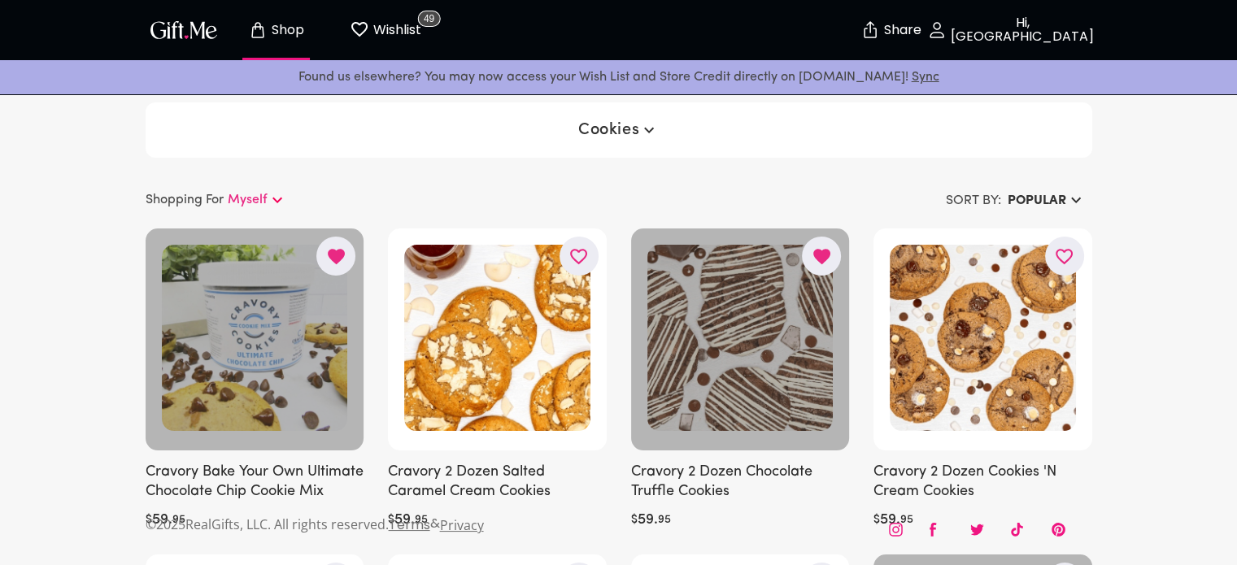
click at [276, 33] on p "Shop" at bounding box center [286, 31] width 37 height 14
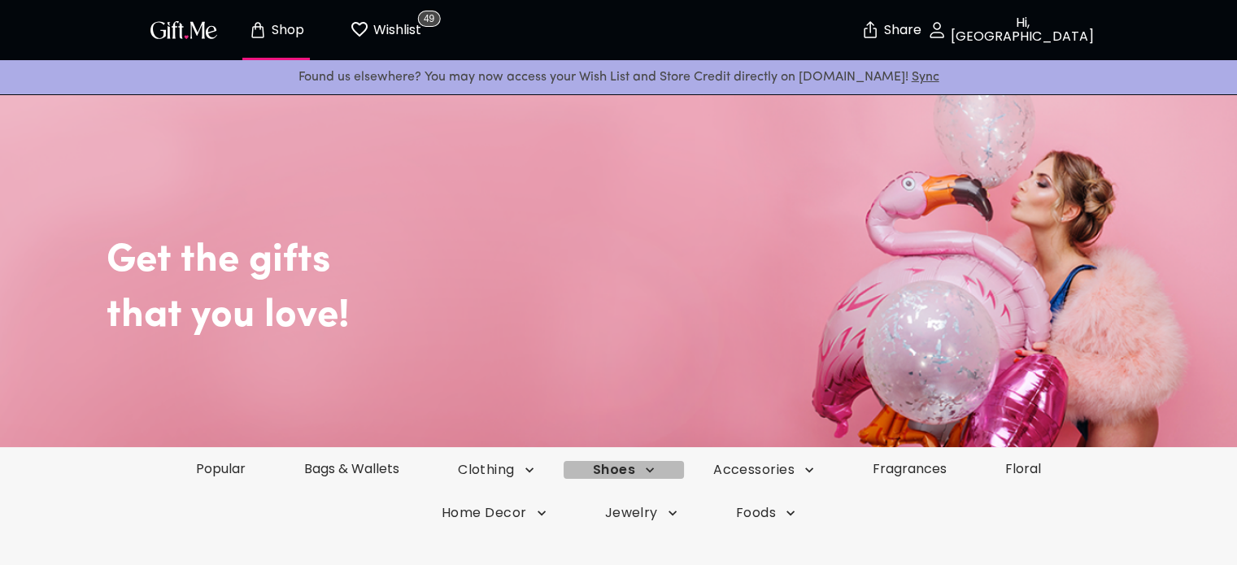
click at [632, 478] on span "Shoes" at bounding box center [624, 470] width 62 height 18
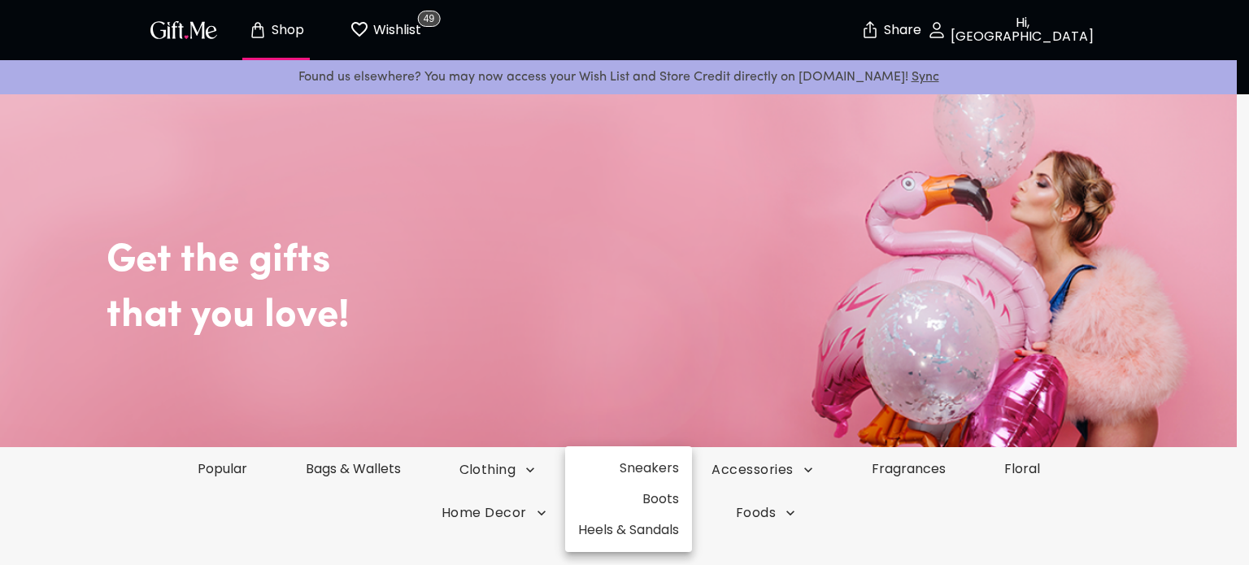
click at [886, 503] on div at bounding box center [624, 282] width 1249 height 565
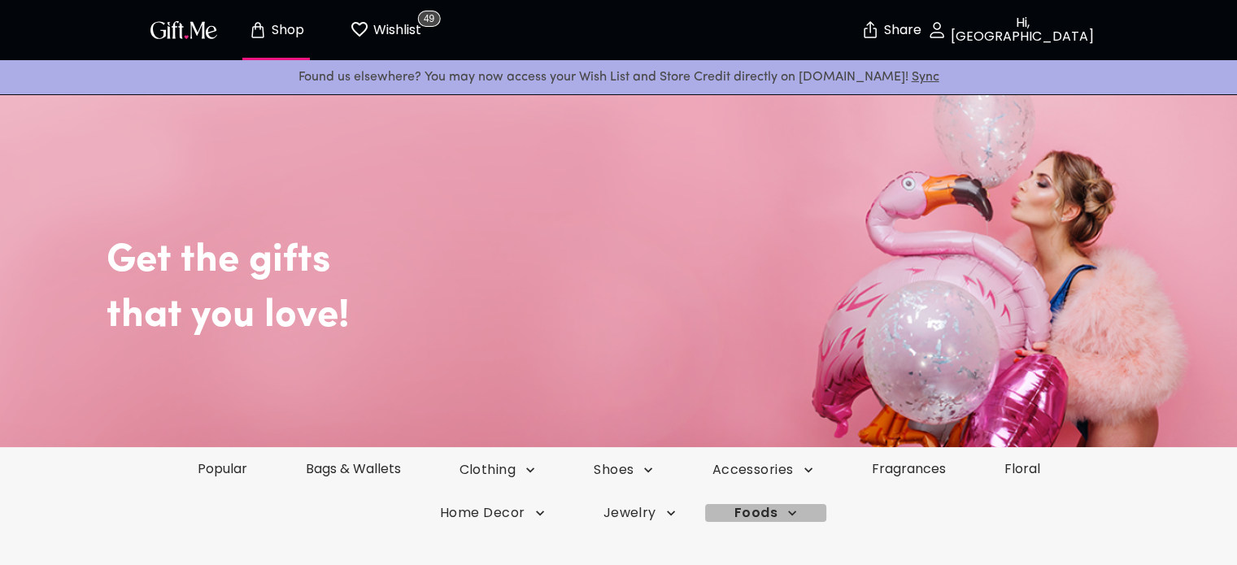
click at [766, 516] on span "Foods" at bounding box center [765, 513] width 63 height 18
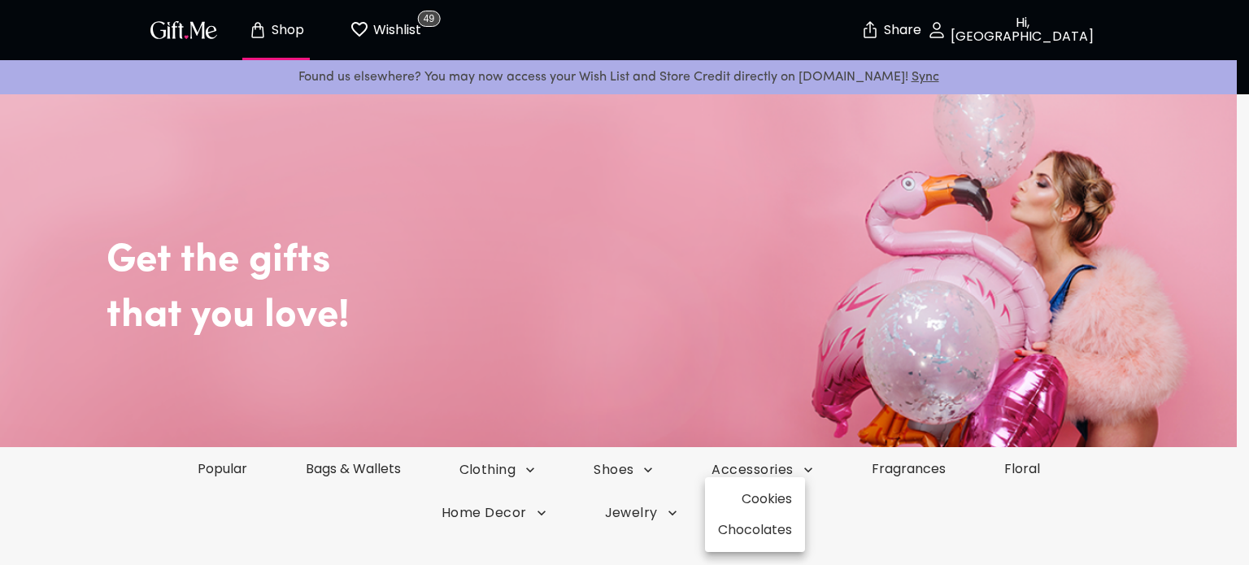
click at [894, 520] on div at bounding box center [624, 282] width 1249 height 565
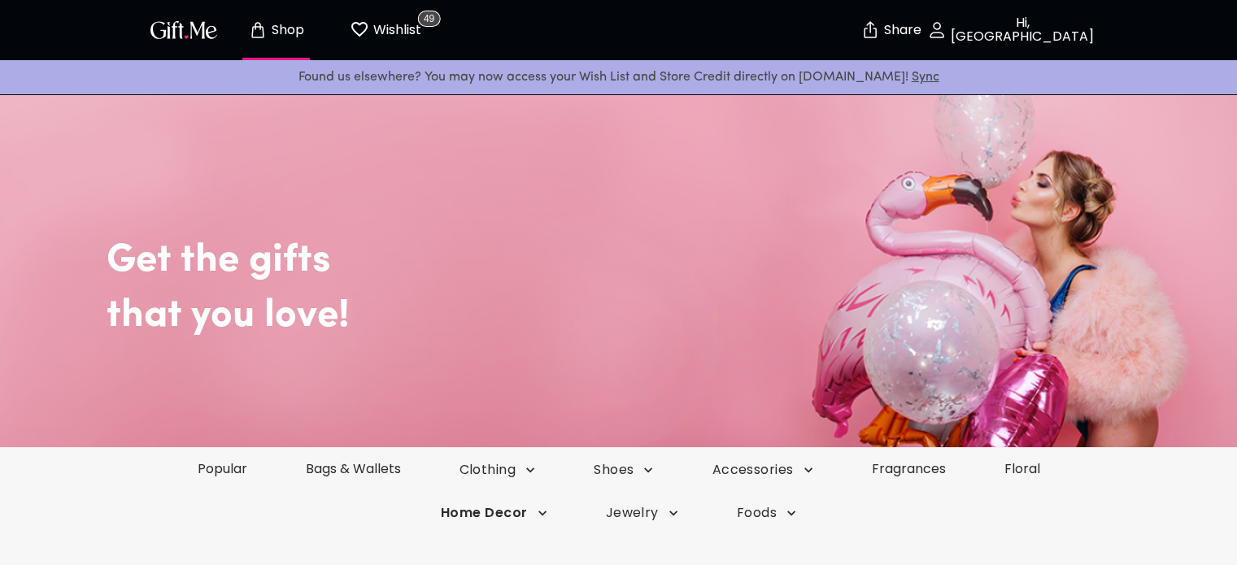
click at [540, 511] on icon "button" at bounding box center [542, 513] width 16 height 16
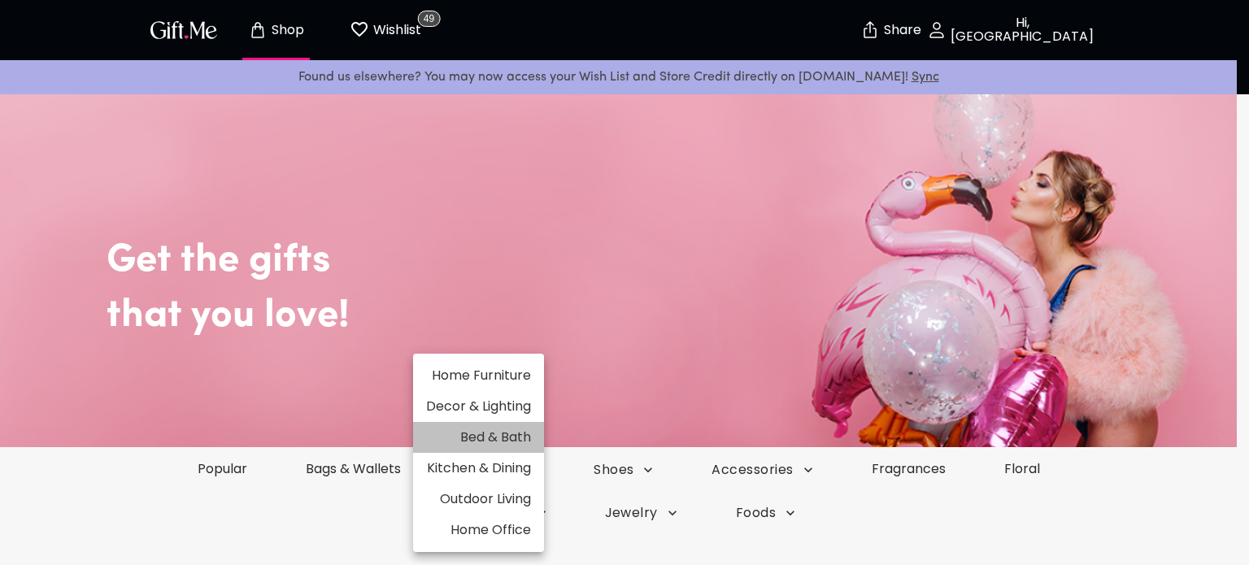
click at [517, 441] on li "Bed & Bath" at bounding box center [478, 437] width 131 height 31
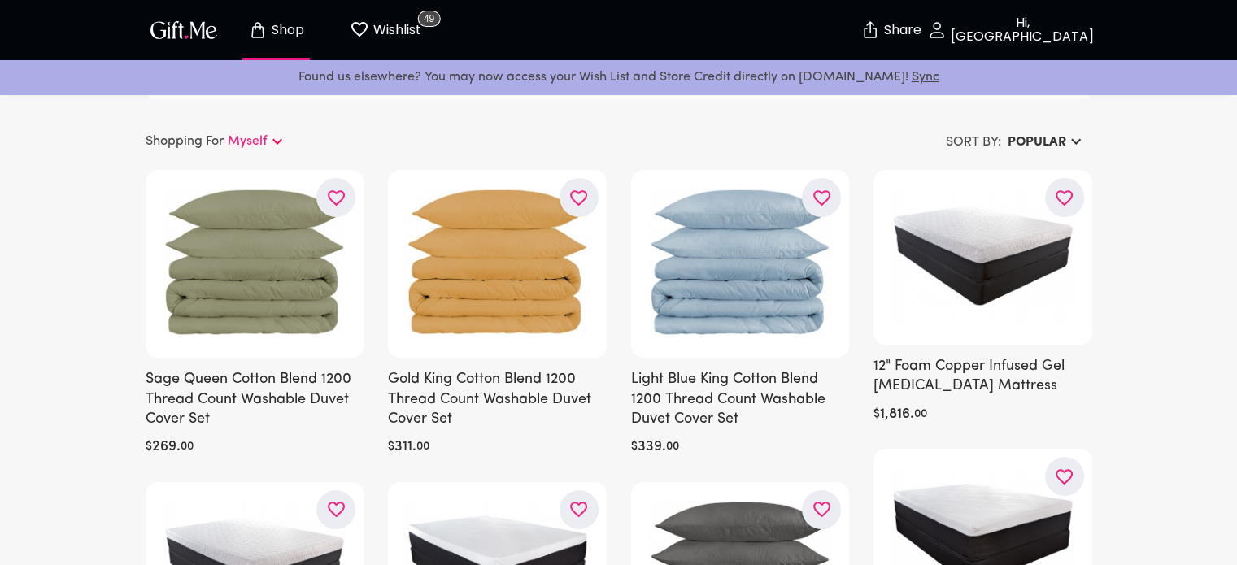
scroll to position [51, 0]
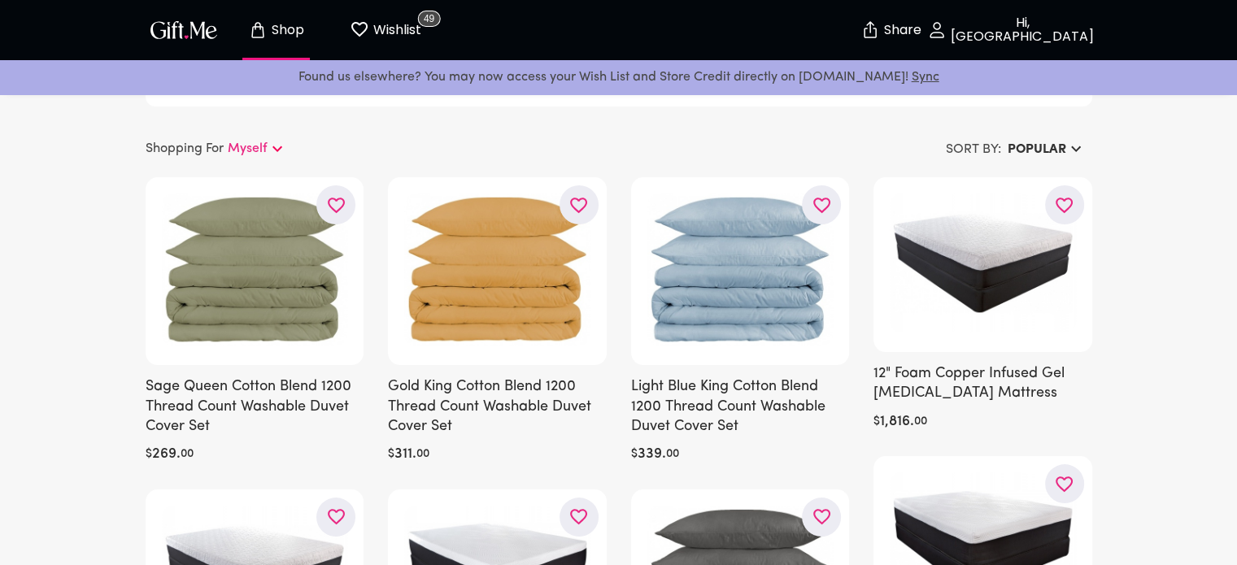
click at [288, 33] on p "Shop" at bounding box center [286, 31] width 37 height 14
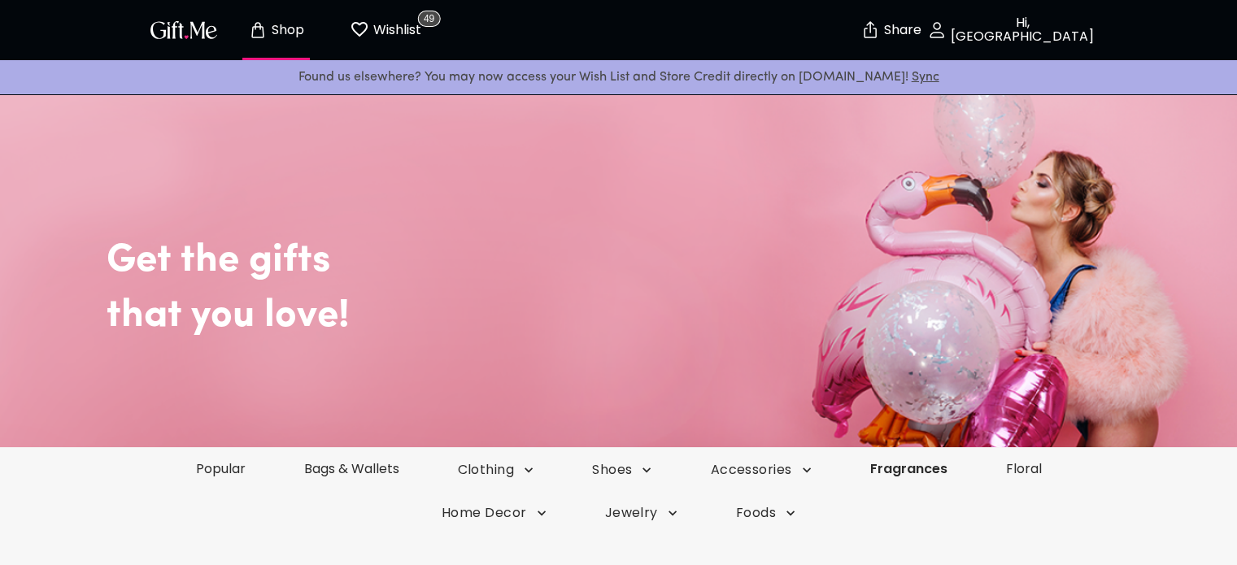
click at [932, 462] on link "Fragrances" at bounding box center [909, 468] width 136 height 19
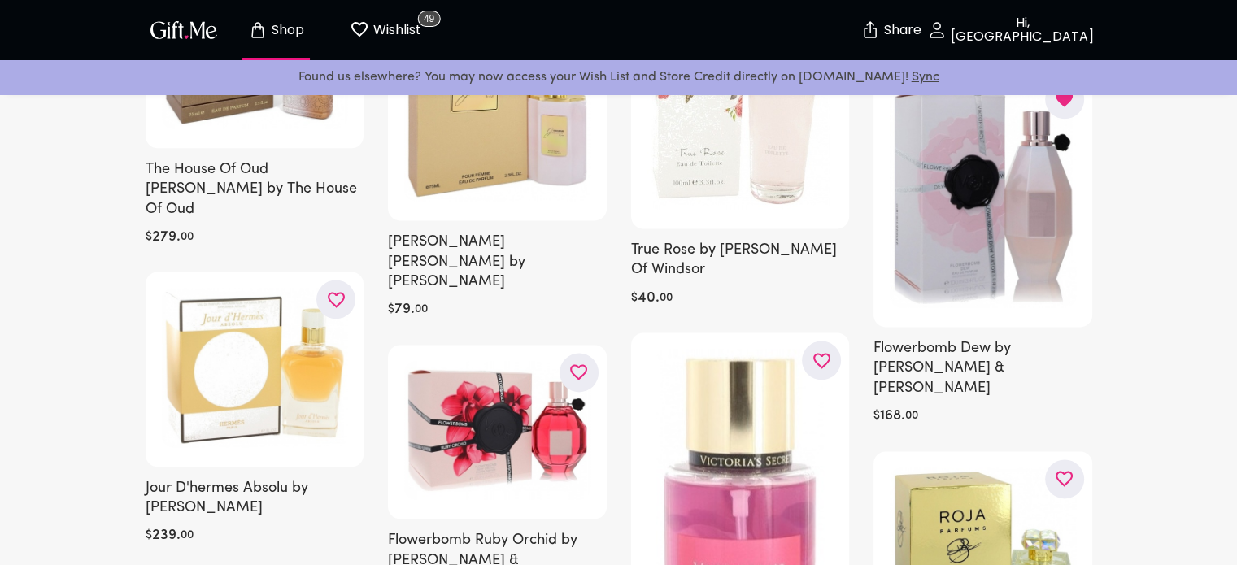
scroll to position [2105, 0]
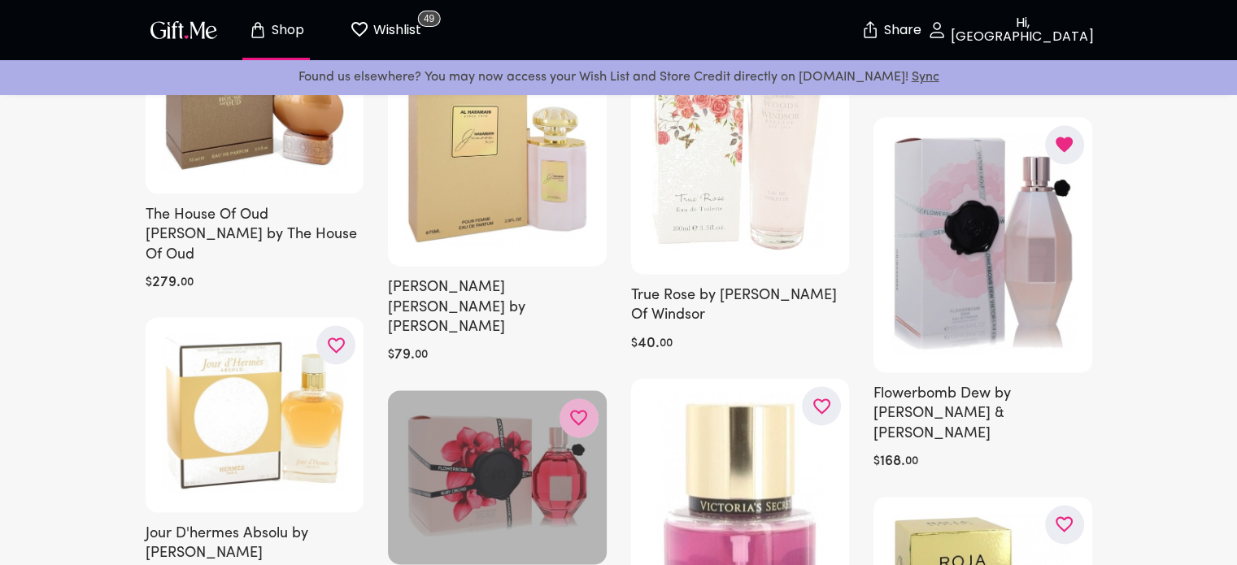
click at [563, 398] on button "button" at bounding box center [578, 417] width 39 height 39
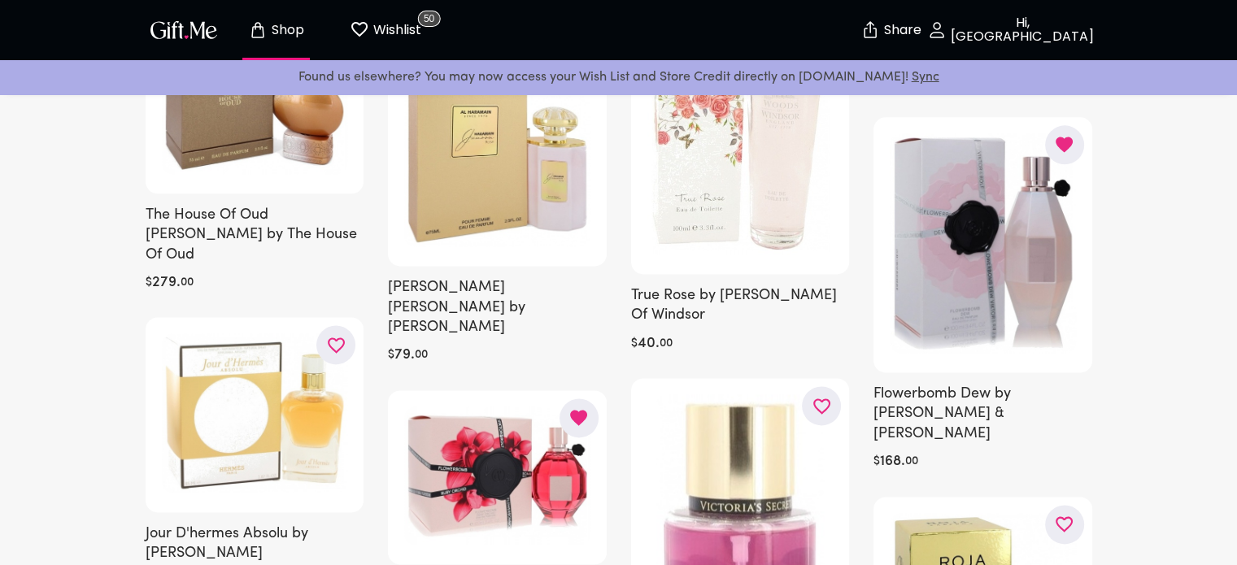
click at [392, 28] on p "Wishlist" at bounding box center [395, 30] width 52 height 21
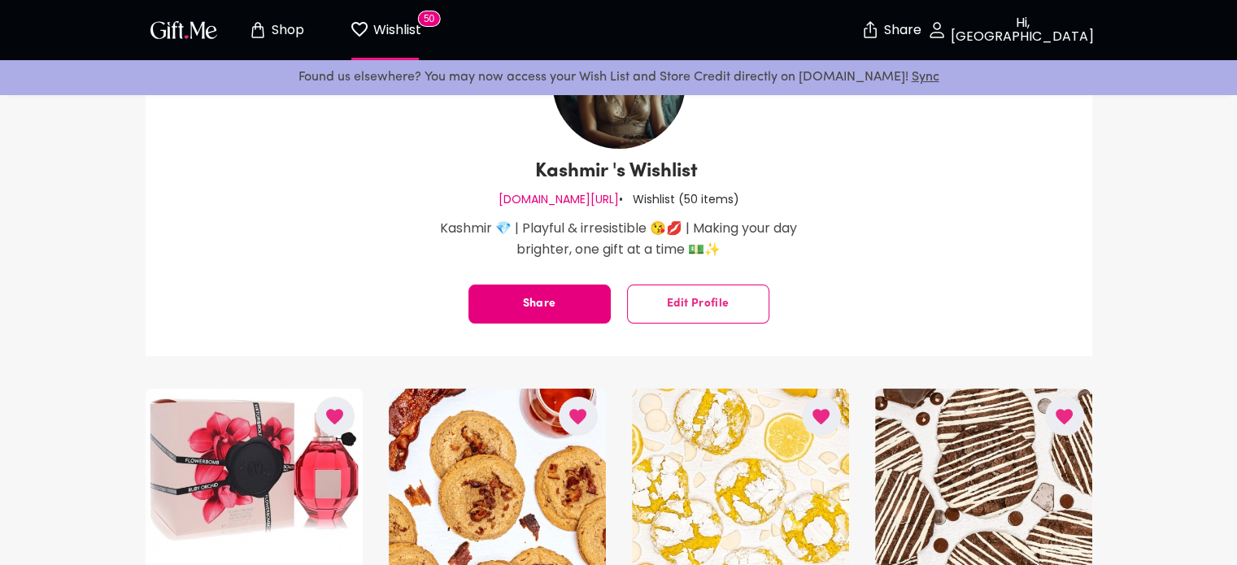
scroll to position [20, 0]
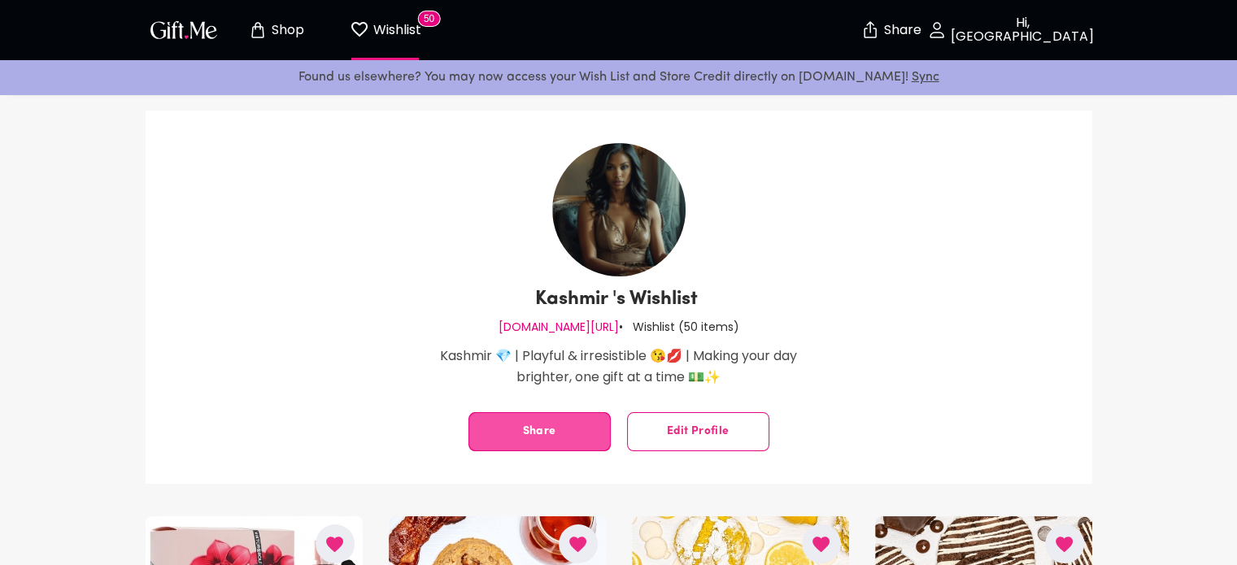
click at [530, 420] on button "Share" at bounding box center [539, 431] width 142 height 39
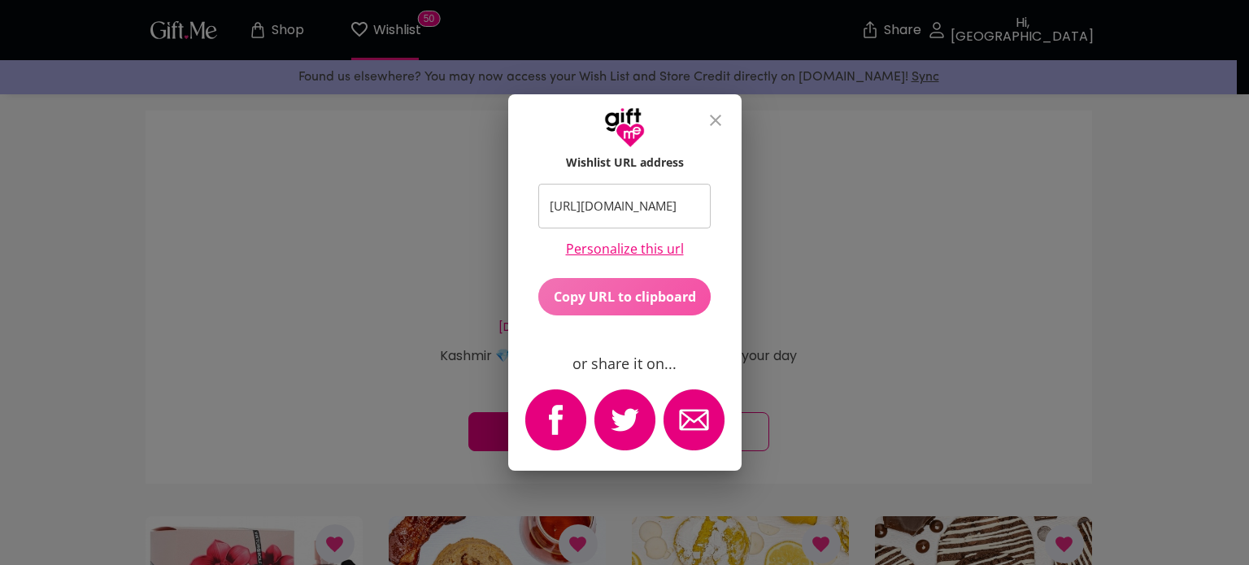
click at [615, 302] on span "Copy URL to clipboard" at bounding box center [624, 297] width 172 height 18
click at [719, 124] on icon "close" at bounding box center [715, 120] width 11 height 11
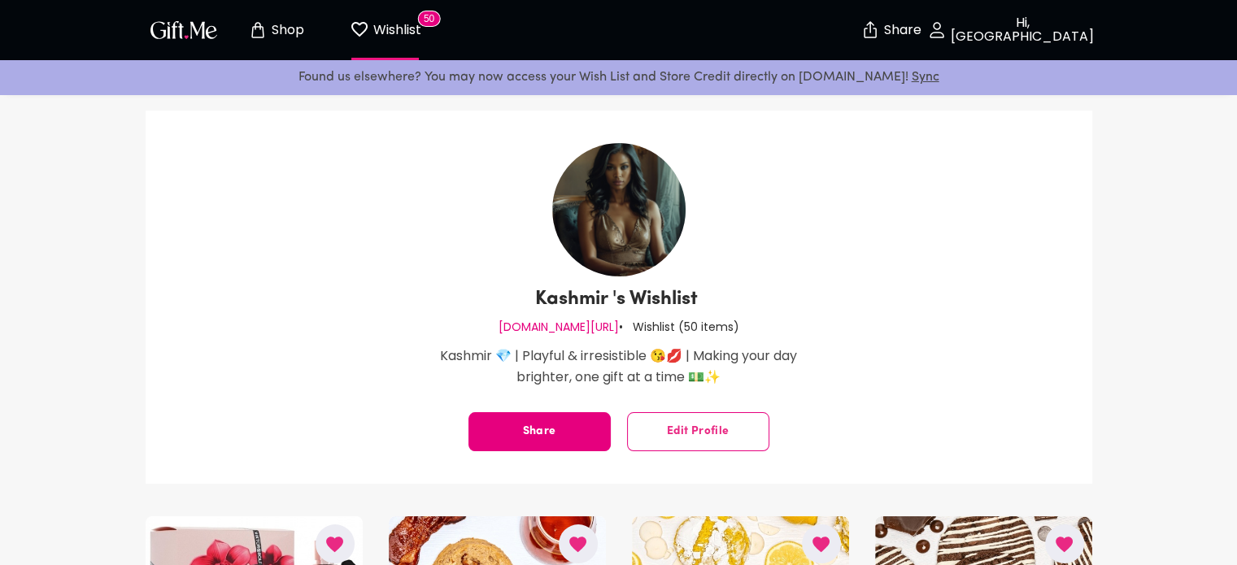
click at [912, 83] on link "Sync" at bounding box center [926, 77] width 28 height 13
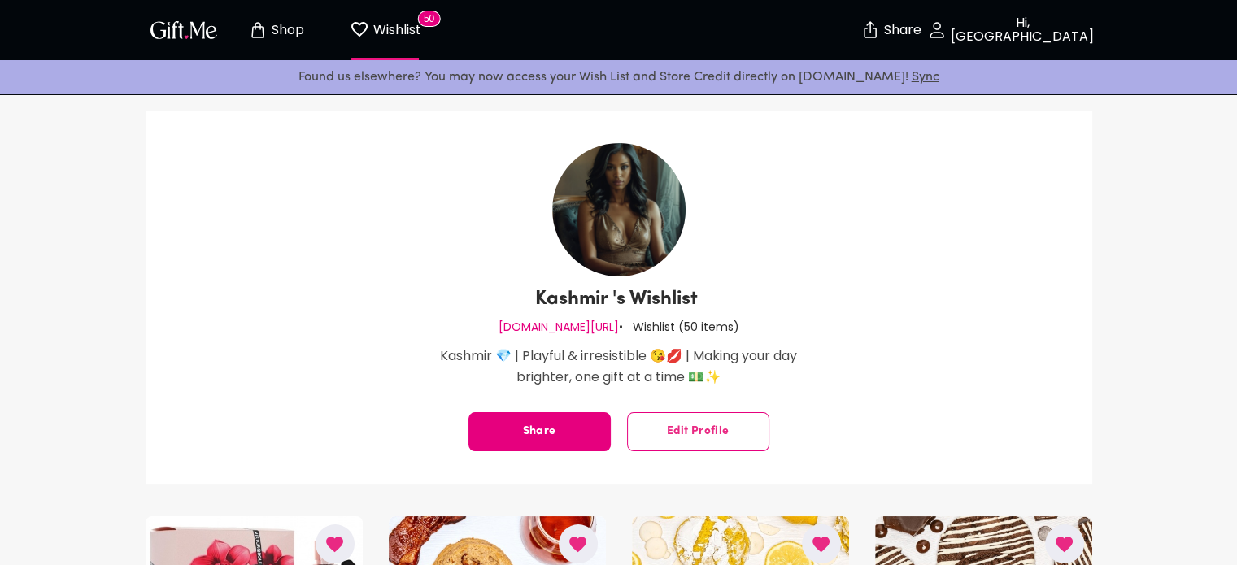
scroll to position [0, 0]
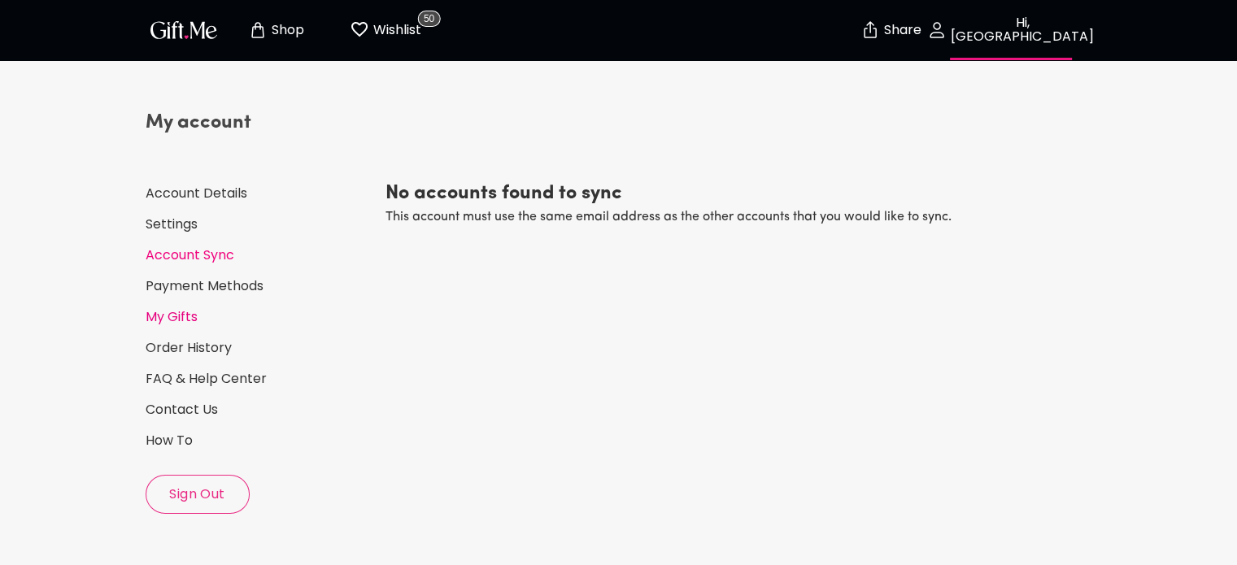
click at [191, 311] on link "My Gifts" at bounding box center [259, 317] width 227 height 18
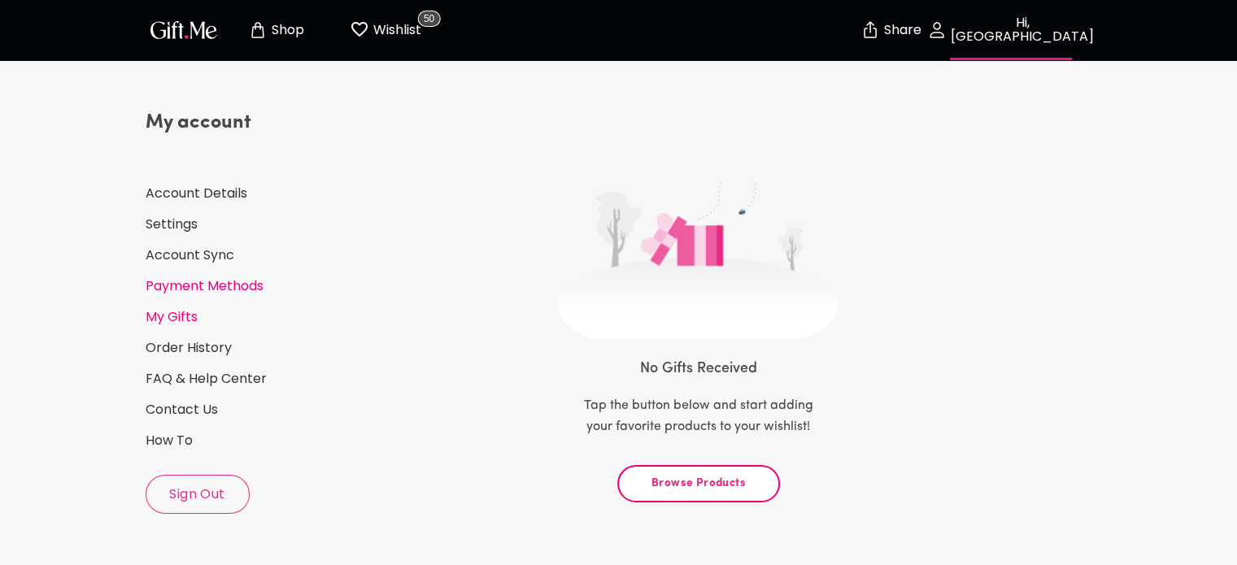
click at [215, 284] on link "Payment Methods" at bounding box center [259, 286] width 227 height 18
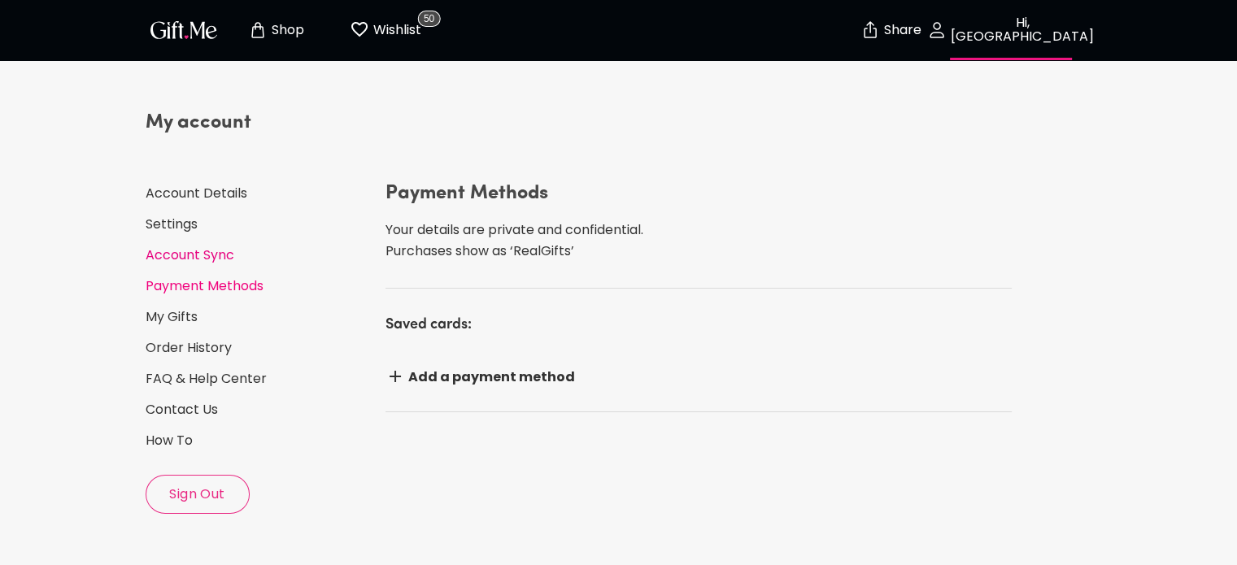
click at [190, 263] on link "Account Sync" at bounding box center [259, 255] width 227 height 18
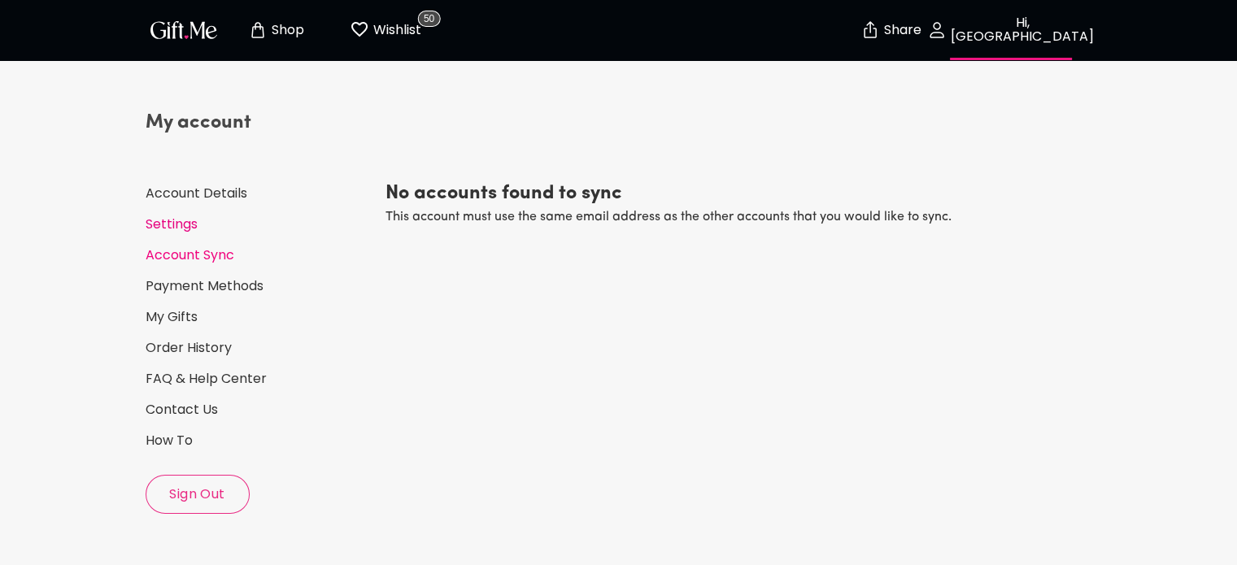
click at [189, 224] on link "Settings" at bounding box center [259, 225] width 227 height 18
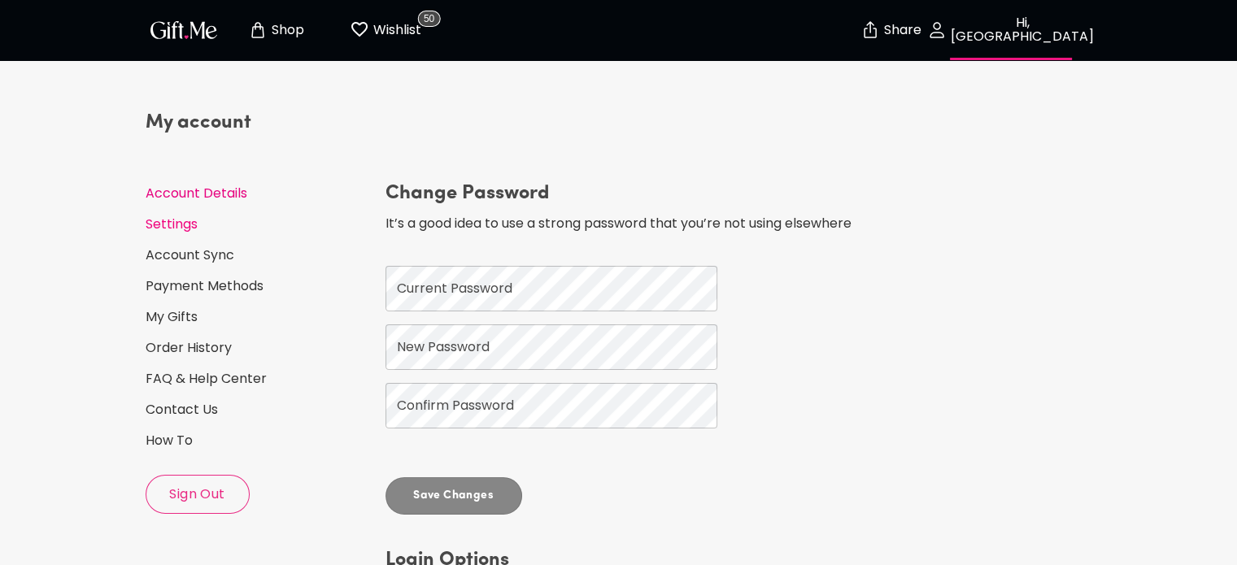
click at [197, 197] on link "Account Details" at bounding box center [259, 194] width 227 height 18
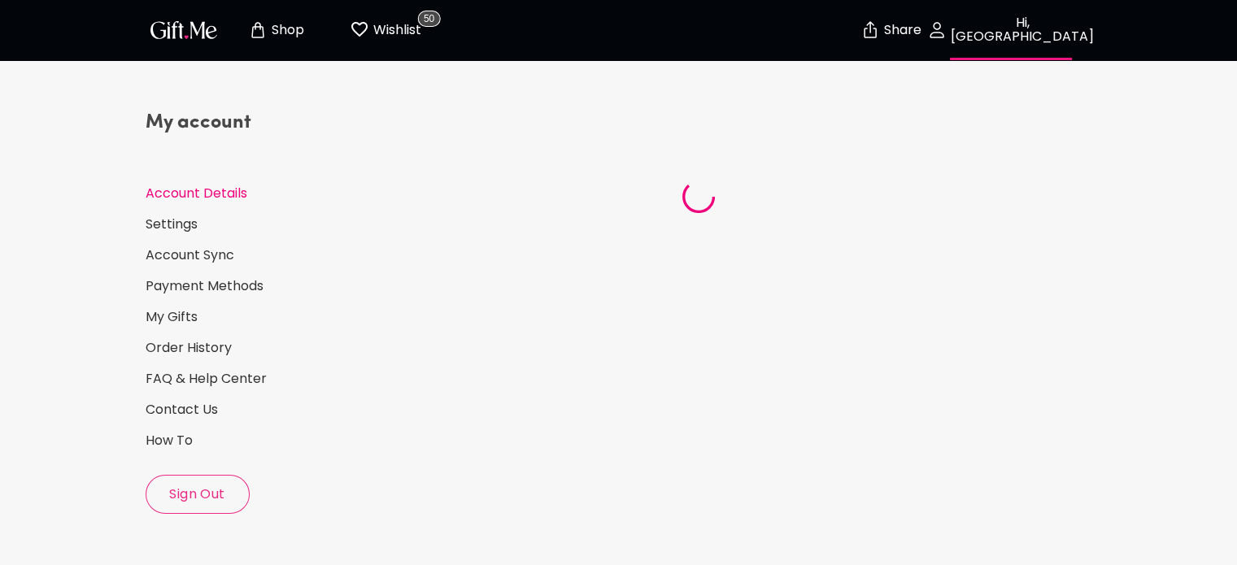
select select "US"
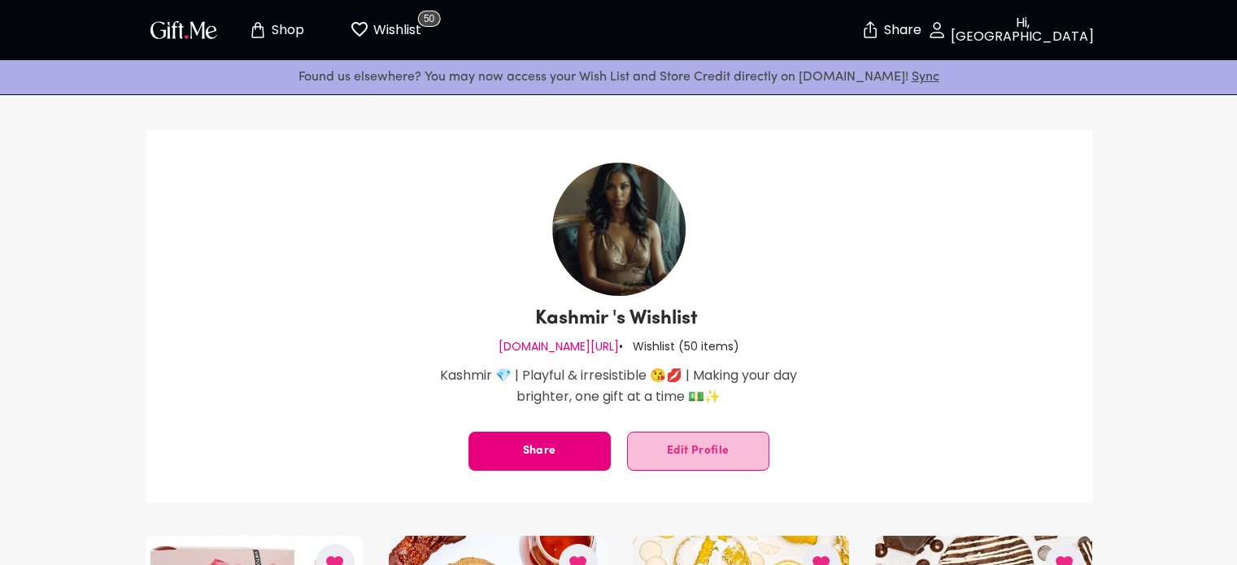
click at [676, 451] on span "Edit Profile" at bounding box center [698, 451] width 141 height 0
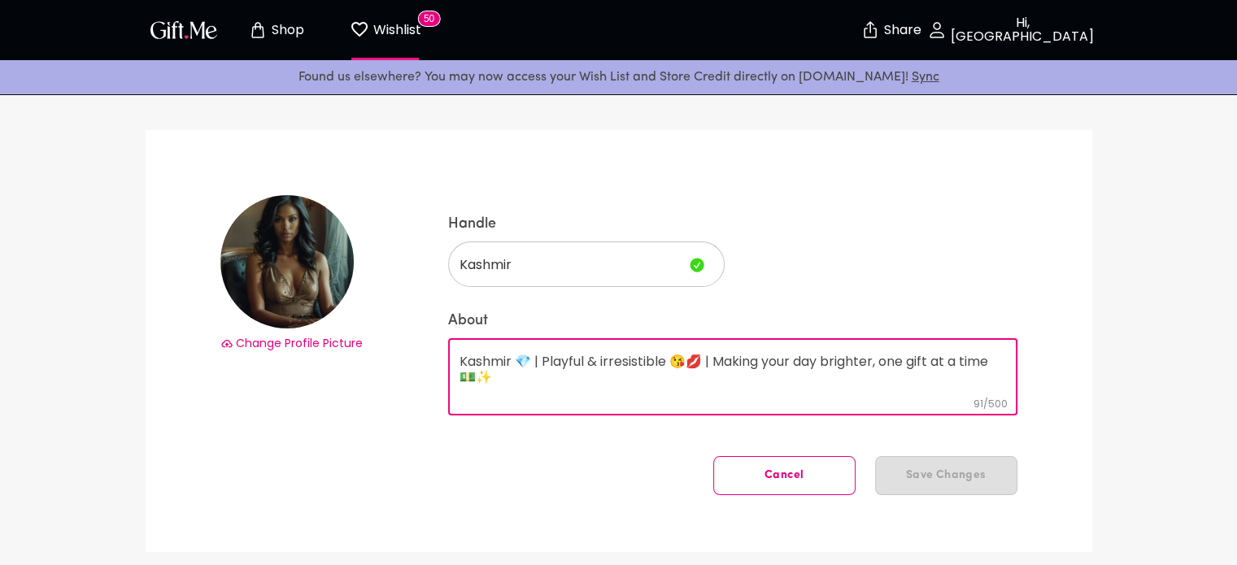
drag, startPoint x: 507, startPoint y: 382, endPoint x: 446, endPoint y: 350, distance: 69.5
click at [446, 350] on div "Change Profile Picture Handle Kashmir ​ About Kashmir 💎 | Playful & irresistibl…" at bounding box center [619, 341] width 947 height 422
paste textarea "I love smiles, laughter, and happy surprises 😘💋 Always thrilled to receive your…"
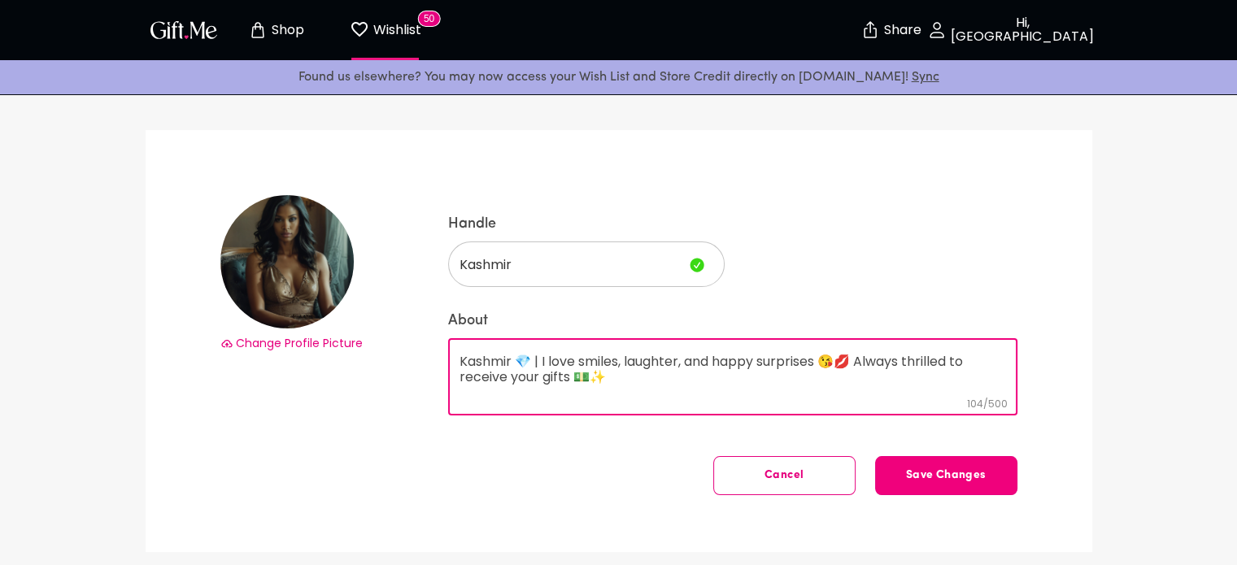
type textarea "Kashmir 💎 | I love smiles, laughter, and happy surprises 😘💋 Always thrilled to …"
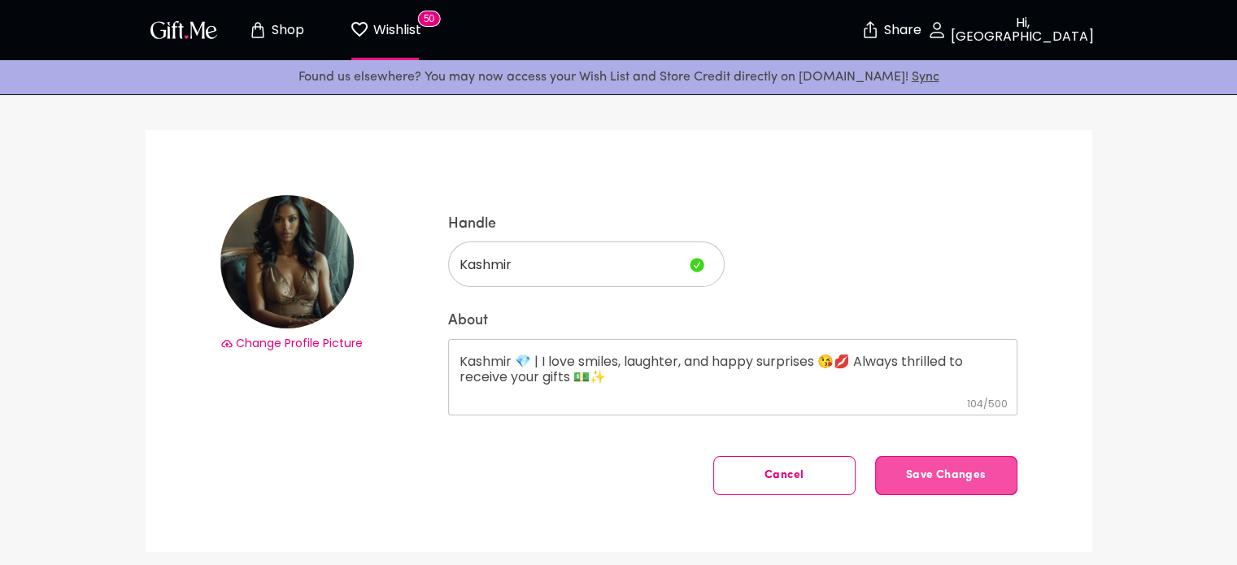
click at [943, 484] on button "Save Changes" at bounding box center [946, 475] width 142 height 39
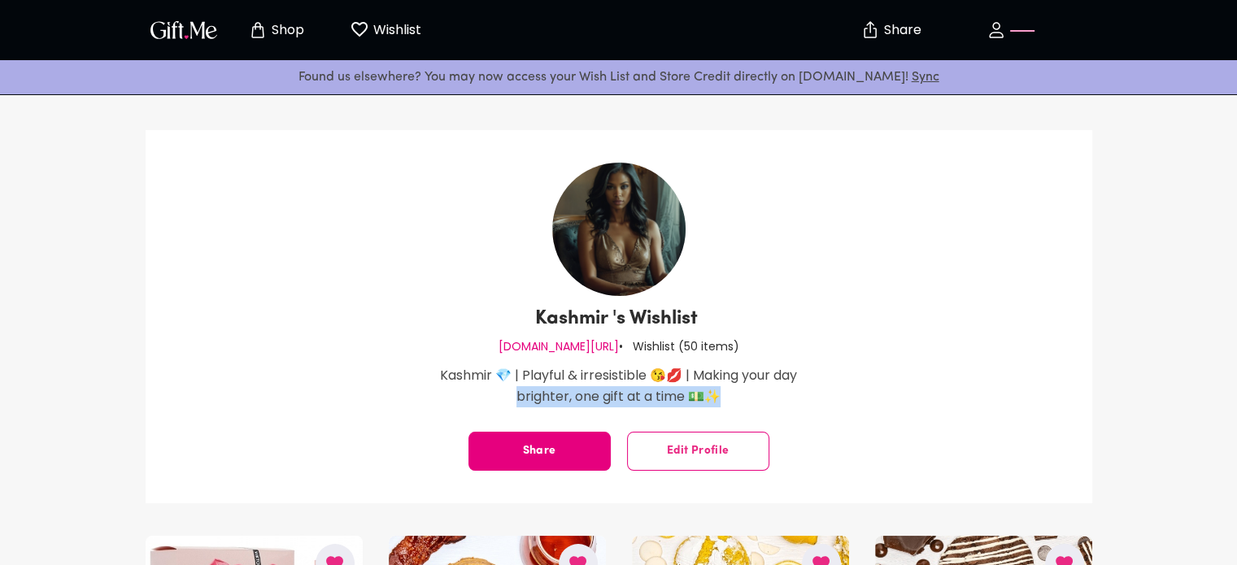
drag, startPoint x: 857, startPoint y: 403, endPoint x: 825, endPoint y: 366, distance: 49.0
click at [400, 431] on div "Kashmir 's Wishlist [DOMAIN_NAME][URL] • Wishlist ( 50 items ) Kashmir 💎 | Play…" at bounding box center [619, 316] width 947 height 373
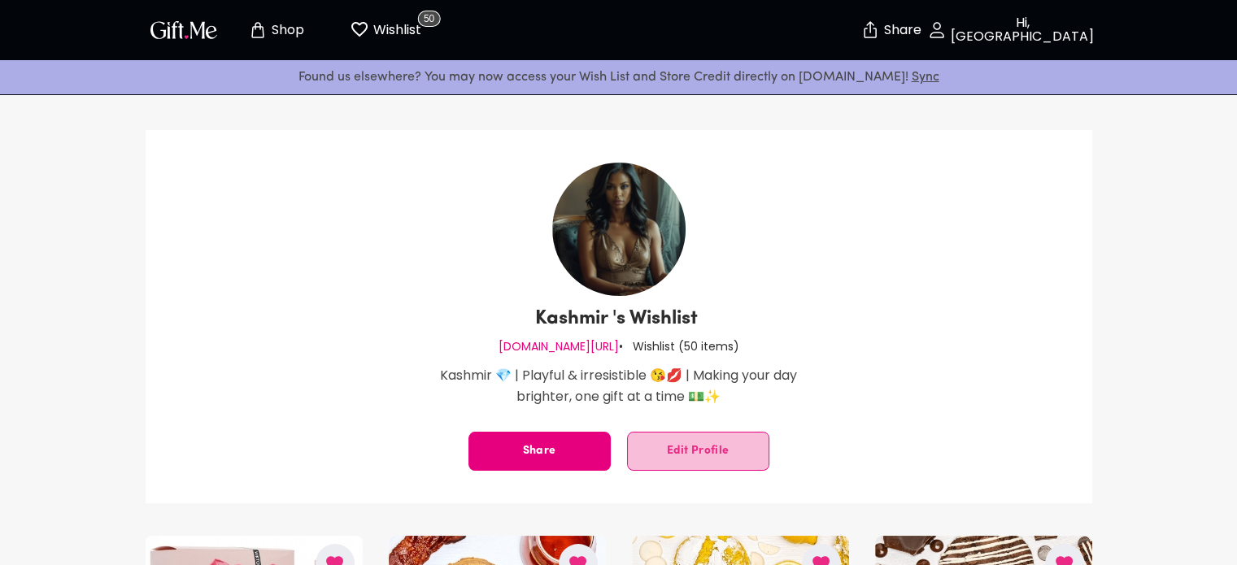
click at [673, 451] on span "Edit Profile" at bounding box center [698, 451] width 141 height 0
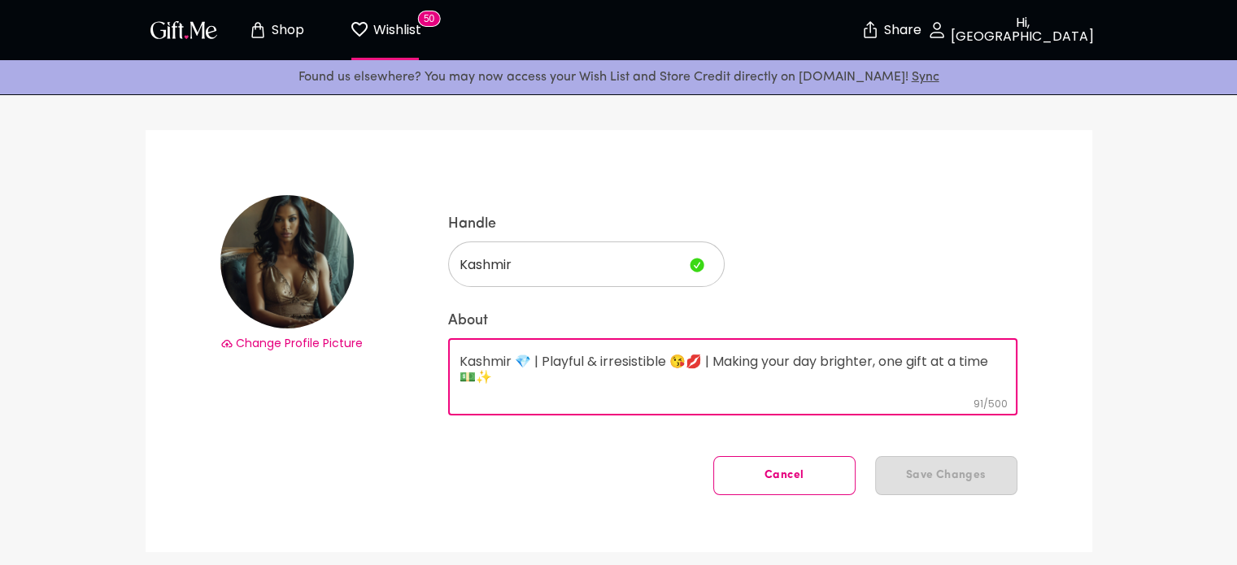
drag, startPoint x: 525, startPoint y: 384, endPoint x: 444, endPoint y: 347, distance: 89.2
click at [444, 347] on div "Change Profile Picture Handle Kashmir ​ About Kashmir 💎 | Playful & irresistibl…" at bounding box center [619, 341] width 947 height 422
paste textarea "I love smiles, laughter, and happy surprises 😘💋 Always thrilled to receive your…"
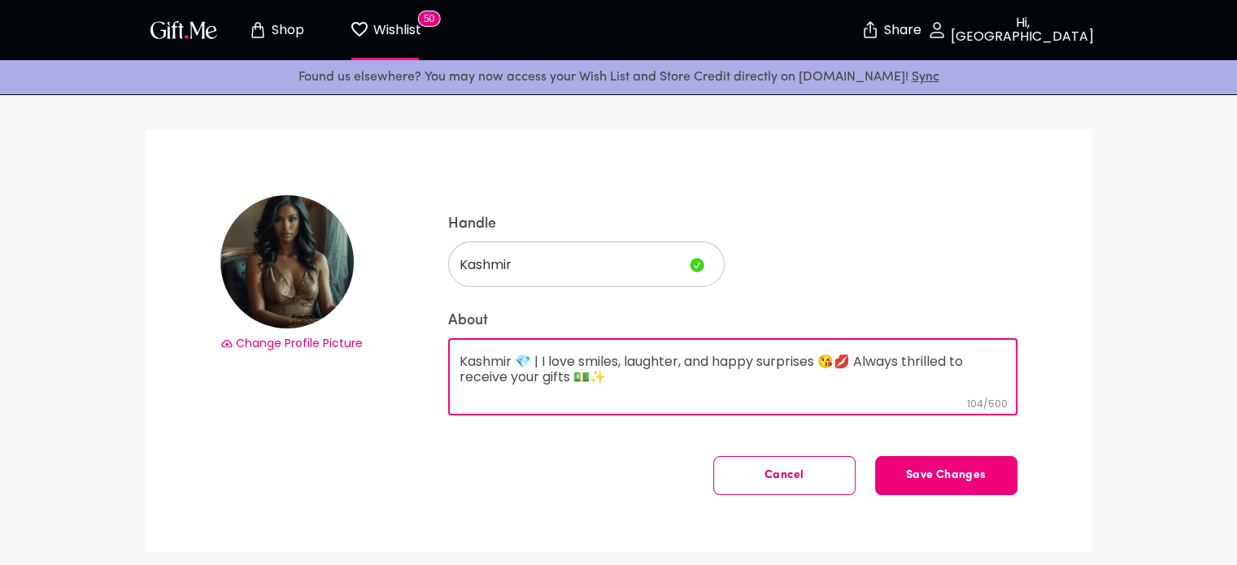
type textarea "Kashmir 💎 | I love smiles, laughter, and happy surprises 😘💋 Always thrilled to …"
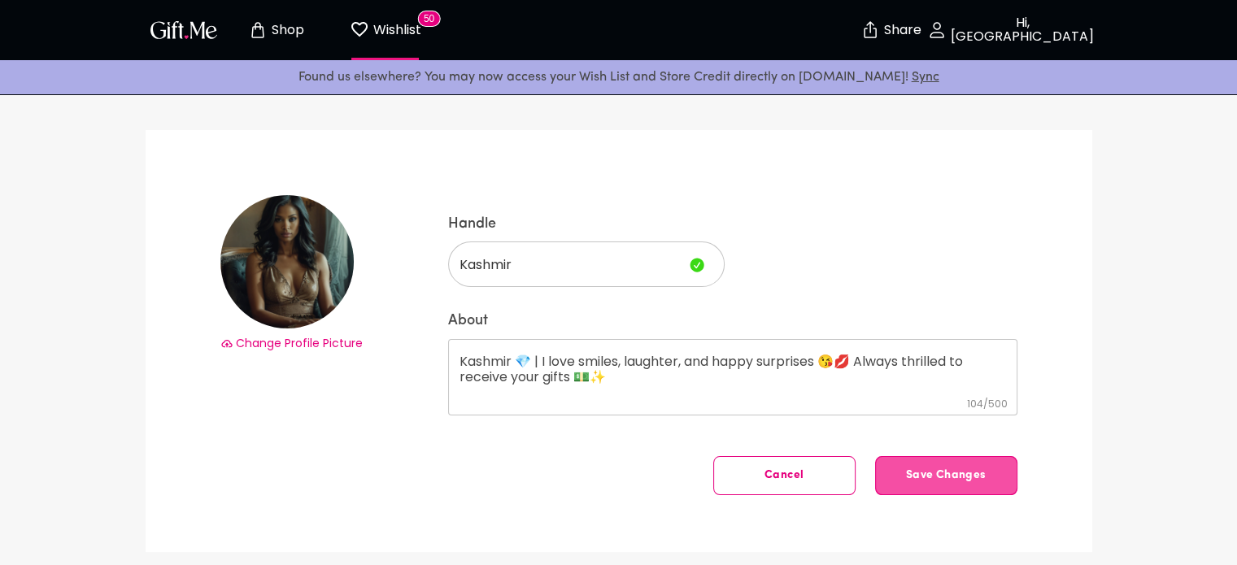
click at [899, 477] on button "Save Changes" at bounding box center [946, 475] width 142 height 39
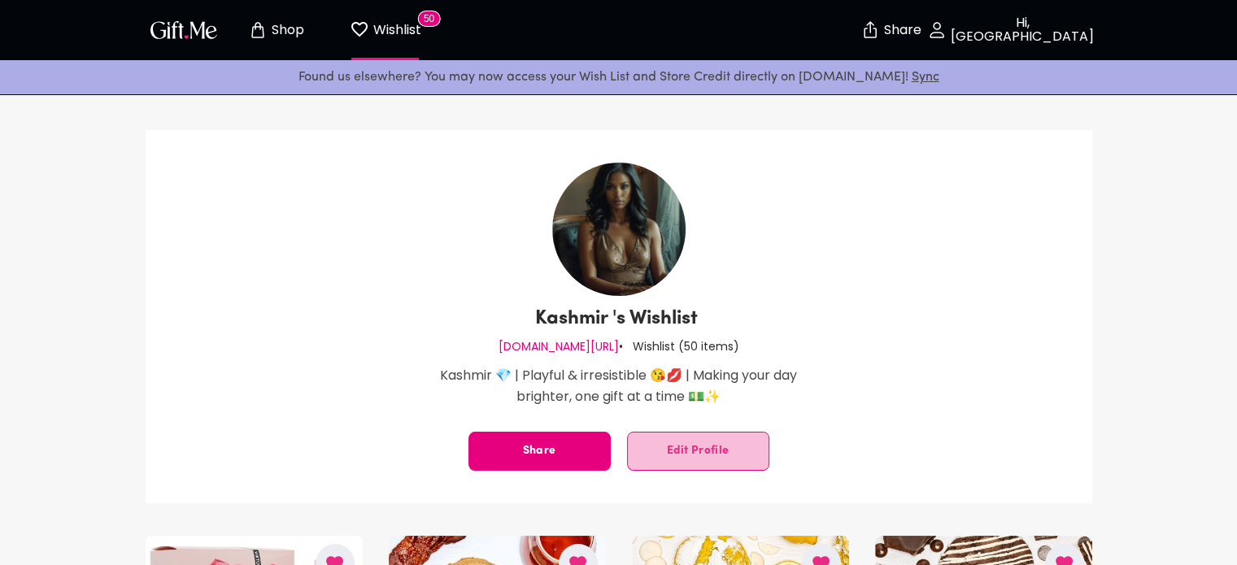
click at [683, 451] on span "Edit Profile" at bounding box center [698, 451] width 141 height 0
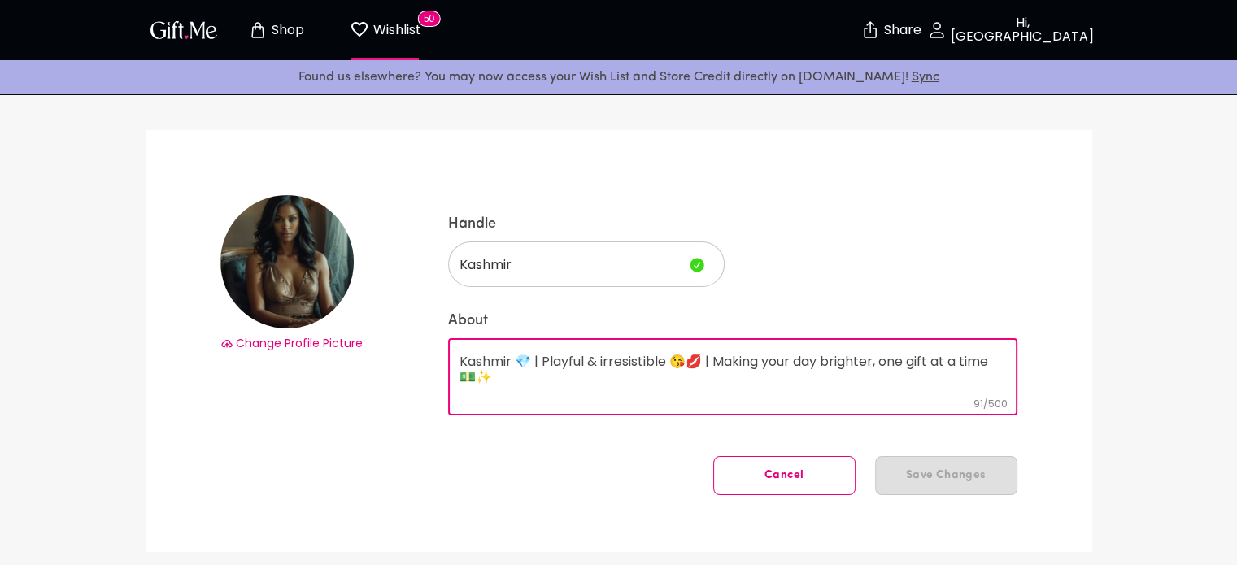
drag, startPoint x: 533, startPoint y: 387, endPoint x: 434, endPoint y: 352, distance: 104.4
click at [434, 352] on div "Change Profile Picture Handle Kashmir ​ About Kashmir 💎 | Playful & irresistibl…" at bounding box center [619, 341] width 947 height 422
paste textarea "I love smiles, laughter, and happy surprises 😘💋 Always thrilled to receive your…"
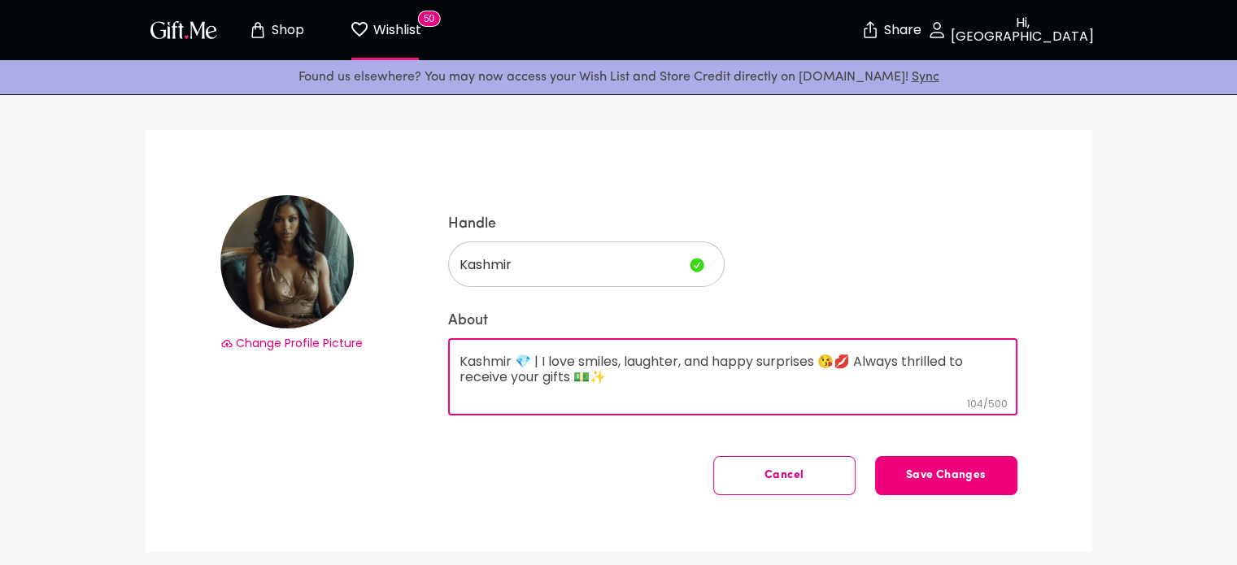
type textarea "Kashmir 💎 | I love smiles, laughter, and happy surprises 😘💋 Always thrilled to …"
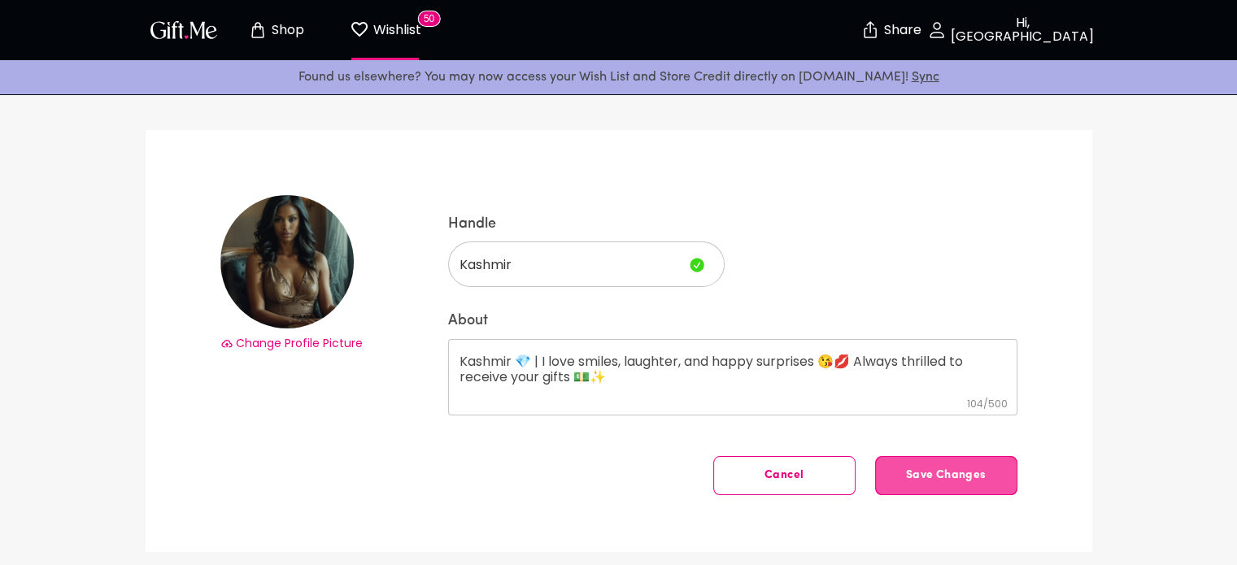
click at [947, 476] on span "Save Changes" at bounding box center [946, 476] width 141 height 0
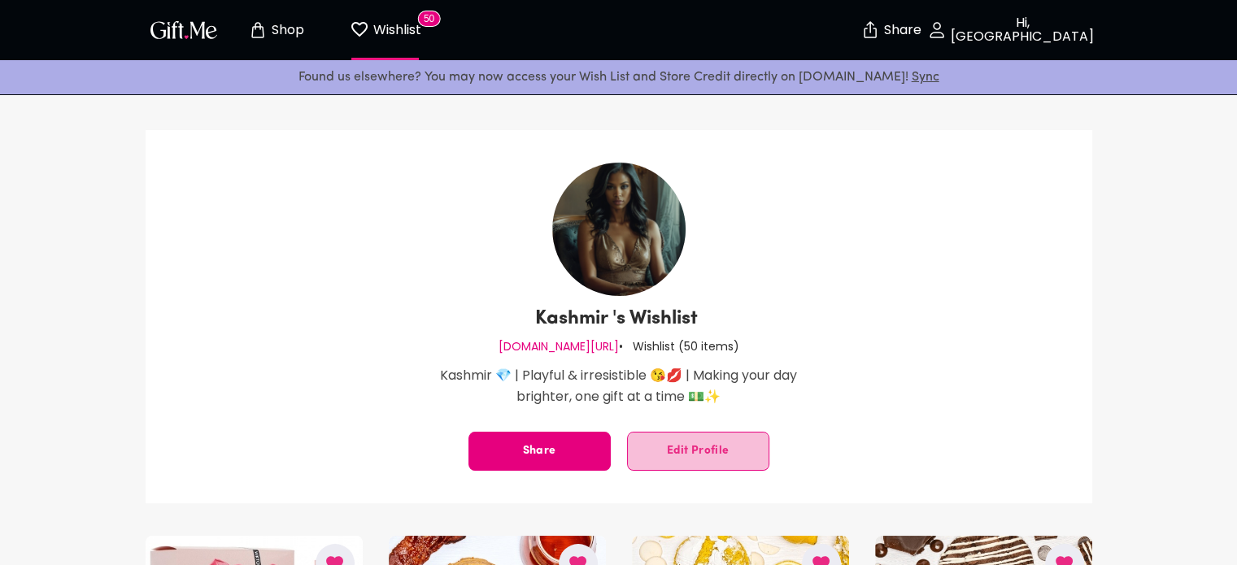
click at [723, 451] on span "Edit Profile" at bounding box center [698, 451] width 141 height 0
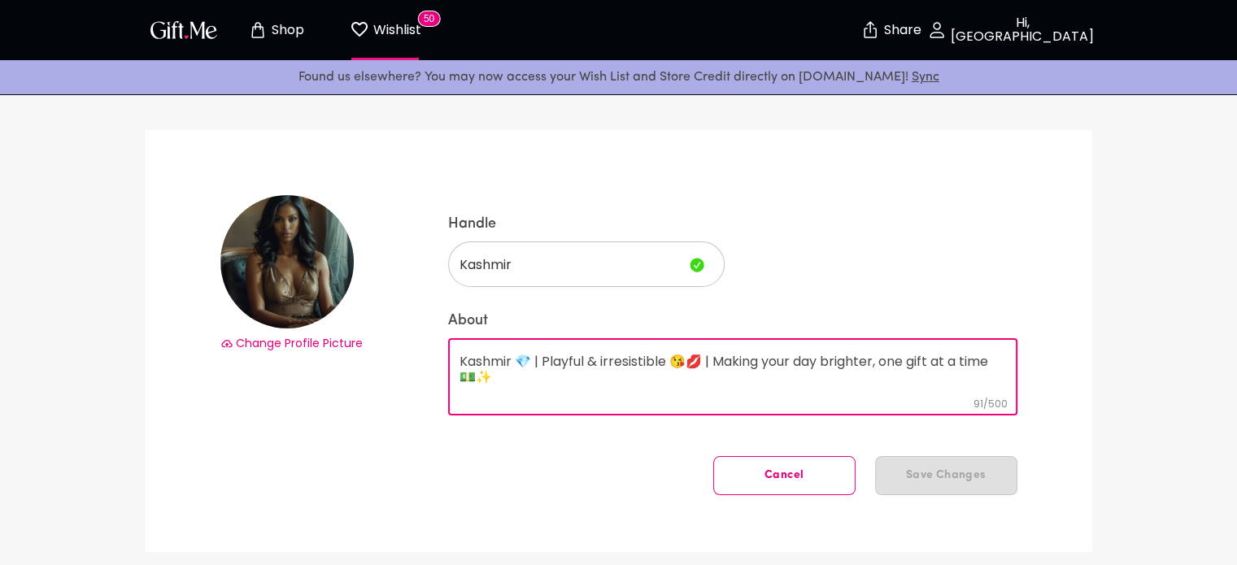
drag, startPoint x: 532, startPoint y: 399, endPoint x: 449, endPoint y: 315, distance: 118.5
click at [449, 315] on div "Handle Kashmir ​ About Kashmir 💎 | Playful & irresistible 😘💋 | Making your day …" at bounding box center [732, 323] width 569 height 217
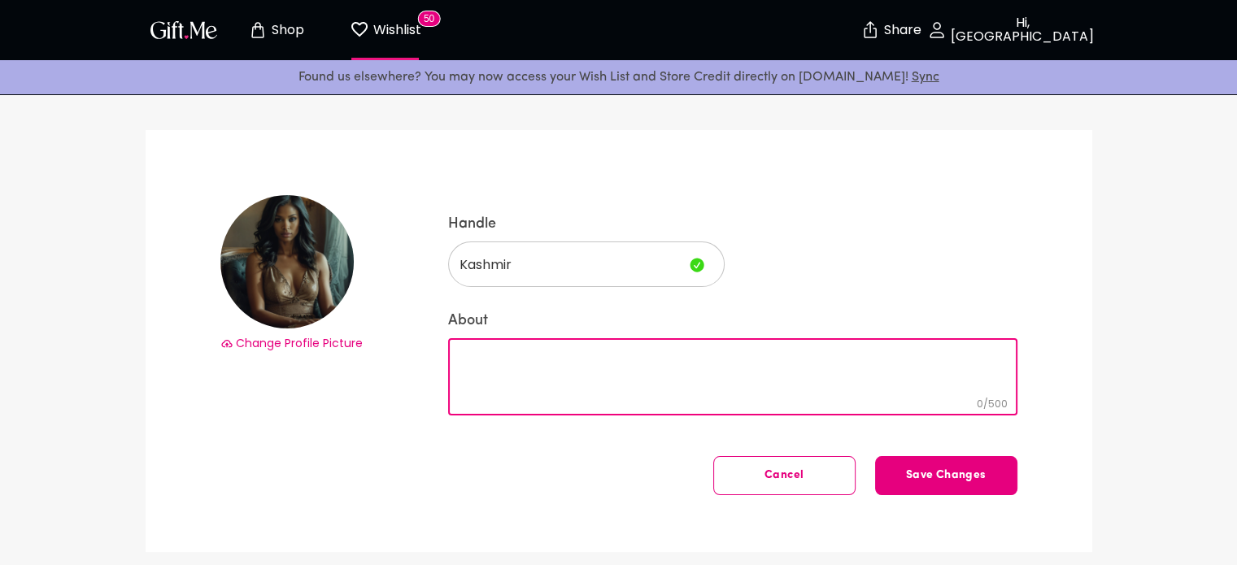
paste textarea "Kashmir 💎 | I love smiles, laughter, and happy surprises 😘💋 Always thrilled to …"
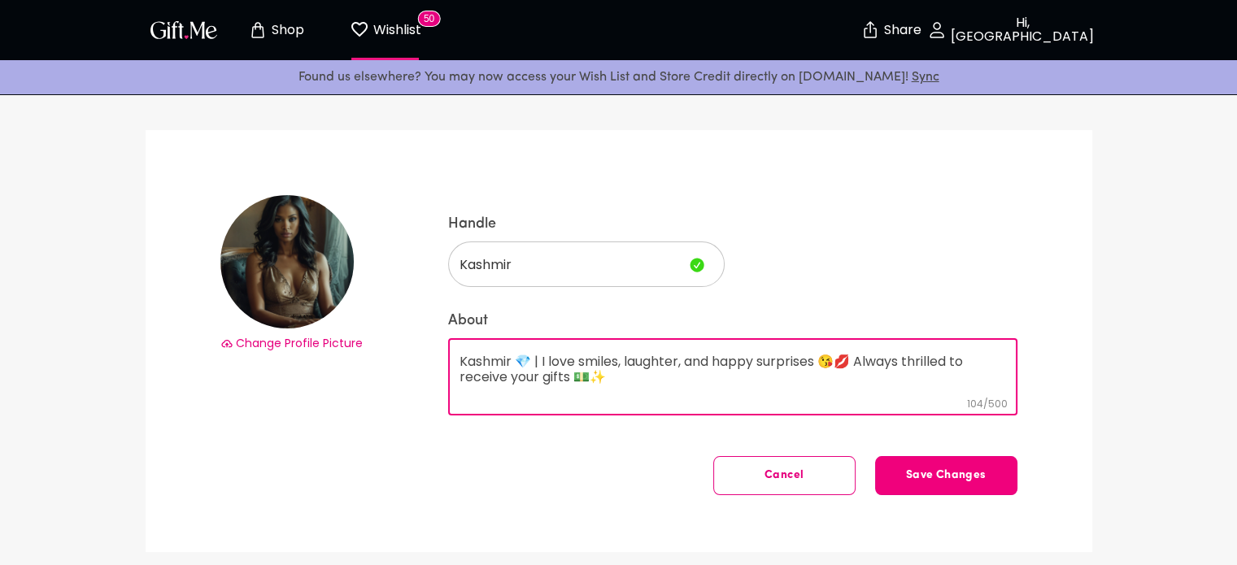
type textarea "Kashmir 💎 | I love smiles, laughter, and happy surprises 😘💋 Always thrilled to …"
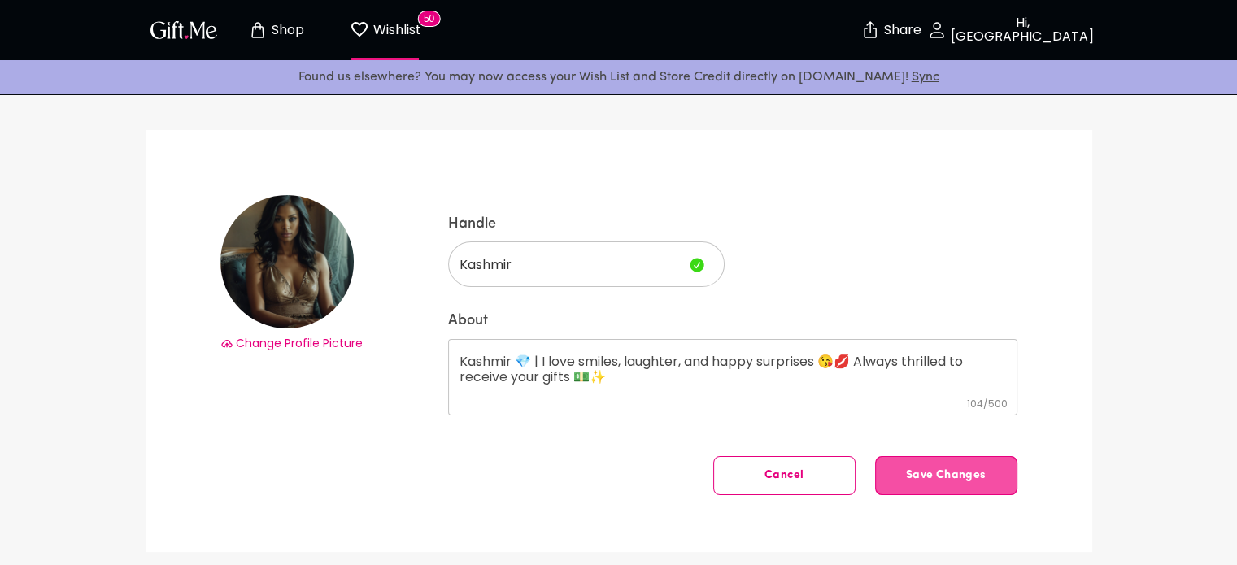
click at [946, 476] on span "Save Changes" at bounding box center [946, 476] width 141 height 0
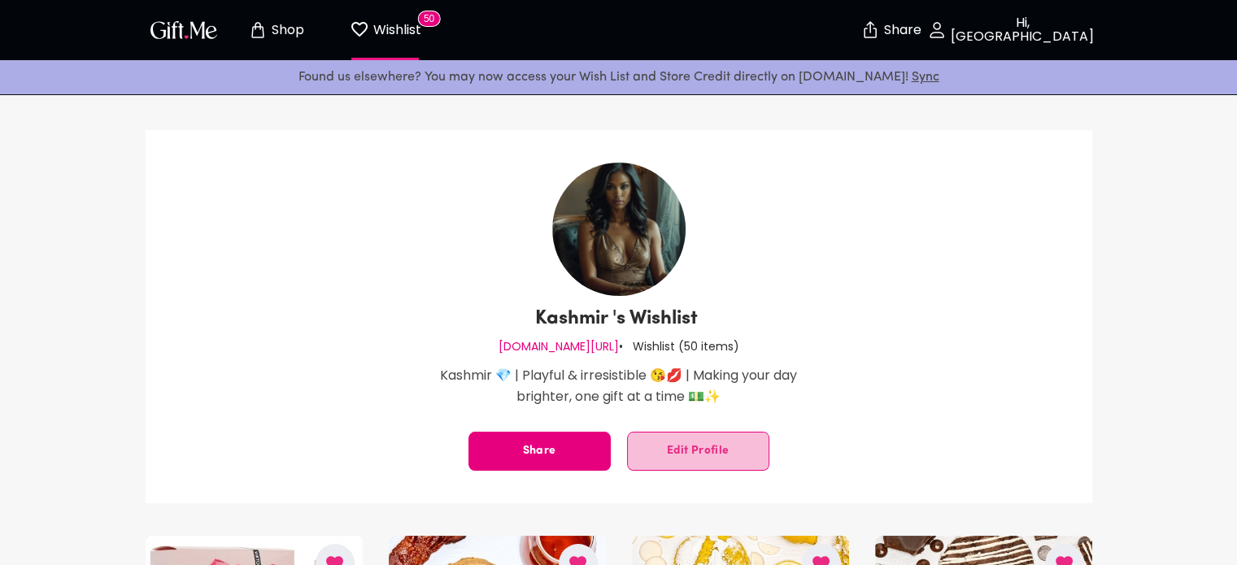
click at [660, 454] on button "Edit Profile" at bounding box center [698, 451] width 142 height 39
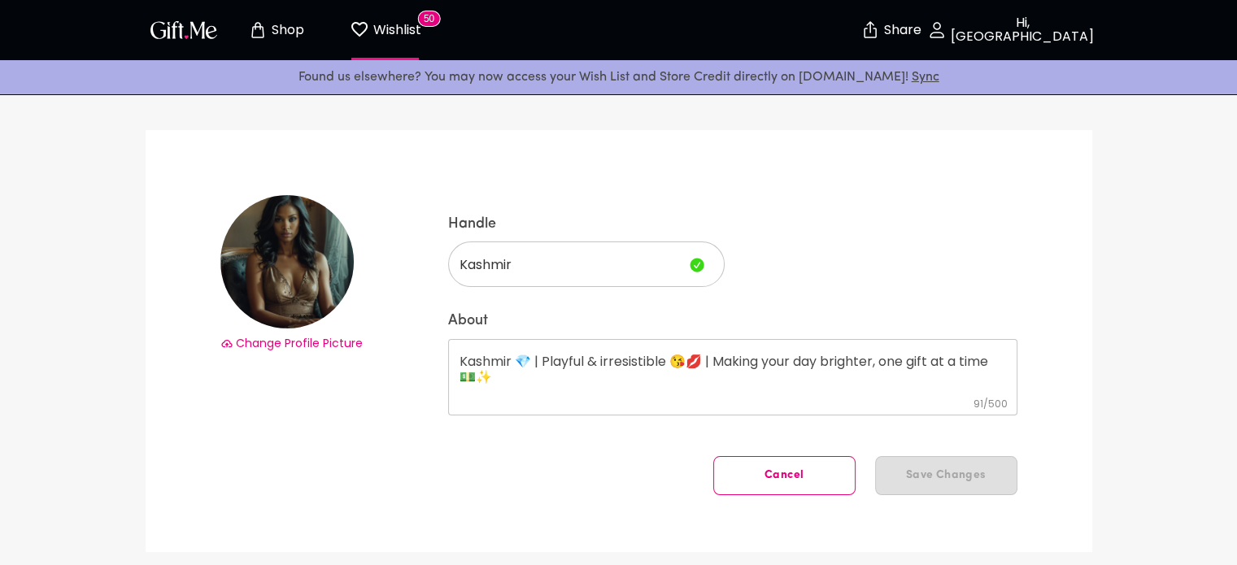
click at [615, 413] on div "Kashmir 💎 | Playful & irresistible 😘💋 | Making your day brighter, one gift at a…" at bounding box center [732, 377] width 569 height 76
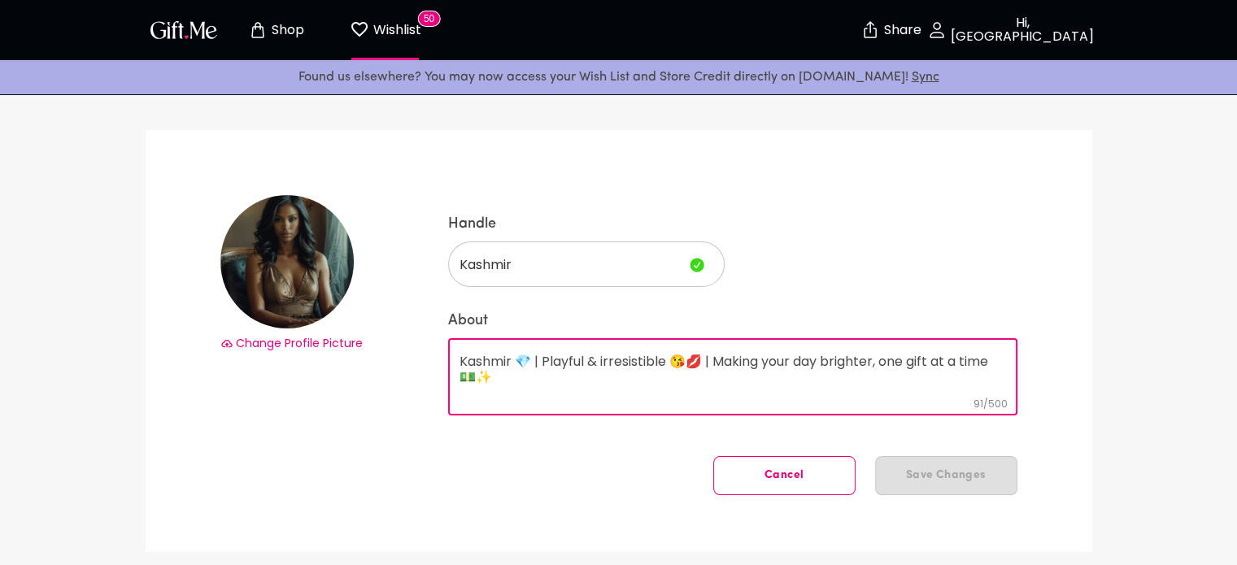
click at [527, 385] on textarea "Kashmir 💎 | Playful & irresistible 😘💋 | Making your day brighter, one gift at a…" at bounding box center [732, 377] width 546 height 46
paste textarea "Kashmir 💎 | I love smiles, laughter, and happy surprises 😘💋 Always thrilled to …"
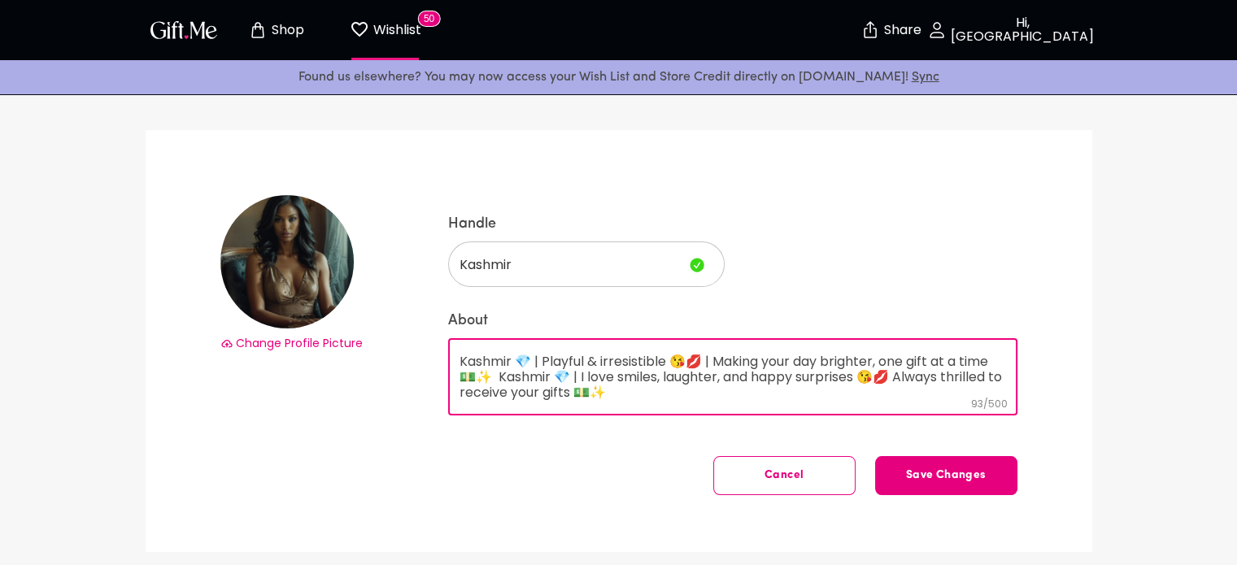
scroll to position [1, 0]
click at [532, 377] on textarea "Kashmir 💎 | Playful & irresistible 😘💋 | Making your day brighter, one gift at a…" at bounding box center [732, 377] width 546 height 46
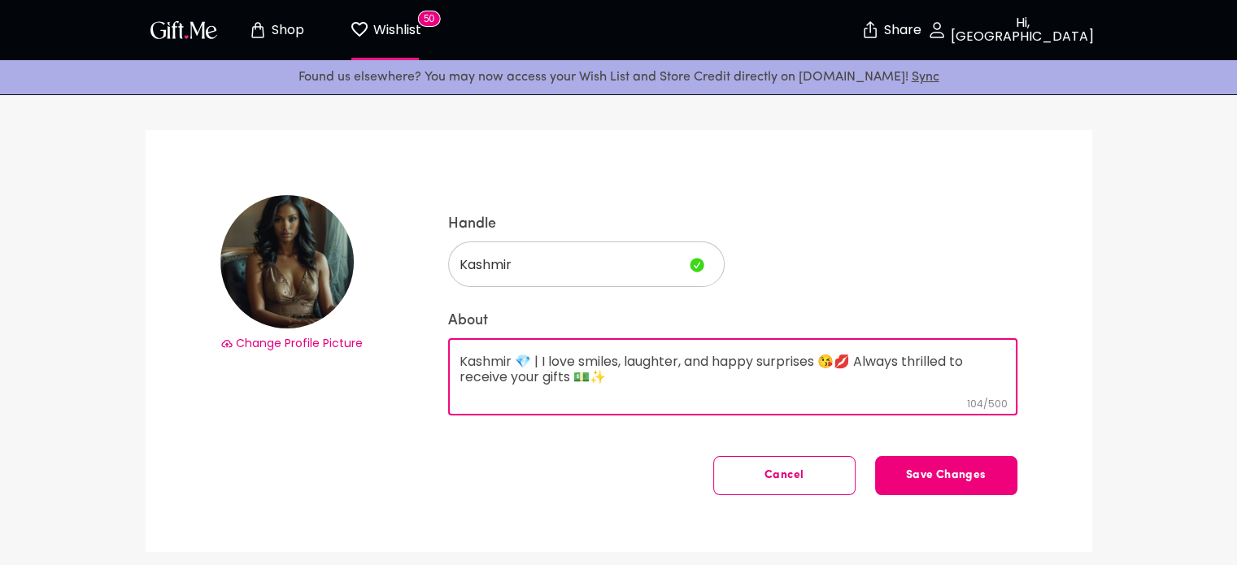
type textarea "Kashmir 💎 | I love smiles, laughter, and happy surprises 😘💋 Always thrilled to …"
click at [990, 471] on button "Save Changes" at bounding box center [946, 475] width 142 height 39
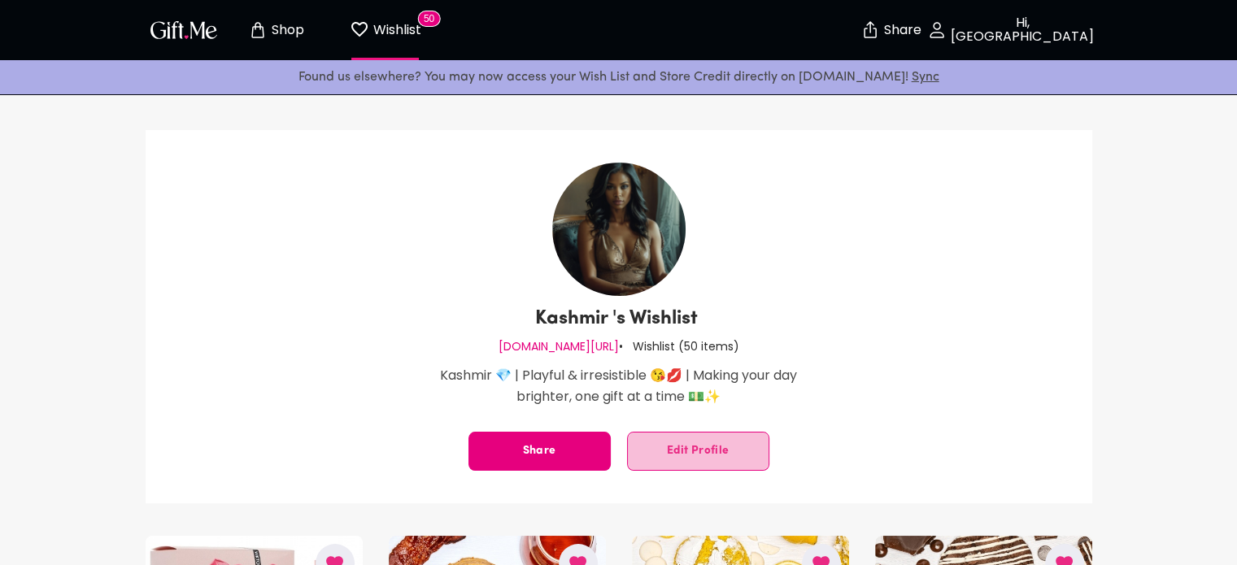
click at [694, 451] on span "Edit Profile" at bounding box center [698, 451] width 141 height 0
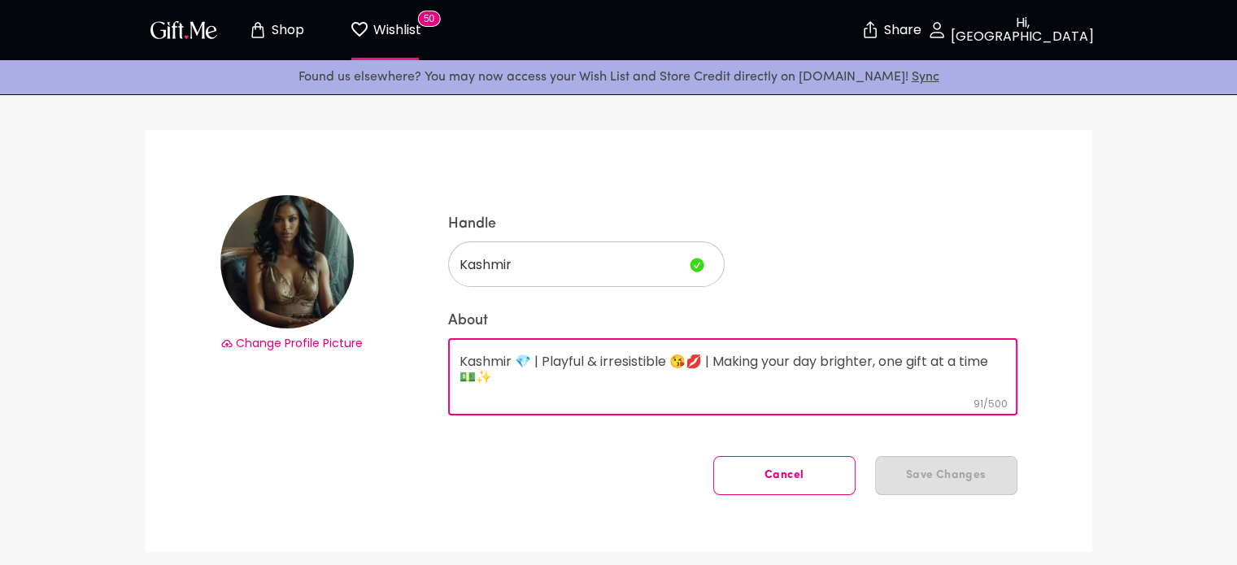
drag, startPoint x: 716, startPoint y: 355, endPoint x: 743, endPoint y: 404, distance: 55.7
click at [743, 404] on div "Kashmir 💎 | Playful & irresistible 😘💋 | Making your day brighter, one gift at a…" at bounding box center [732, 377] width 569 height 76
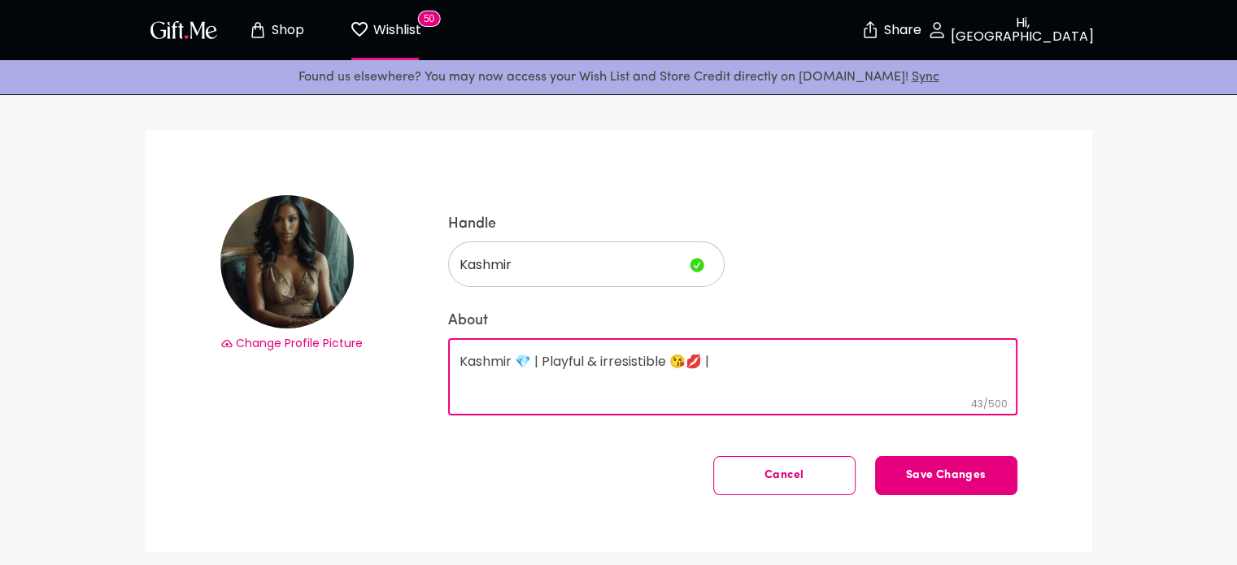
paste textarea "Kashmir 💎 | I love smiles, laughter, and happy surprises 😘💋 Always thrilled to …"
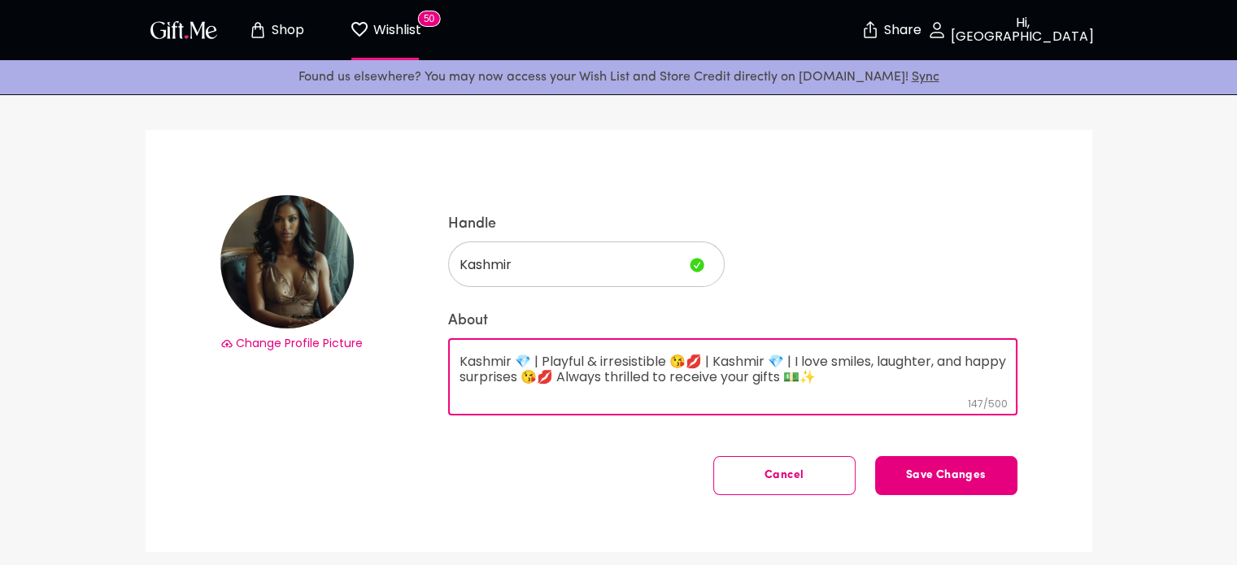
click at [796, 357] on textarea "Kashmir 💎 | Playful & irresistible 😘💋 | Kashmir 💎 | I love smiles, laughter, an…" at bounding box center [732, 377] width 546 height 46
type textarea "Kashmir 💎 | Playful & irresistible 😘💋| I love smiles, laughter, and happy surpr…"
click at [929, 476] on span "Save Changes" at bounding box center [946, 476] width 141 height 0
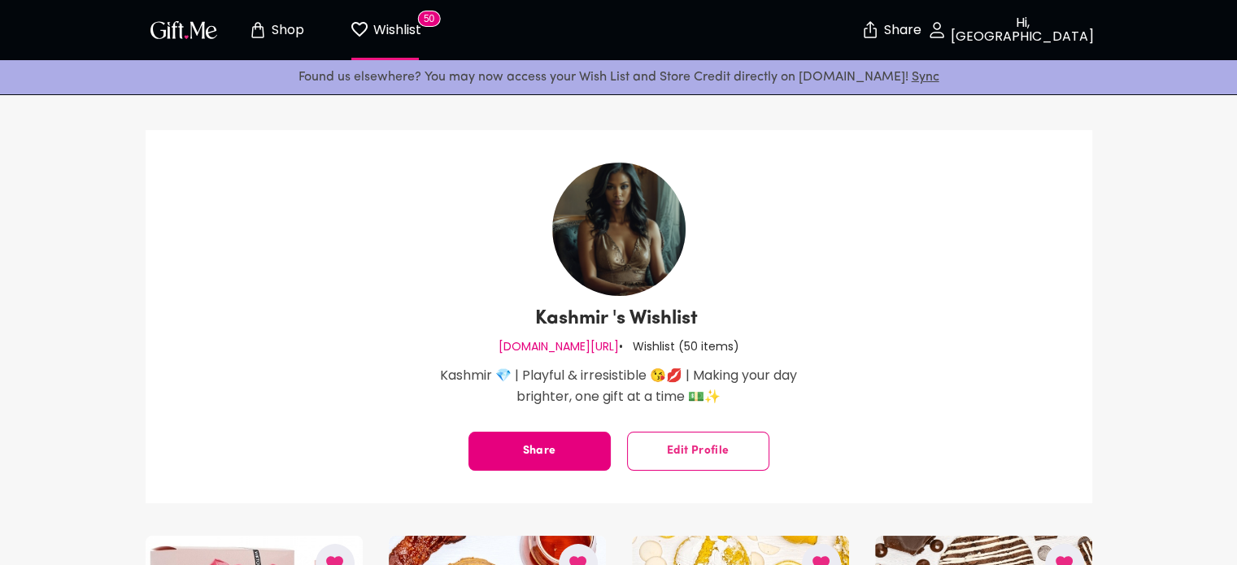
click at [758, 450] on button "Edit Profile" at bounding box center [698, 451] width 142 height 39
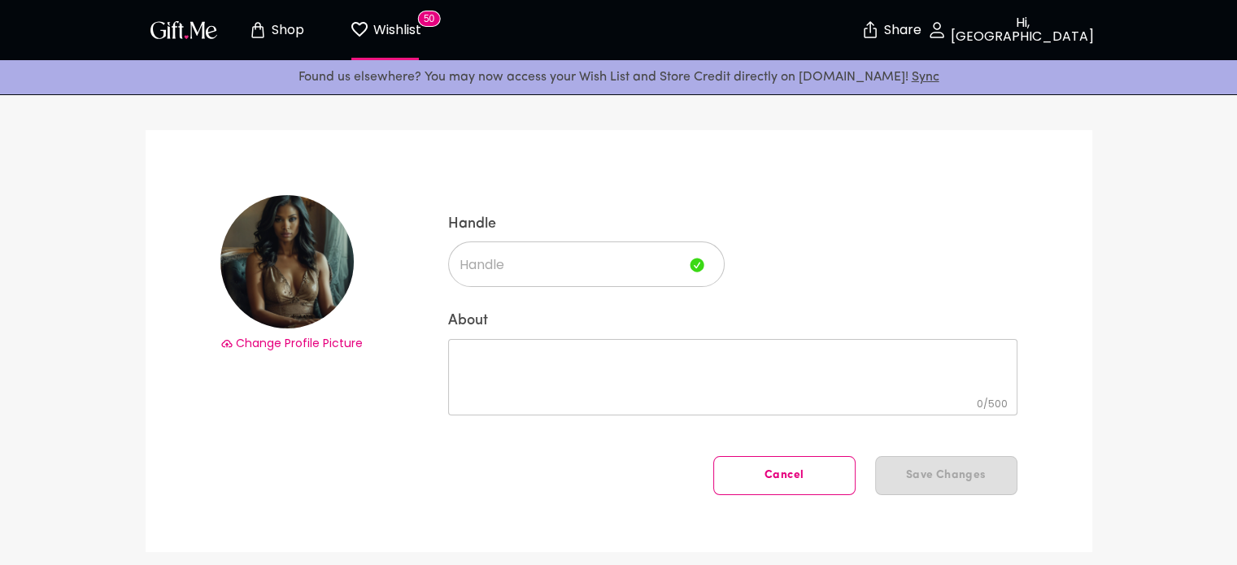
type input "Kashmir"
type textarea "Kashmir 💎 | Playful & irresistible 😘💋 | Making your day brighter, one gift at a…"
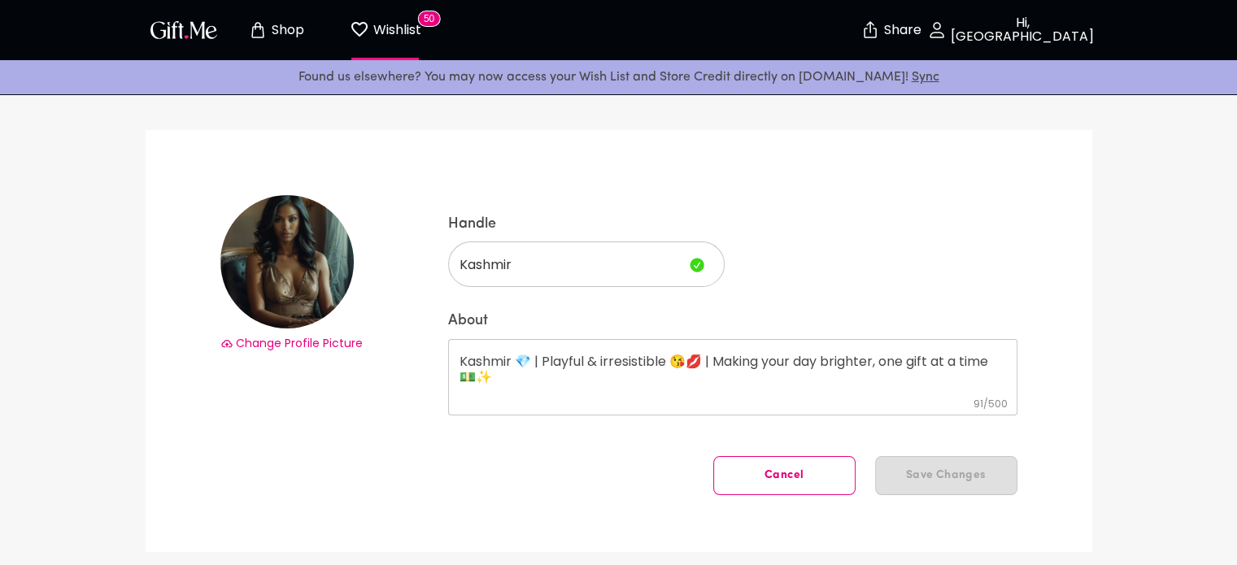
click at [995, 34] on p "Hi, [GEOGRAPHIC_DATA]" at bounding box center [1020, 30] width 147 height 28
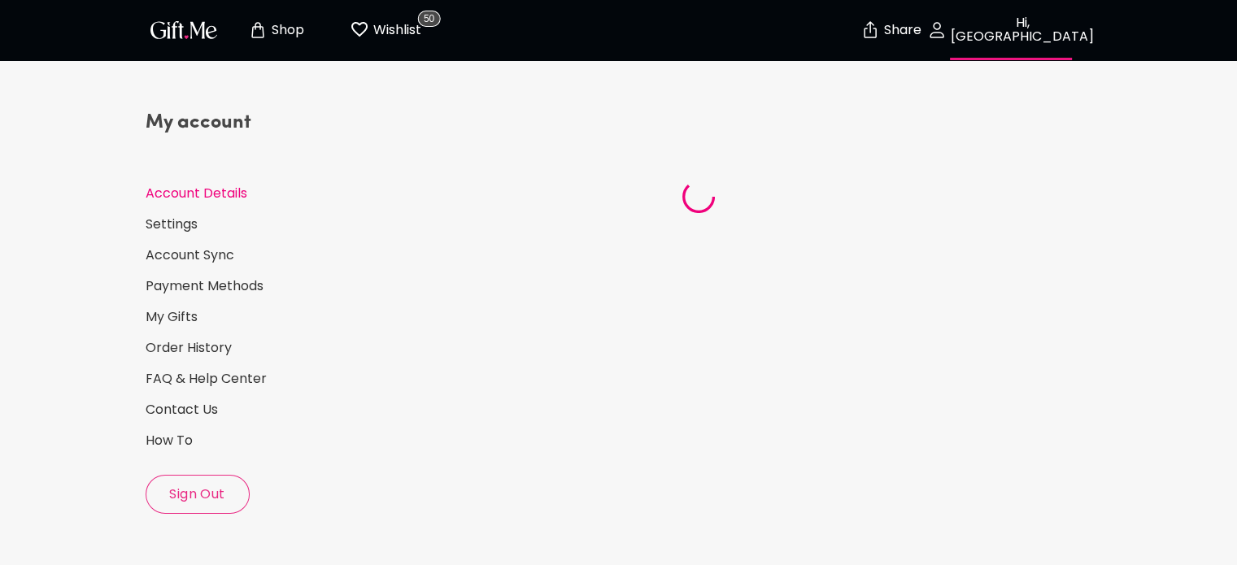
select select "US"
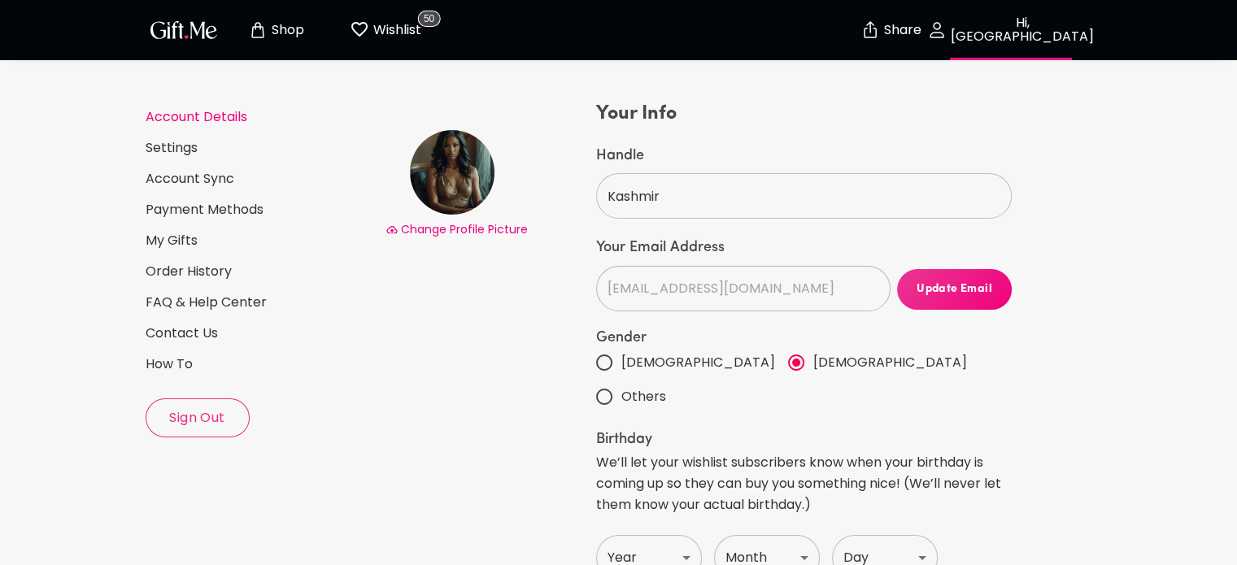
scroll to position [69, 0]
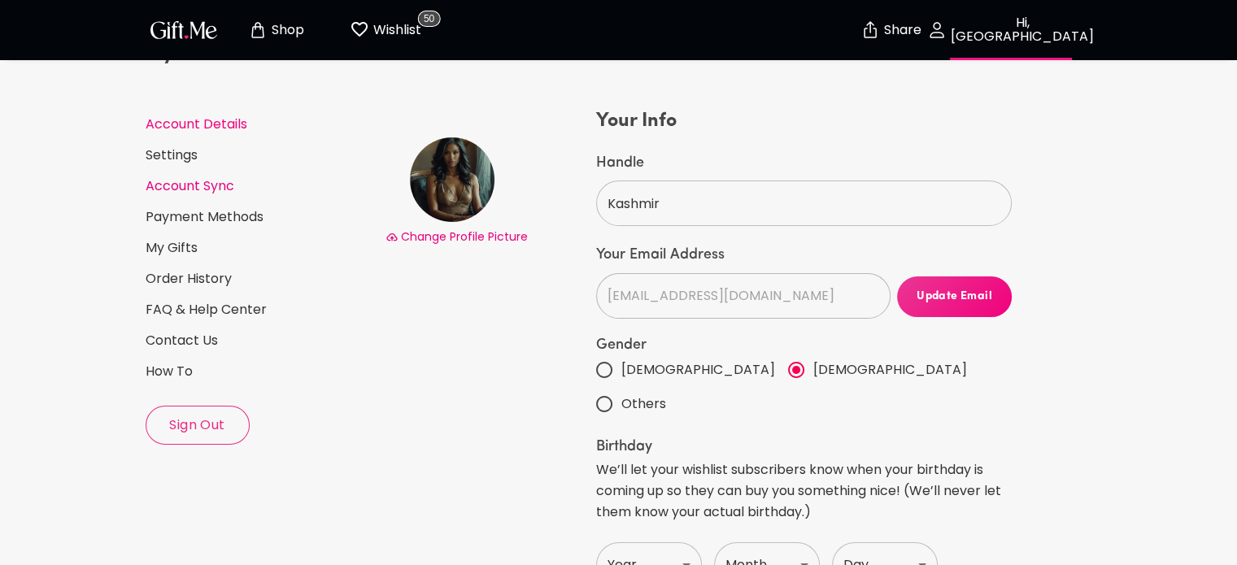
click at [194, 185] on link "Account Sync" at bounding box center [259, 186] width 227 height 18
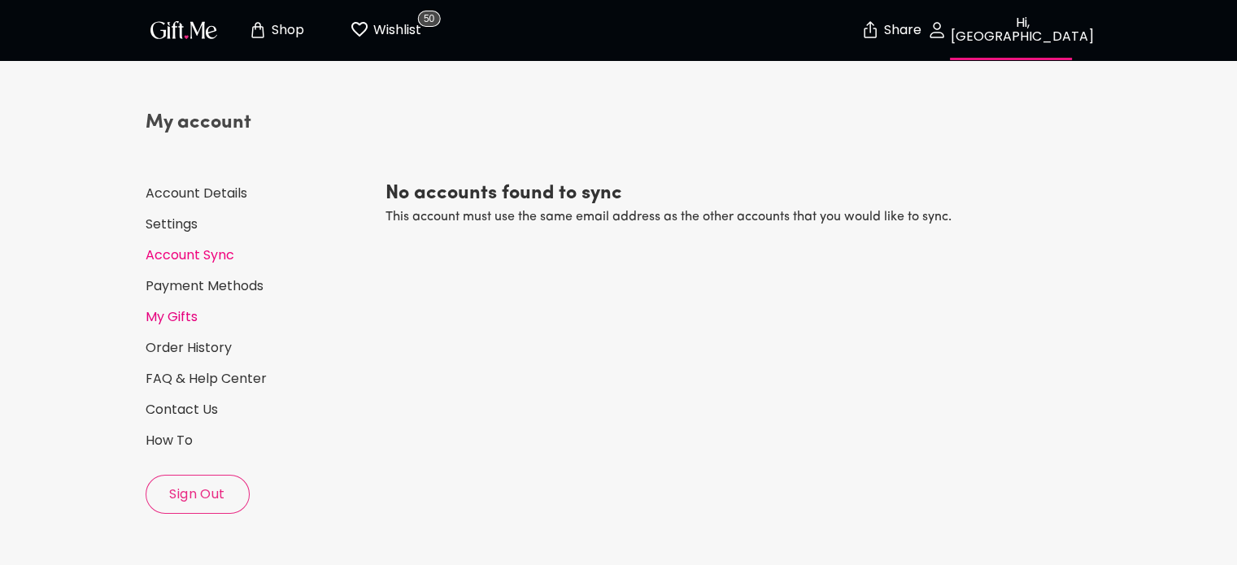
click at [185, 311] on link "My Gifts" at bounding box center [259, 317] width 227 height 18
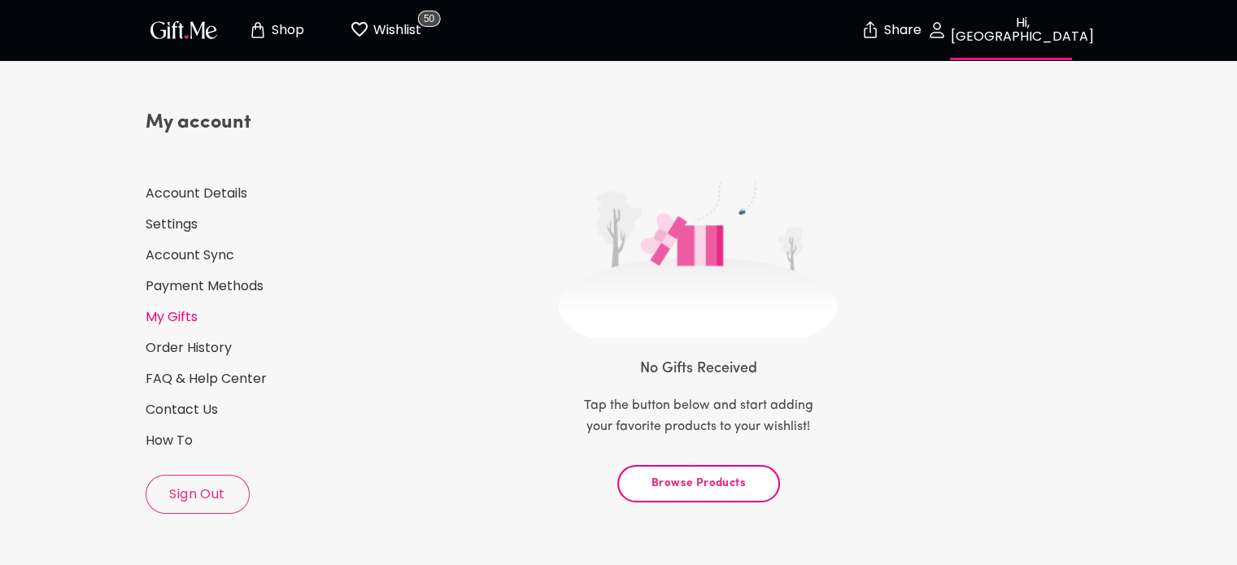
click at [211, 182] on div "My account Account Details Settings Account Sync Payment Methods My Gifts Order…" at bounding box center [259, 312] width 227 height 404
click at [211, 194] on link "Account Details" at bounding box center [259, 194] width 227 height 18
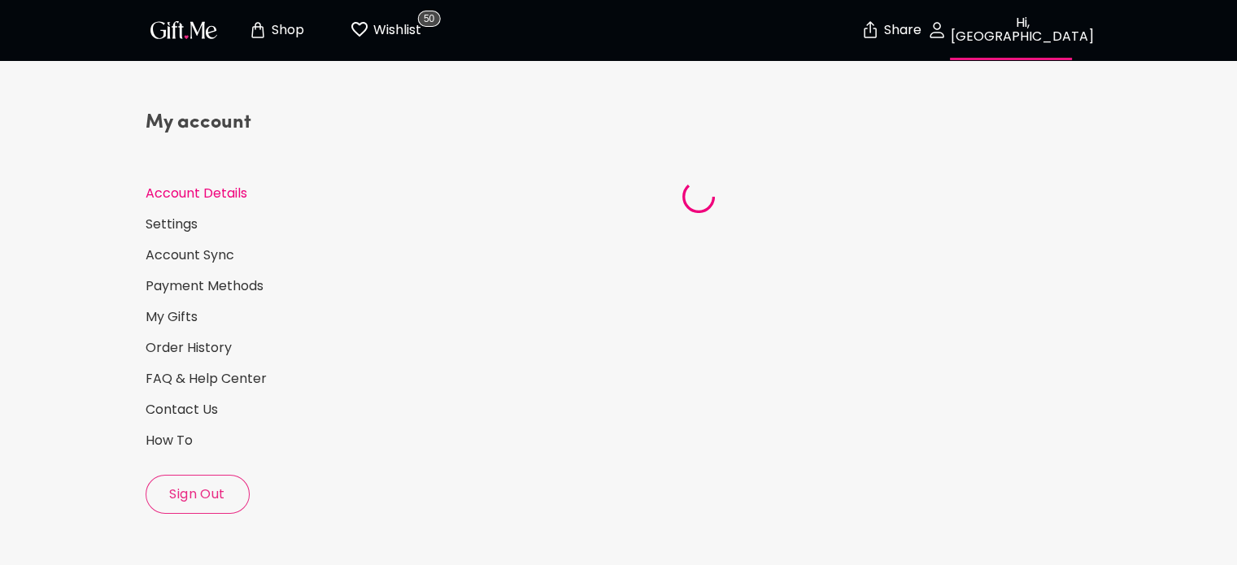
select select "US"
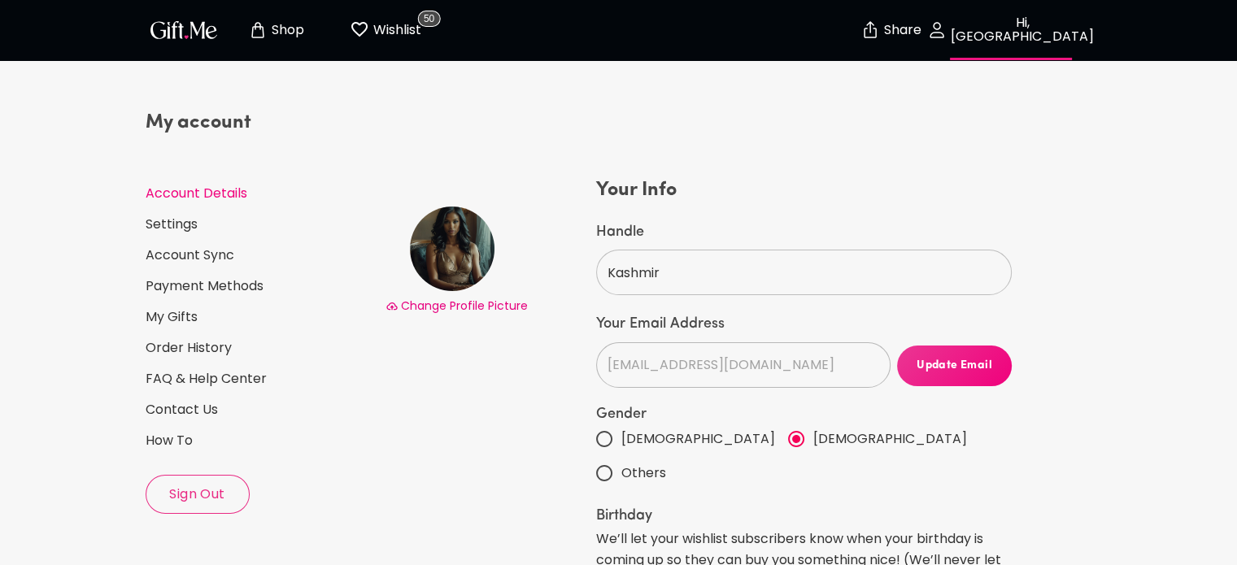
click at [995, 39] on span "Hi, [GEOGRAPHIC_DATA]" at bounding box center [1010, 30] width 143 height 28
click at [999, 33] on p "Hi, [GEOGRAPHIC_DATA]" at bounding box center [1020, 30] width 147 height 28
click at [176, 316] on link "My Gifts" at bounding box center [259, 317] width 227 height 18
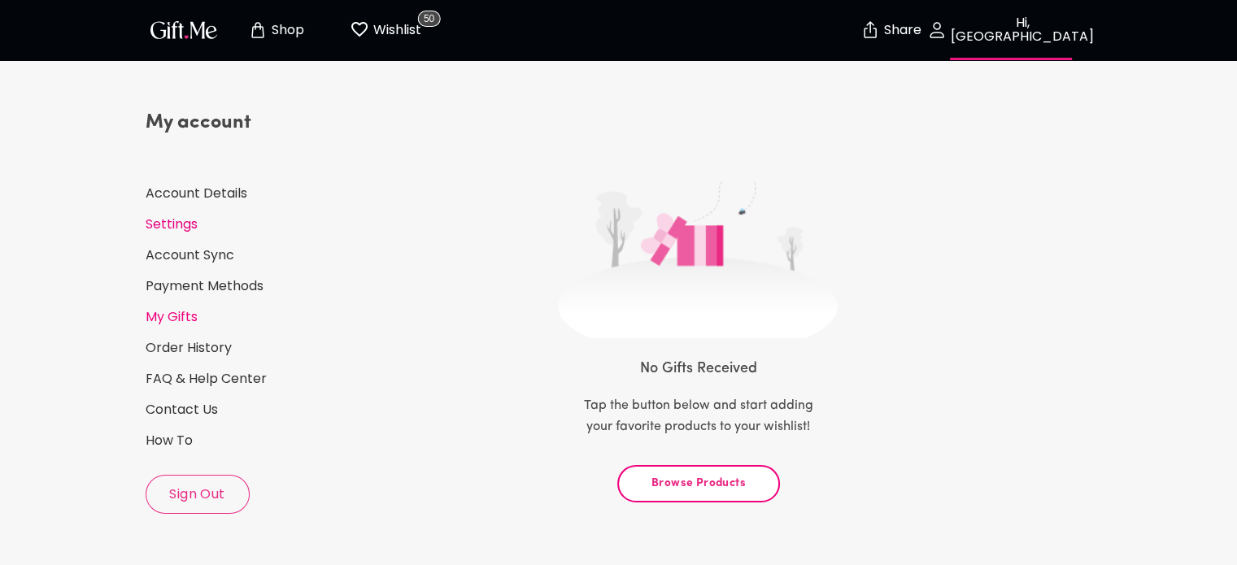
click at [179, 232] on link "Settings" at bounding box center [259, 225] width 227 height 18
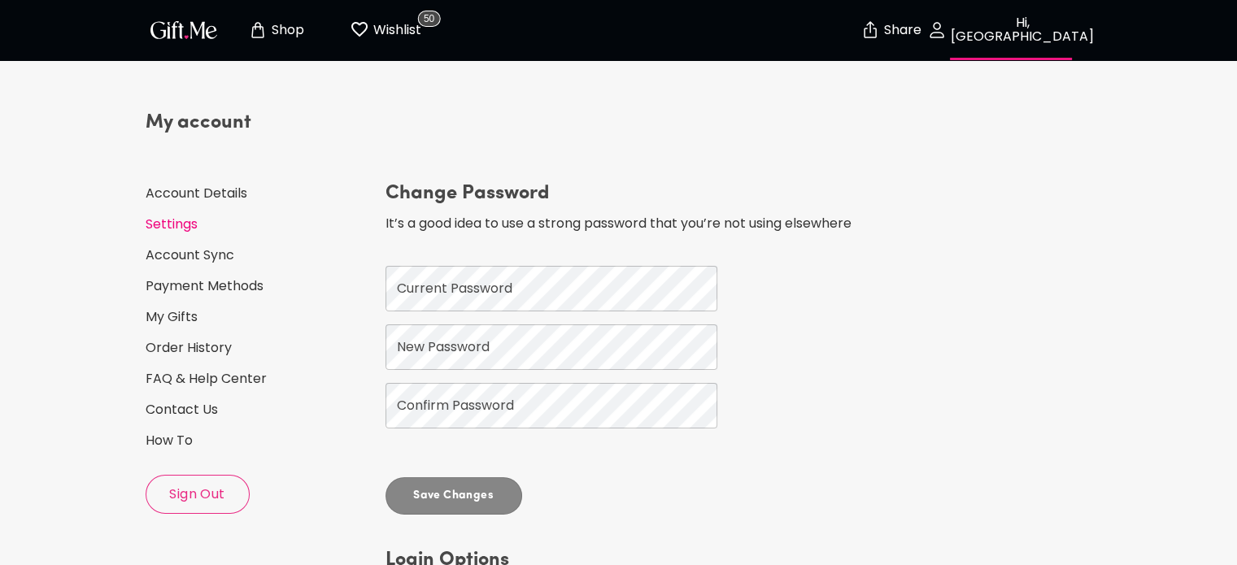
click at [403, 28] on p "Wishlist" at bounding box center [395, 30] width 52 height 21
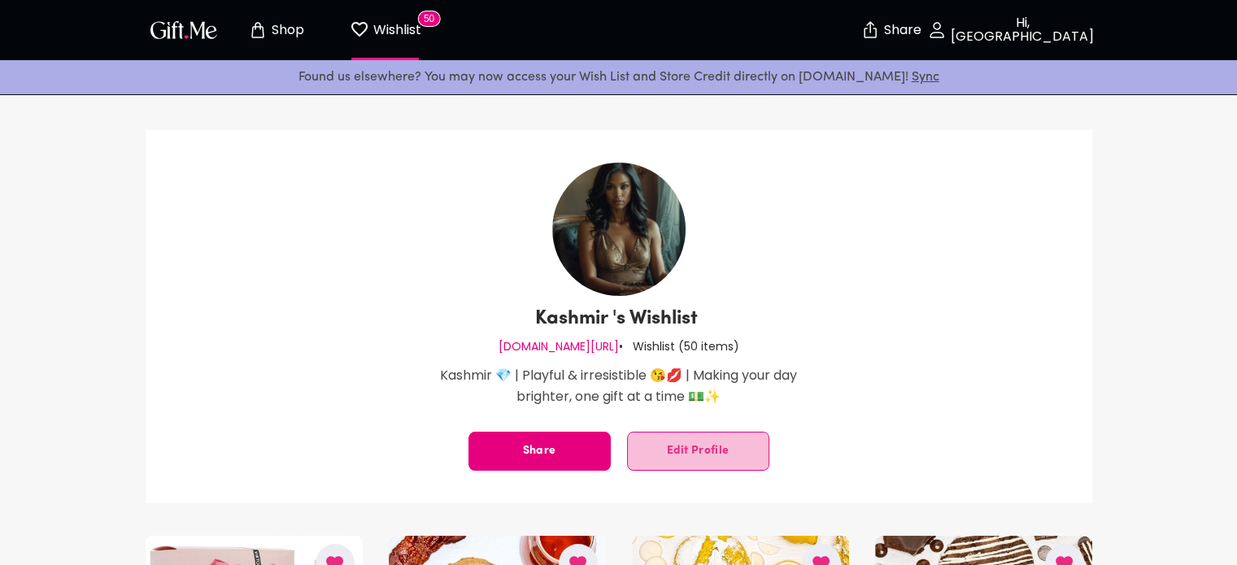
click at [696, 451] on span "Edit Profile" at bounding box center [698, 451] width 141 height 0
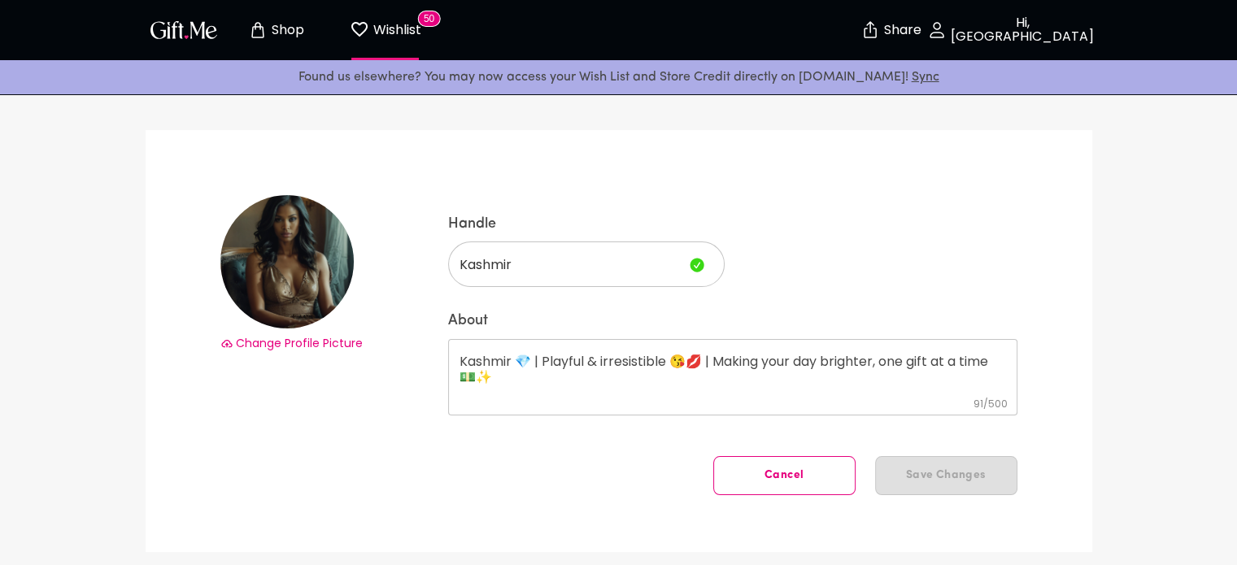
click at [645, 416] on div "Handle Kashmir ​ About Kashmir 💎 | Playful & irresistible 😘💋 | Making your day …" at bounding box center [732, 323] width 569 height 217
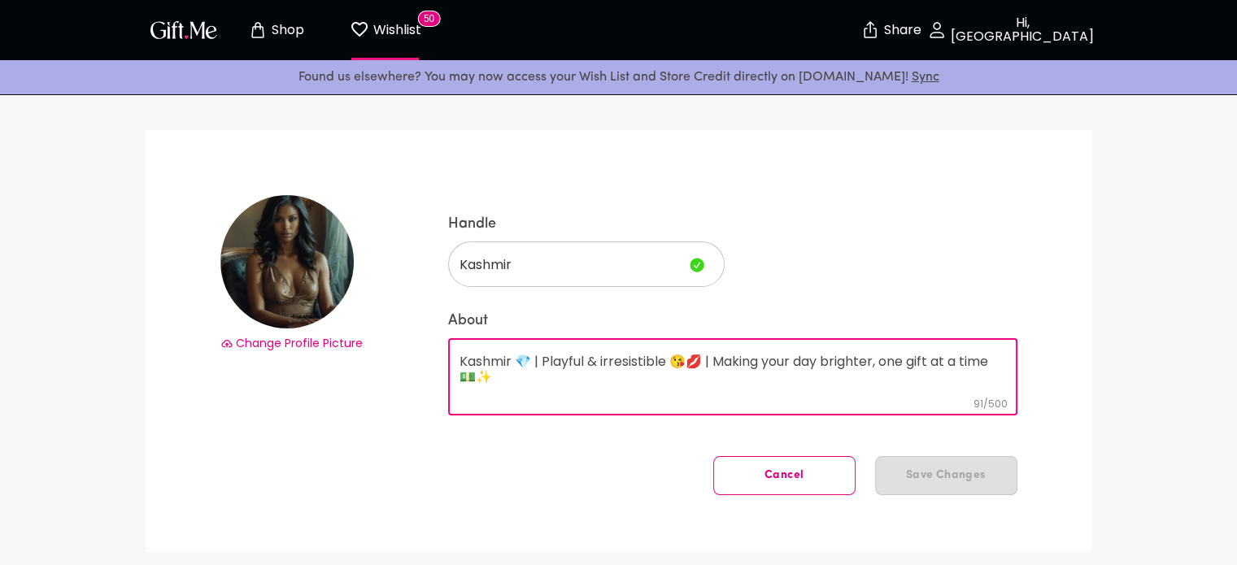
click at [587, 396] on textarea "Kashmir 💎 | Playful & irresistible 😘💋 | Making your day brighter, one gift at a…" at bounding box center [732, 377] width 546 height 46
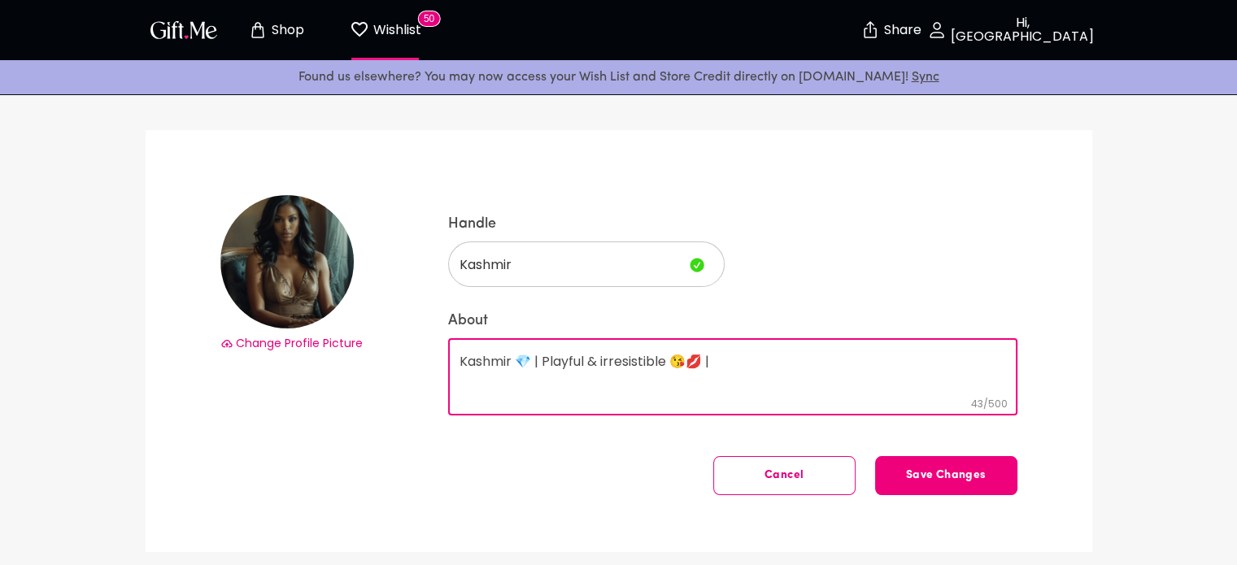
type textarea "Kashmir 💎 | Playful & irresistible 😘💋 |"
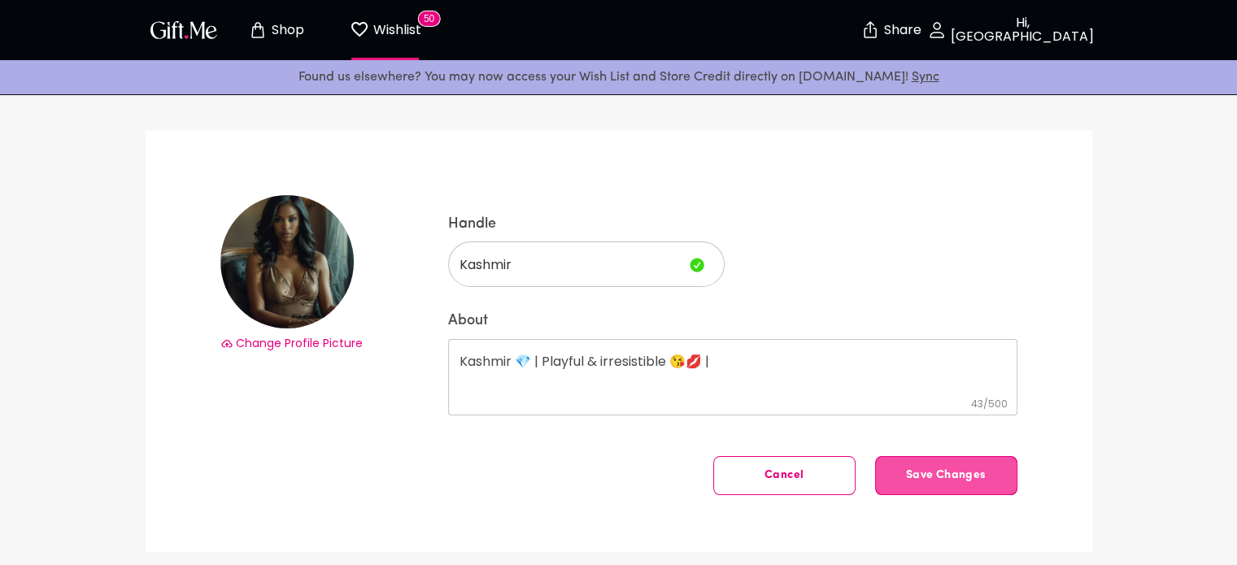
click at [943, 476] on span "Save Changes" at bounding box center [946, 476] width 141 height 0
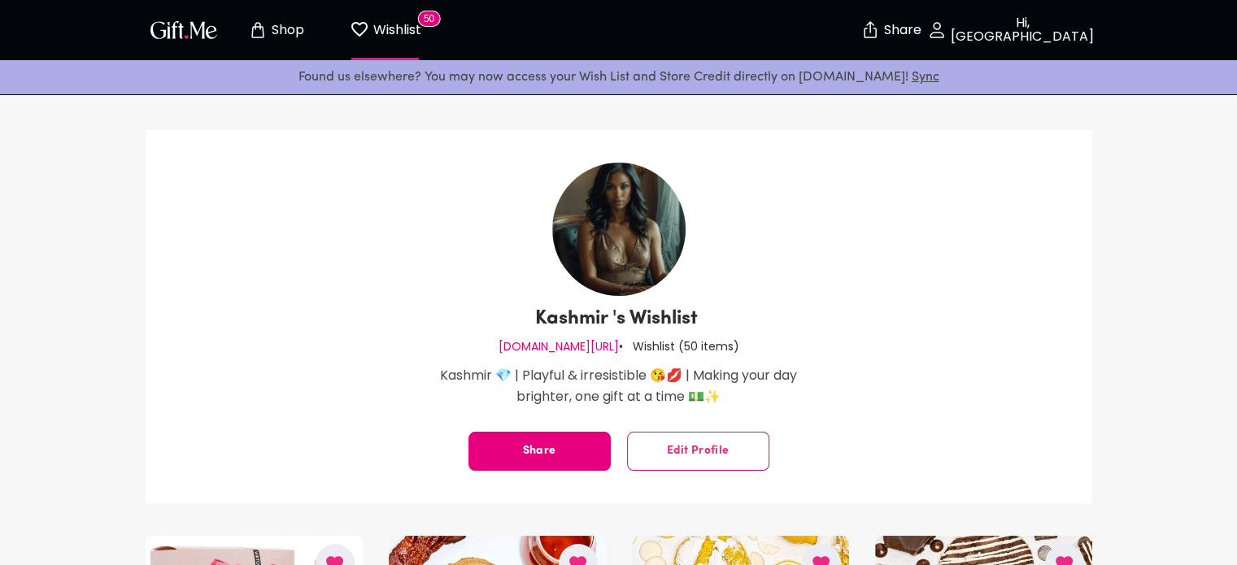
click at [665, 460] on button "Edit Profile" at bounding box center [698, 451] width 142 height 39
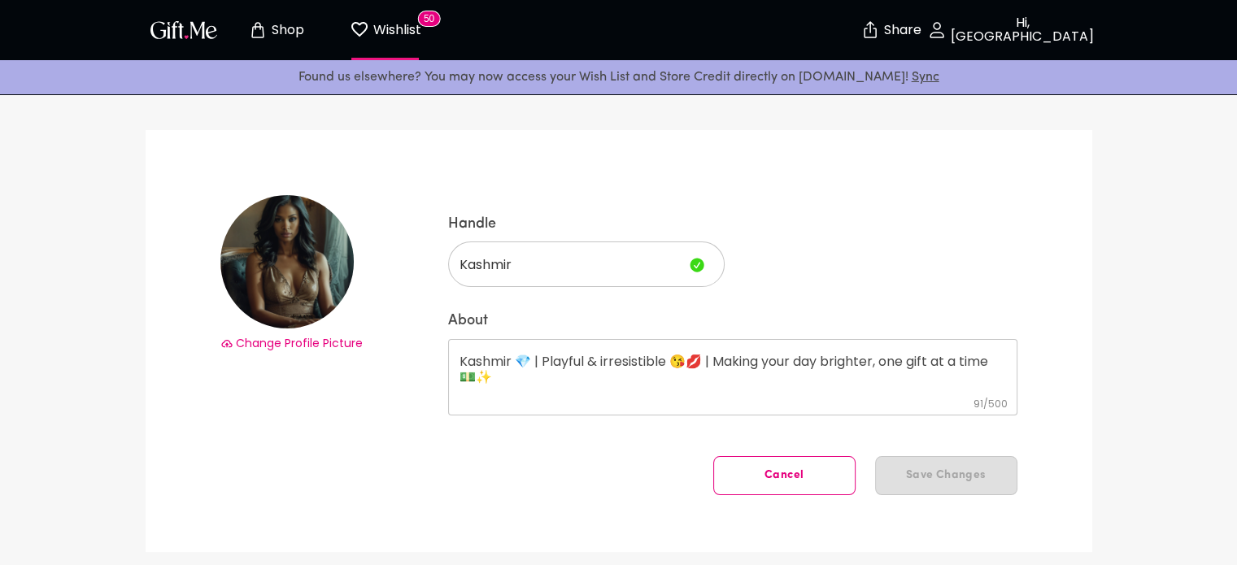
click at [594, 403] on div "Kashmir 💎 | Playful & irresistible 😘💋 | Making your day brighter, one gift at a…" at bounding box center [732, 377] width 569 height 76
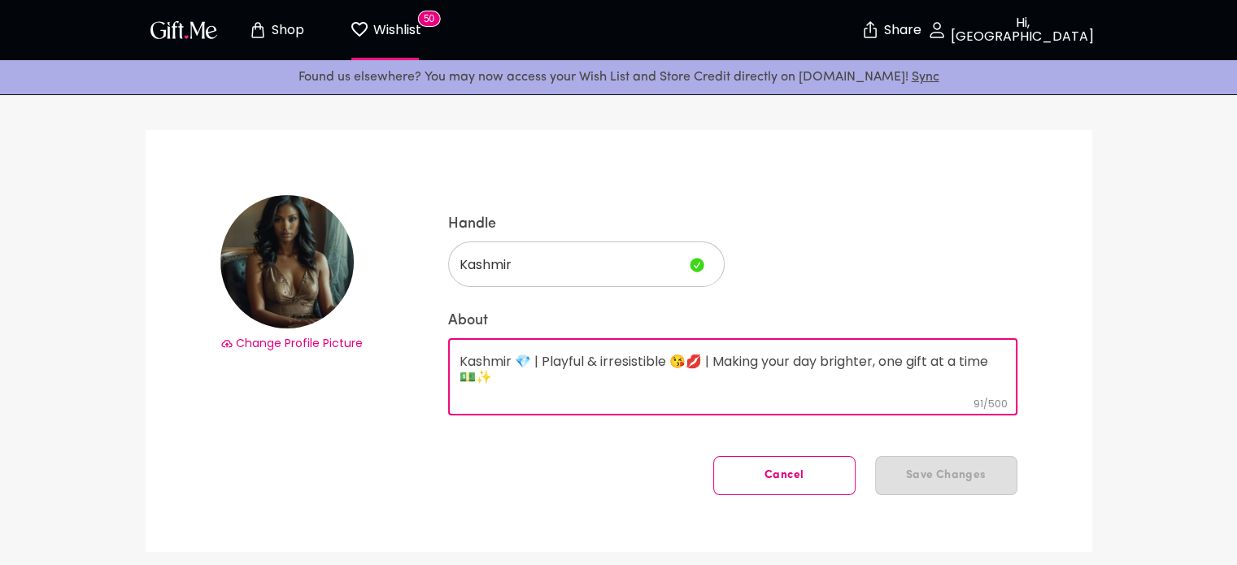
drag, startPoint x: 545, startPoint y: 382, endPoint x: 444, endPoint y: 350, distance: 105.7
click at [444, 350] on div "Change Profile Picture Handle Kashmir ​ About Kashmir 💎 | Playful & irresistibl…" at bounding box center [619, 341] width 947 height 422
paste textarea "I love smiles, laughter, and happy surprises 😘💋 Always thrilled to receive your…"
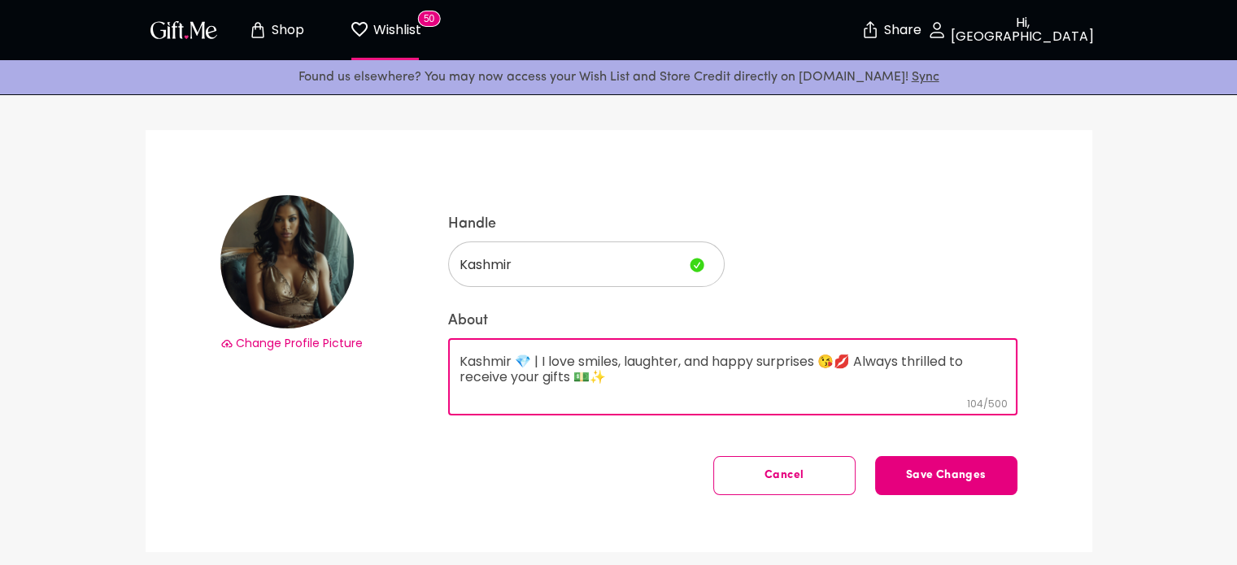
type textarea "Kashmir 💎 | I love smiles, laughter, and happy surprises 😘💋 Always thrilled to …"
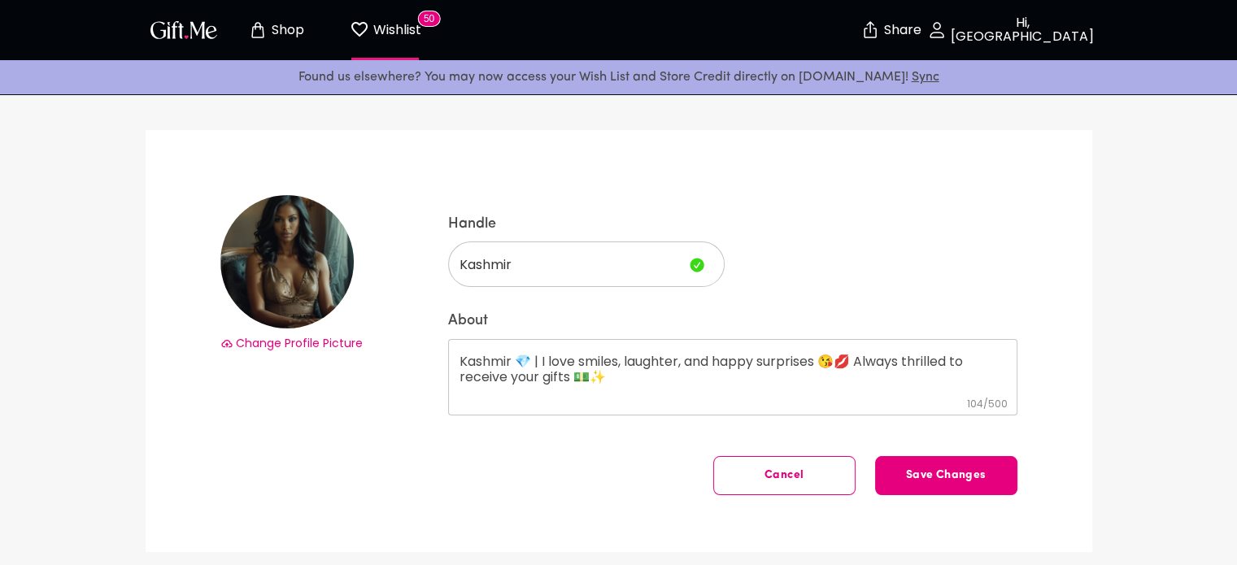
click at [455, 363] on div "Kashmir 💎 | I love smiles, laughter, and happy surprises 😘💋 Always thrilled to …" at bounding box center [732, 377] width 569 height 76
click at [607, 403] on div "Kashmir 💎 | I love smiles, laughter, and happy surprises 😘💋 Always thrilled to …" at bounding box center [732, 377] width 569 height 76
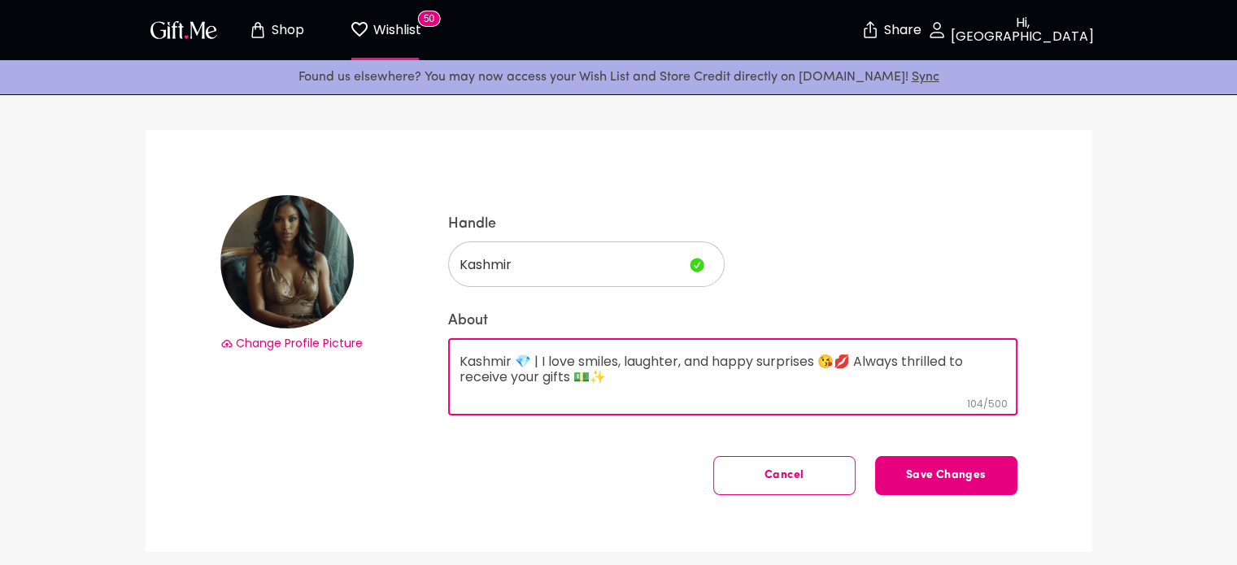
click at [637, 393] on textarea "Kashmir 💎 | I love smiles, laughter, and happy surprises 😘💋 Always thrilled to …" at bounding box center [732, 377] width 546 height 46
drag, startPoint x: 700, startPoint y: 391, endPoint x: 442, endPoint y: 355, distance: 260.4
click at [442, 355] on div "Change Profile Picture Handle Kashmir ​ About Kashmir 💎 | I love smiles, laught…" at bounding box center [619, 341] width 947 height 422
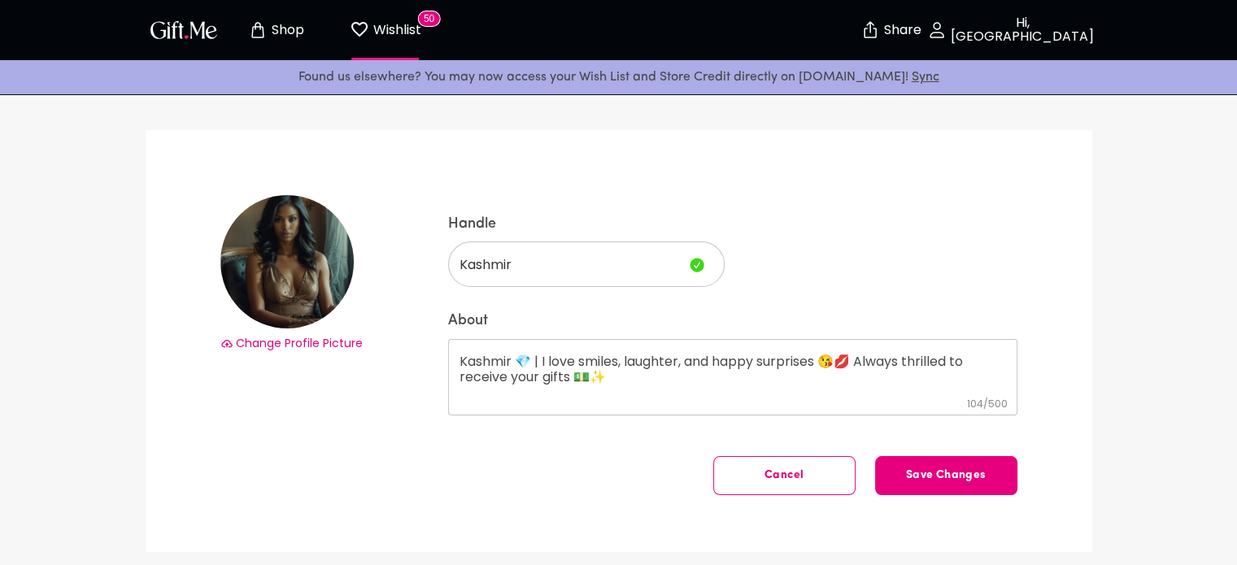
click at [573, 61] on div "Found us elsewhere? You may now access your Wish List and Store Credit directly…" at bounding box center [618, 77] width 1237 height 34
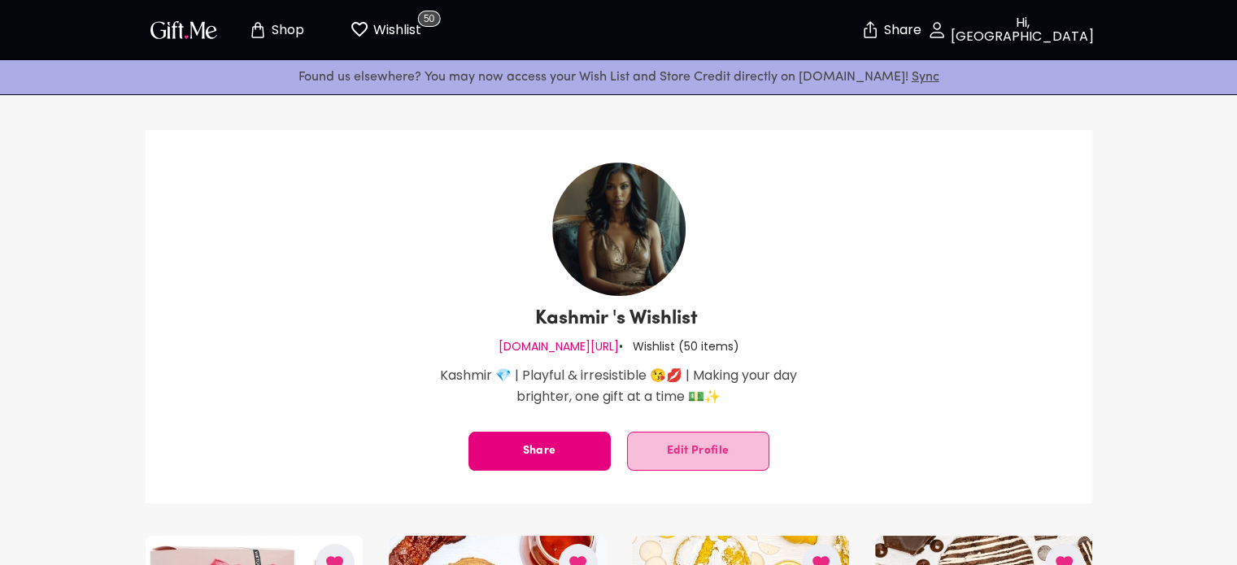
click at [670, 451] on span "Edit Profile" at bounding box center [698, 451] width 141 height 0
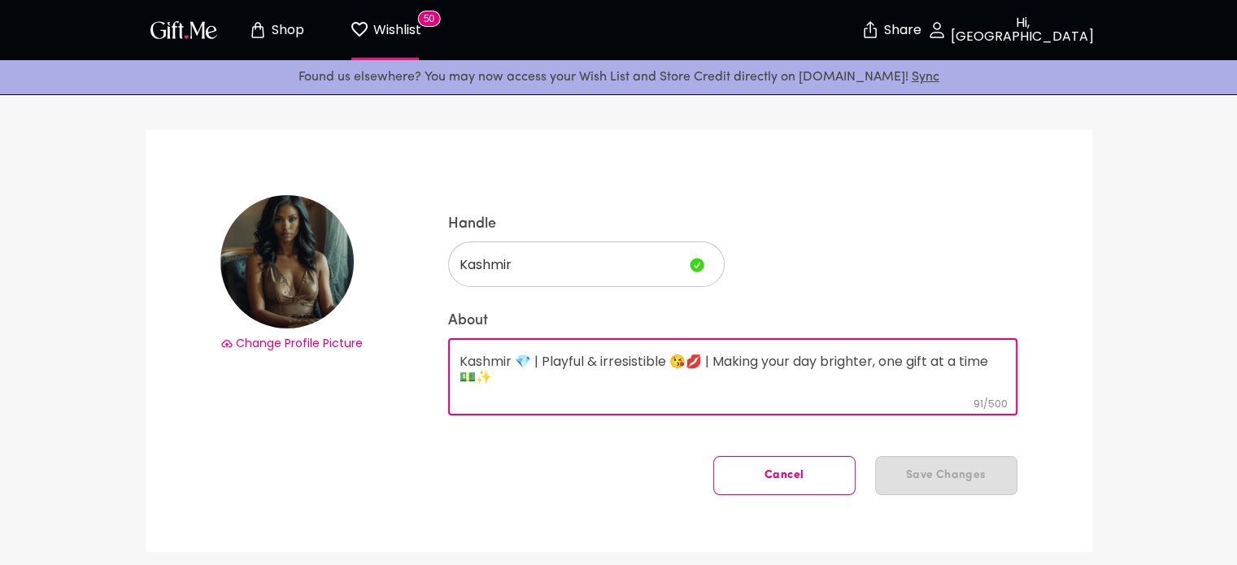
drag, startPoint x: 500, startPoint y: 387, endPoint x: 451, endPoint y: 337, distance: 70.2
click at [451, 337] on div "Handle Kashmir ​ About Kashmir 💎 | Playful & irresistible 😘💋 | Making your day …" at bounding box center [732, 323] width 569 height 217
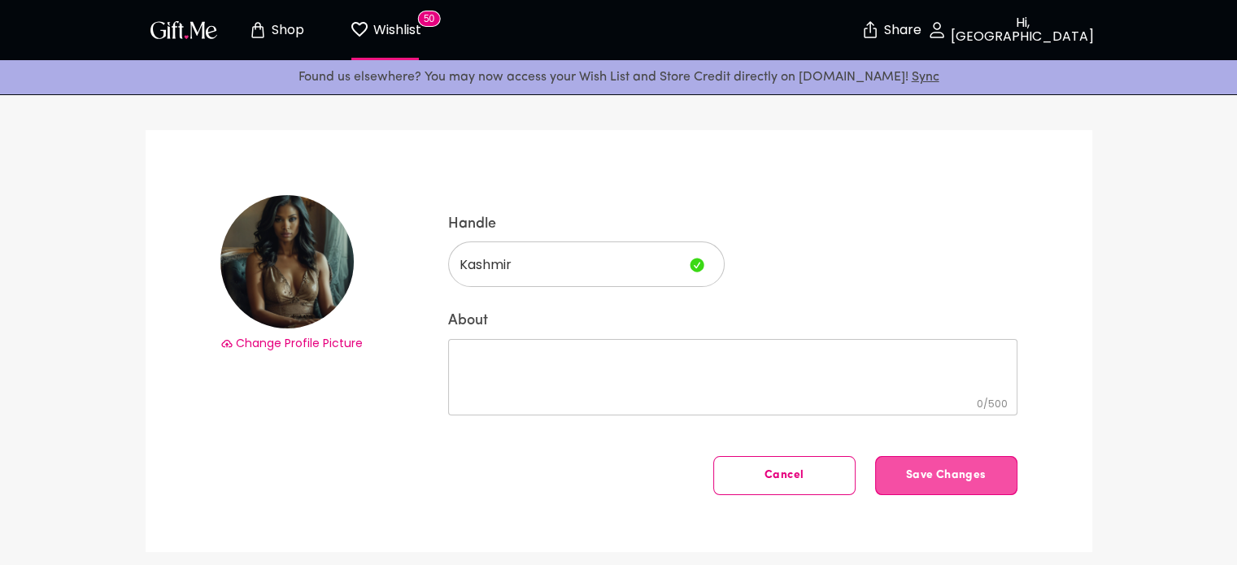
click at [927, 476] on span "Save Changes" at bounding box center [946, 476] width 141 height 0
